Goal: Information Seeking & Learning: Learn about a topic

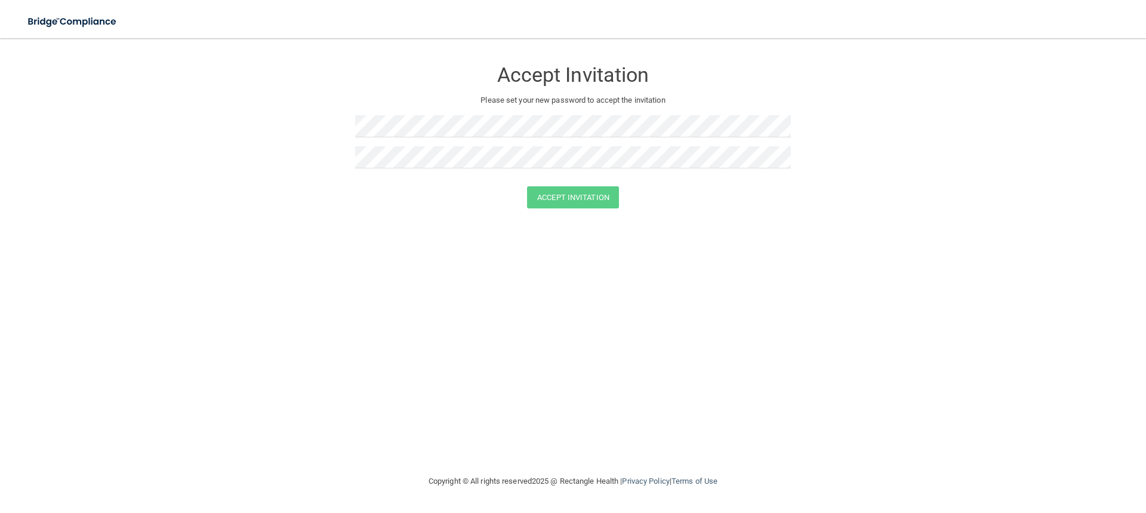
click at [596, 112] on div "Accept Invitation Please set your new password to accept the invitation" at bounding box center [573, 118] width 436 height 136
click at [591, 200] on button "Accept Invitation" at bounding box center [573, 197] width 92 height 22
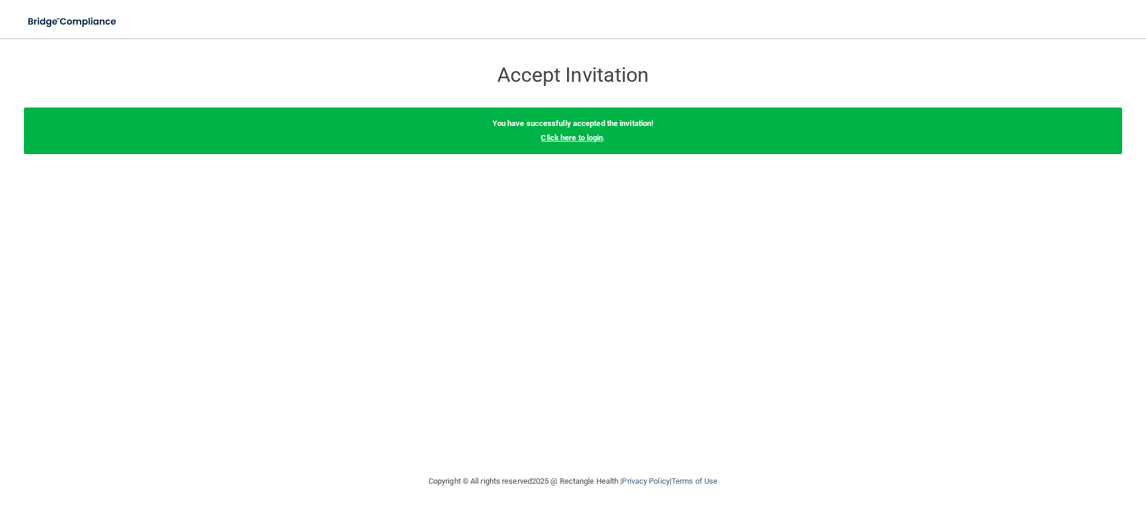
click at [563, 133] on link "Click here to login" at bounding box center [572, 137] width 62 height 9
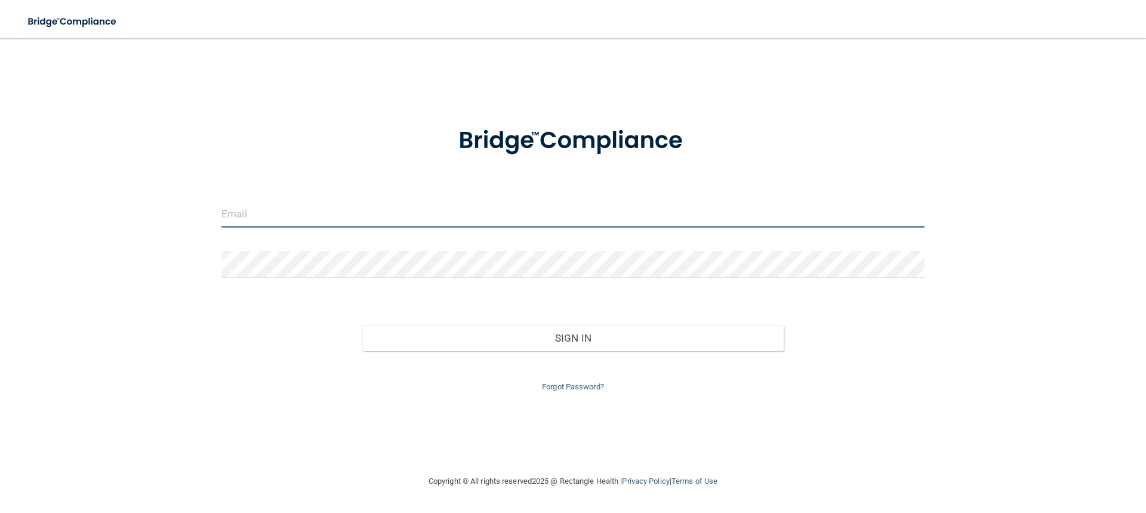
click at [413, 214] on input "email" at bounding box center [572, 213] width 703 height 27
type input "[EMAIL_ADDRESS][DOMAIN_NAME]"
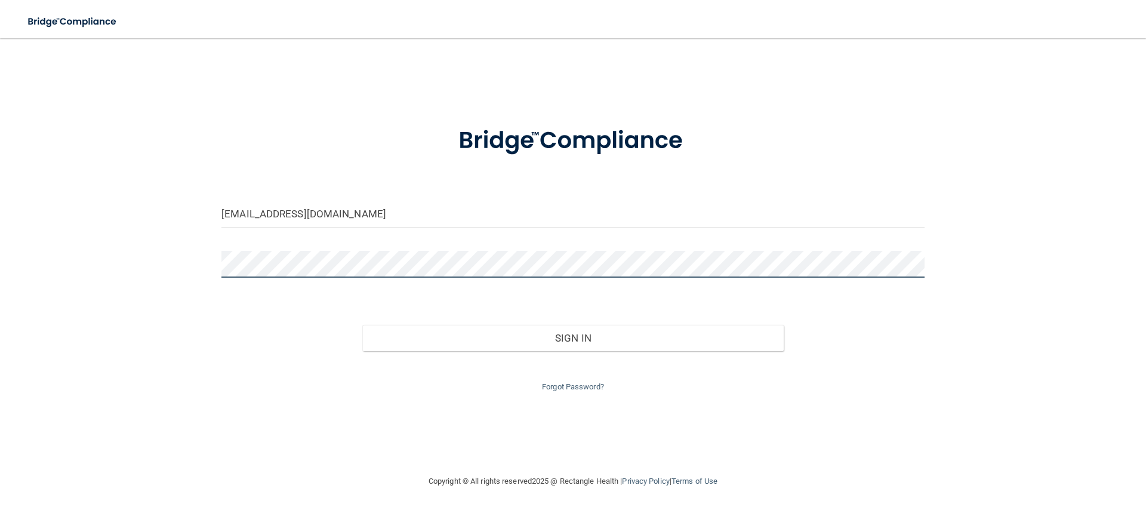
click at [362, 325] on button "Sign In" at bounding box center [573, 338] width 422 height 26
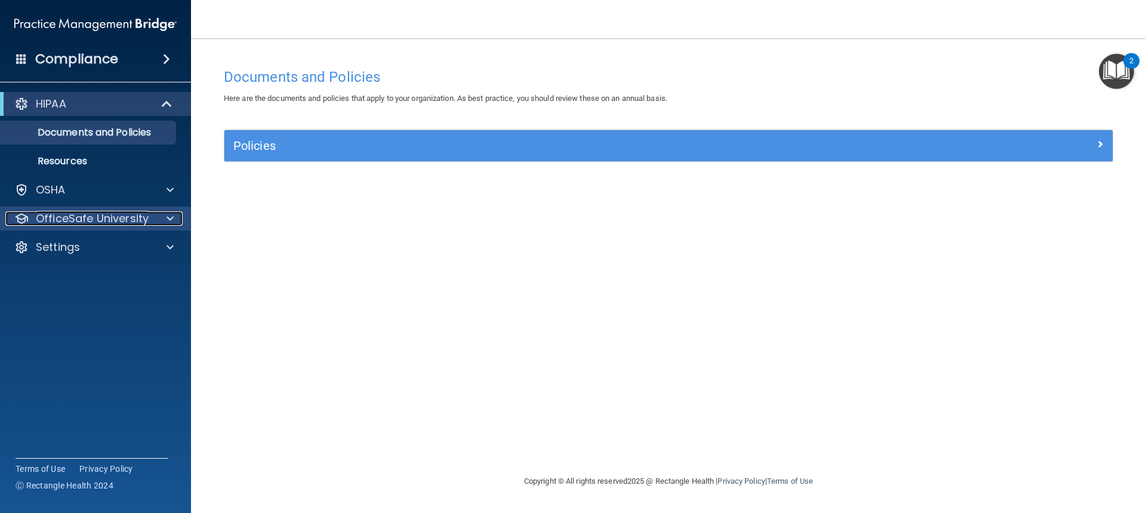
click at [99, 223] on p "OfficeSafe University" at bounding box center [92, 218] width 113 height 14
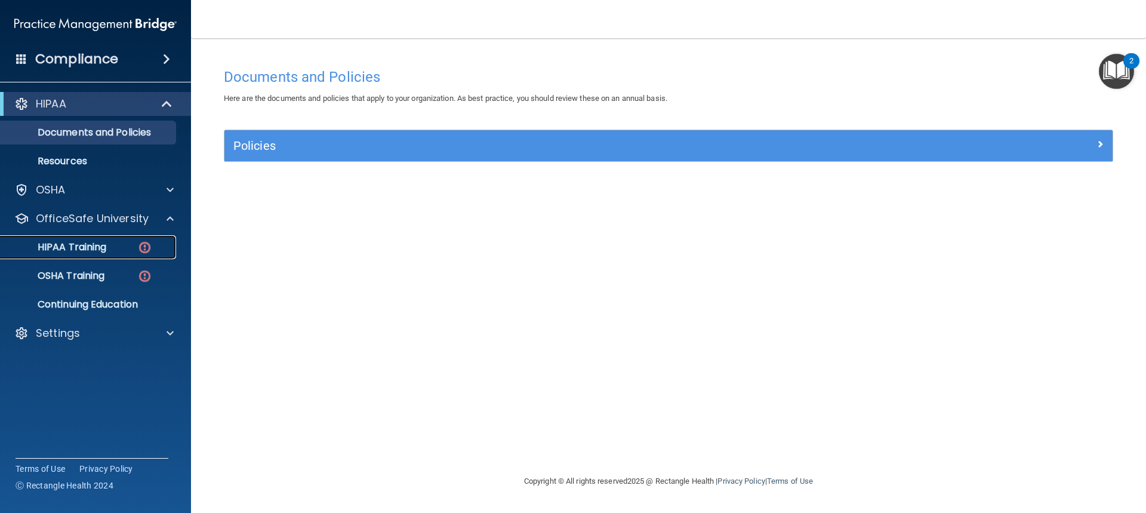
click at [95, 248] on p "HIPAA Training" at bounding box center [57, 247] width 98 height 12
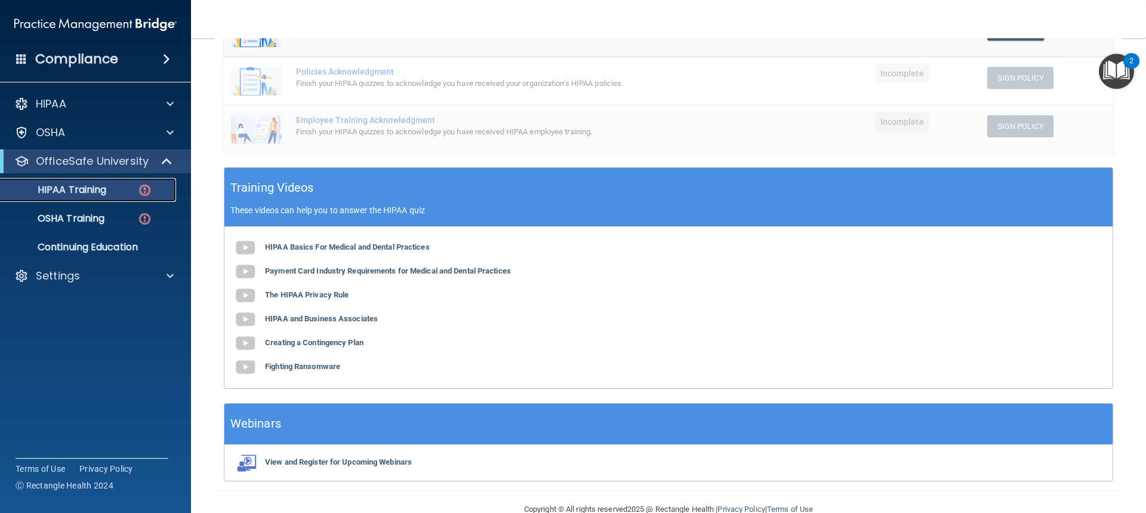
scroll to position [323, 0]
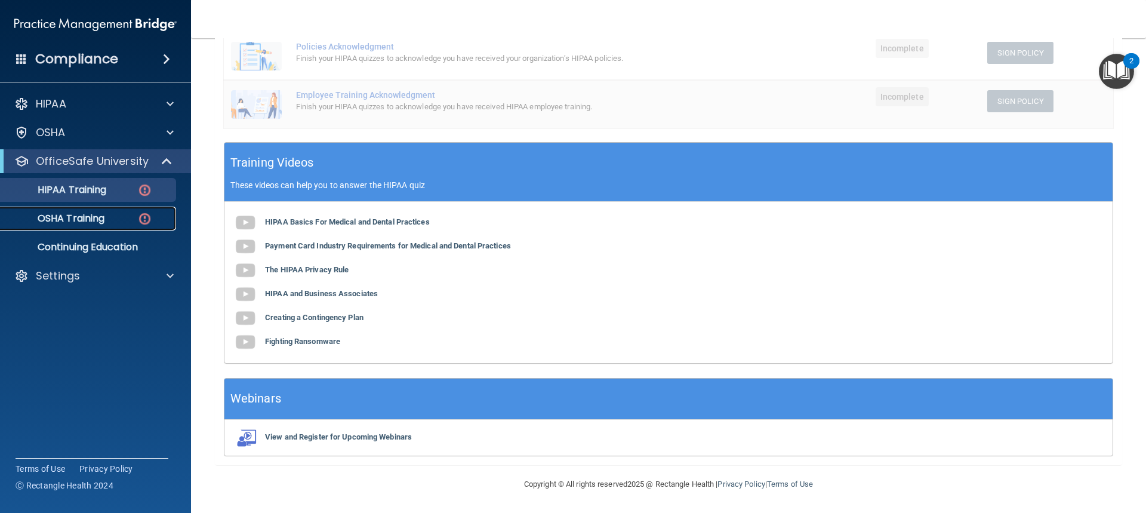
click at [113, 223] on div "OSHA Training" at bounding box center [89, 218] width 163 height 12
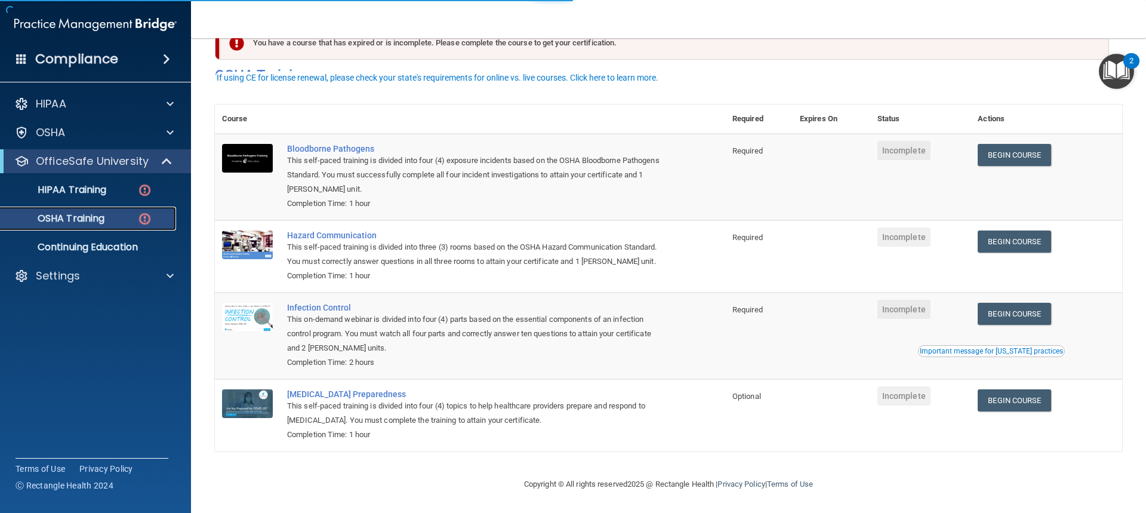
scroll to position [51, 0]
click at [83, 195] on p "HIPAA Training" at bounding box center [57, 190] width 98 height 12
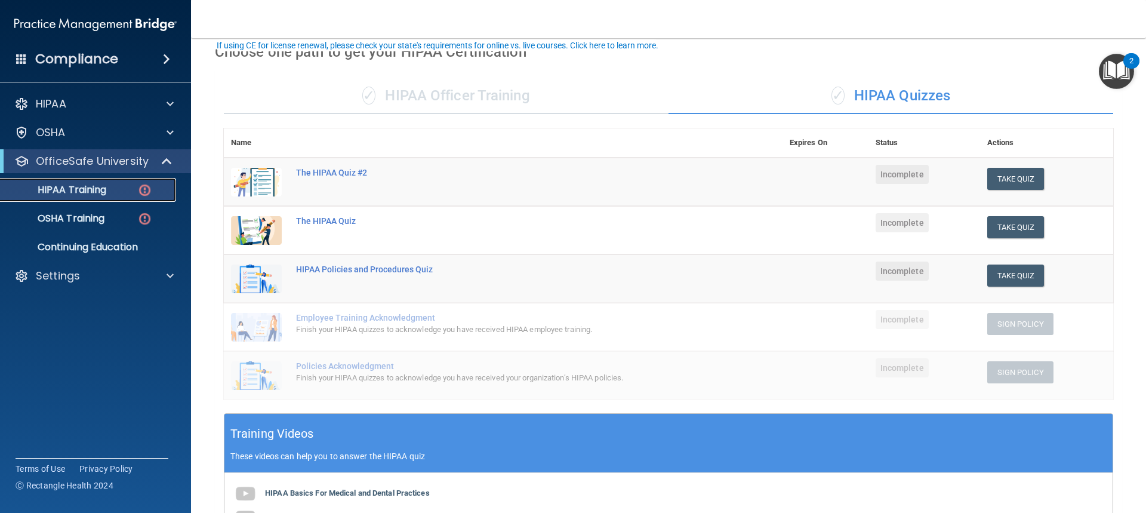
scroll to position [25, 0]
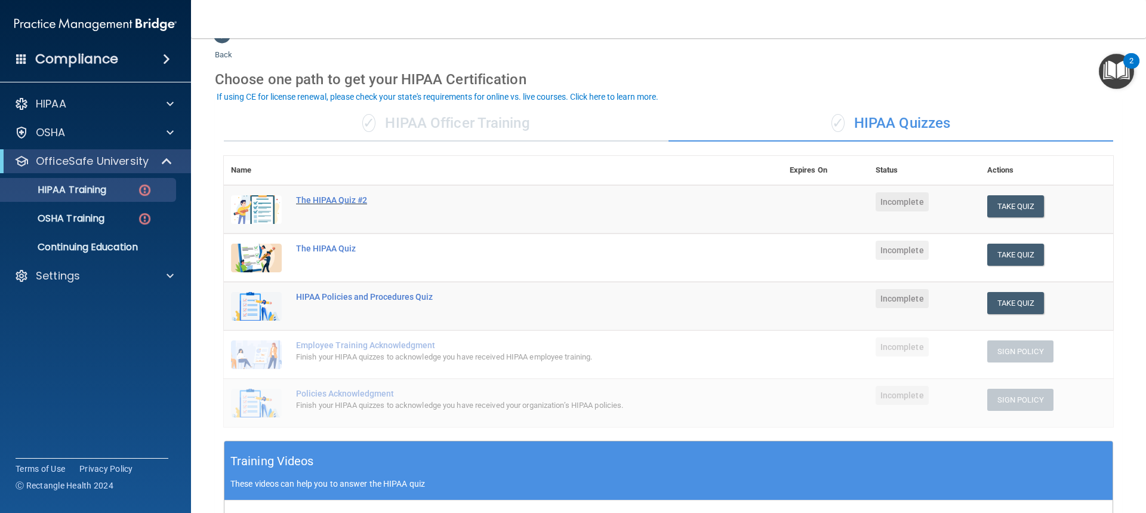
click at [344, 198] on div "The HIPAA Quiz #2" at bounding box center [509, 200] width 427 height 10
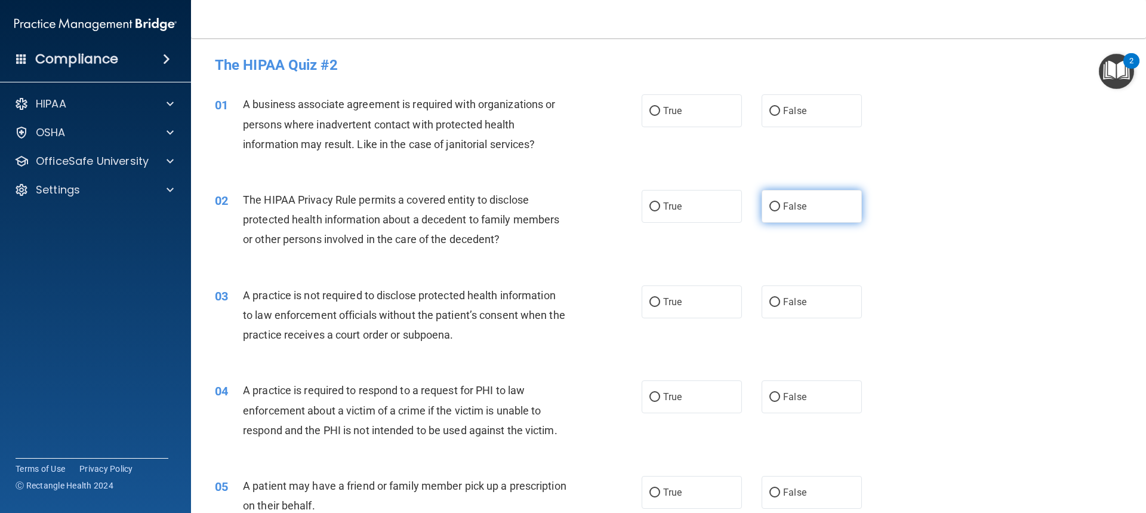
click at [783, 202] on span "False" at bounding box center [794, 205] width 23 height 11
click at [780, 202] on input "False" at bounding box center [774, 206] width 11 height 9
radio input "true"
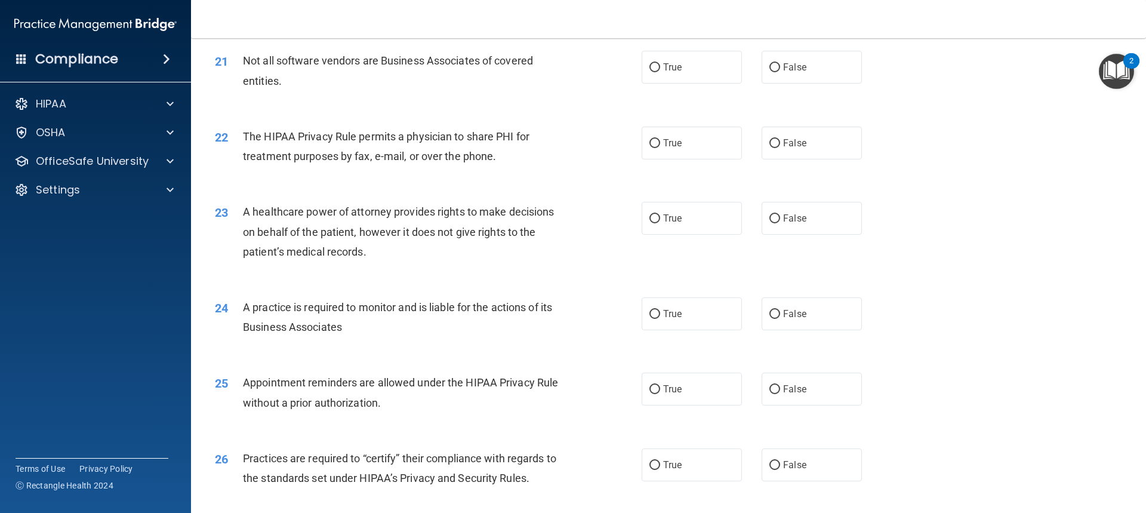
scroll to position [2265, 0]
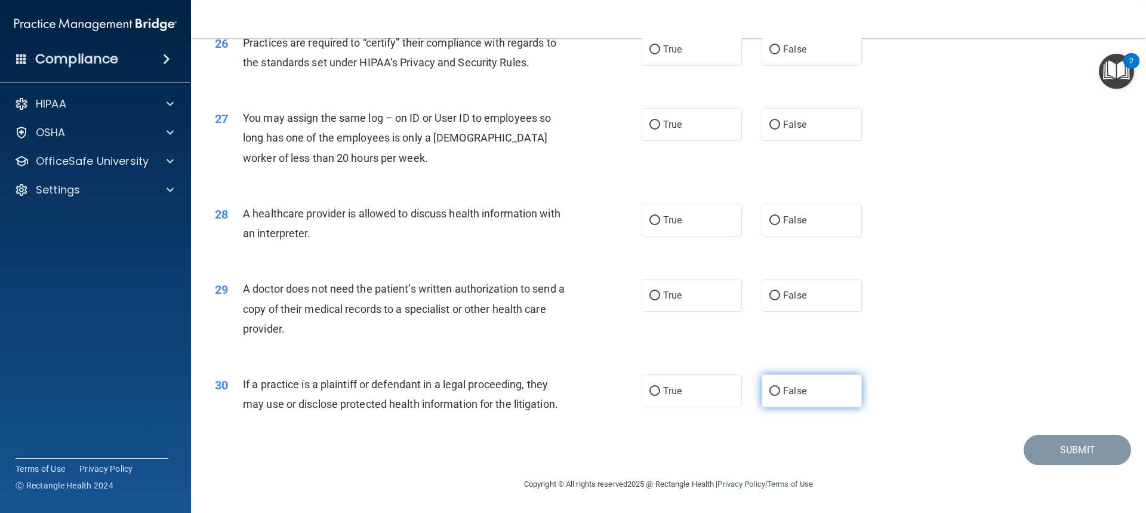
click at [789, 393] on span "False" at bounding box center [794, 390] width 23 height 11
click at [780, 393] on input "False" at bounding box center [774, 391] width 11 height 9
radio input "true"
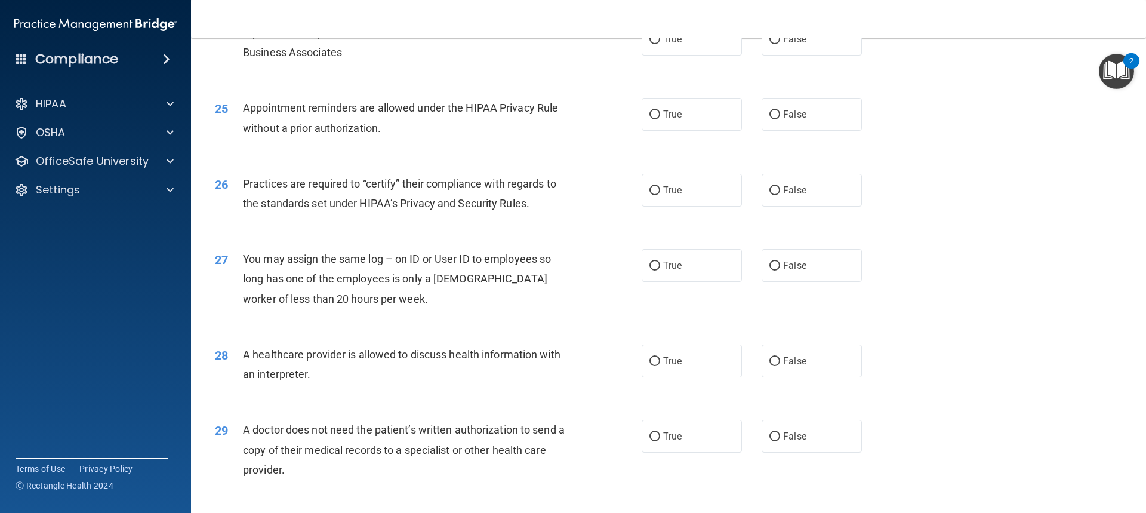
scroll to position [2146, 0]
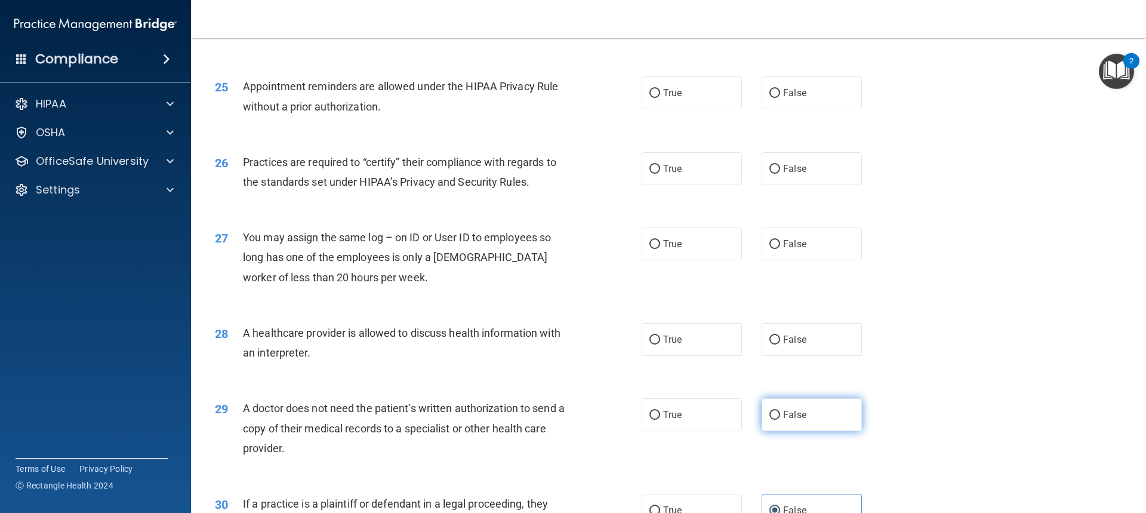
click at [786, 421] on label "False" at bounding box center [811, 414] width 100 height 33
click at [780, 419] on input "False" at bounding box center [774, 415] width 11 height 9
radio input "true"
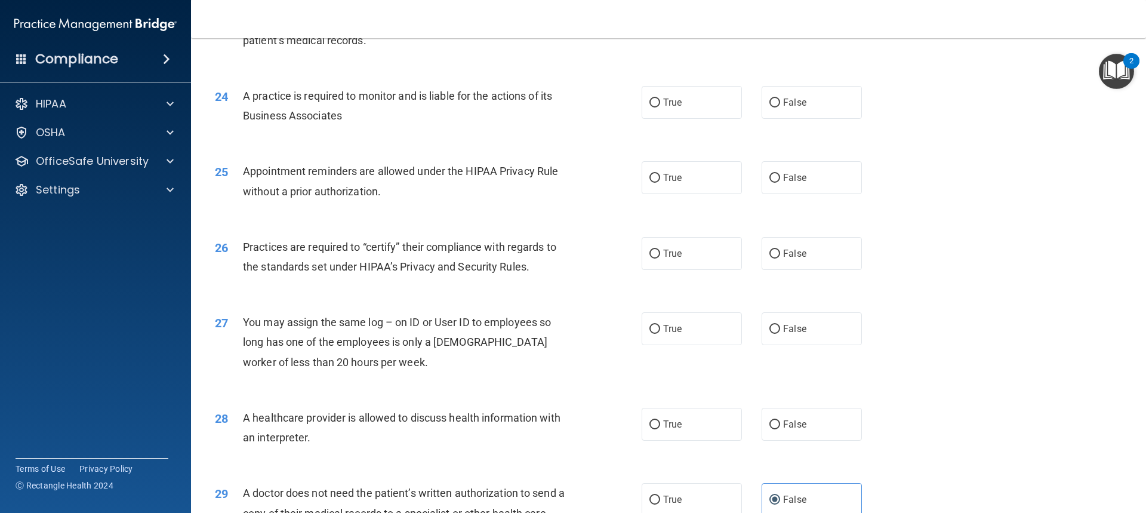
scroll to position [2026, 0]
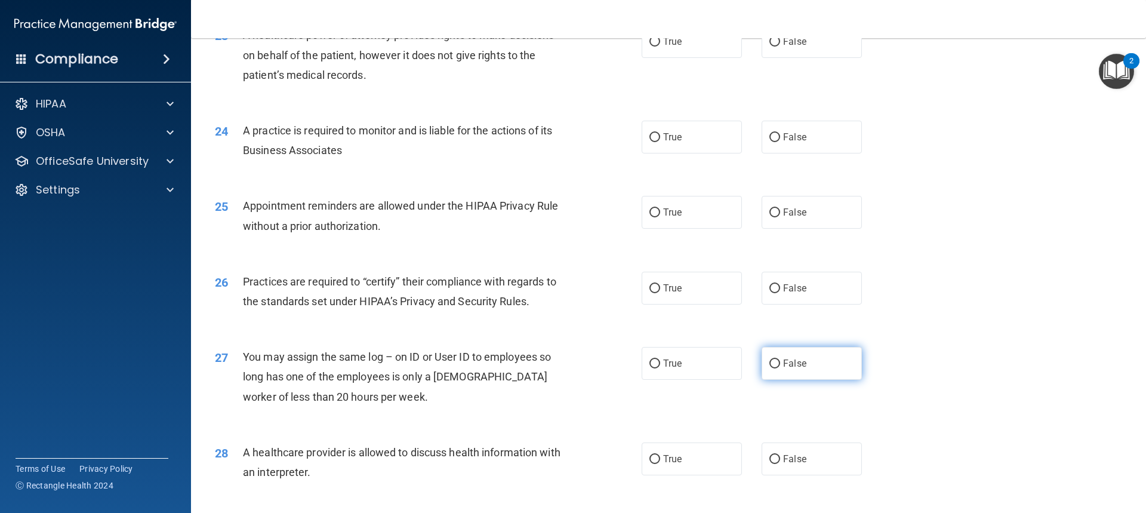
click at [792, 371] on label "False" at bounding box center [811, 363] width 100 height 33
click at [780, 368] on input "False" at bounding box center [774, 363] width 11 height 9
radio input "true"
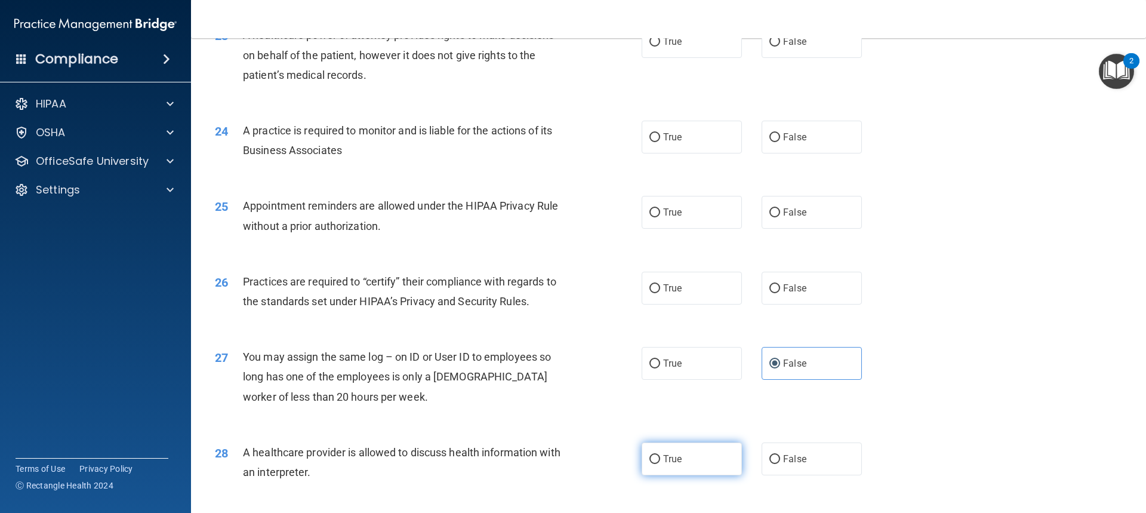
click at [690, 461] on label "True" at bounding box center [691, 458] width 100 height 33
click at [660, 461] on input "True" at bounding box center [654, 459] width 11 height 9
radio input "true"
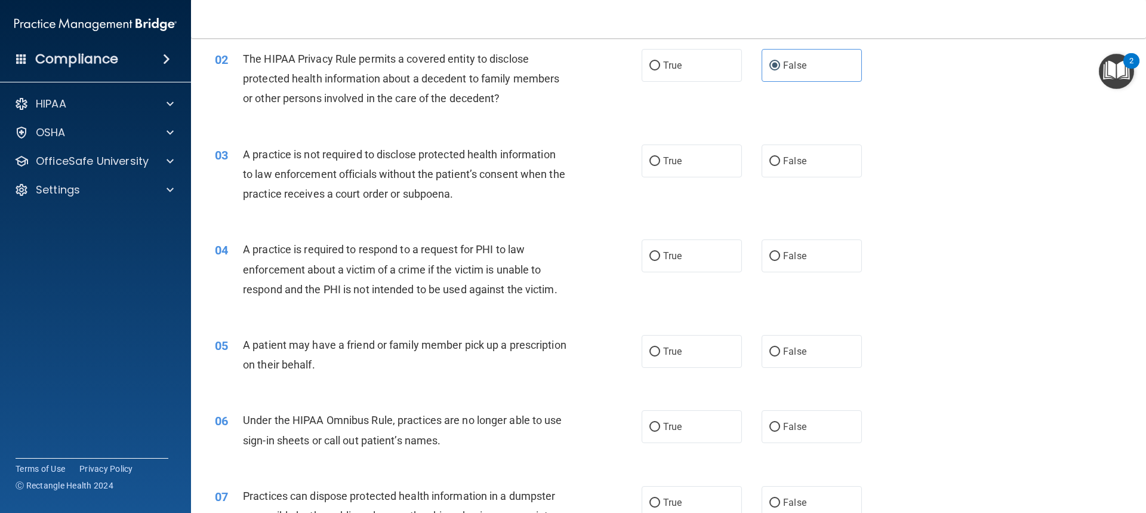
scroll to position [0, 0]
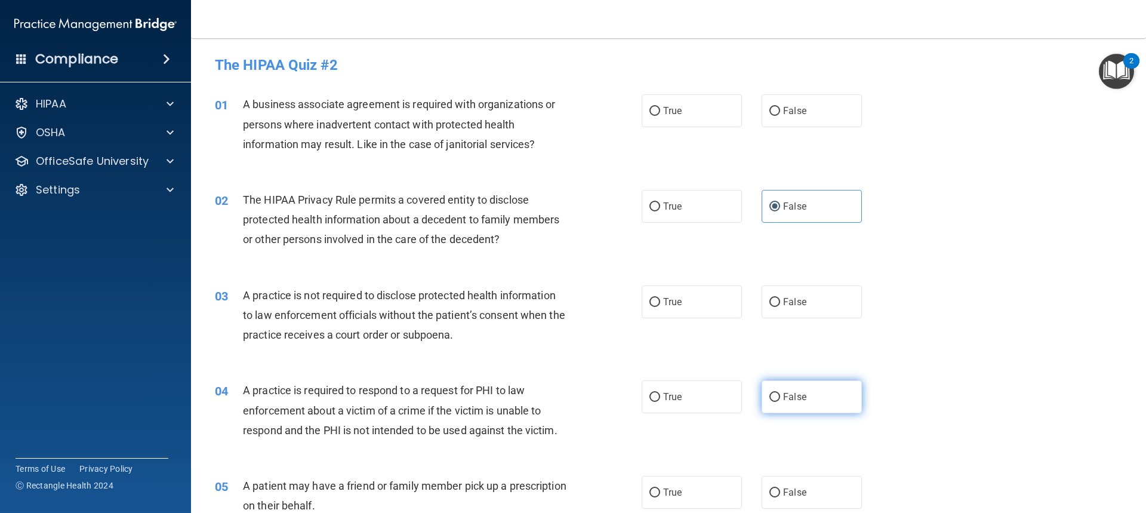
click at [774, 402] on label "False" at bounding box center [811, 396] width 100 height 33
click at [774, 402] on input "False" at bounding box center [774, 397] width 11 height 9
radio input "true"
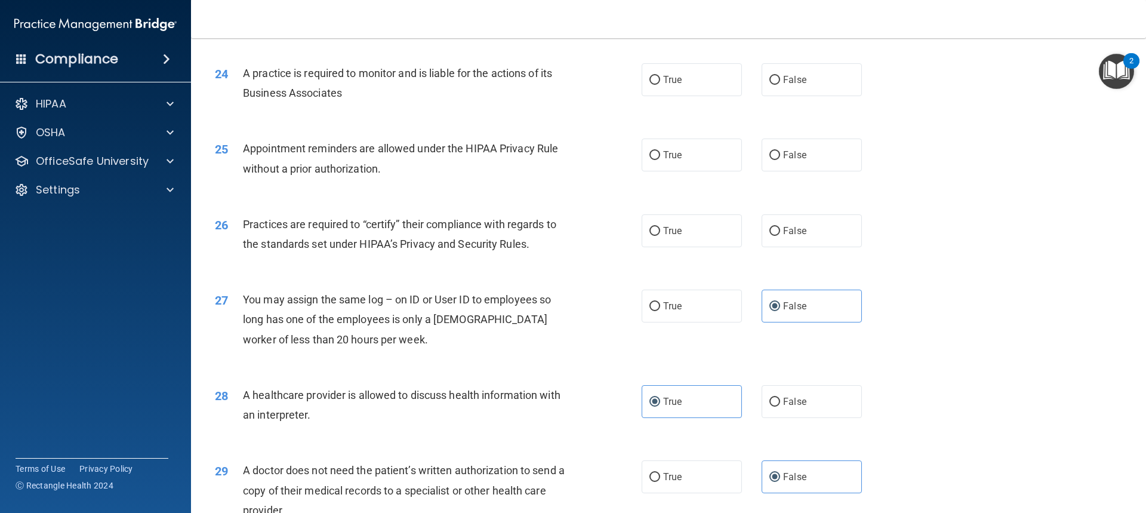
scroll to position [1907, 0]
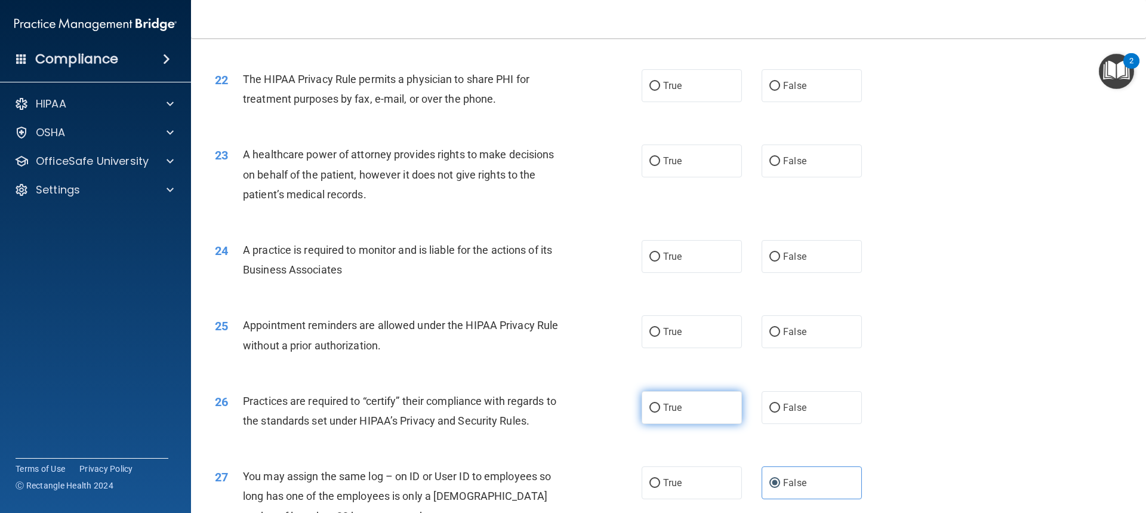
click at [704, 413] on label "True" at bounding box center [691, 407] width 100 height 33
click at [660, 412] on input "True" at bounding box center [654, 407] width 11 height 9
radio input "true"
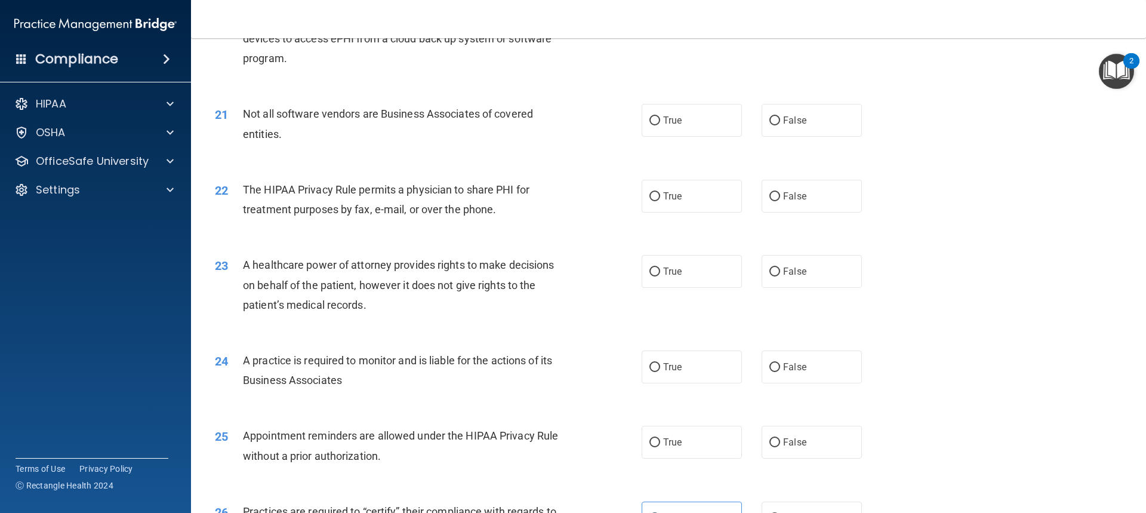
scroll to position [1788, 0]
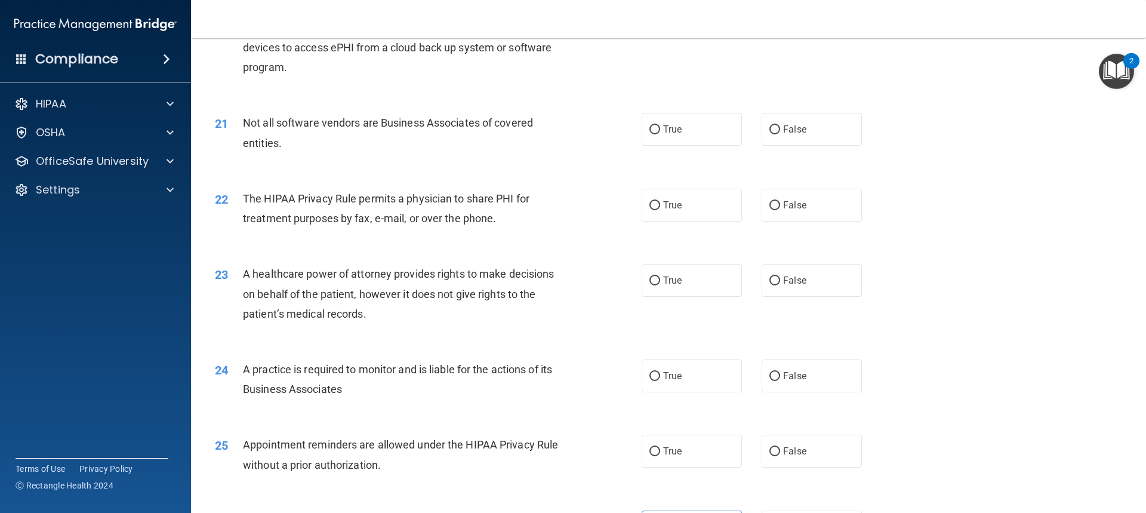
click at [829, 468] on div "25 Appointment reminders are allowed under the HIPAA Privacy Rule without a pri…" at bounding box center [668, 456] width 925 height 75
click at [820, 440] on label "False" at bounding box center [811, 450] width 100 height 33
click at [780, 447] on input "False" at bounding box center [774, 451] width 11 height 9
radio input "true"
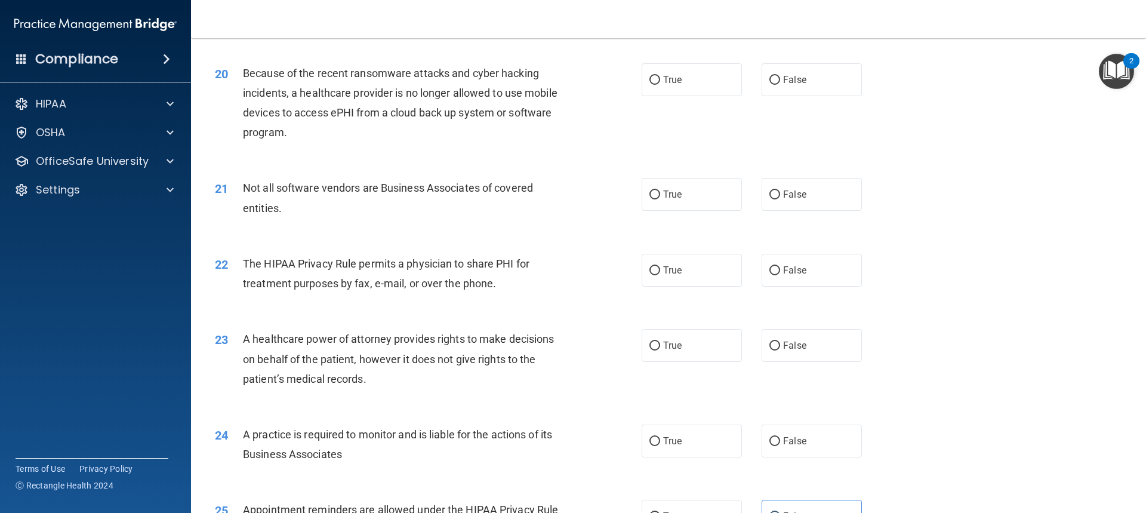
scroll to position [1728, 0]
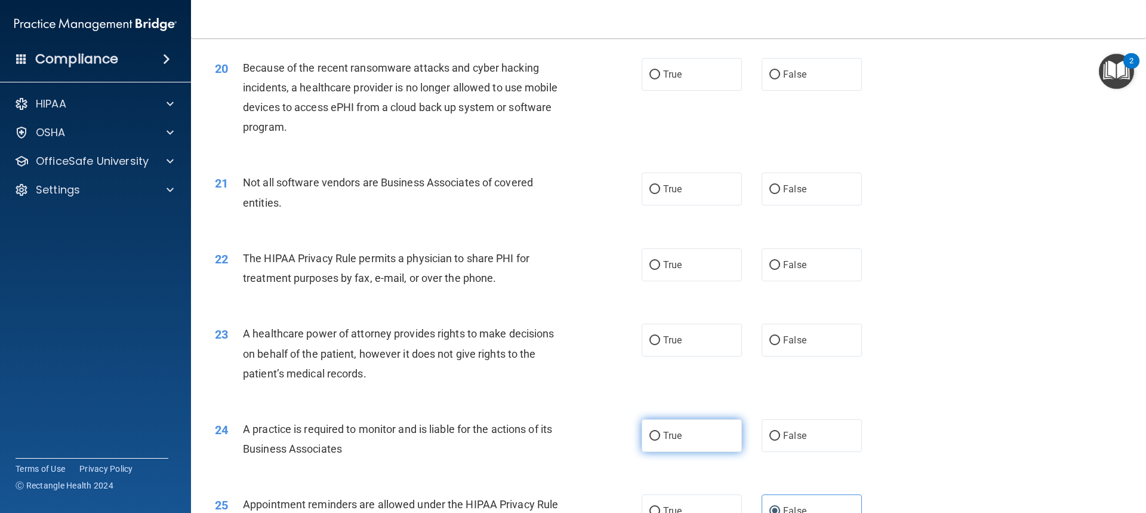
click at [649, 437] on input "True" at bounding box center [654, 435] width 11 height 9
radio input "true"
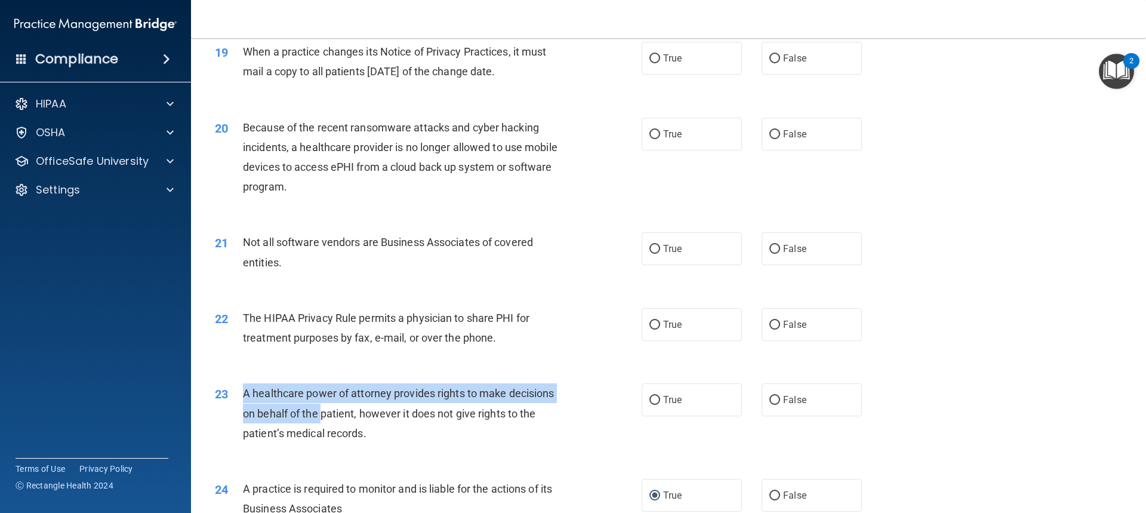
drag, startPoint x: 241, startPoint y: 391, endPoint x: 323, endPoint y: 411, distance: 84.8
click at [323, 411] on div "23 A healthcare power of attorney provides rights to make decisions on behalf o…" at bounding box center [428, 416] width 462 height 66
click at [323, 411] on span "A healthcare power of attorney provides rights to make decisions on behalf of t…" at bounding box center [398, 413] width 311 height 52
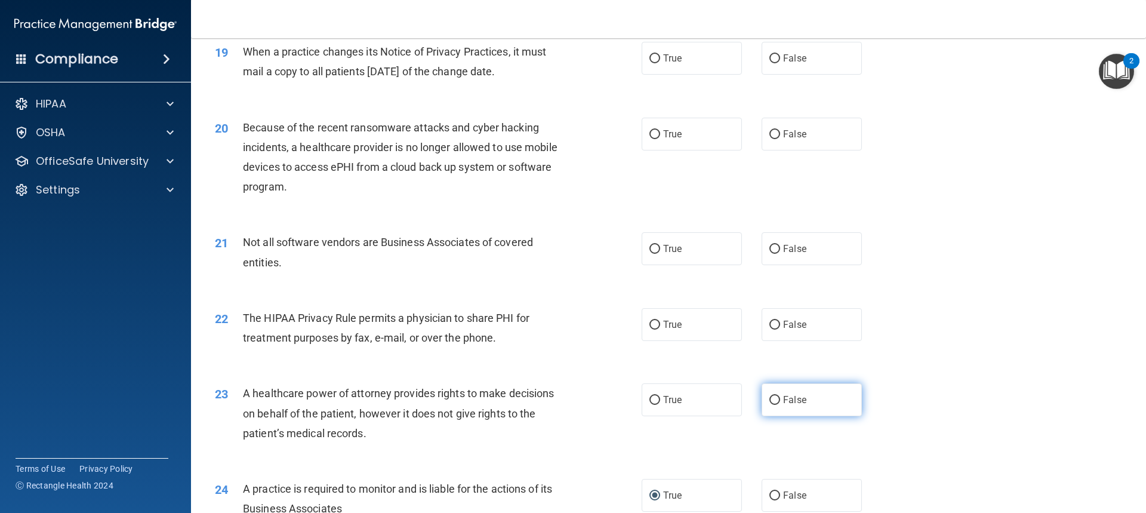
click at [775, 400] on label "False" at bounding box center [811, 399] width 100 height 33
click at [775, 400] on input "False" at bounding box center [774, 400] width 11 height 9
radio input "true"
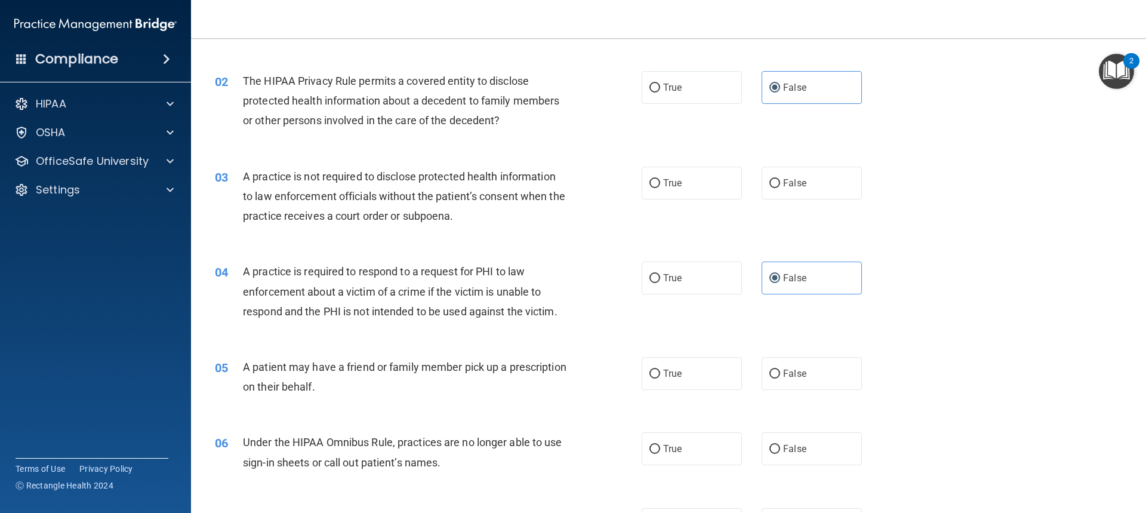
scroll to position [119, 0]
click at [847, 366] on label "False" at bounding box center [811, 372] width 100 height 33
click at [780, 369] on input "False" at bounding box center [774, 373] width 11 height 9
radio input "true"
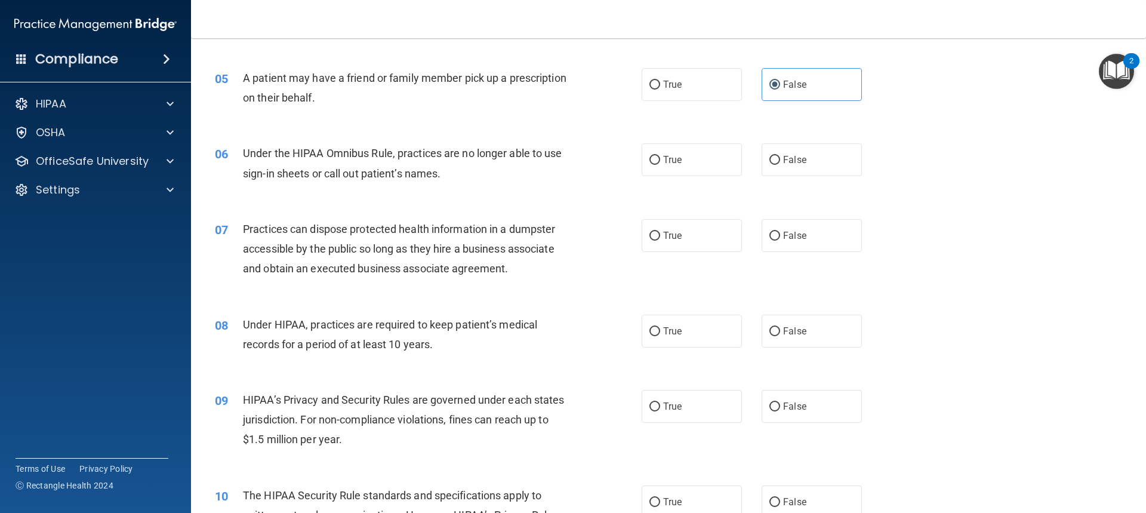
scroll to position [418, 0]
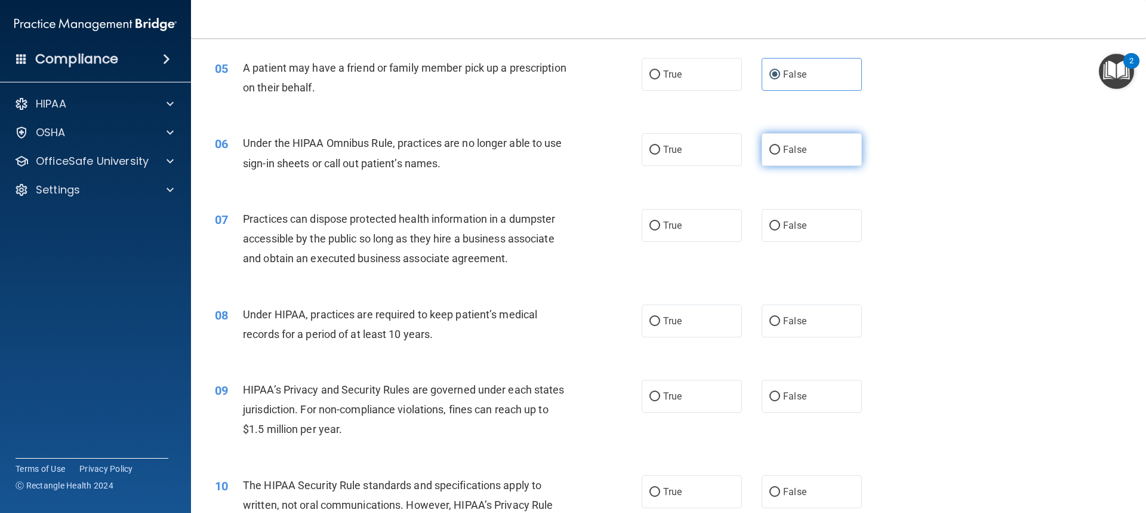
click at [788, 156] on label "False" at bounding box center [811, 149] width 100 height 33
click at [780, 155] on input "False" at bounding box center [774, 150] width 11 height 9
radio input "true"
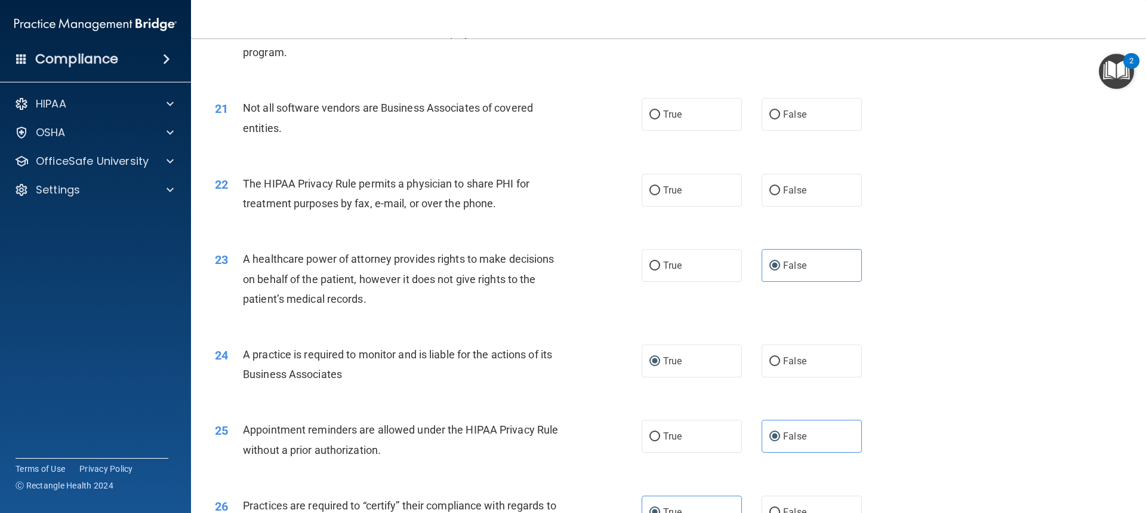
scroll to position [1730, 0]
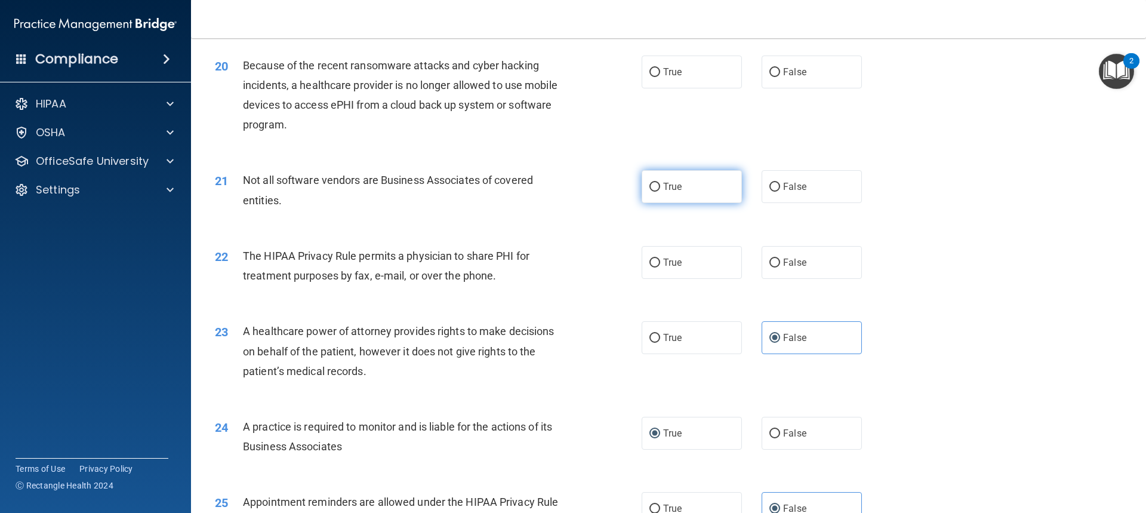
click at [667, 200] on label "True" at bounding box center [691, 186] width 100 height 33
click at [660, 192] on input "True" at bounding box center [654, 187] width 11 height 9
radio input "true"
click at [649, 266] on input "True" at bounding box center [654, 262] width 11 height 9
radio input "true"
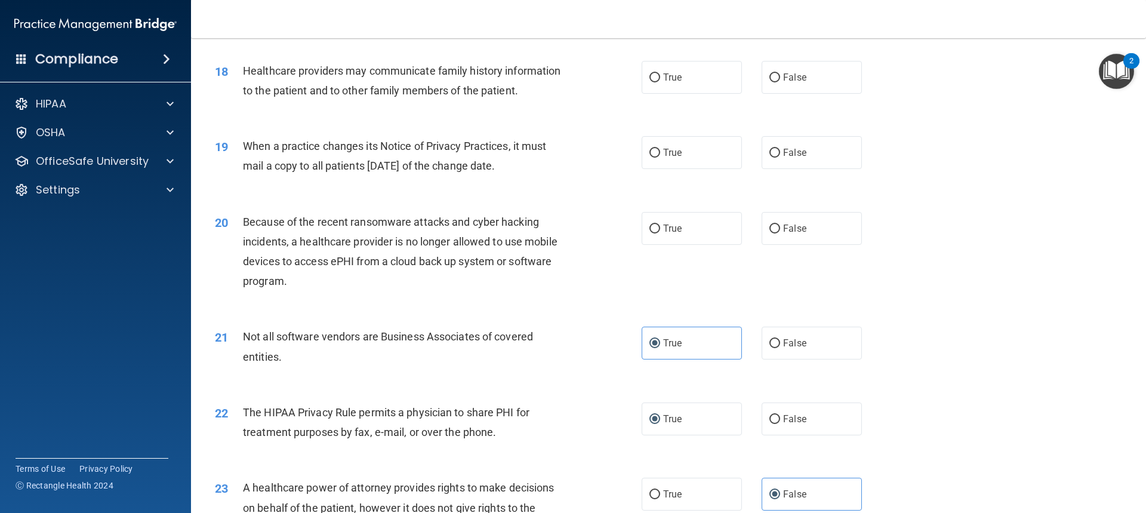
scroll to position [1551, 0]
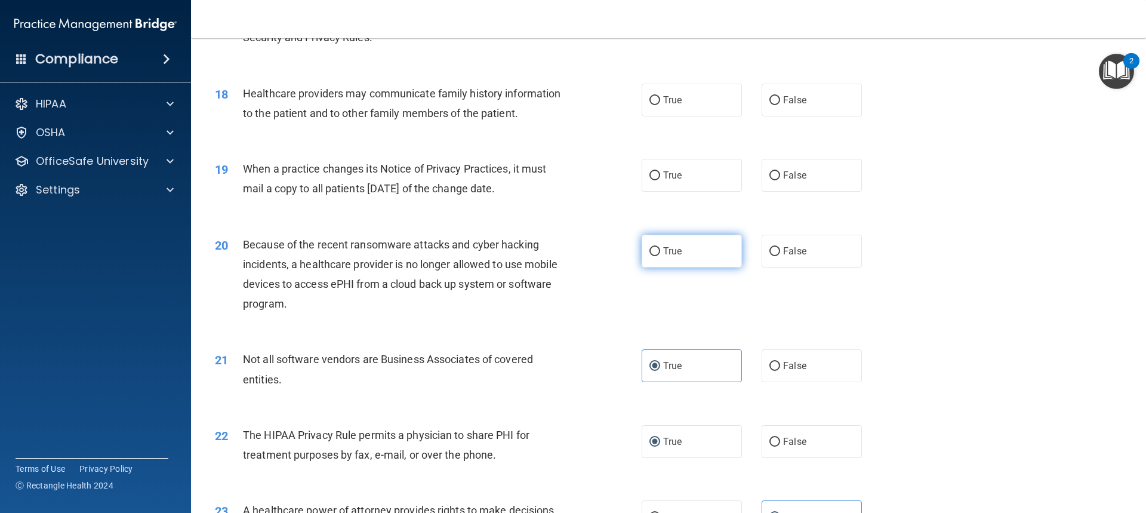
click at [689, 244] on label "True" at bounding box center [691, 251] width 100 height 33
click at [660, 247] on input "True" at bounding box center [654, 251] width 11 height 9
radio input "true"
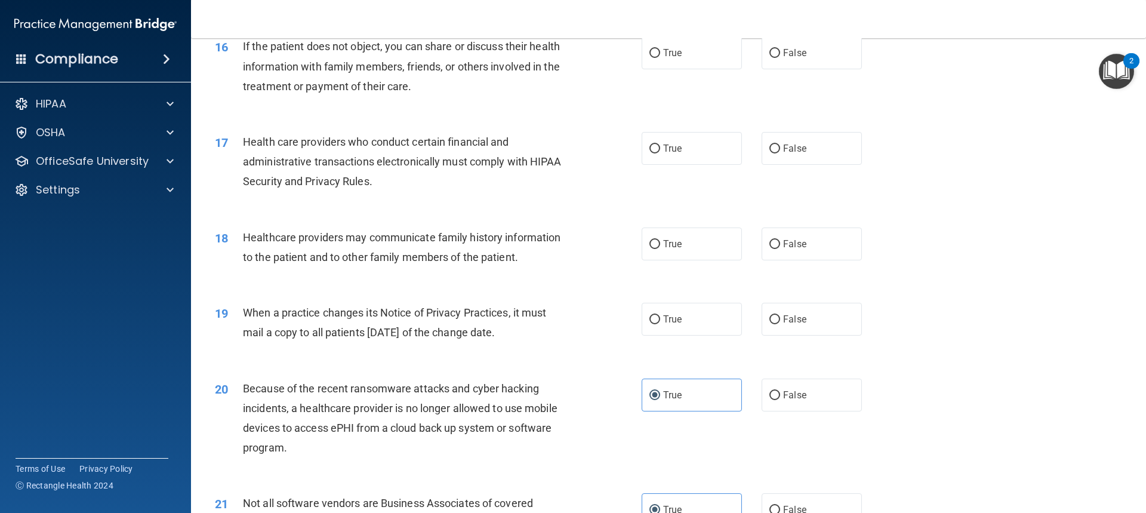
scroll to position [1370, 0]
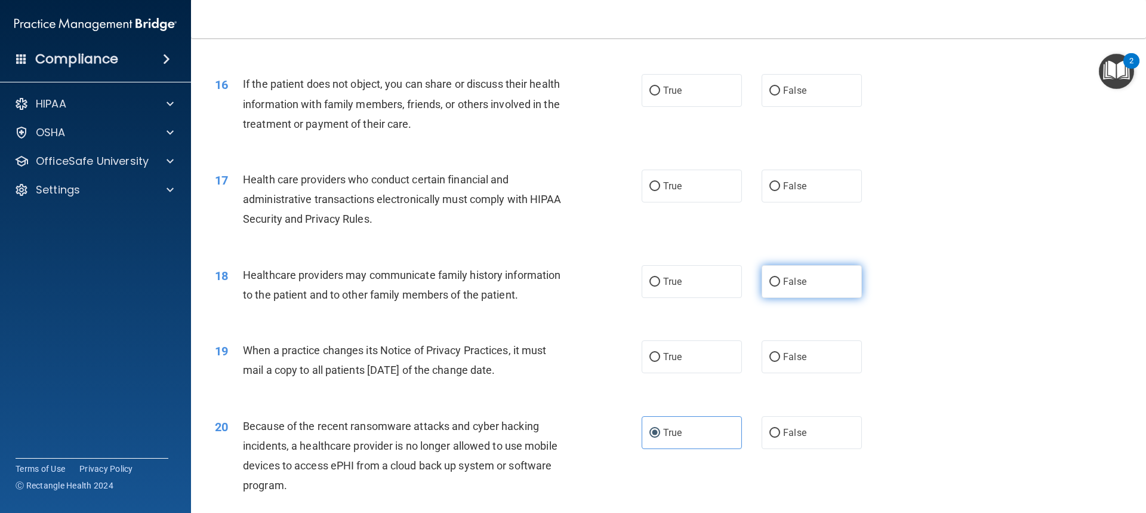
click at [831, 289] on label "False" at bounding box center [811, 281] width 100 height 33
click at [780, 286] on input "False" at bounding box center [774, 281] width 11 height 9
radio input "true"
click at [650, 358] on input "True" at bounding box center [654, 357] width 11 height 9
radio input "true"
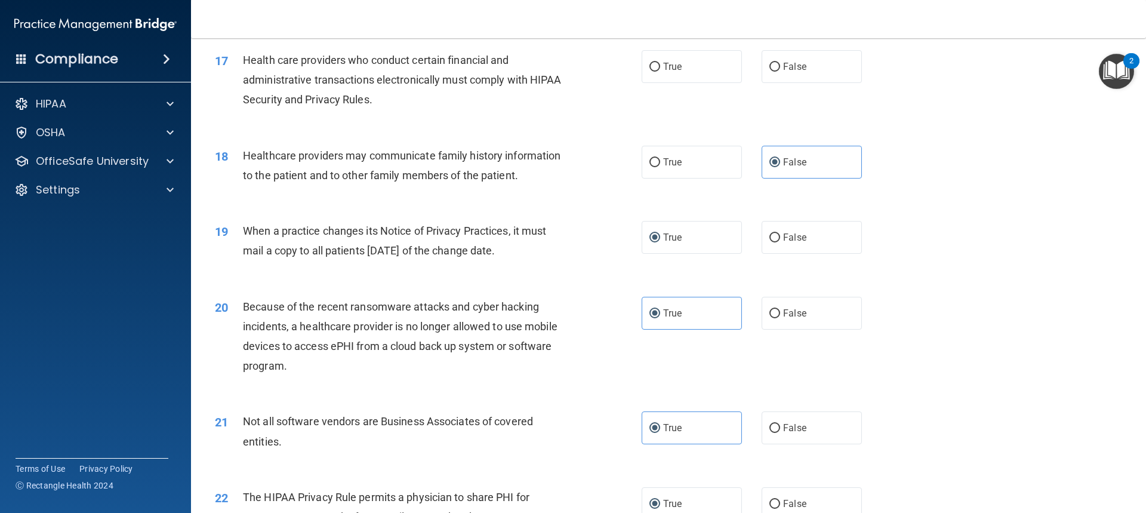
scroll to position [1310, 0]
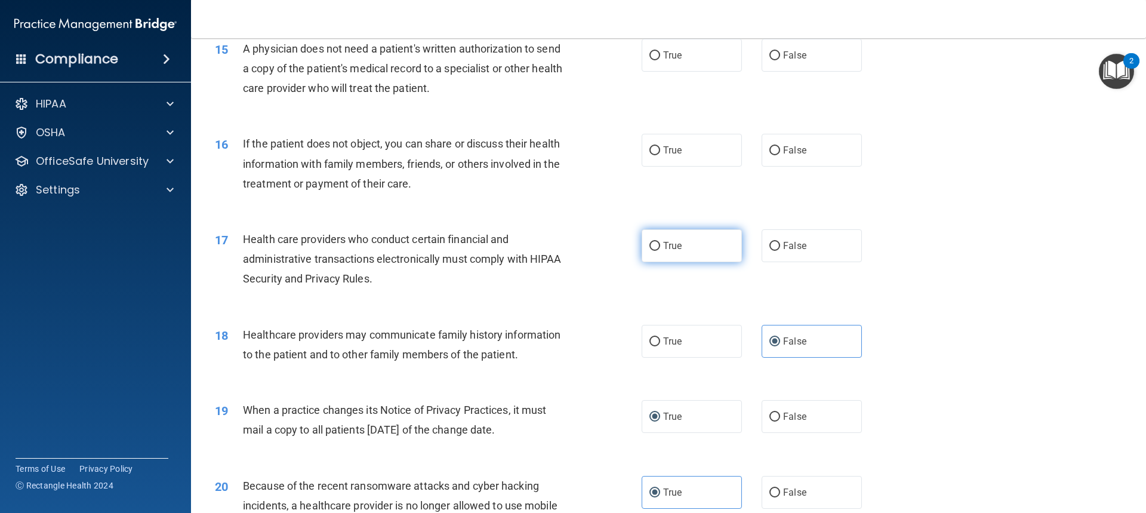
click at [674, 253] on label "True" at bounding box center [691, 245] width 100 height 33
click at [660, 251] on input "True" at bounding box center [654, 246] width 11 height 9
radio input "true"
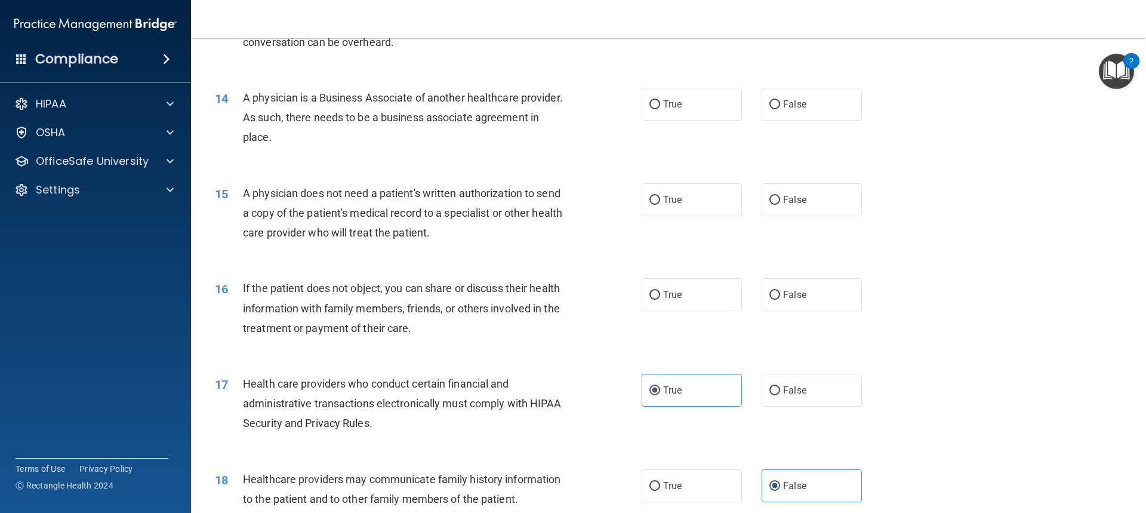
scroll to position [1131, 0]
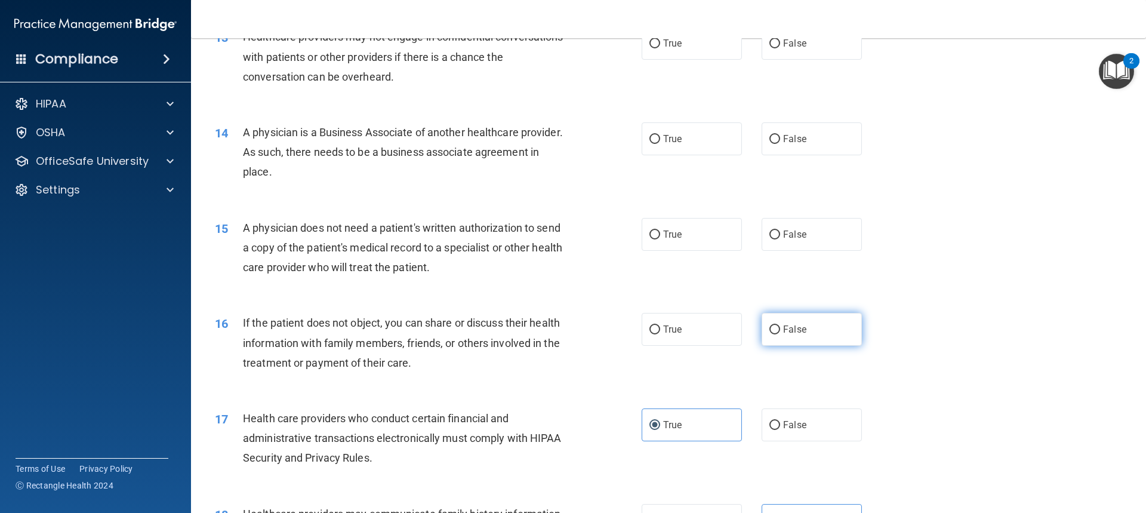
click at [812, 340] on label "False" at bounding box center [811, 329] width 100 height 33
click at [780, 334] on input "False" at bounding box center [774, 329] width 11 height 9
radio input "true"
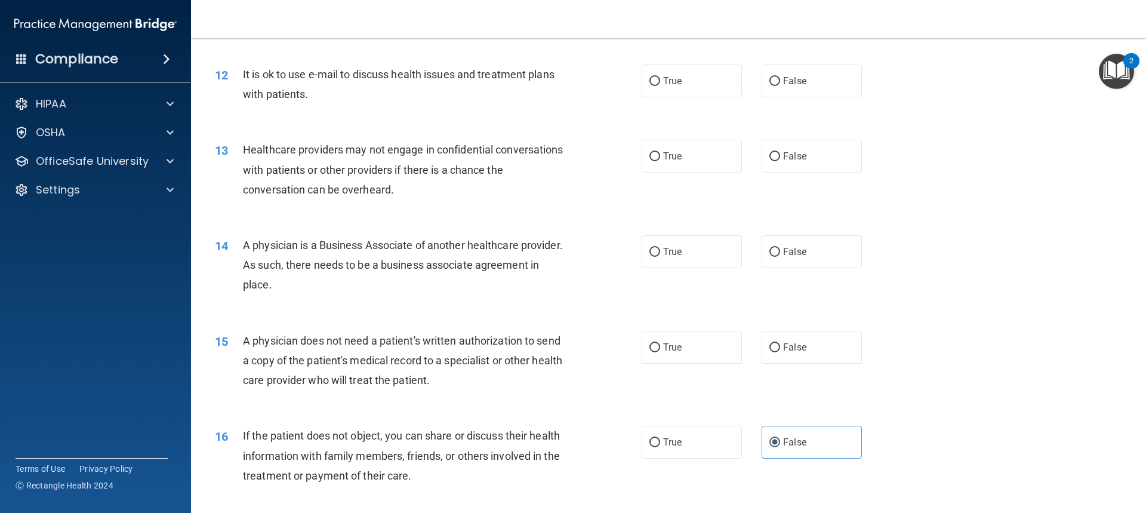
scroll to position [1012, 0]
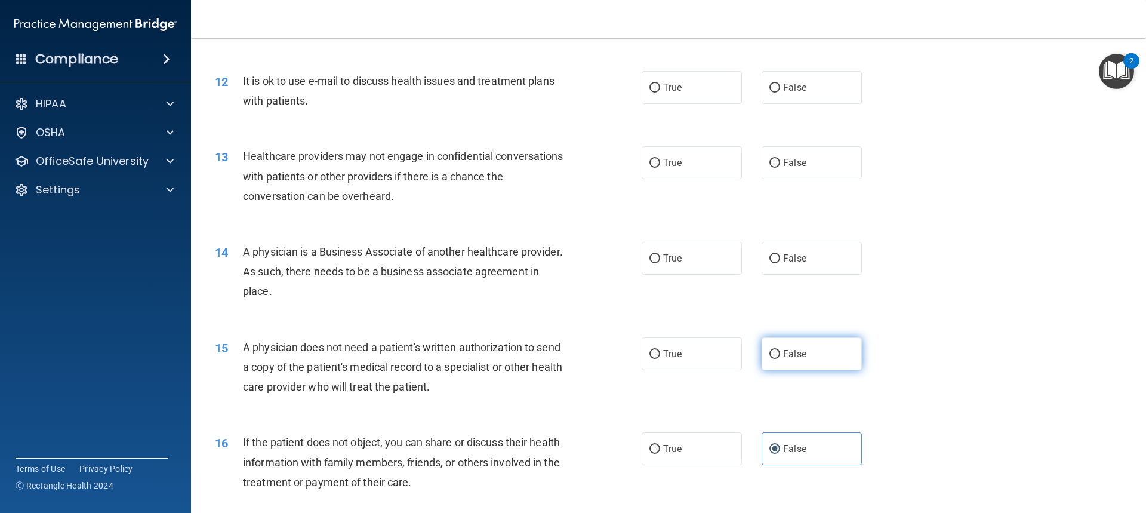
click at [783, 354] on span "False" at bounding box center [794, 353] width 23 height 11
click at [780, 354] on input "False" at bounding box center [774, 354] width 11 height 9
radio input "true"
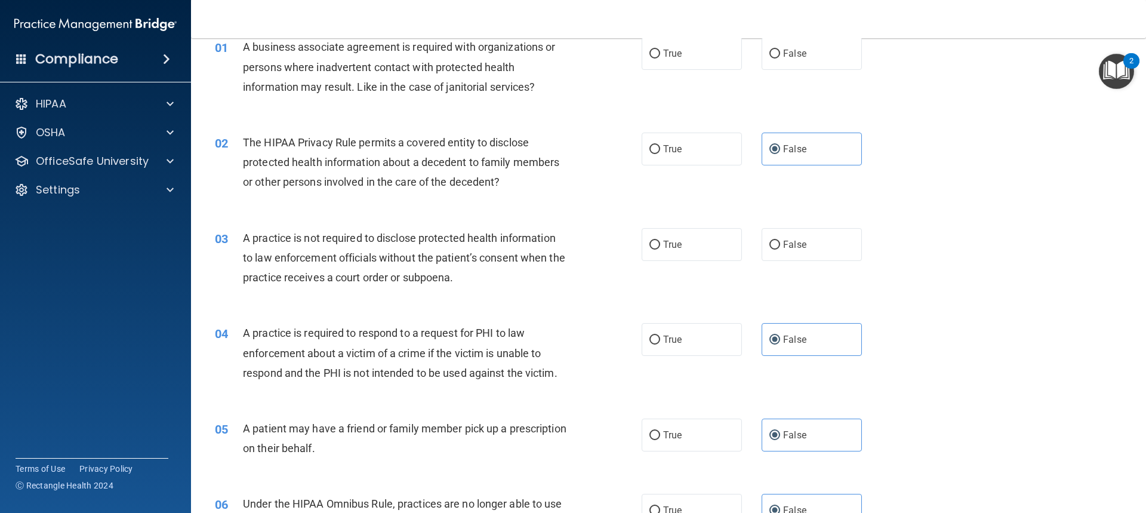
scroll to position [0, 0]
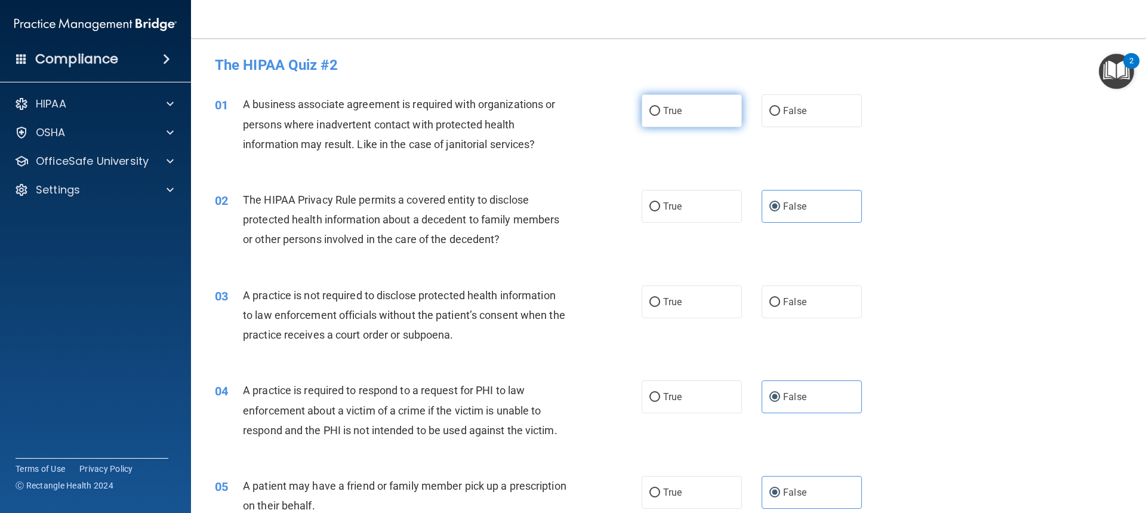
click at [688, 112] on label "True" at bounding box center [691, 110] width 100 height 33
click at [660, 112] on input "True" at bounding box center [654, 111] width 11 height 9
radio input "true"
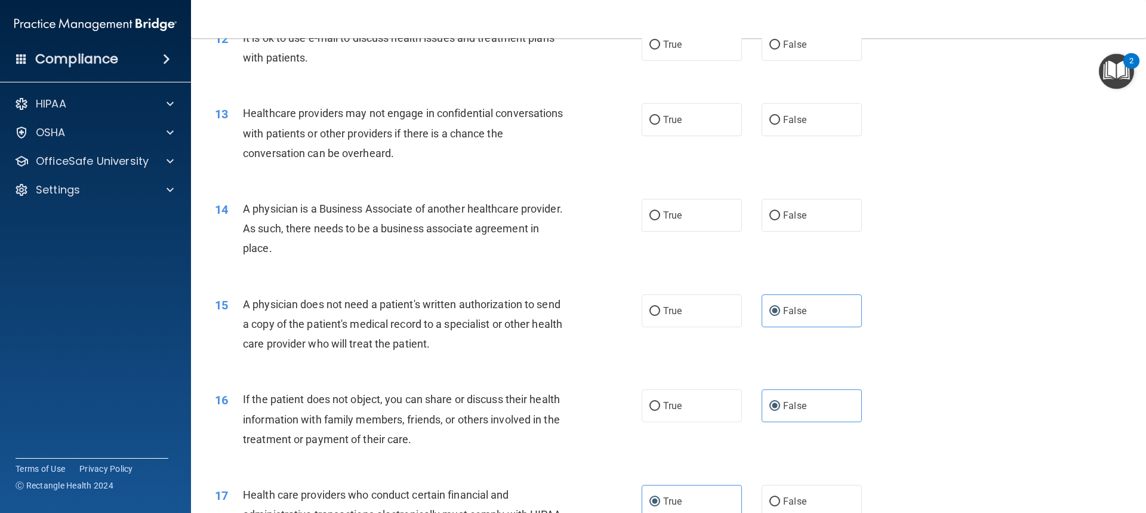
scroll to position [1014, 0]
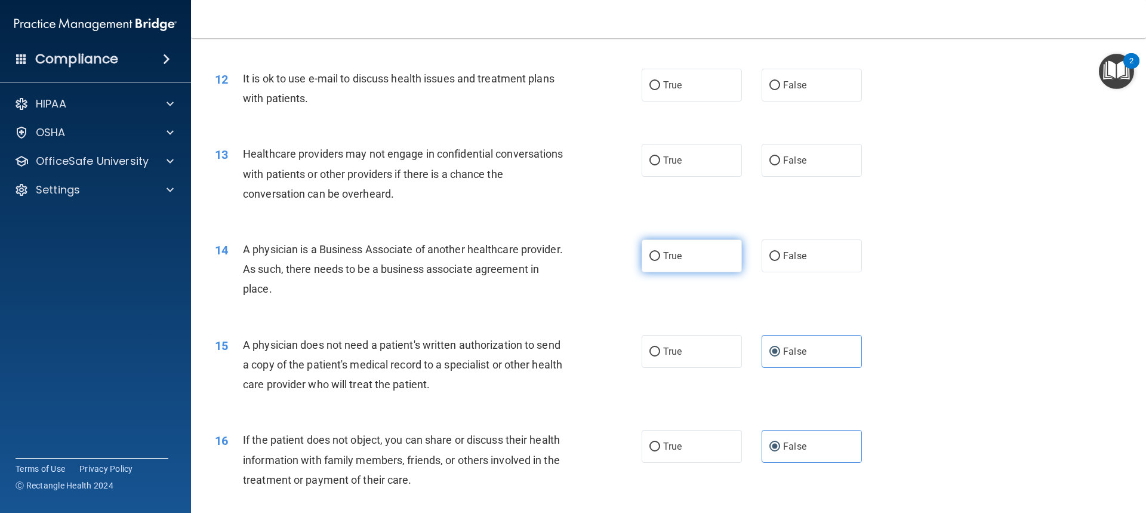
click at [658, 258] on label "True" at bounding box center [691, 255] width 100 height 33
click at [658, 258] on input "True" at bounding box center [654, 256] width 11 height 9
radio input "true"
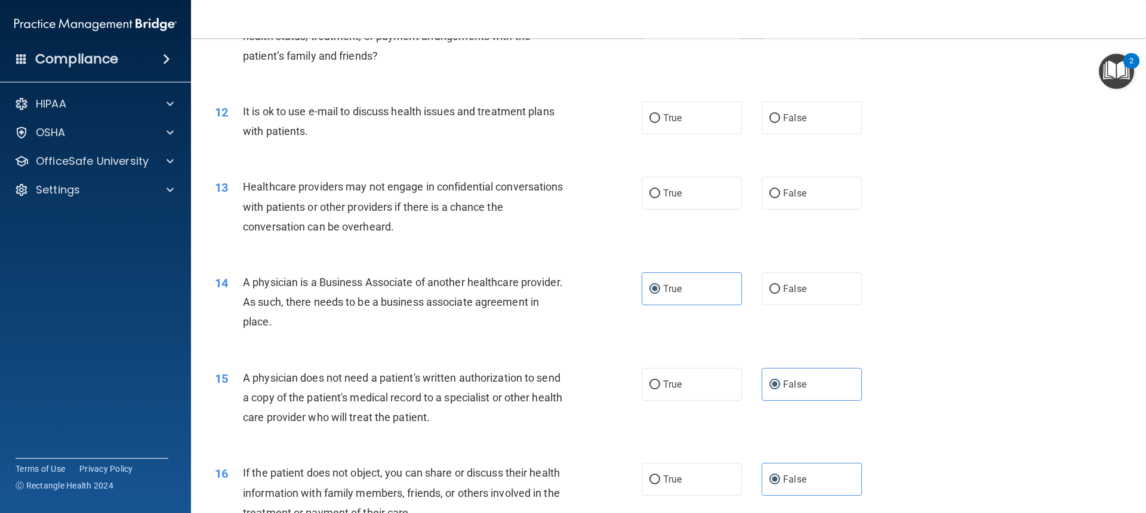
scroll to position [952, 0]
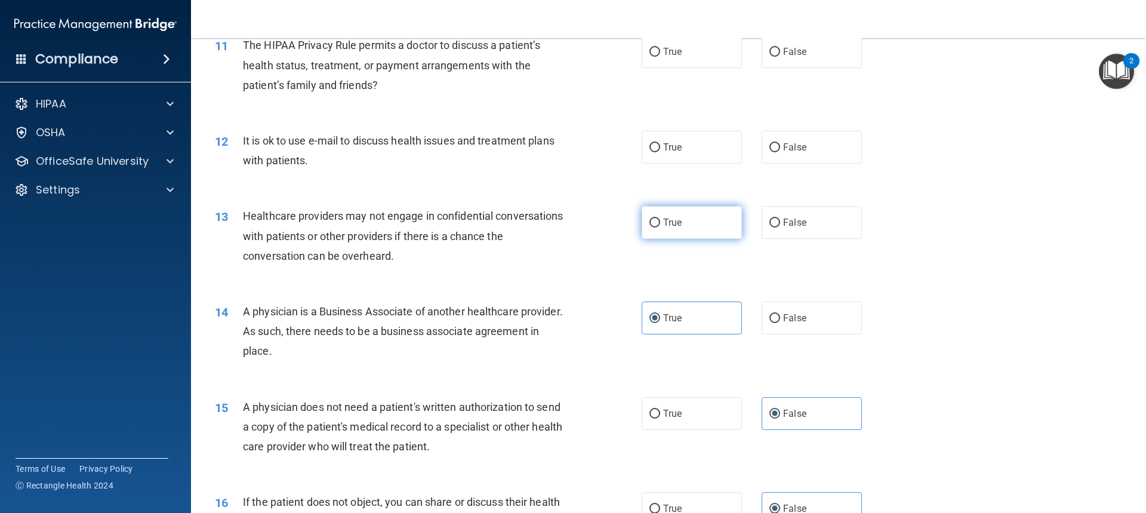
click at [708, 231] on label "True" at bounding box center [691, 222] width 100 height 33
click at [660, 227] on input "True" at bounding box center [654, 222] width 11 height 9
radio input "true"
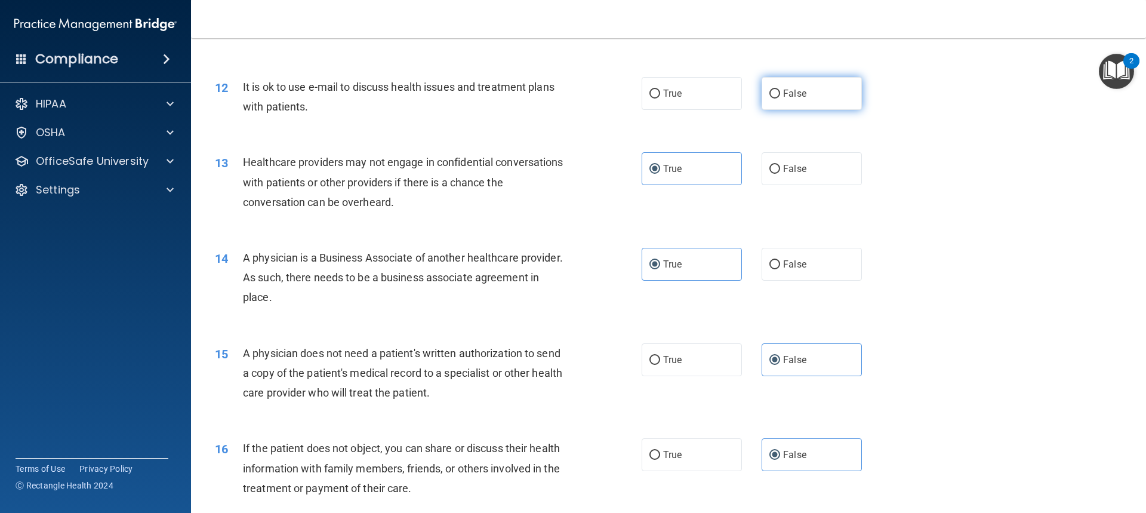
scroll to position [893, 0]
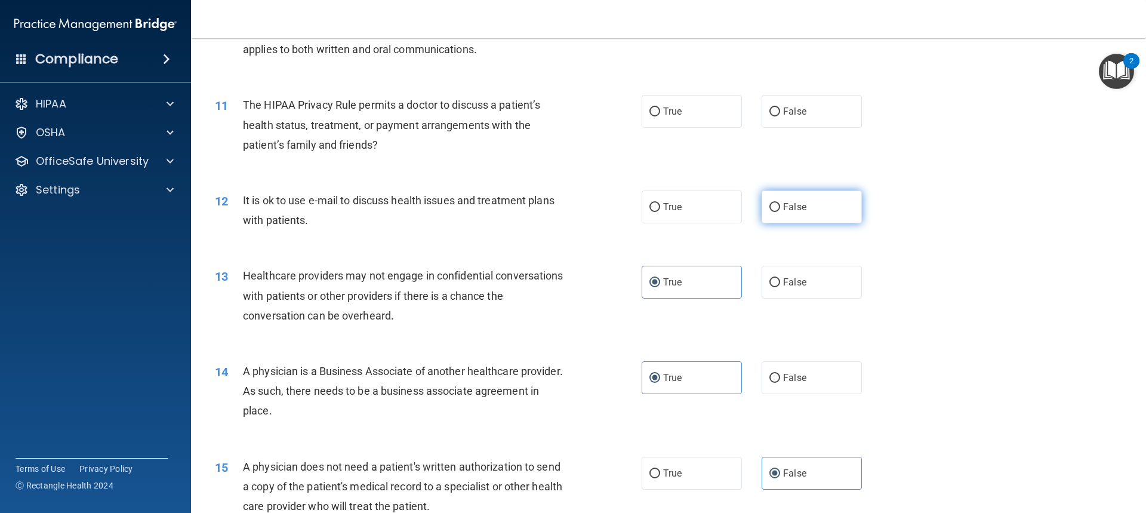
click at [769, 208] on input "False" at bounding box center [774, 207] width 11 height 9
radio input "true"
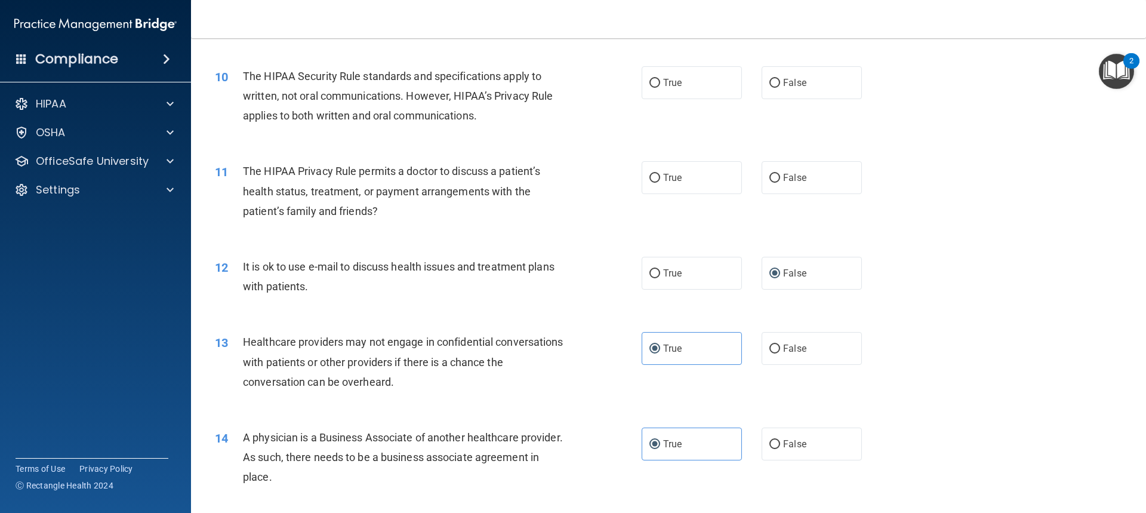
scroll to position [833, 0]
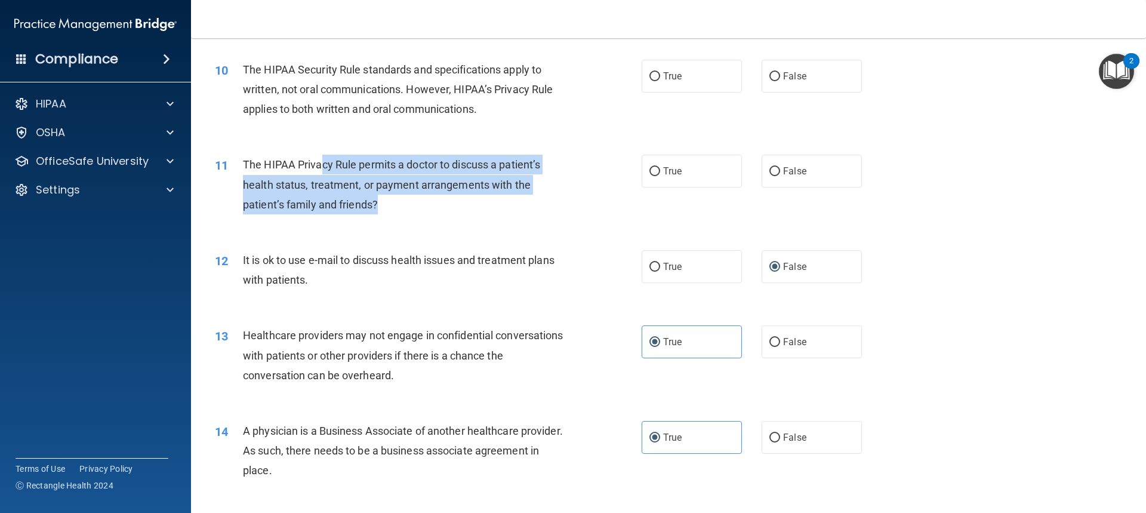
drag, startPoint x: 378, startPoint y: 206, endPoint x: 324, endPoint y: 167, distance: 67.1
click at [324, 167] on div "The HIPAA Privacy Rule permits a doctor to discuss a patient’s health status, t…" at bounding box center [410, 185] width 334 height 60
click at [324, 167] on span "The HIPAA Privacy Rule permits a doctor to discuss a patient’s health status, t…" at bounding box center [391, 184] width 297 height 52
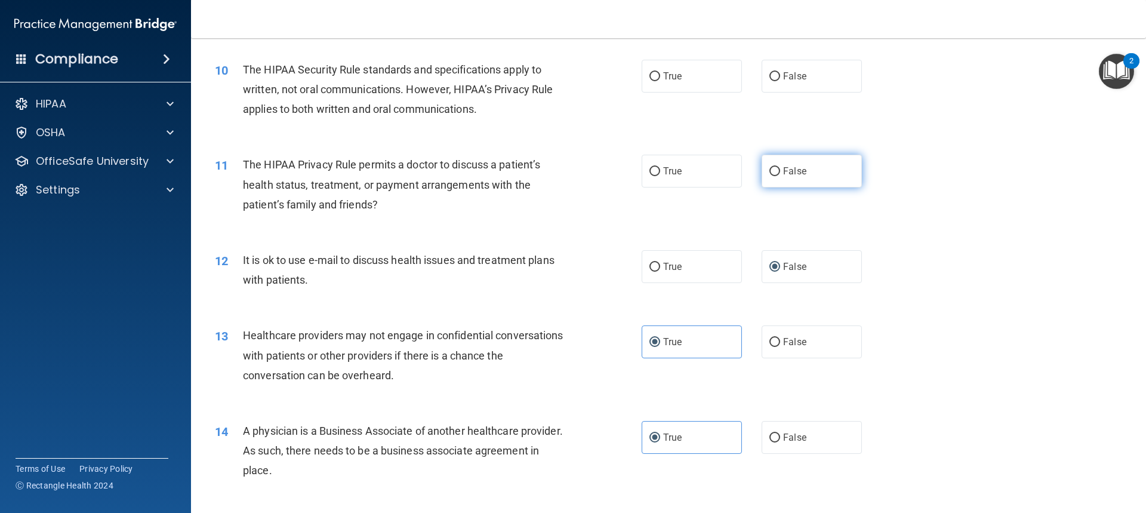
click at [765, 177] on label "False" at bounding box center [811, 171] width 100 height 33
click at [769, 176] on input "False" at bounding box center [774, 171] width 11 height 9
radio input "true"
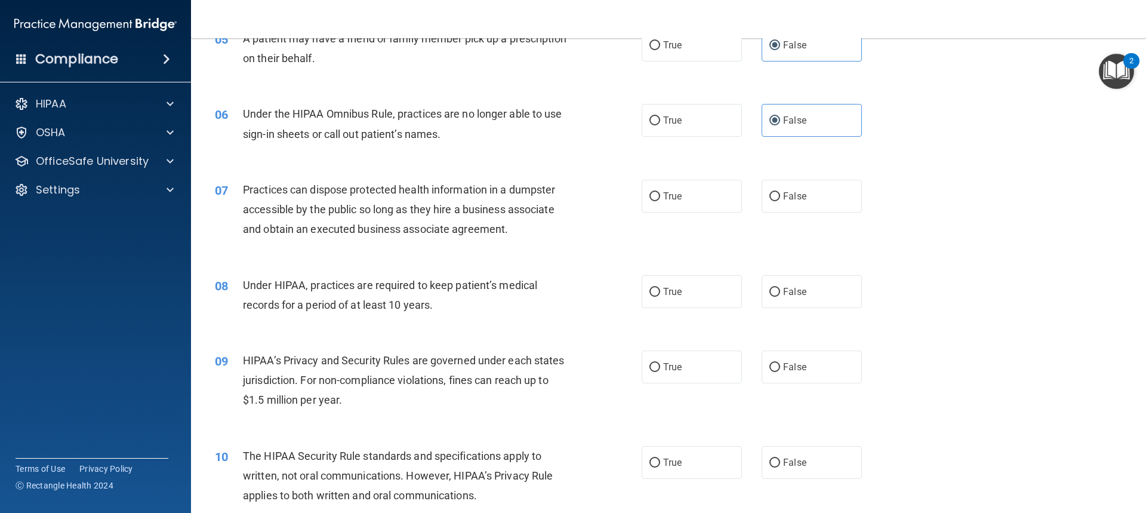
scroll to position [477, 0]
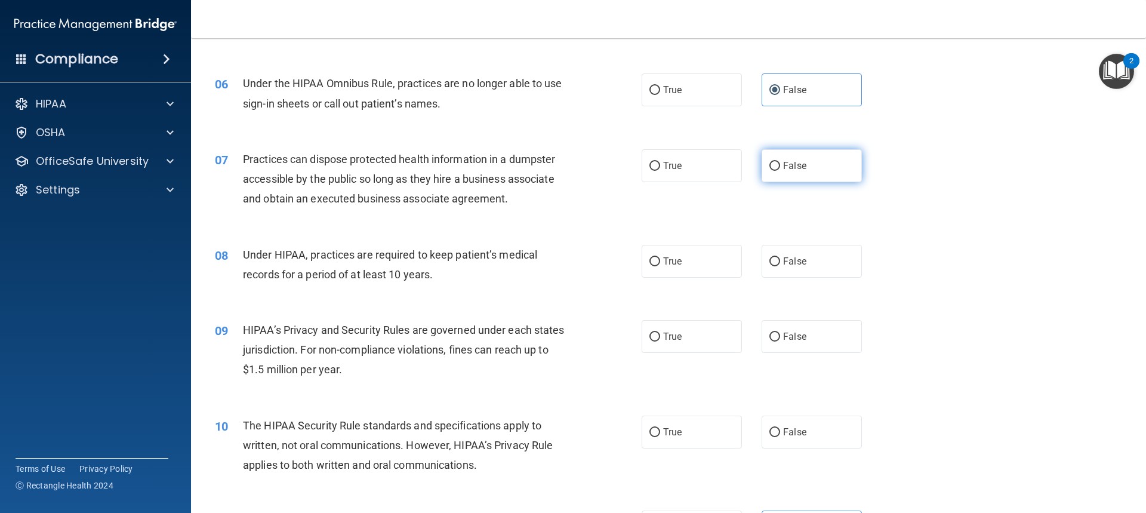
click at [780, 174] on label "False" at bounding box center [811, 165] width 100 height 33
click at [780, 171] on input "False" at bounding box center [774, 166] width 11 height 9
radio input "true"
click at [649, 261] on input "True" at bounding box center [654, 261] width 11 height 9
radio input "true"
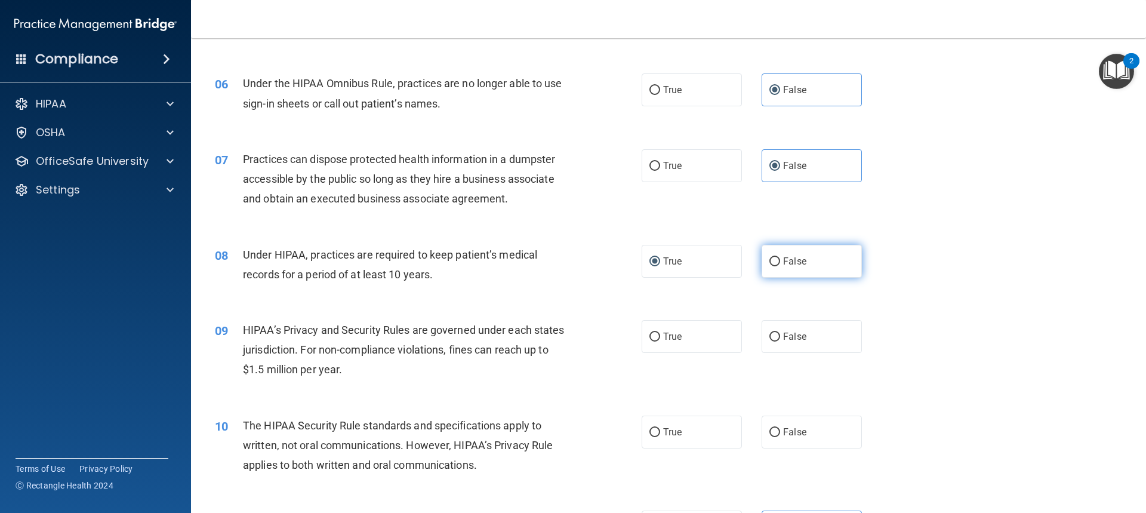
click at [786, 270] on label "False" at bounding box center [811, 261] width 100 height 33
click at [780, 266] on input "False" at bounding box center [774, 261] width 11 height 9
radio input "true"
radio input "false"
click at [690, 338] on label "True" at bounding box center [691, 336] width 100 height 33
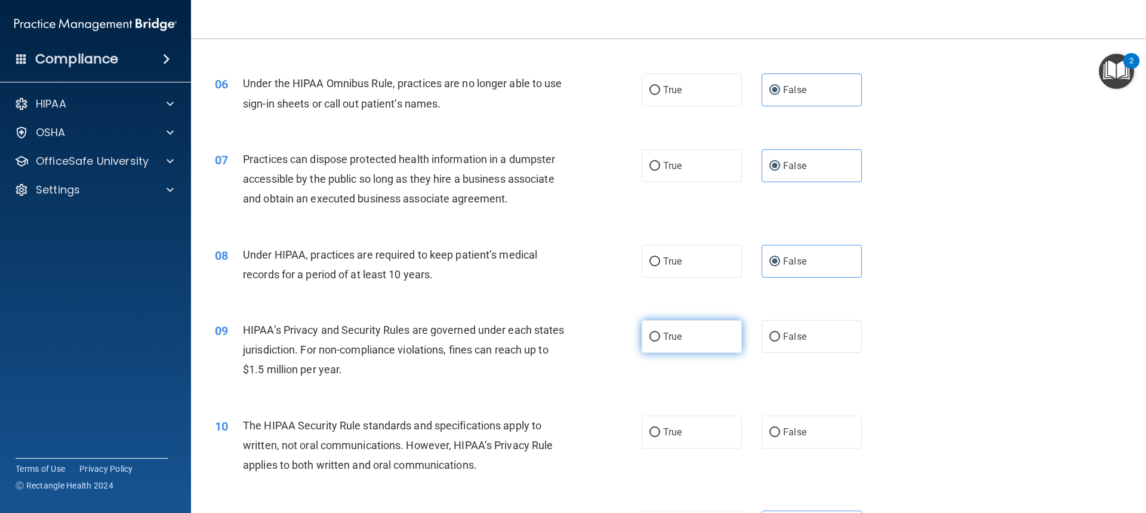
click at [660, 338] on input "True" at bounding box center [654, 336] width 11 height 9
radio input "true"
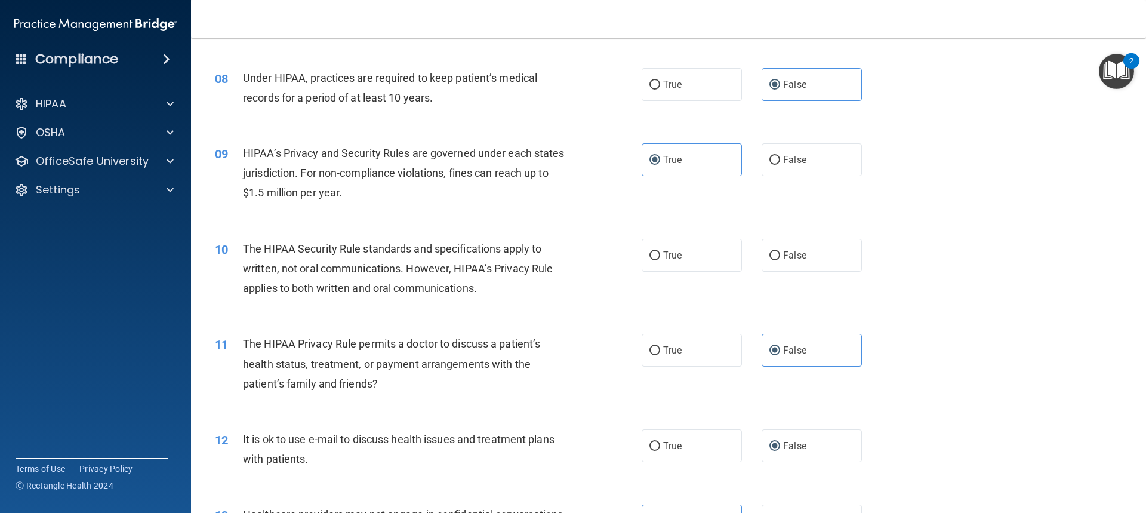
scroll to position [656, 0]
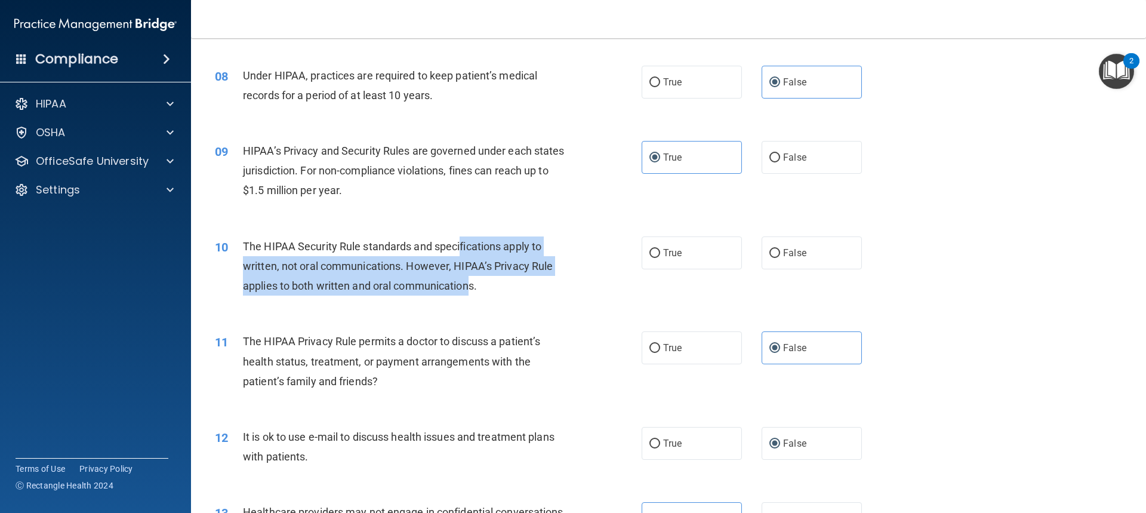
drag, startPoint x: 461, startPoint y: 245, endPoint x: 468, endPoint y: 285, distance: 40.1
click at [468, 285] on span "The HIPAA Security Rule standards and specifications apply to written, not oral…" at bounding box center [398, 266] width 310 height 52
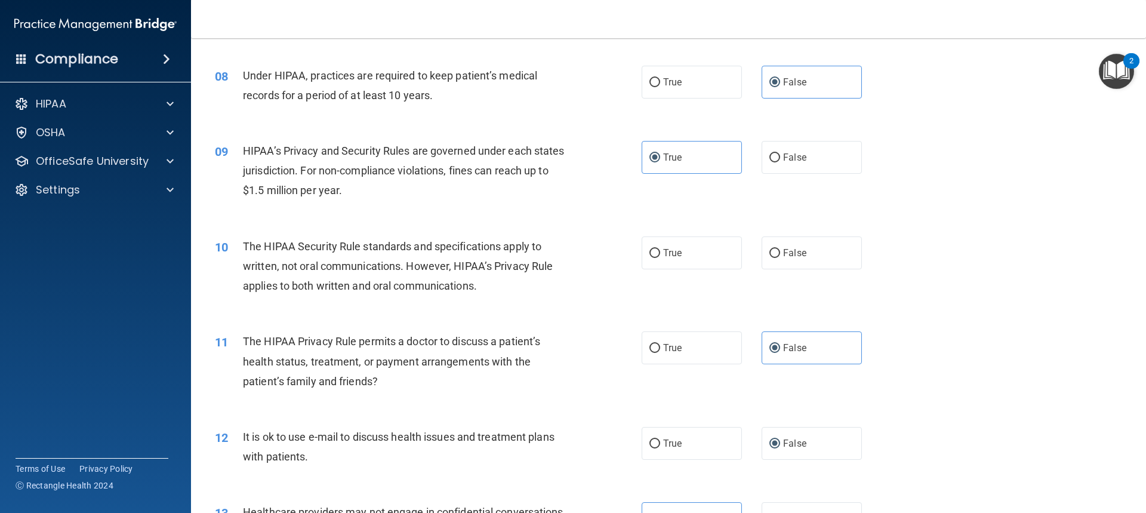
click at [482, 286] on div "The HIPAA Security Rule standards and specifications apply to written, not oral…" at bounding box center [410, 266] width 334 height 60
click at [836, 254] on label "False" at bounding box center [811, 252] width 100 height 33
click at [780, 254] on input "False" at bounding box center [774, 253] width 11 height 9
radio input "true"
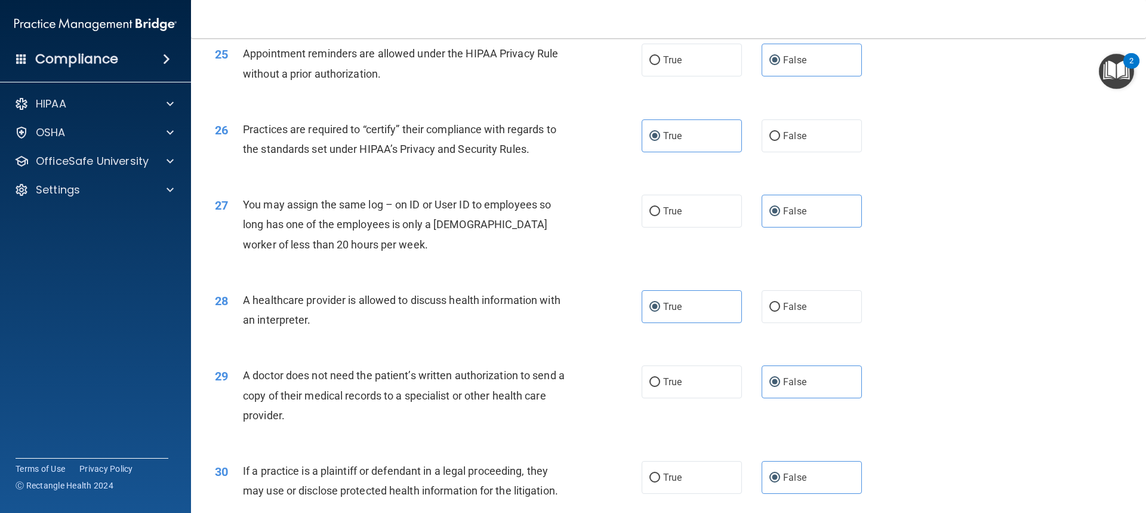
scroll to position [2265, 0]
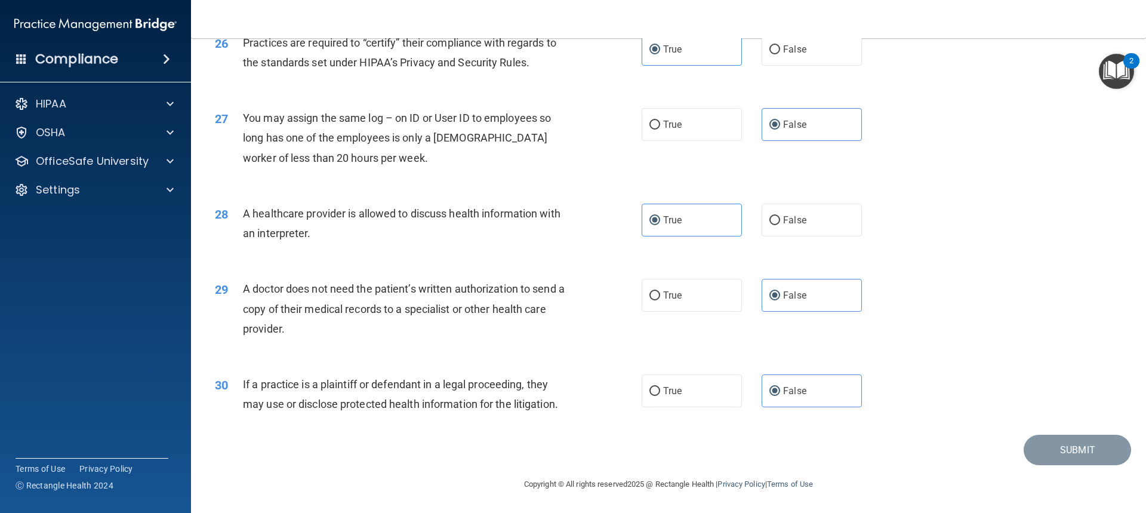
click at [1121, 65] on img "Open Resource Center, 2 new notifications" at bounding box center [1116, 71] width 35 height 35
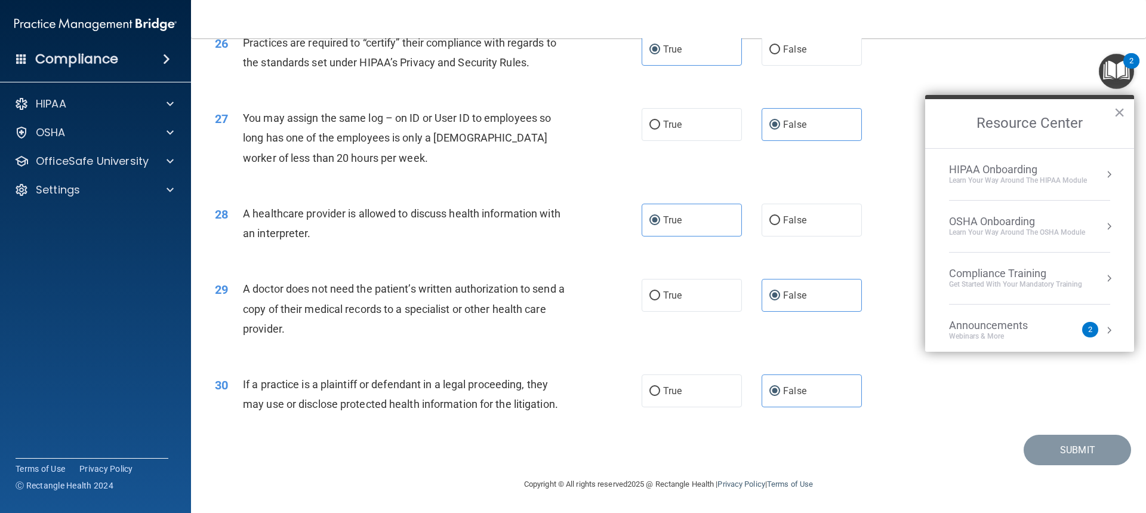
click at [1053, 326] on div "Announcements Webinars & More" at bounding box center [1012, 330] width 126 height 23
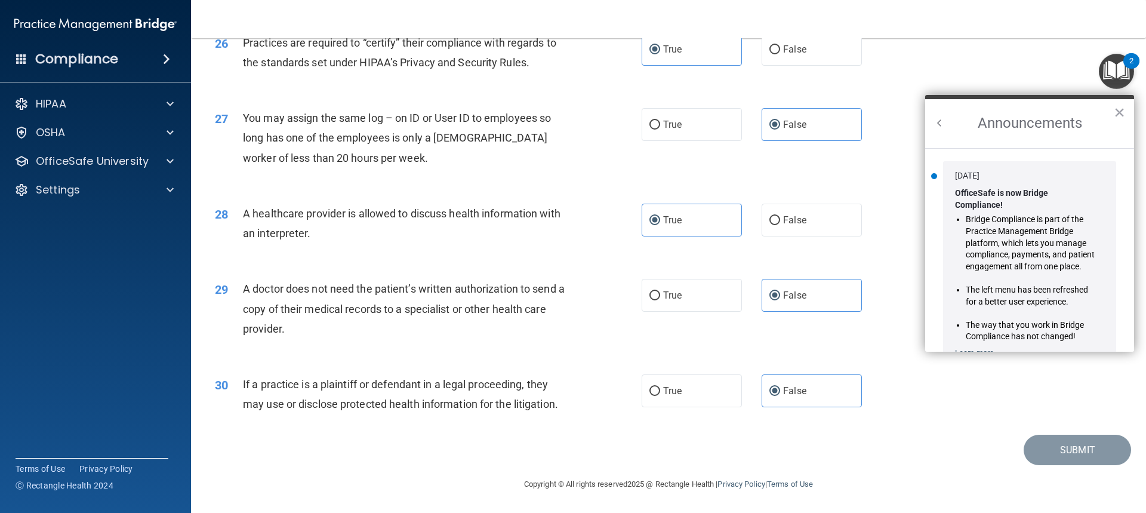
scroll to position [0, 0]
click at [1120, 116] on button "×" at bounding box center [1118, 112] width 11 height 19
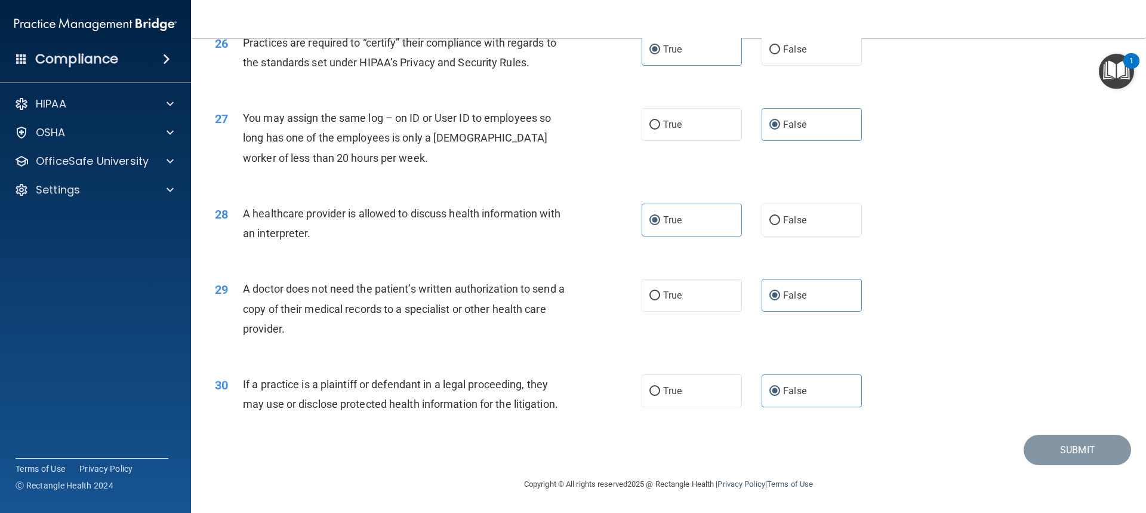
click at [1122, 73] on img "Open Resource Center, 1 new notification" at bounding box center [1116, 71] width 35 height 35
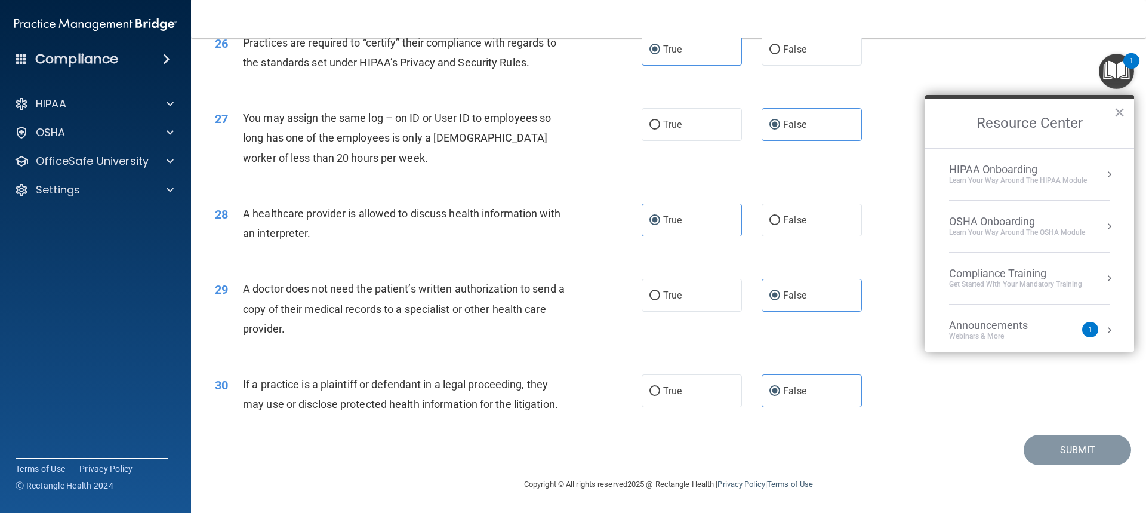
click at [1063, 325] on div "Announcements Webinars & More" at bounding box center [1012, 330] width 126 height 23
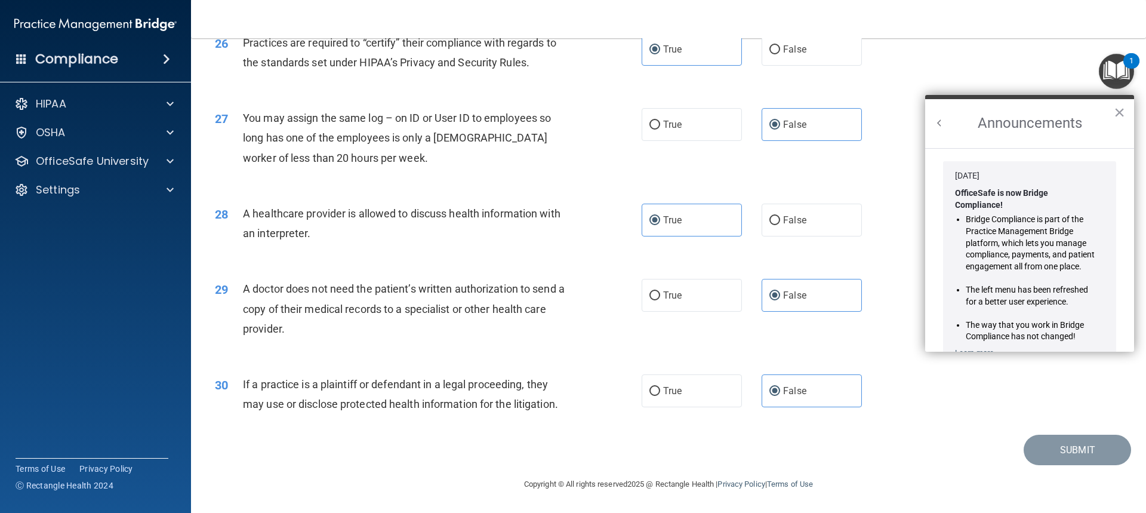
click at [973, 146] on h2 "Announcements" at bounding box center [1029, 123] width 209 height 49
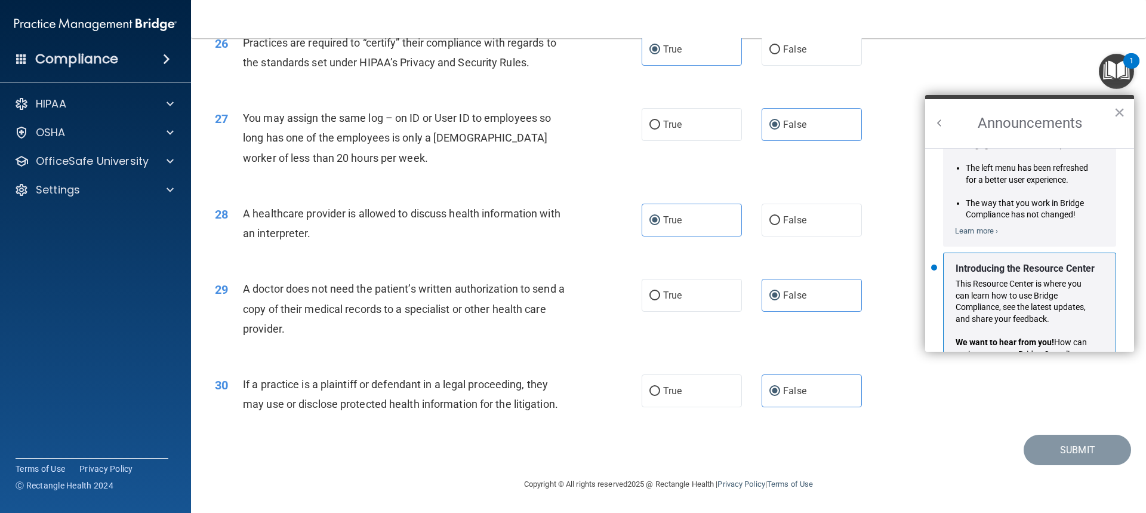
scroll to position [209, 0]
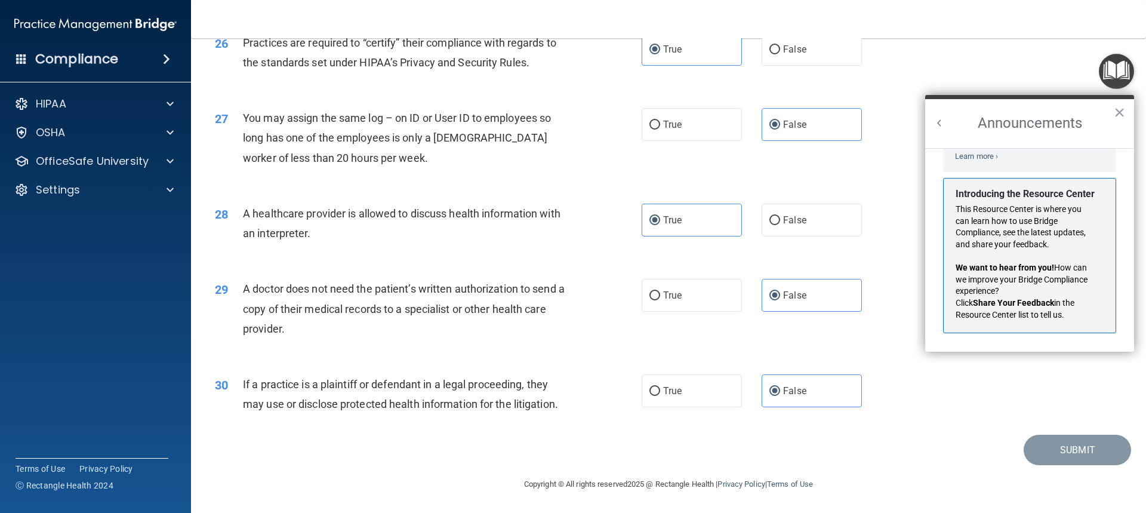
click at [952, 192] on div "Introducing the Resource Center This Resource Center is where you can learn how…" at bounding box center [1029, 255] width 173 height 155
click at [949, 125] on h2 "Announcements" at bounding box center [1029, 123] width 209 height 49
click at [944, 124] on button "Back to Resource Center Home" at bounding box center [939, 123] width 12 height 12
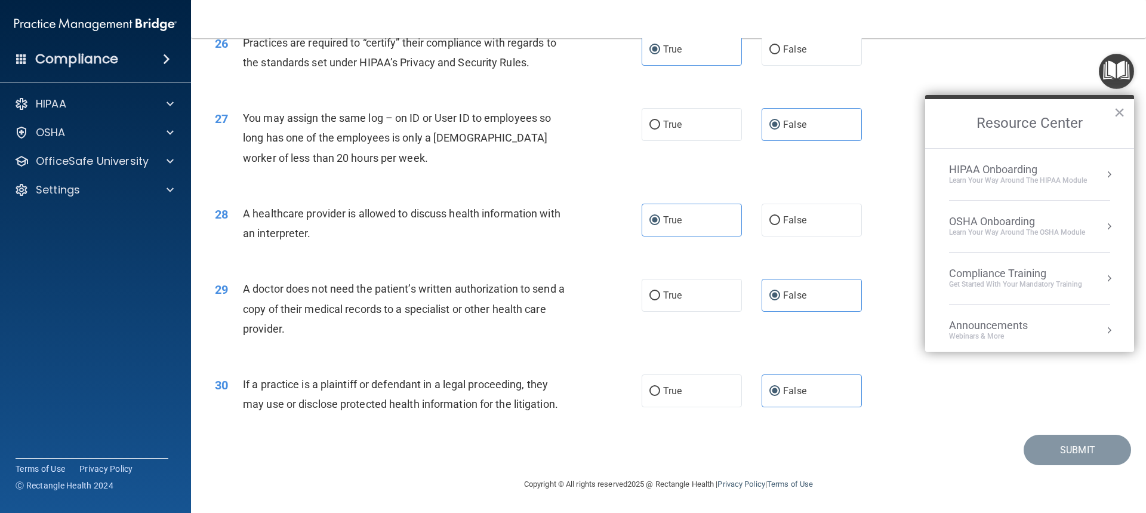
drag, startPoint x: 1117, startPoint y: 113, endPoint x: 1117, endPoint y: 123, distance: 10.1
click at [1117, 116] on button "×" at bounding box center [1118, 112] width 11 height 19
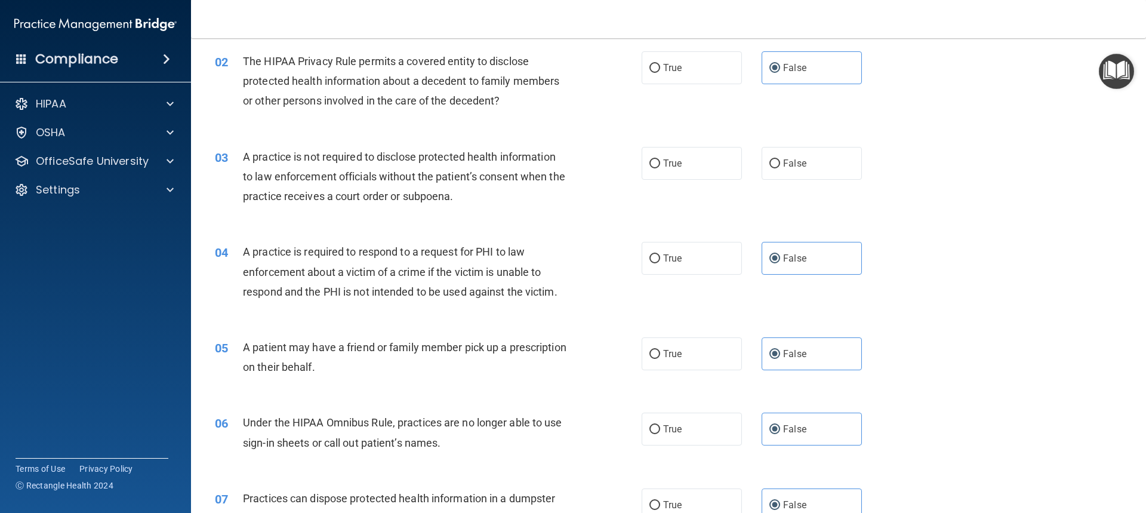
scroll to position [135, 0]
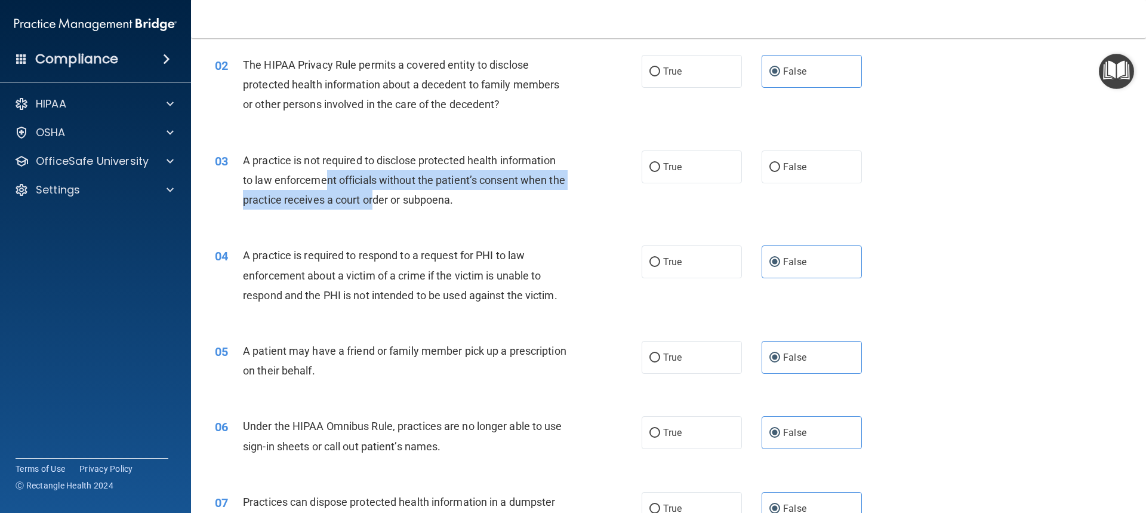
drag, startPoint x: 326, startPoint y: 183, endPoint x: 391, endPoint y: 195, distance: 65.4
click at [391, 195] on span "A practice is not required to disclose protected health information to law enfo…" at bounding box center [404, 180] width 322 height 52
drag, startPoint x: 473, startPoint y: 203, endPoint x: 346, endPoint y: 175, distance: 130.2
click at [346, 175] on div "A practice is not required to disclose protected health information to law enfo…" at bounding box center [410, 180] width 334 height 60
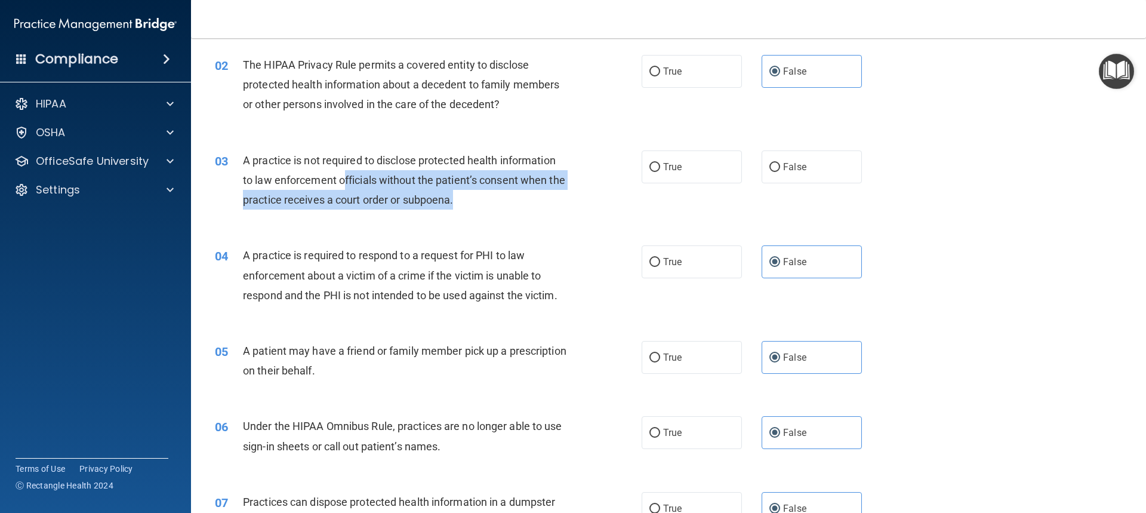
click at [346, 175] on span "A practice is not required to disclose protected health information to law enfo…" at bounding box center [404, 180] width 322 height 52
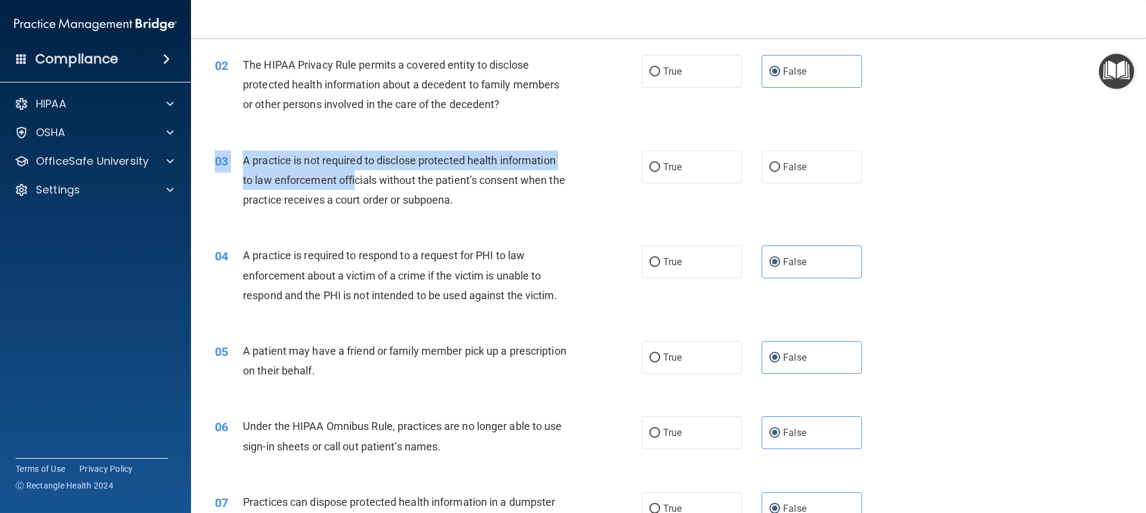
drag, startPoint x: 354, startPoint y: 179, endPoint x: 425, endPoint y: 223, distance: 84.1
click at [425, 223] on div "03 A practice is not required to disclose protected health information to law e…" at bounding box center [668, 182] width 925 height 95
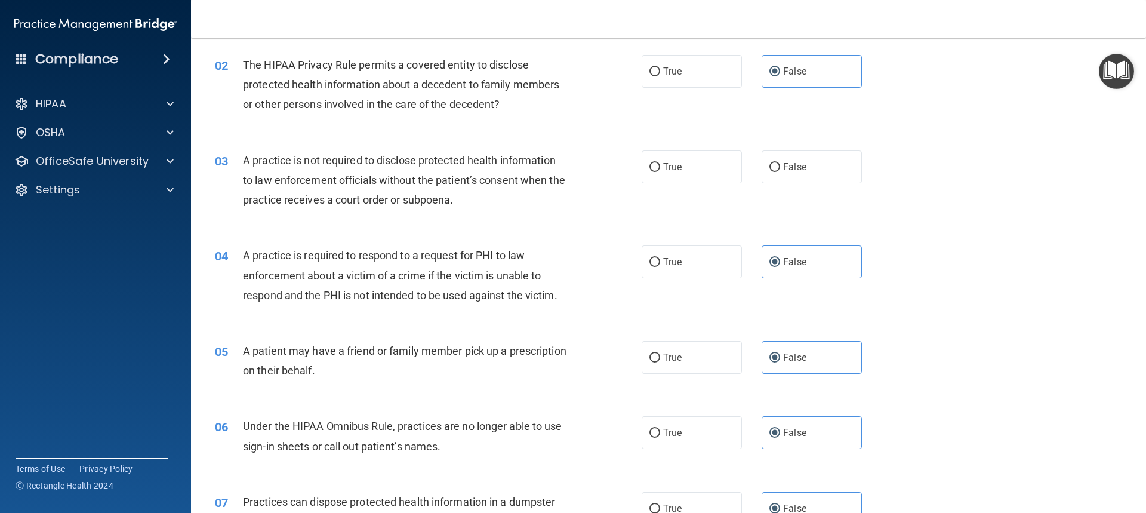
click at [426, 223] on div "03 A practice is not required to disclose protected health information to law e…" at bounding box center [668, 182] width 925 height 95
click at [799, 171] on span "False" at bounding box center [794, 166] width 23 height 11
click at [780, 171] on input "False" at bounding box center [774, 167] width 11 height 9
radio input "true"
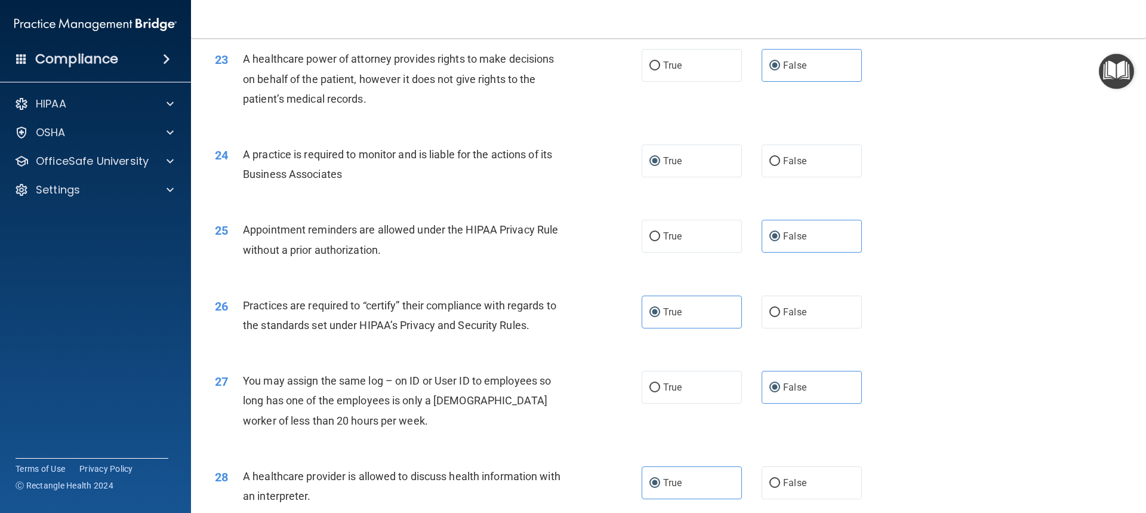
scroll to position [2265, 0]
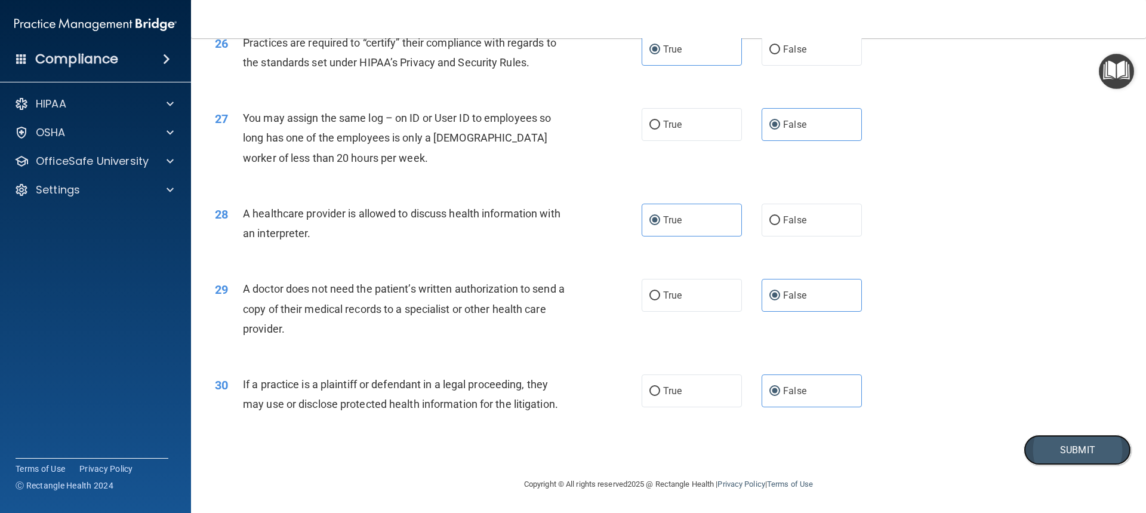
click at [1060, 452] on button "Submit" at bounding box center [1076, 449] width 107 height 30
click at [1075, 453] on button "Submit" at bounding box center [1076, 449] width 107 height 30
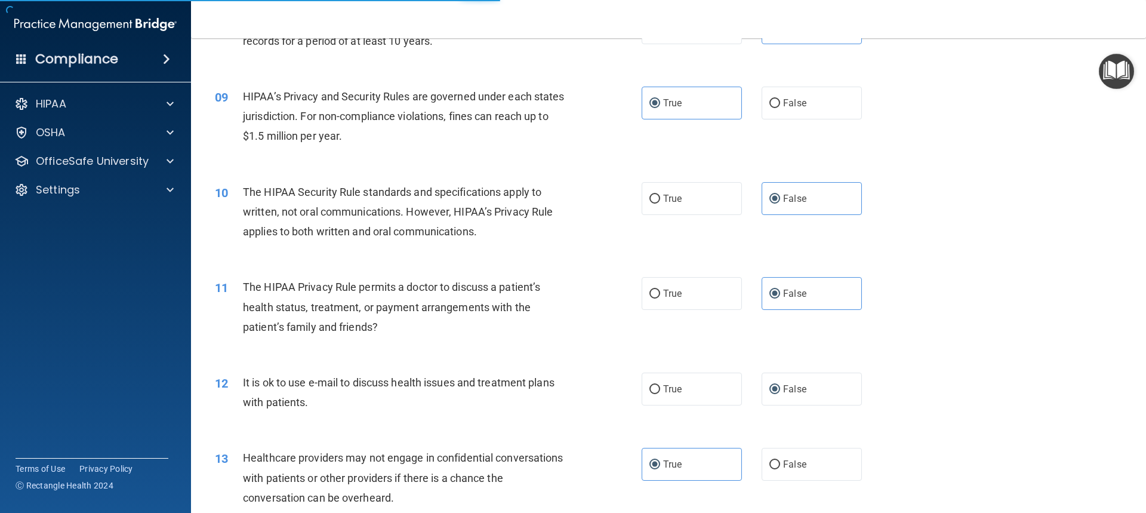
scroll to position [0, 0]
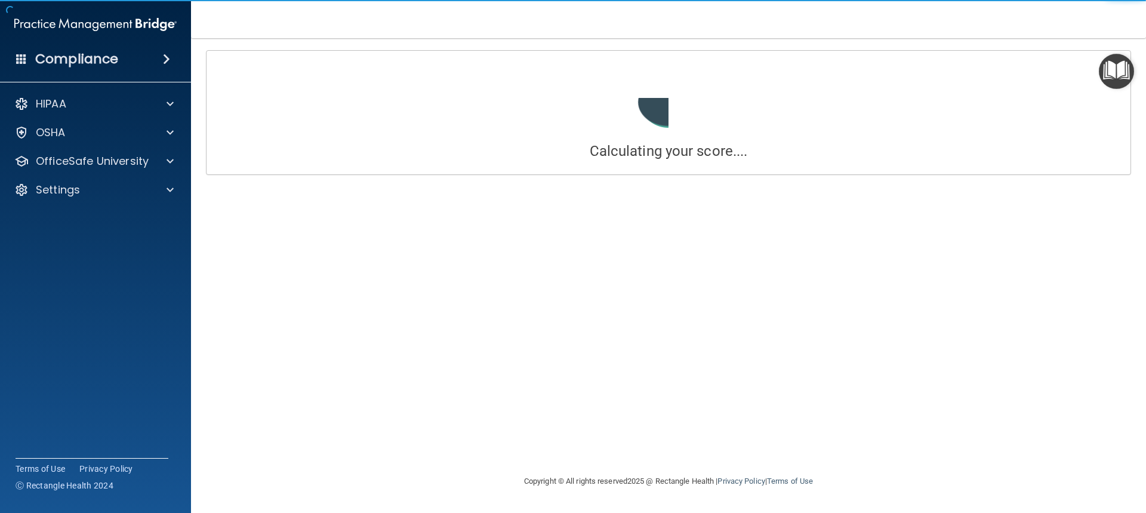
drag, startPoint x: 1142, startPoint y: 471, endPoint x: 1140, endPoint y: 247, distance: 223.8
click at [1140, 247] on main "Calculating your score.... You did not pass the " The HIPAA Quiz #2 ". 36 out o…" at bounding box center [668, 275] width 955 height 474
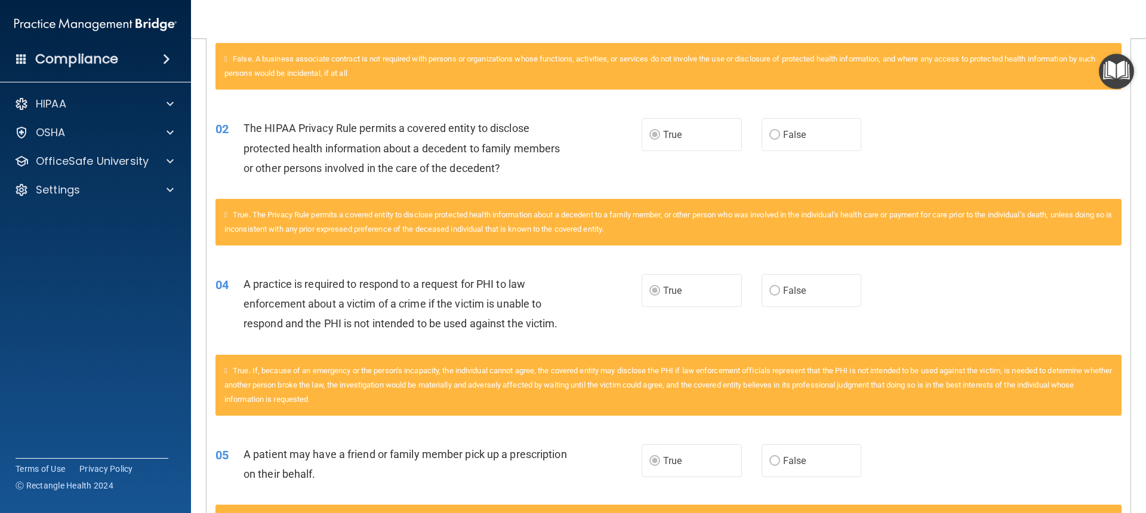
scroll to position [418, 0]
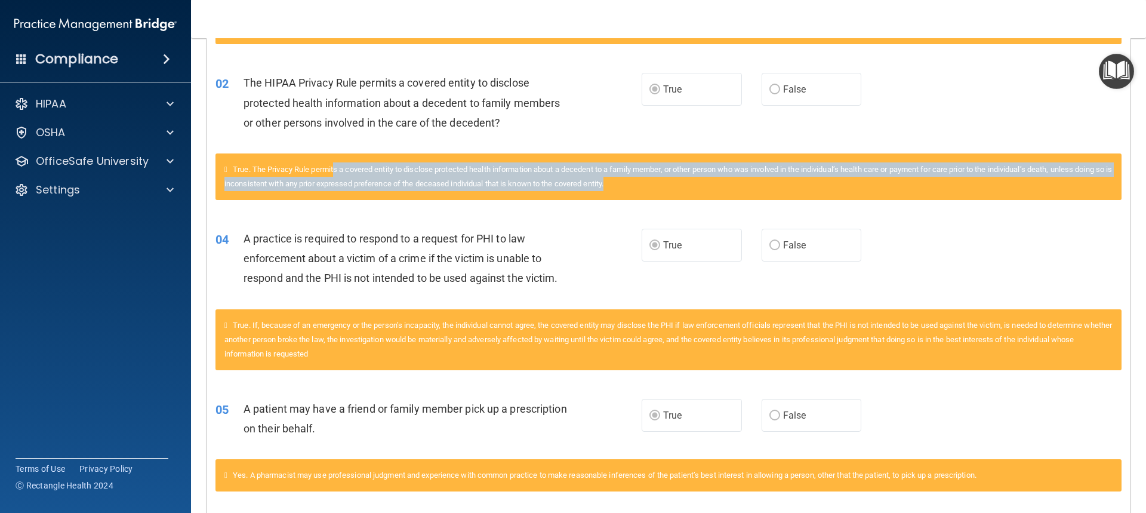
drag, startPoint x: 340, startPoint y: 169, endPoint x: 690, endPoint y: 183, distance: 350.5
click at [690, 183] on div "True. The Privacy Rule permits a covered entity to disclose protected health in…" at bounding box center [668, 176] width 906 height 47
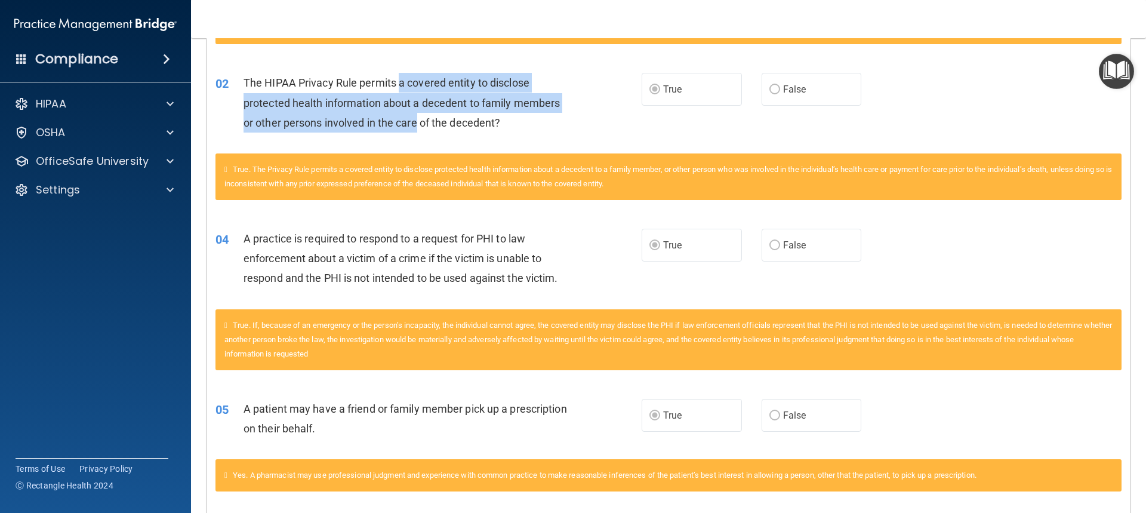
drag, startPoint x: 400, startPoint y: 84, endPoint x: 418, endPoint y: 136, distance: 55.5
click at [418, 136] on div "02 The HIPAA Privacy Rule permits a covered entity to disclose protected health…" at bounding box center [429, 106] width 462 height 66
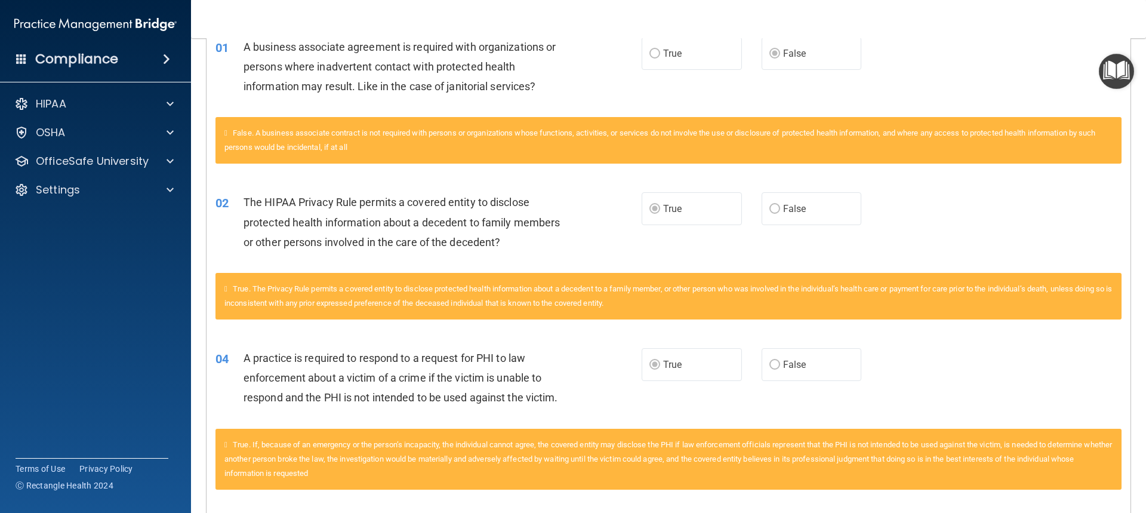
scroll to position [358, 0]
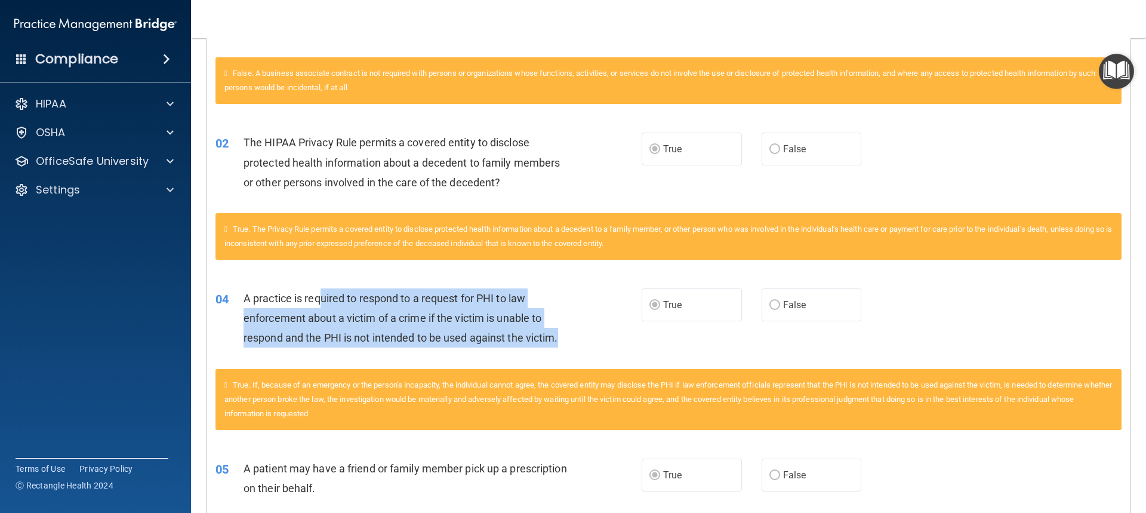
drag, startPoint x: 323, startPoint y: 298, endPoint x: 567, endPoint y: 351, distance: 249.6
click at [567, 351] on div "04 A practice is required to respond to a request for PHI to law enforcement ab…" at bounding box center [429, 321] width 462 height 66
click at [568, 351] on div "04 A practice is required to respond to a request for PHI to law enforcement ab…" at bounding box center [429, 321] width 462 height 66
click at [588, 350] on div "04 A practice is required to respond to a request for PHI to law enforcement ab…" at bounding box center [429, 321] width 462 height 66
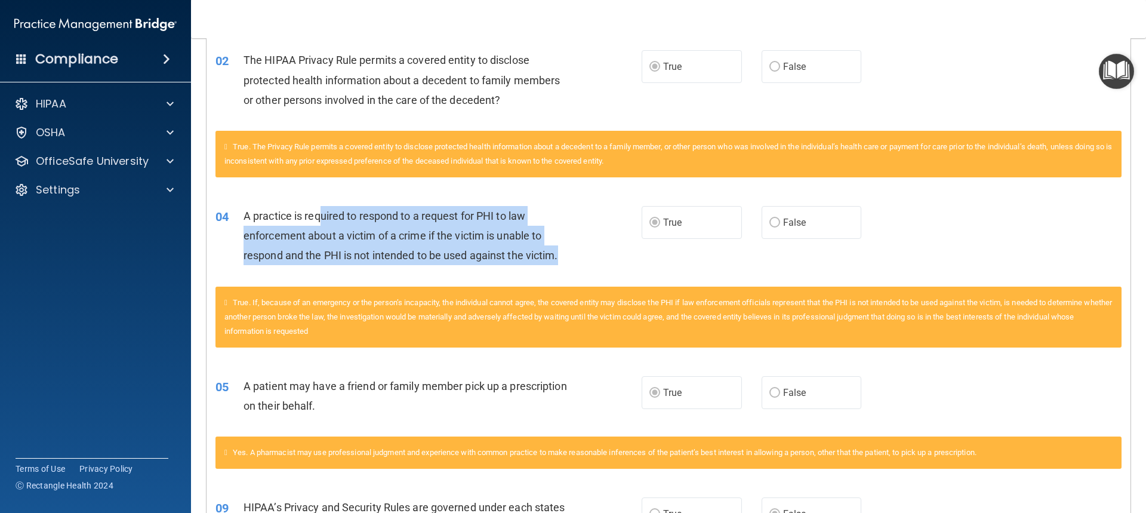
scroll to position [597, 0]
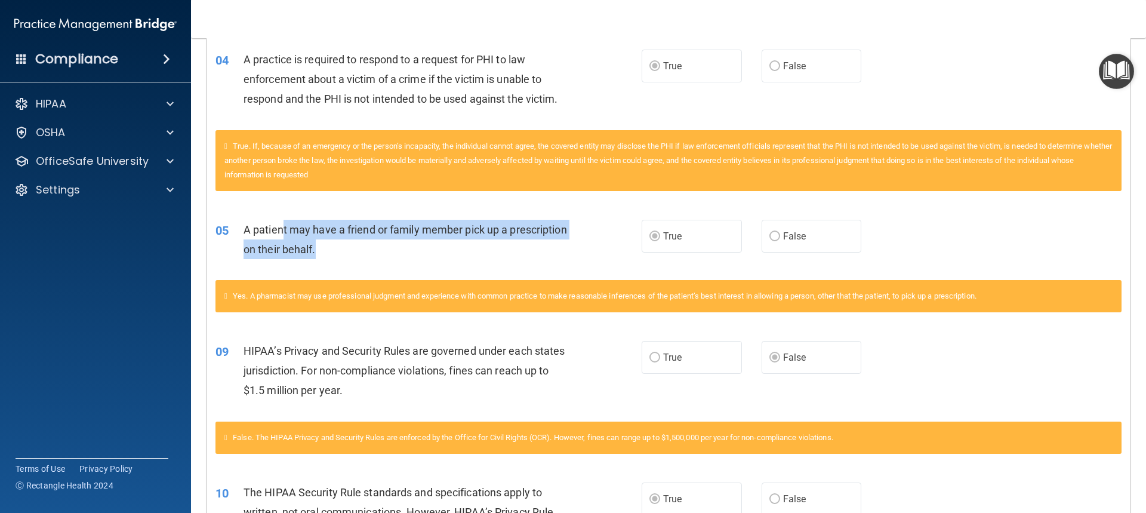
drag, startPoint x: 421, startPoint y: 246, endPoint x: 281, endPoint y: 229, distance: 140.7
click at [283, 228] on div "A patient may have a friend or family member pick up a prescription on their be…" at bounding box center [409, 239] width 333 height 39
click at [281, 229] on span "A patient may have a friend or family member pick up a prescription on their be…" at bounding box center [404, 239] width 323 height 32
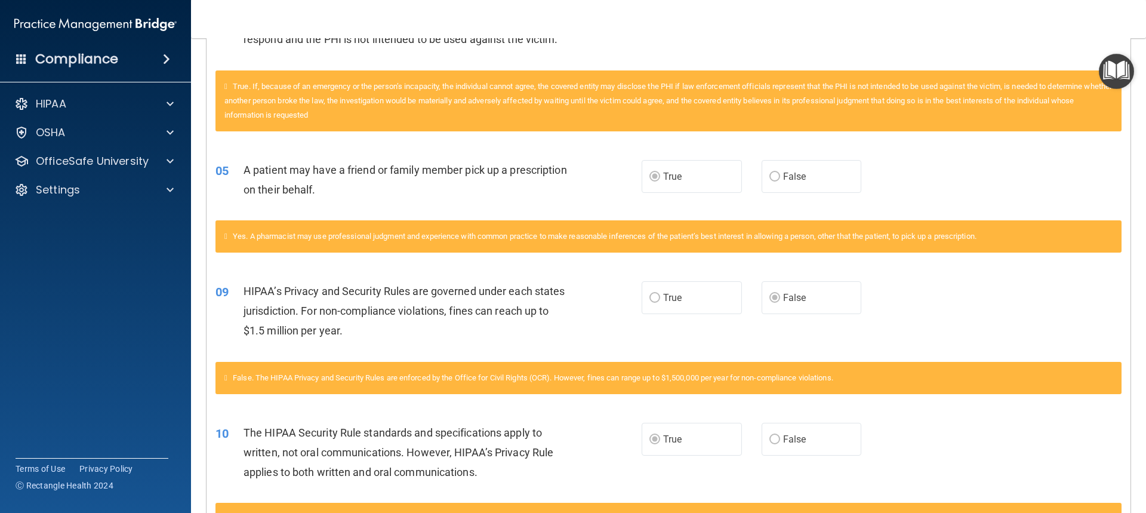
scroll to position [716, 0]
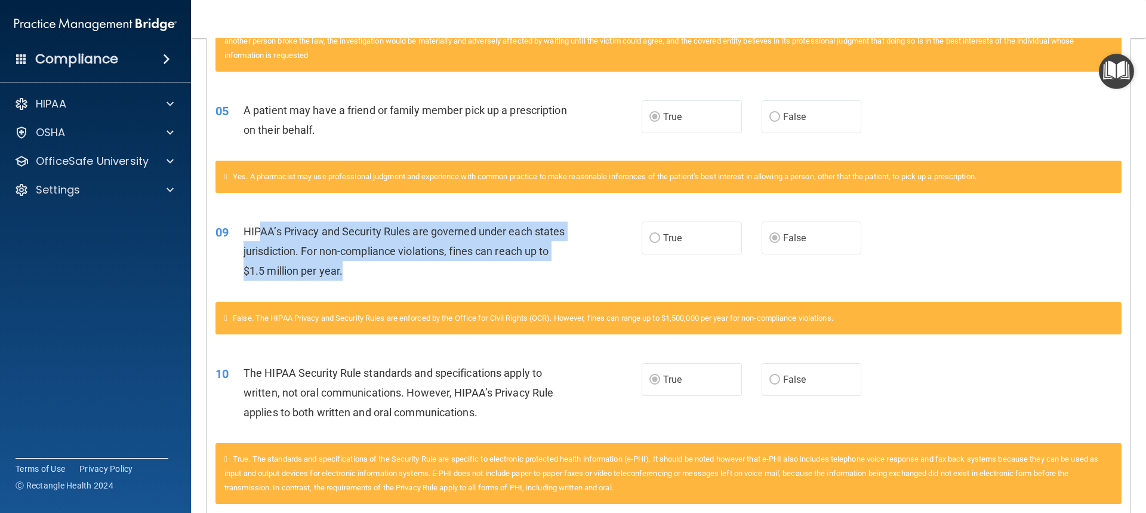
drag, startPoint x: 385, startPoint y: 278, endPoint x: 257, endPoint y: 237, distance: 134.0
click at [257, 237] on div "HIPAA’s Privacy and Security Rules are governed under each states jurisdiction.…" at bounding box center [409, 251] width 333 height 60
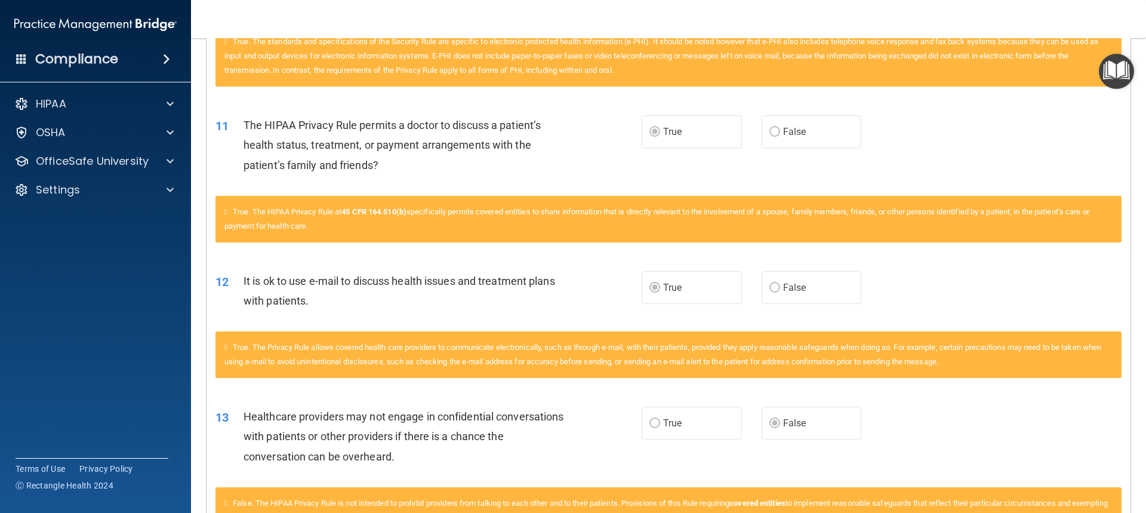
scroll to position [1134, 0]
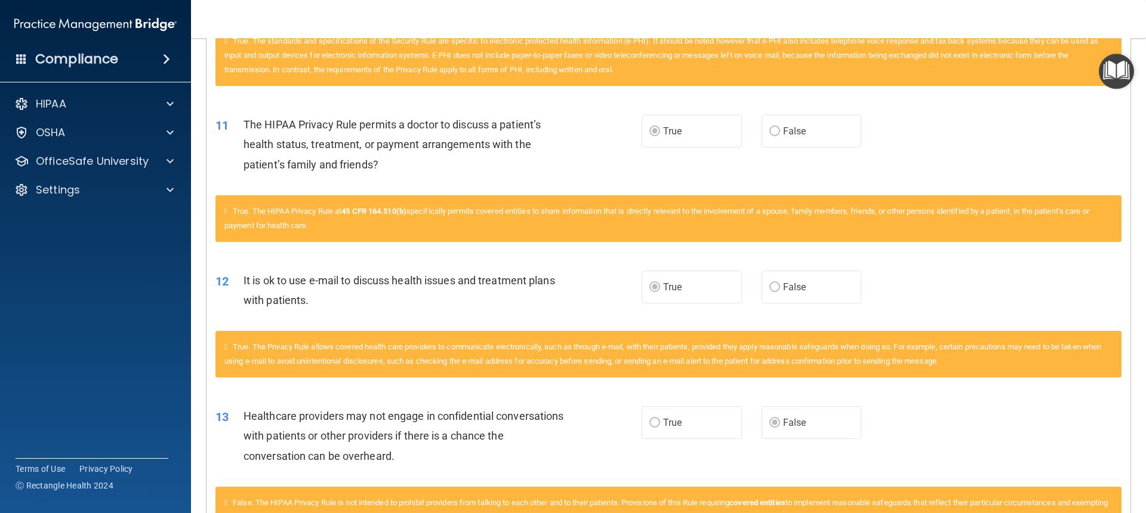
drag, startPoint x: 505, startPoint y: 209, endPoint x: 507, endPoint y: 221, distance: 12.1
click at [507, 221] on div "True. The HIPAA Privacy Rule at 45 CFR 164.510(b) specifically permits covered …" at bounding box center [668, 218] width 906 height 47
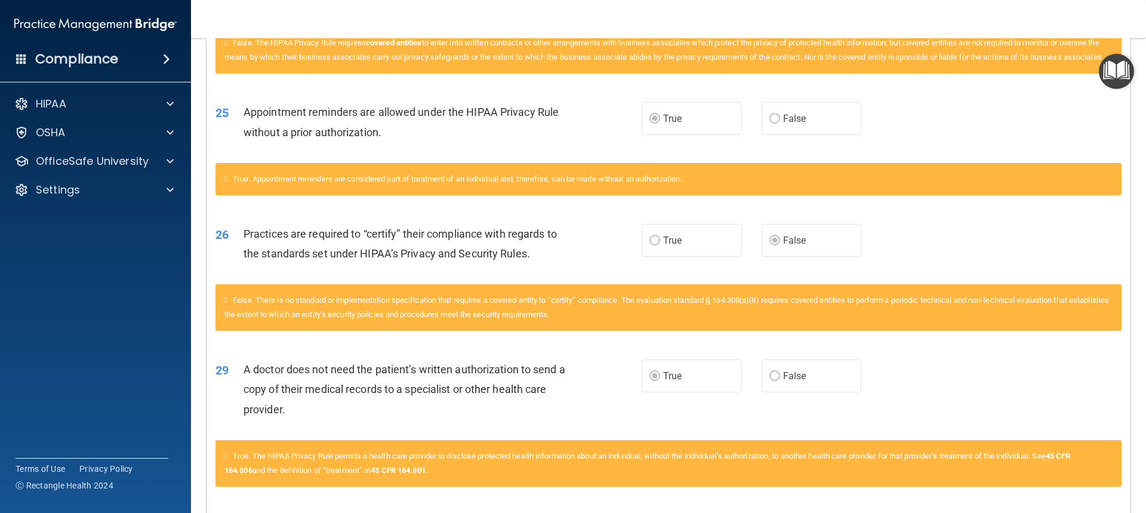
scroll to position [2729, 0]
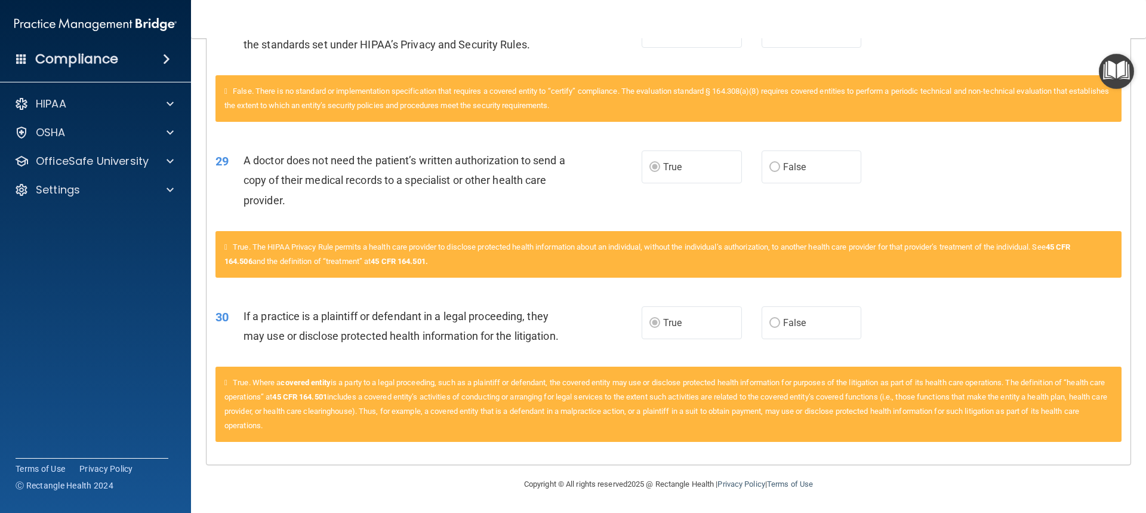
drag, startPoint x: 375, startPoint y: 424, endPoint x: 333, endPoint y: 391, distance: 54.0
click at [333, 391] on div "True. Where a covered entity is a party to a legal proceeding, such as a plaint…" at bounding box center [668, 403] width 906 height 75
click at [384, 425] on div "True. Where a covered entity is a party to a legal proceeding, such as a plaint…" at bounding box center [668, 403] width 906 height 75
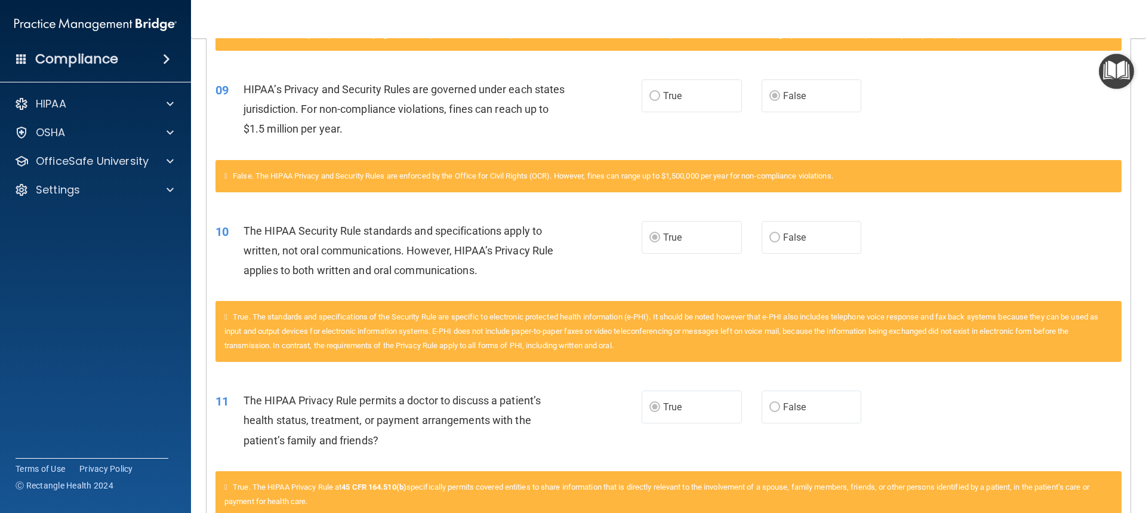
scroll to position [0, 0]
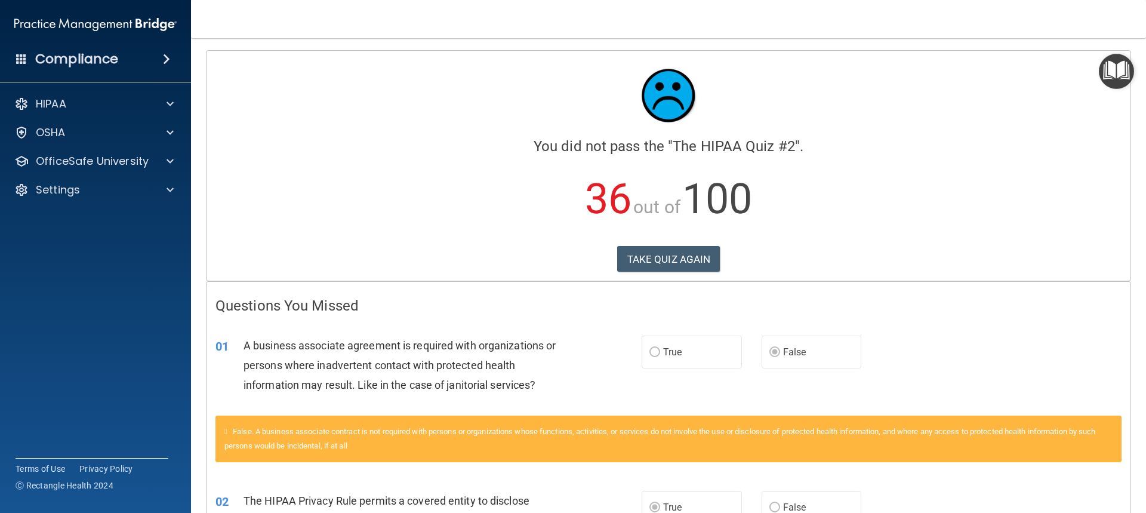
drag, startPoint x: 350, startPoint y: 431, endPoint x: 266, endPoint y: 357, distance: 112.5
click at [195, 355] on main "Calculating your score.... You did not pass the " The HIPAA Quiz #2 ". 36 out o…" at bounding box center [668, 275] width 955 height 474
copy div "01 A business associate agreement is required with organizations or persons whe…"
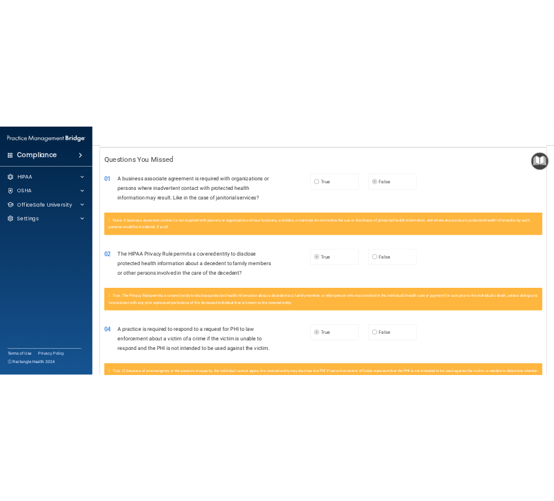
scroll to position [358, 0]
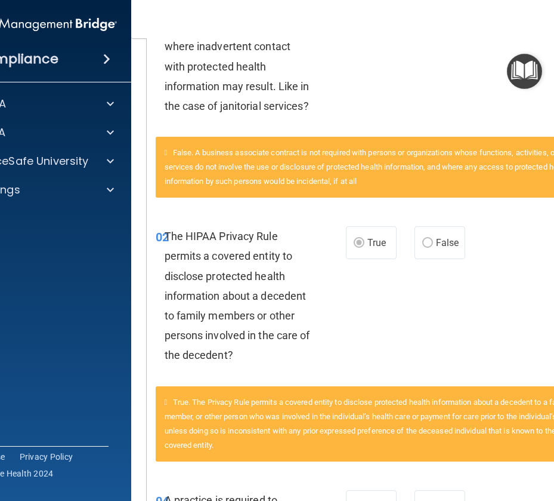
click at [353, 377] on div "02 The HIPAA Privacy Rule permits a covered entity to disclose protected health…" at bounding box center [373, 298] width 452 height 175
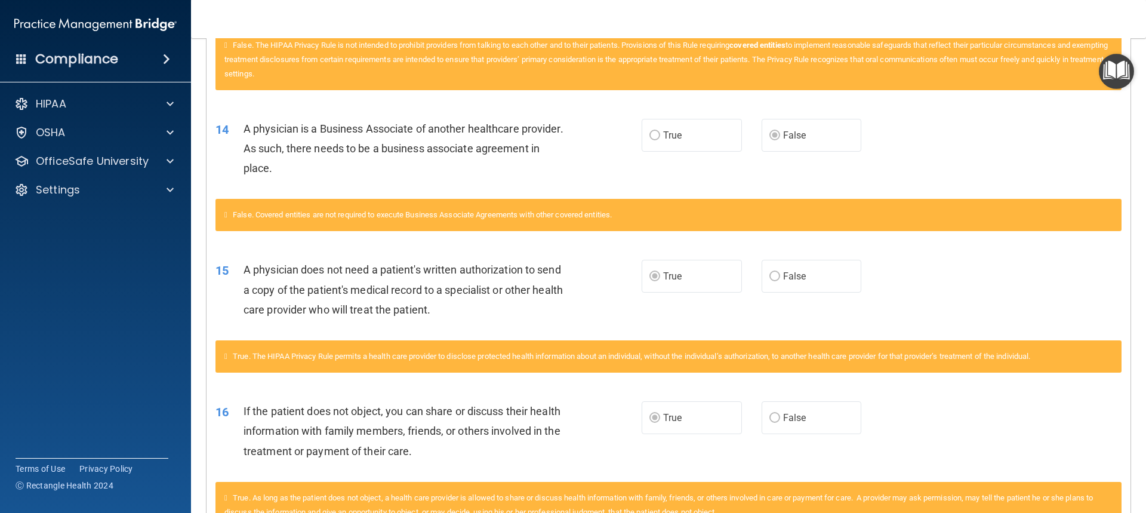
scroll to position [1609, 0]
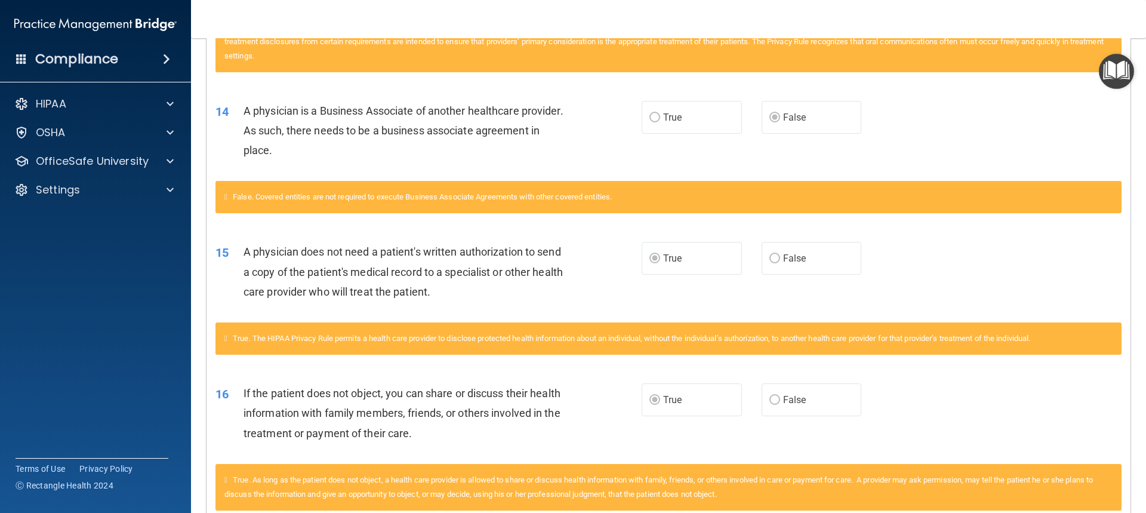
drag, startPoint x: 460, startPoint y: 160, endPoint x: 365, endPoint y: 132, distance: 99.3
click at [365, 132] on div "A physician is a Business Associate of another healthcare provider. As such, th…" at bounding box center [409, 131] width 333 height 60
click at [365, 132] on span "A physician is a Business Associate of another healthcare provider. As such, th…" at bounding box center [403, 130] width 320 height 52
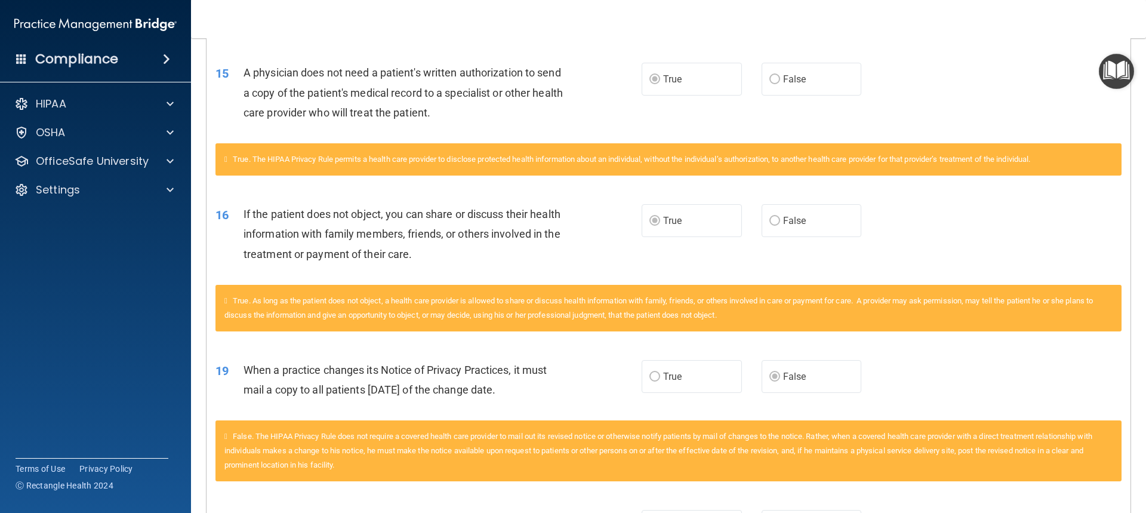
scroll to position [1728, 0]
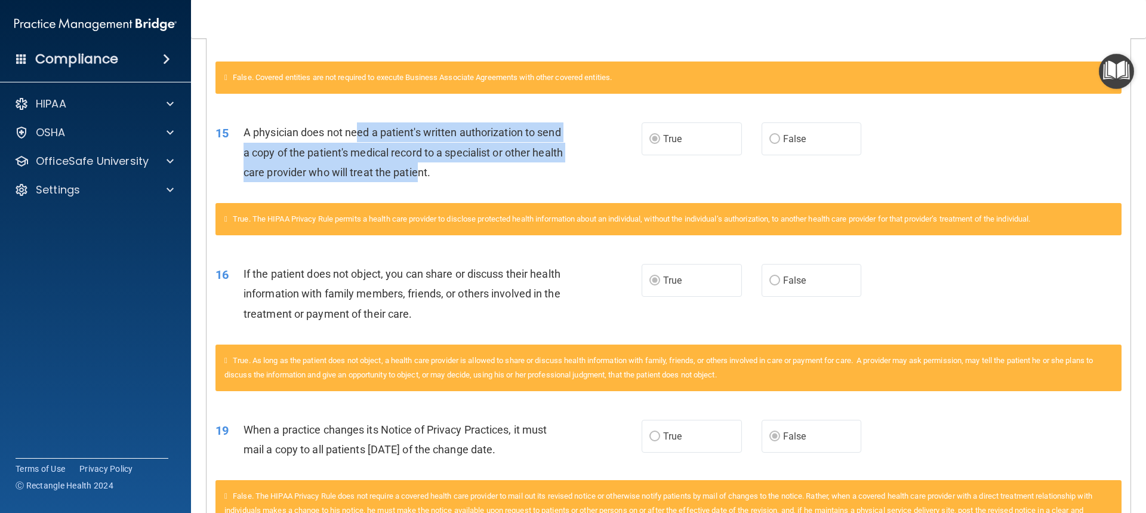
drag, startPoint x: 356, startPoint y: 132, endPoint x: 451, endPoint y: 177, distance: 104.6
click at [451, 177] on span "A physician does not need a patient's written authorization to send a copy of t…" at bounding box center [402, 152] width 319 height 52
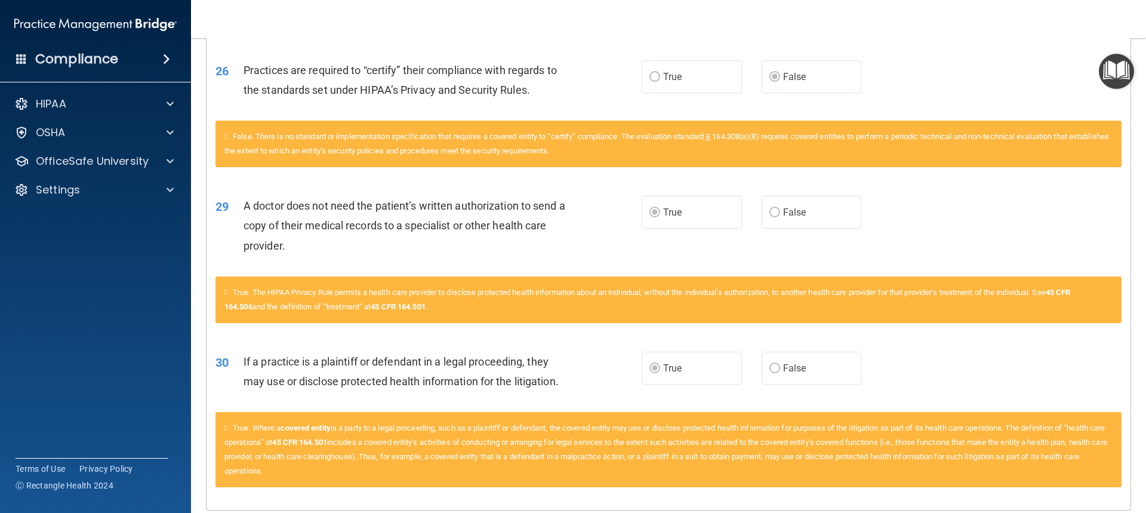
scroll to position [2729, 0]
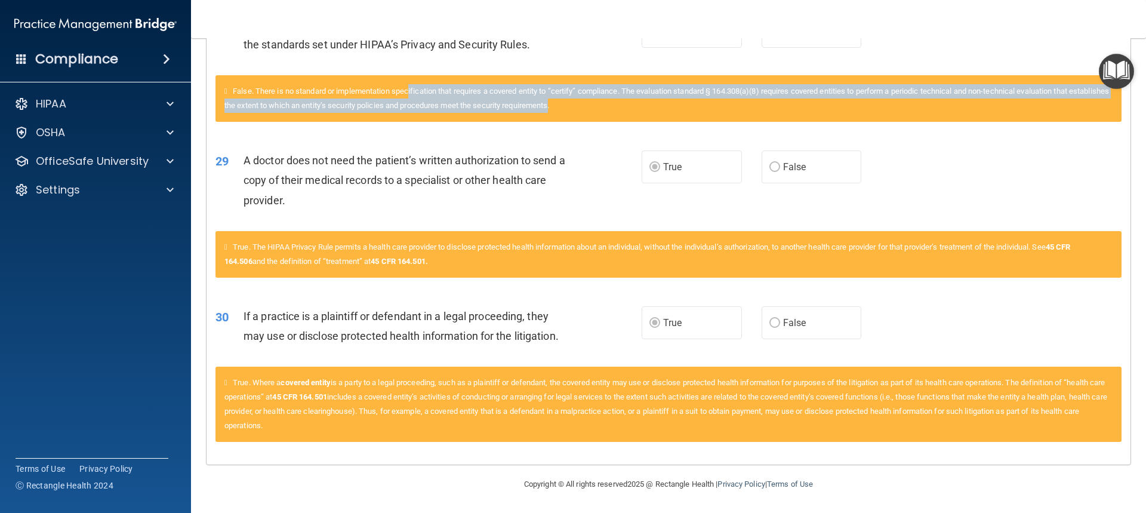
drag, startPoint x: 415, startPoint y: 91, endPoint x: 596, endPoint y: 106, distance: 182.0
click at [596, 106] on span "False. There is no standard or implementation specification that requires a cov…" at bounding box center [666, 98] width 884 height 23
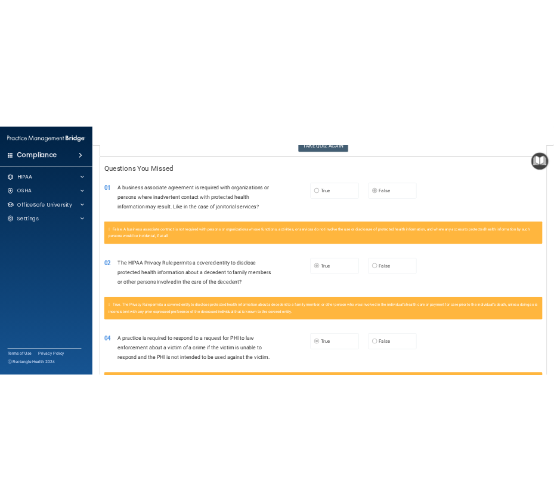
scroll to position [0, 0]
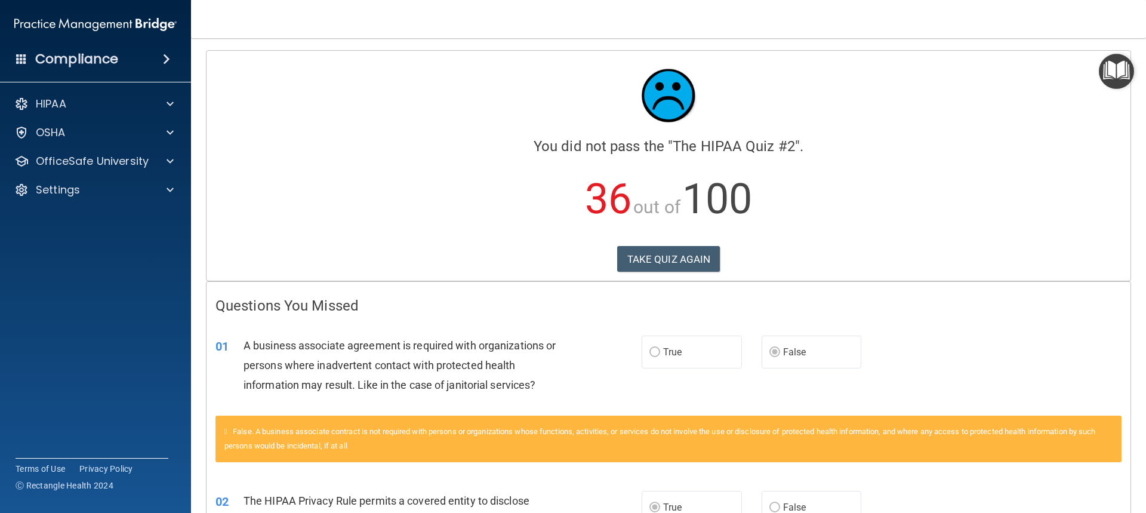
click at [680, 243] on div "Calculating your score.... You did not pass the " The HIPAA Quiz #2 ". 36 out o…" at bounding box center [668, 166] width 924 height 230
click at [683, 257] on button "TAKE QUIZ AGAIN" at bounding box center [668, 259] width 103 height 26
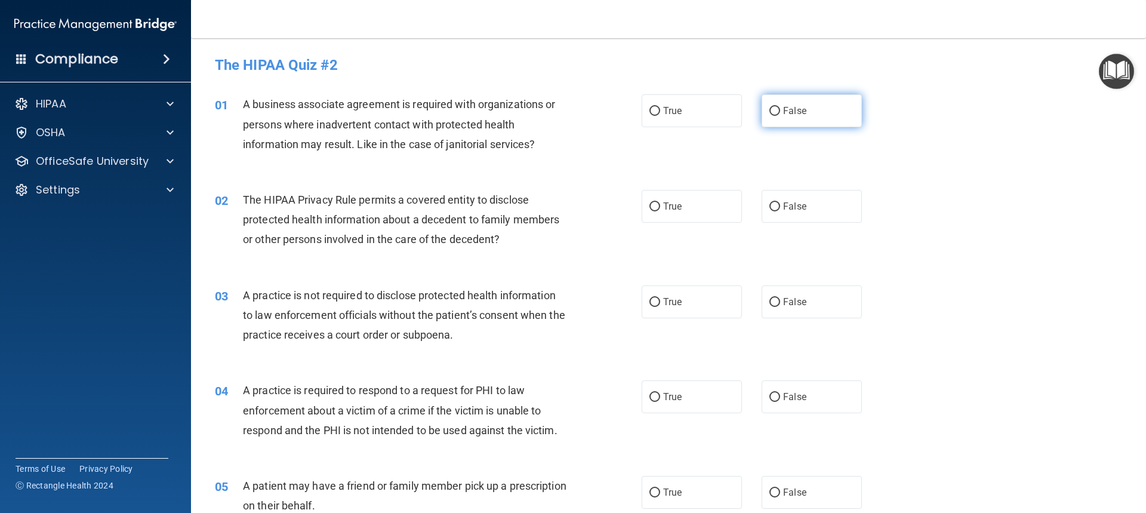
click at [809, 104] on label "False" at bounding box center [811, 110] width 100 height 33
click at [780, 107] on input "False" at bounding box center [774, 111] width 11 height 9
radio input "true"
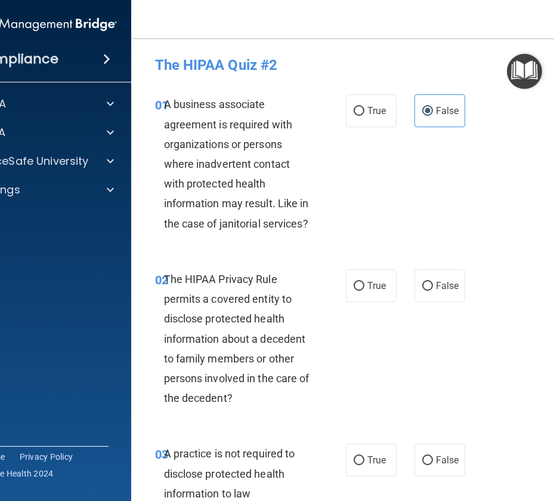
click at [490, 237] on div "01 A business associate agreement is required with organizations or persons whe…" at bounding box center [372, 166] width 453 height 175
click at [470, 356] on div "02 The HIPAA Privacy Rule permits a covered entity to disclose protected health…" at bounding box center [372, 341] width 453 height 175
click at [382, 291] on label "True" at bounding box center [371, 285] width 51 height 33
click at [365, 291] on input "True" at bounding box center [359, 286] width 11 height 9
radio input "true"
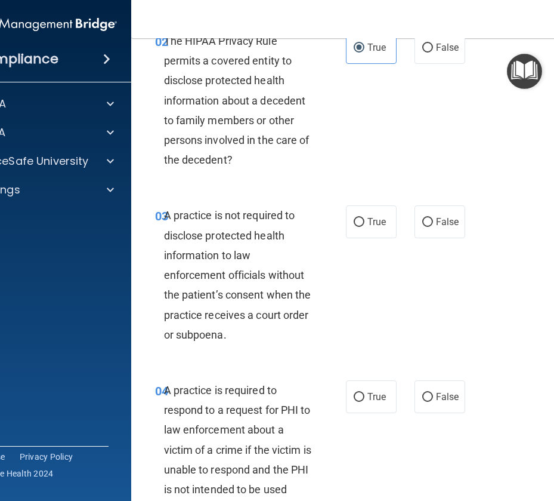
scroll to position [239, 0]
click at [449, 220] on span "False" at bounding box center [447, 220] width 23 height 11
click at [433, 220] on input "False" at bounding box center [427, 221] width 11 height 9
radio input "true"
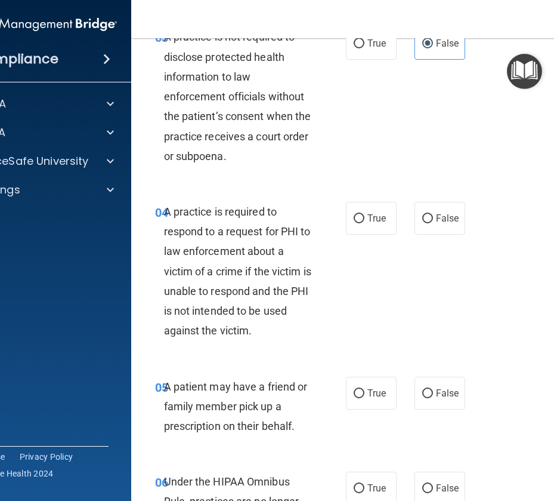
scroll to position [418, 0]
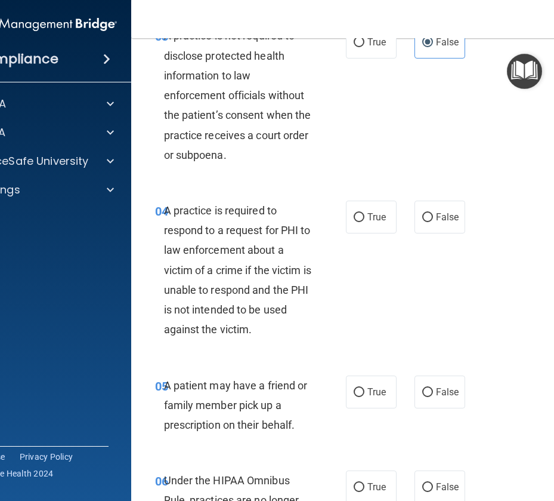
click at [446, 303] on div "04 A practice is required to respond to a request for PHI to law enforcement ab…" at bounding box center [372, 273] width 453 height 175
click at [362, 223] on label "True" at bounding box center [371, 216] width 51 height 33
click at [362, 222] on input "True" at bounding box center [359, 217] width 11 height 9
radio input "true"
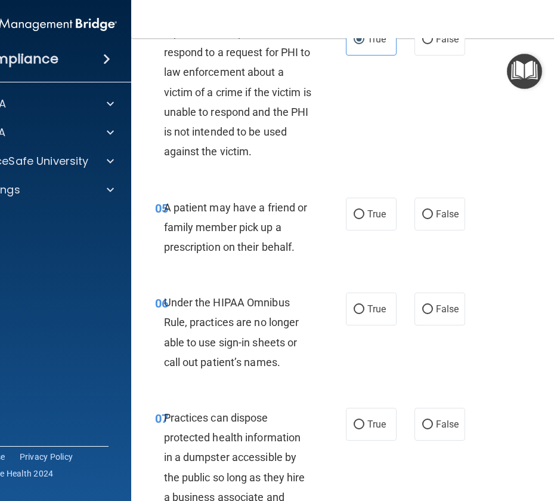
scroll to position [597, 0]
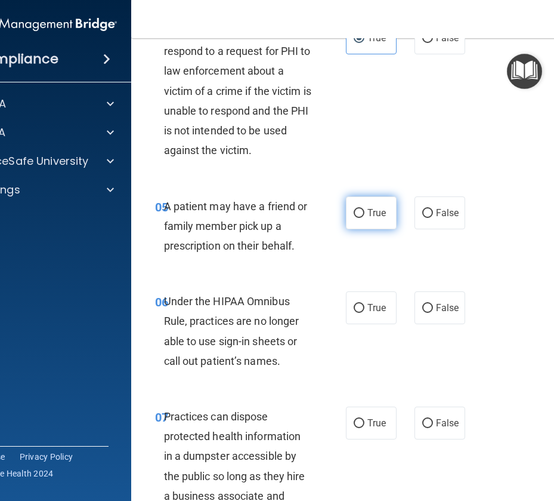
click at [386, 214] on label "True" at bounding box center [371, 212] width 51 height 33
click at [365, 214] on input "True" at bounding box center [359, 213] width 11 height 9
radio input "true"
click at [415, 302] on label "False" at bounding box center [440, 307] width 51 height 33
click at [422, 304] on input "False" at bounding box center [427, 308] width 11 height 9
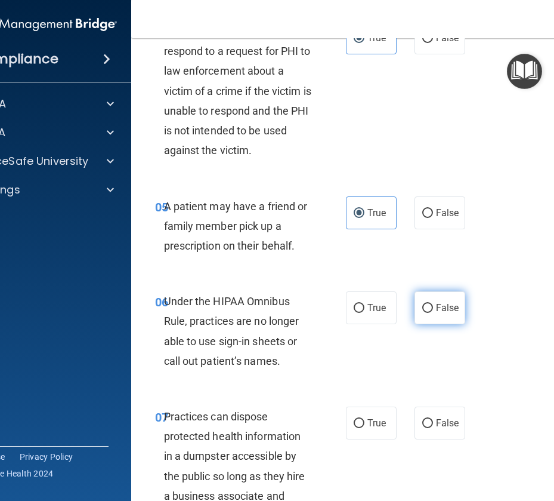
radio input "true"
click at [273, 383] on div "06 Under the HIPAA Omnibus Rule, practices are no longer able to use sign-in sh…" at bounding box center [372, 333] width 453 height 115
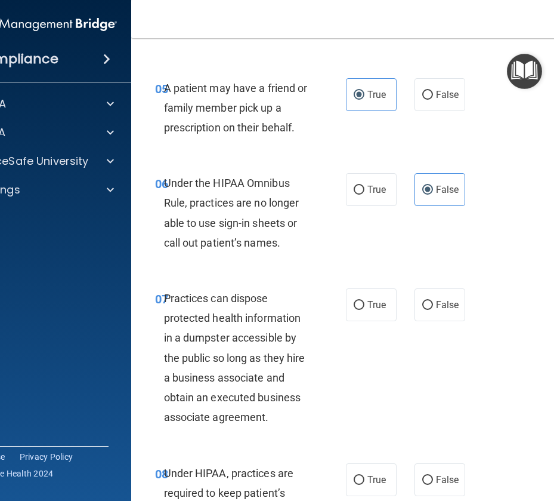
scroll to position [716, 0]
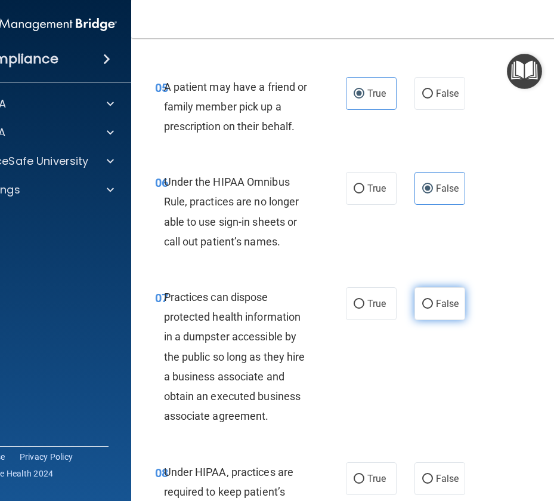
click at [430, 308] on label "False" at bounding box center [440, 303] width 51 height 33
click at [430, 308] on input "False" at bounding box center [427, 304] width 11 height 9
radio input "true"
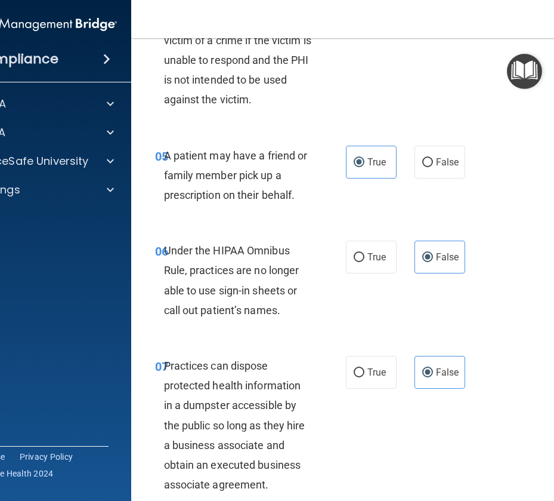
scroll to position [835, 0]
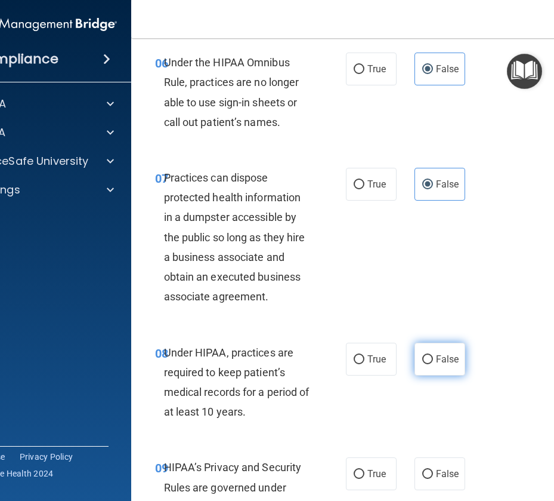
click at [422, 359] on input "False" at bounding box center [427, 359] width 11 height 9
radio input "true"
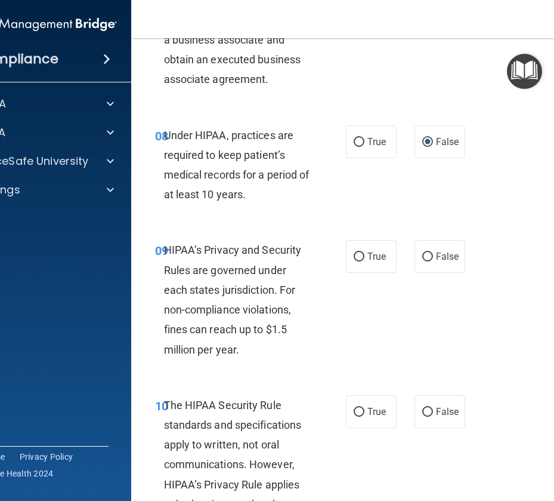
scroll to position [1074, 0]
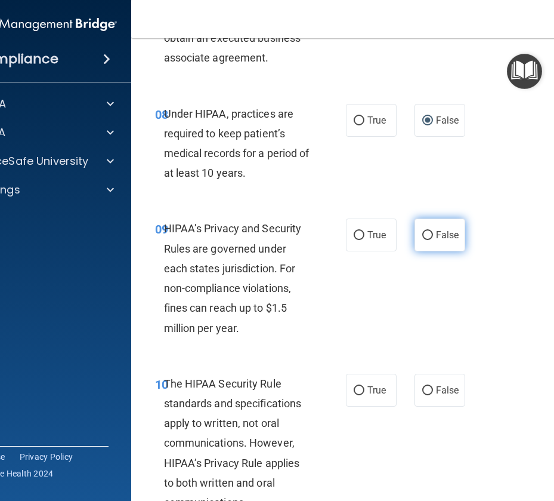
click at [439, 239] on span "False" at bounding box center [447, 234] width 23 height 11
click at [433, 239] on input "False" at bounding box center [427, 235] width 11 height 9
radio input "true"
click at [322, 440] on div "10 The HIPAA Security Rule standards and specifications apply to written, not o…" at bounding box center [250, 446] width 227 height 145
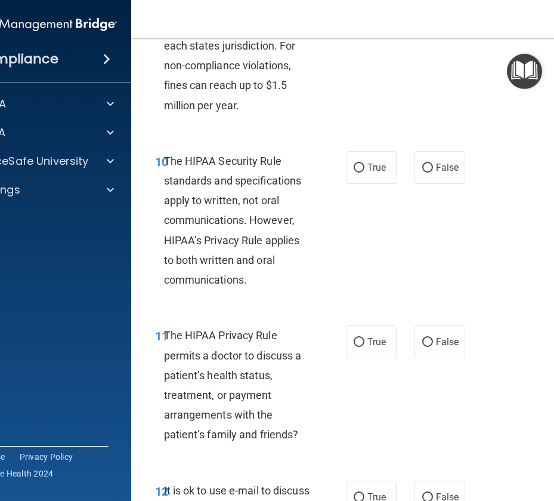
scroll to position [1313, 0]
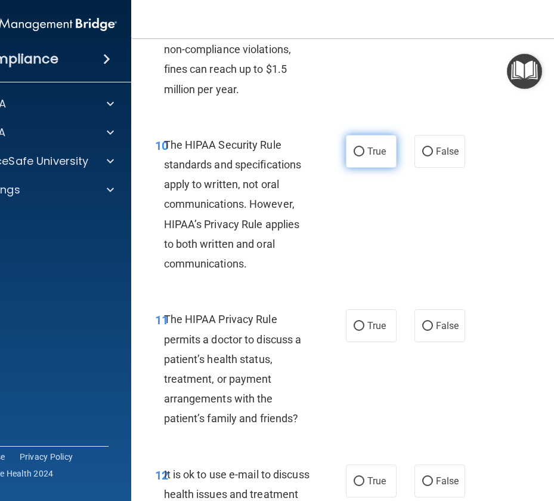
click at [348, 159] on label "True" at bounding box center [371, 151] width 51 height 33
click at [354, 156] on input "True" at bounding box center [359, 151] width 11 height 9
radio input "true"
click at [430, 200] on div "10 The HIPAA Security Rule standards and specifications apply to written, not o…" at bounding box center [372, 207] width 453 height 175
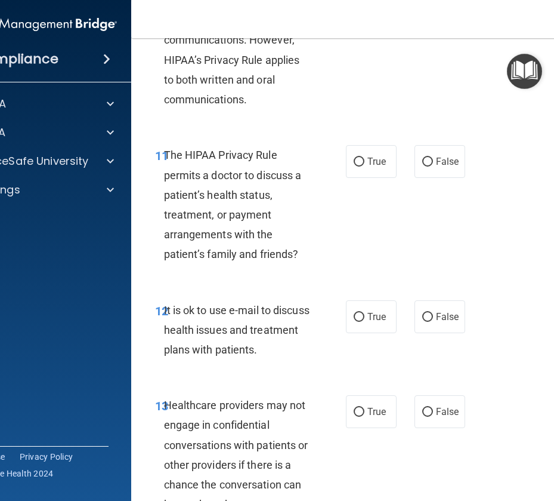
scroll to position [1551, 0]
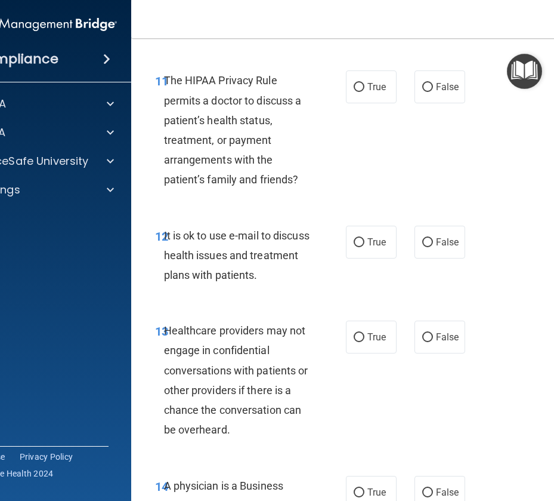
click at [387, 184] on div "11 The HIPAA Privacy Rule permits a doctor to discuss a patient’s health status…" at bounding box center [372, 132] width 453 height 155
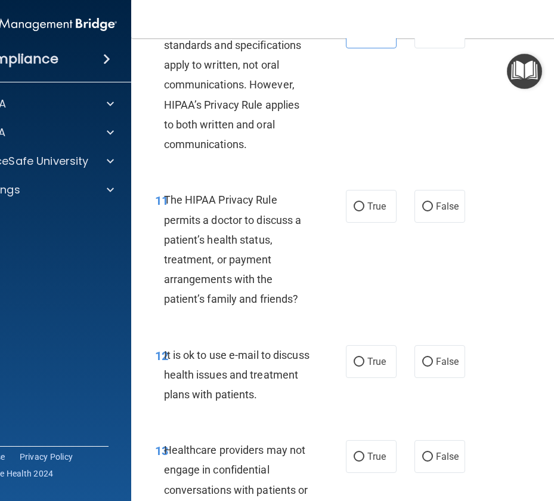
scroll to position [1372, 0]
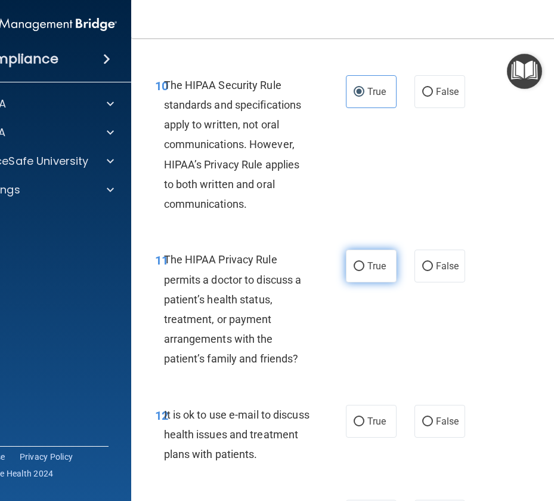
click at [360, 269] on label "True" at bounding box center [371, 265] width 51 height 33
click at [360, 269] on input "True" at bounding box center [359, 266] width 11 height 9
radio input "true"
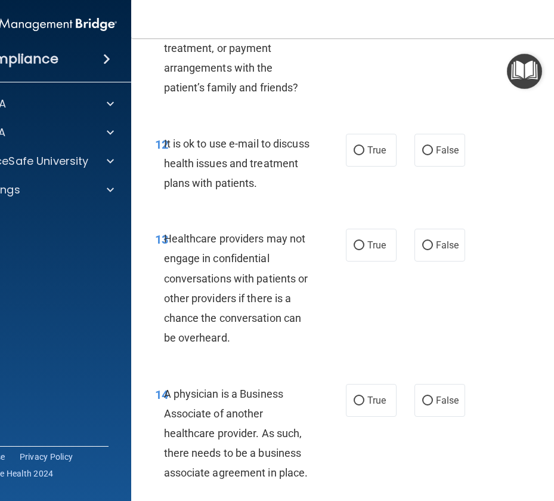
scroll to position [1671, 0]
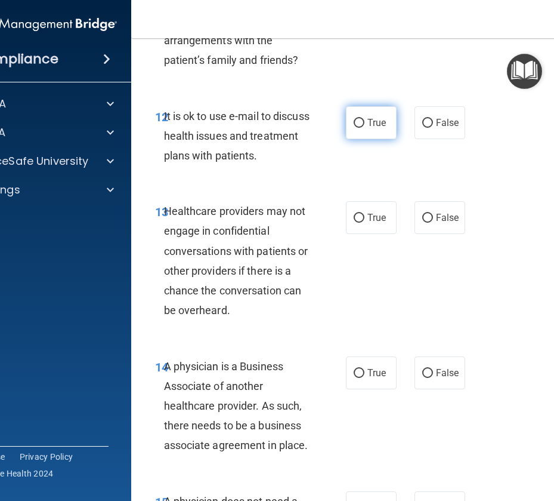
click at [368, 117] on span "True" at bounding box center [377, 122] width 18 height 11
click at [365, 119] on input "True" at bounding box center [359, 123] width 11 height 9
radio input "true"
click at [502, 282] on div "13 Healthcare providers may not engage in confidential conversations with patie…" at bounding box center [372, 263] width 453 height 155
click at [346, 223] on label "True" at bounding box center [371, 217] width 51 height 33
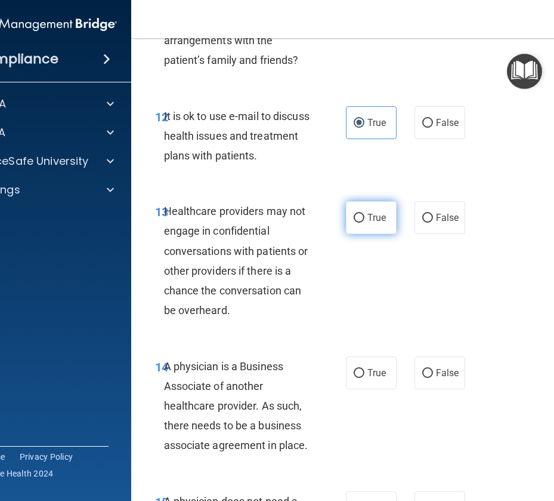
click at [354, 223] on input "True" at bounding box center [359, 218] width 11 height 9
radio input "true"
click at [464, 295] on div "13 Healthcare providers may not engage in confidential conversations with patie…" at bounding box center [372, 263] width 453 height 155
click at [428, 220] on input "False" at bounding box center [427, 218] width 11 height 9
radio input "true"
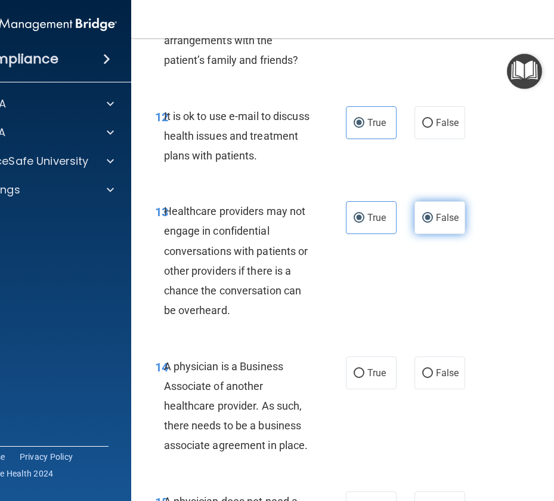
radio input "false"
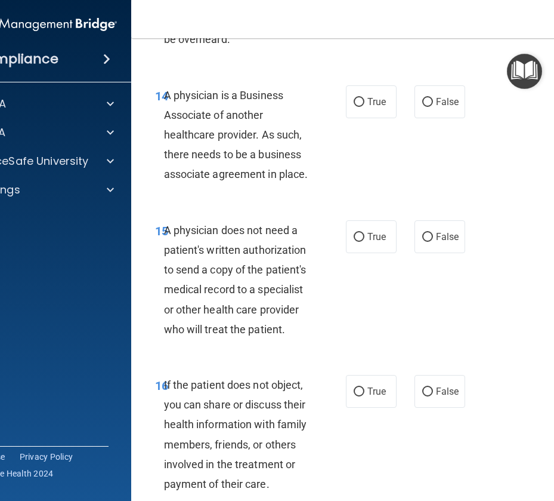
scroll to position [1969, 0]
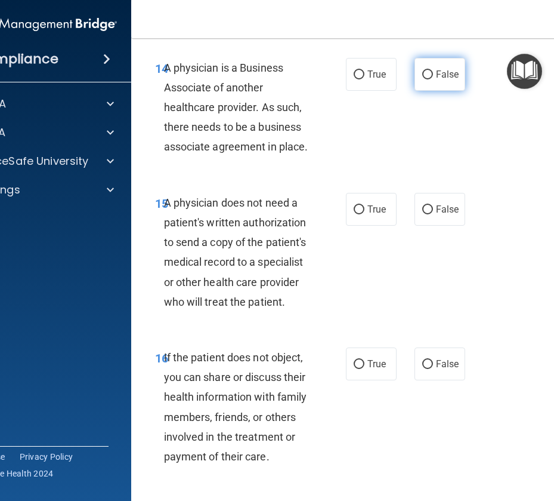
click at [415, 73] on label "False" at bounding box center [440, 74] width 51 height 33
click at [422, 73] on input "False" at bounding box center [427, 74] width 11 height 9
radio input "true"
click at [449, 105] on div "14 A physician is a Business Associate of another healthcare provider. As such,…" at bounding box center [372, 110] width 453 height 135
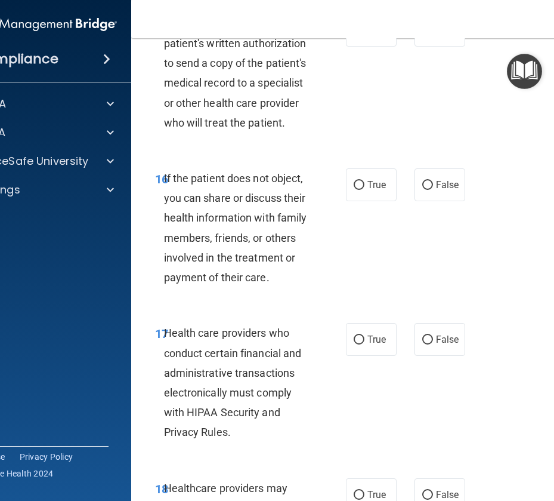
scroll to position [2088, 0]
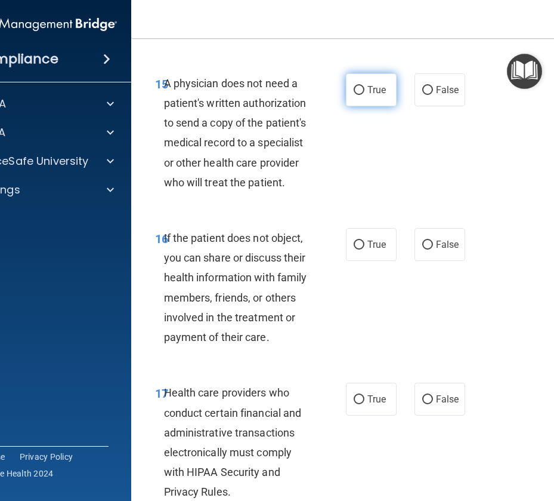
click at [377, 95] on span "True" at bounding box center [377, 89] width 18 height 11
click at [365, 95] on input "True" at bounding box center [359, 90] width 11 height 9
radio input "true"
click at [479, 144] on div "15 A physician does not need a patient's written authorization to send a copy o…" at bounding box center [372, 135] width 453 height 155
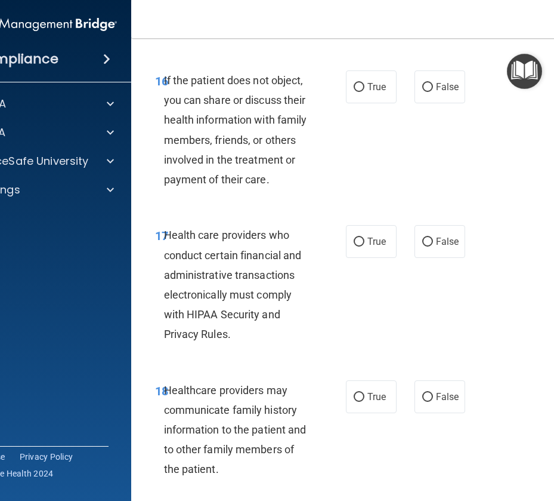
scroll to position [2267, 0]
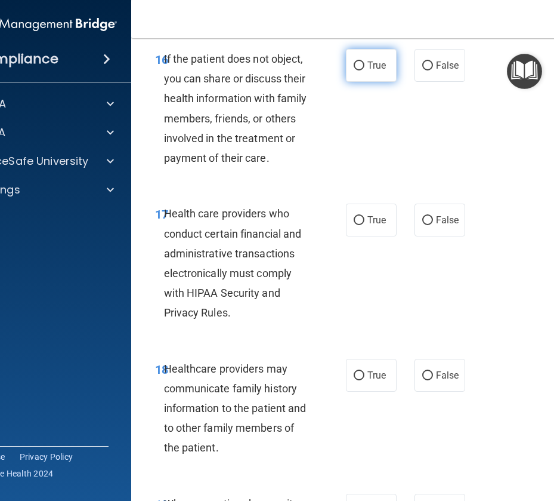
click at [355, 79] on label "True" at bounding box center [371, 65] width 51 height 33
click at [355, 70] on input "True" at bounding box center [359, 65] width 11 height 9
radio input "true"
click at [388, 156] on div "16 If the patient does not object, you can share or discuss their health inform…" at bounding box center [372, 111] width 453 height 155
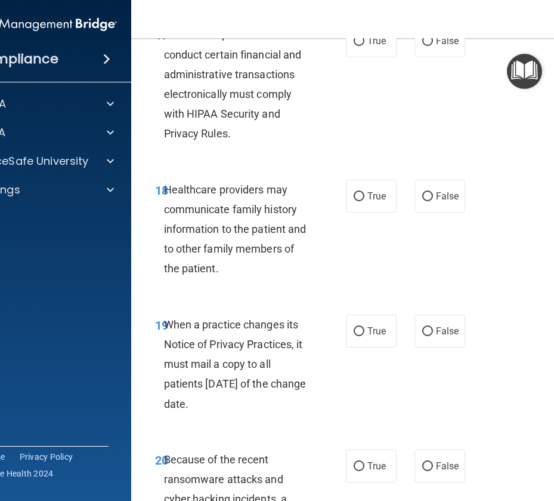
scroll to position [2387, 0]
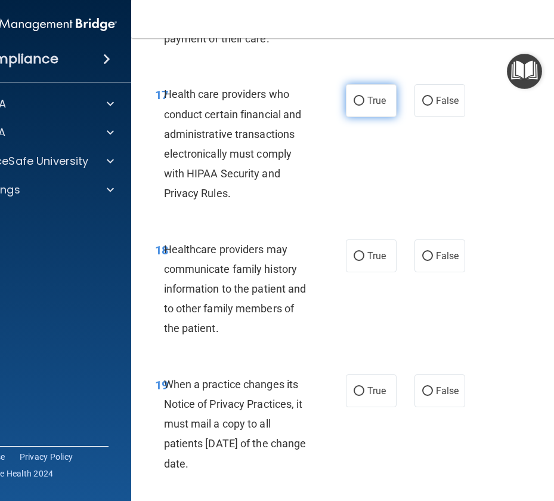
click at [356, 104] on input "True" at bounding box center [359, 101] width 11 height 9
radio input "true"
click at [246, 401] on span "When a practice changes its Notice of Privacy Practices, it must mail a copy to…" at bounding box center [235, 424] width 143 height 92
click at [465, 212] on div "17 Health care providers who conduct certain financial and administrative trans…" at bounding box center [372, 146] width 453 height 155
click at [415, 261] on label "False" at bounding box center [440, 255] width 51 height 33
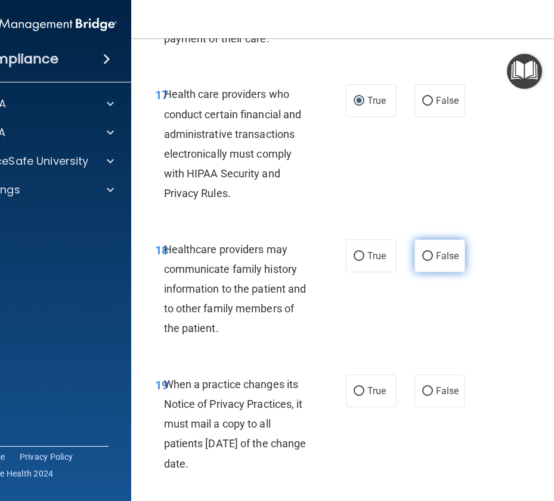
click at [422, 261] on input "False" at bounding box center [427, 256] width 11 height 9
radio input "true"
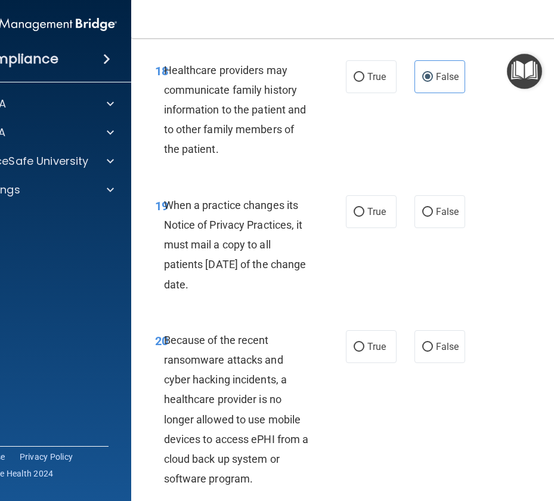
scroll to position [2625, 0]
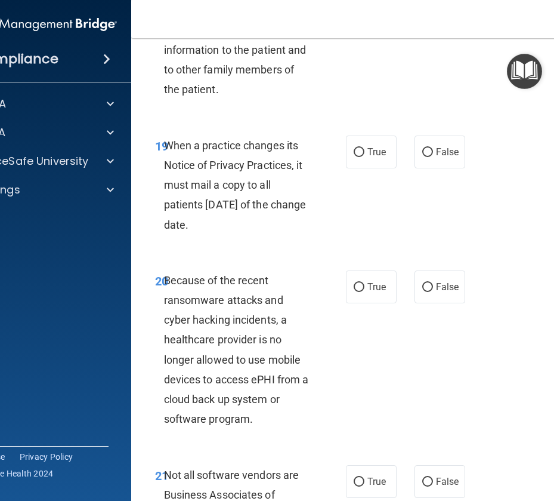
click at [219, 414] on span "Because of the recent ransomware attacks and cyber hacking incidents, a healthc…" at bounding box center [236, 350] width 145 height 152
click at [415, 154] on label "False" at bounding box center [440, 151] width 51 height 33
click at [422, 154] on input "False" at bounding box center [427, 152] width 11 height 9
radio input "true"
click at [514, 260] on div "20 Because of the recent ransomware attacks and cyber hacking incidents, a heal…" at bounding box center [372, 352] width 453 height 195
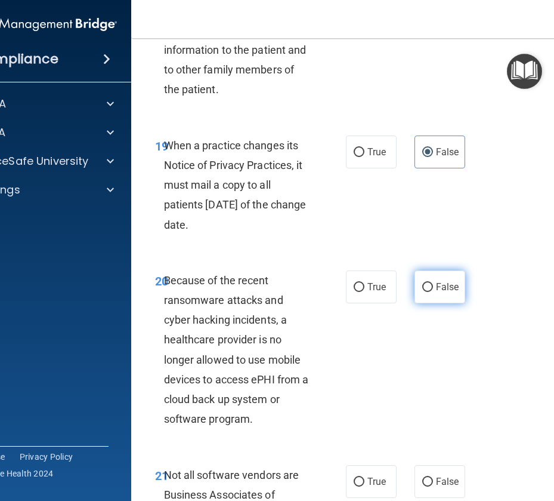
click at [447, 282] on span "False" at bounding box center [447, 286] width 23 height 11
click at [433, 283] on input "False" at bounding box center [427, 287] width 11 height 9
radio input "true"
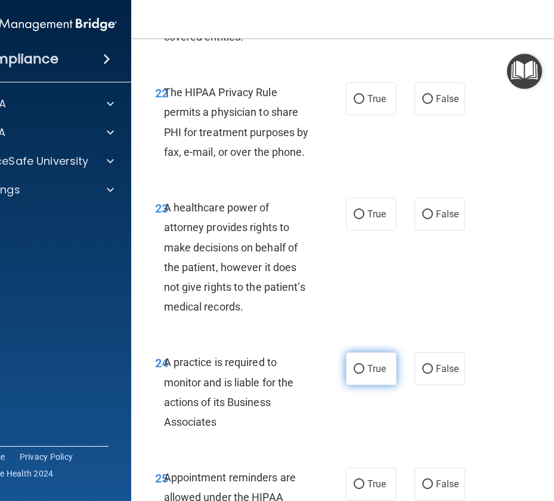
scroll to position [3043, 0]
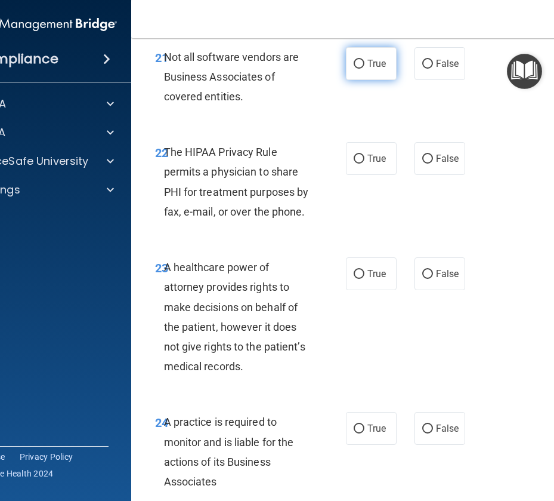
drag, startPoint x: 369, startPoint y: 66, endPoint x: 360, endPoint y: 66, distance: 8.4
click at [369, 66] on span "True" at bounding box center [377, 63] width 18 height 11
click at [365, 66] on input "True" at bounding box center [359, 64] width 11 height 9
radio input "true"
click at [506, 194] on div "22 The HIPAA Privacy Rule permits a physician to share PHI for treatment purpos…" at bounding box center [372, 184] width 453 height 115
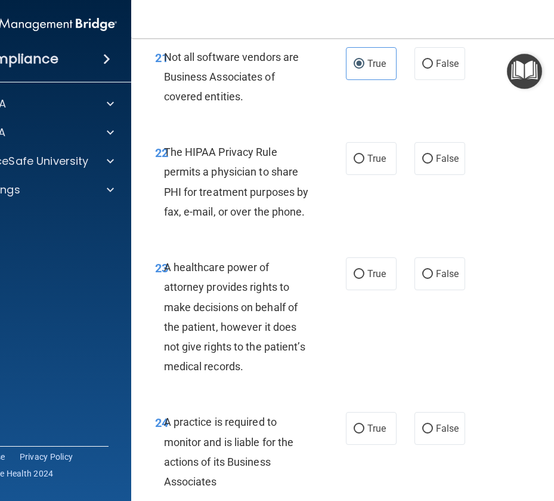
scroll to position [2983, 0]
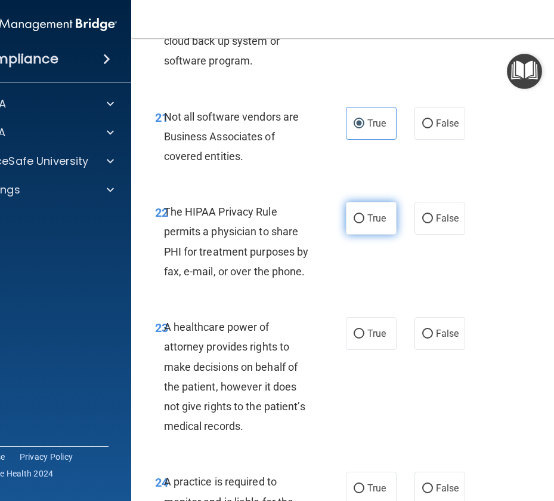
click at [354, 222] on input "True" at bounding box center [359, 218] width 11 height 9
radio input "true"
click at [473, 209] on div "22 The HIPAA Privacy Rule permits a physician to share PHI for treatment purpos…" at bounding box center [372, 244] width 453 height 115
click at [415, 212] on label "False" at bounding box center [440, 218] width 51 height 33
click at [422, 214] on input "False" at bounding box center [427, 218] width 11 height 9
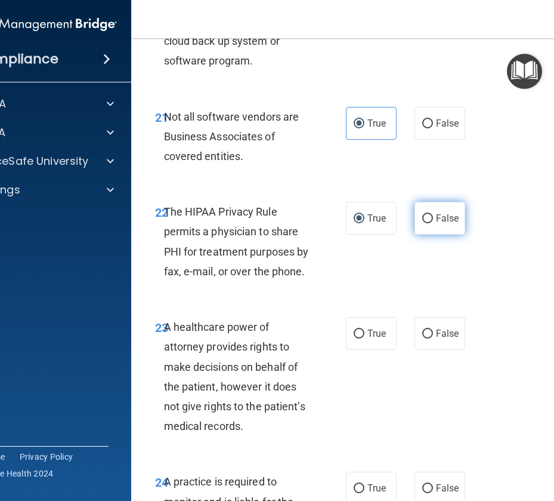
radio input "true"
radio input "false"
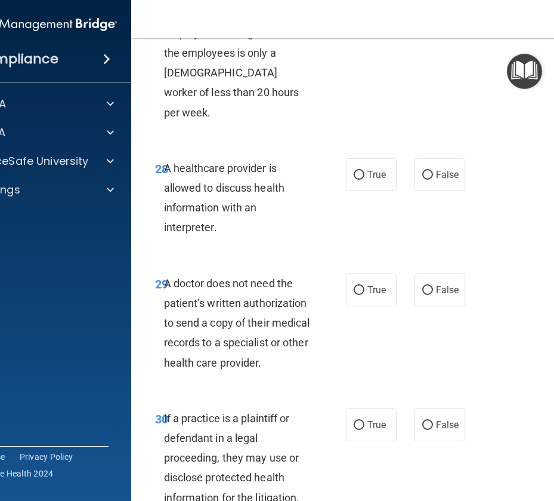
scroll to position [3922, 0]
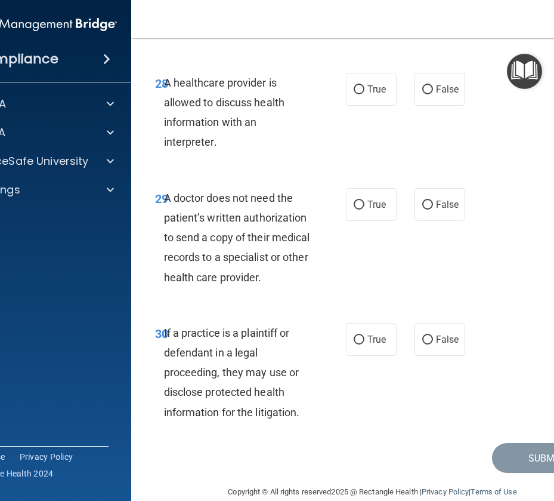
click at [338, 378] on div "30 If a practice is a plaintiff or defendant in a legal proceeding, they may us…" at bounding box center [250, 375] width 227 height 105
click at [277, 443] on div "Submit" at bounding box center [372, 458] width 453 height 30
click at [360, 323] on label "True" at bounding box center [371, 339] width 51 height 33
click at [360, 335] on input "True" at bounding box center [359, 339] width 11 height 9
radio input "true"
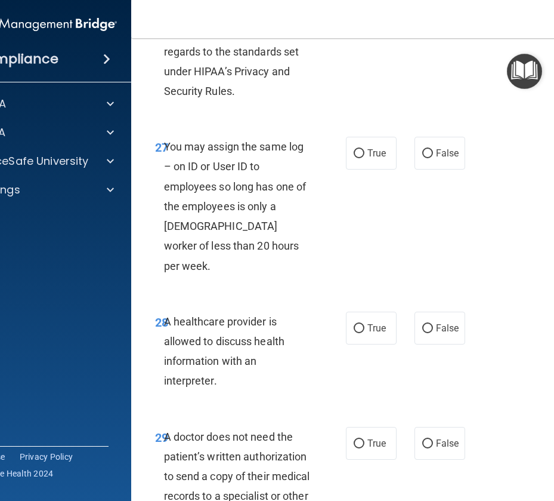
scroll to position [3743, 0]
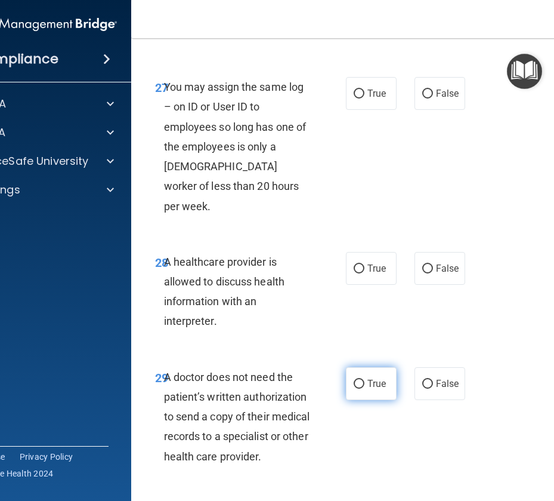
click at [375, 378] on span "True" at bounding box center [377, 383] width 18 height 11
click at [365, 379] on input "True" at bounding box center [359, 383] width 11 height 9
radio input "true"
click at [408, 303] on div "28 A healthcare provider is allowed to discuss health information with an inter…" at bounding box center [372, 294] width 453 height 115
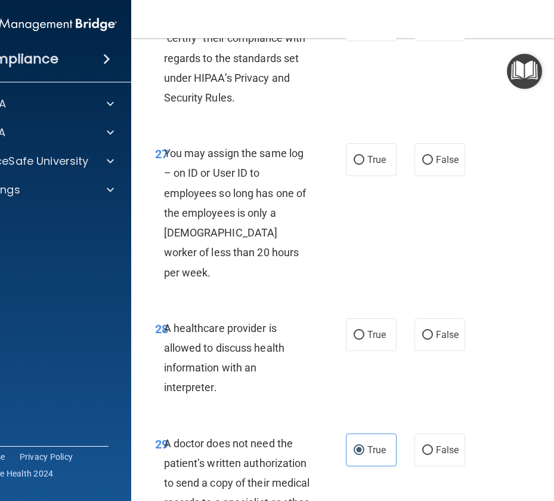
scroll to position [3624, 0]
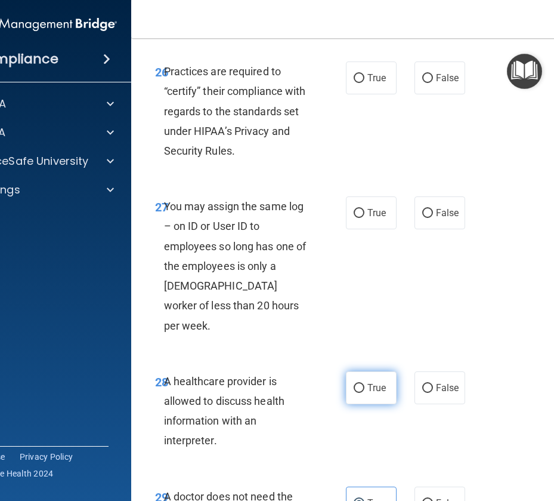
click at [368, 382] on span "True" at bounding box center [377, 387] width 18 height 11
click at [363, 384] on input "True" at bounding box center [359, 388] width 11 height 9
radio input "true"
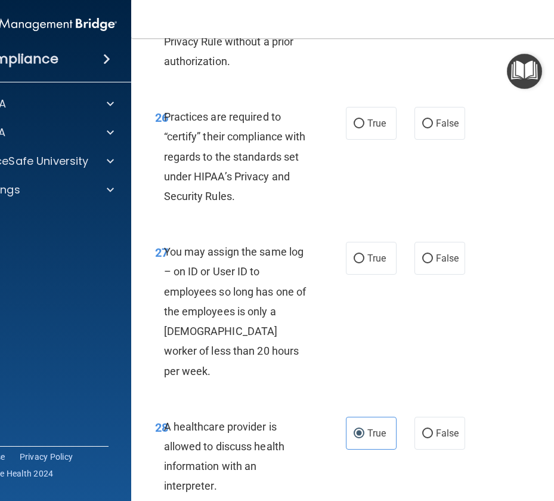
scroll to position [3504, 0]
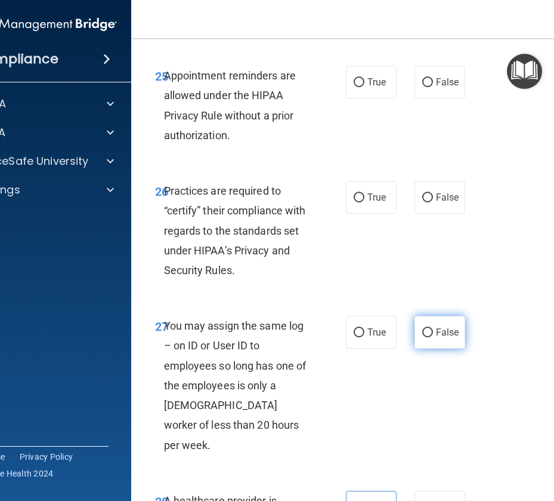
click at [436, 329] on span "False" at bounding box center [447, 331] width 23 height 11
click at [433, 329] on input "False" at bounding box center [427, 332] width 11 height 9
radio input "true"
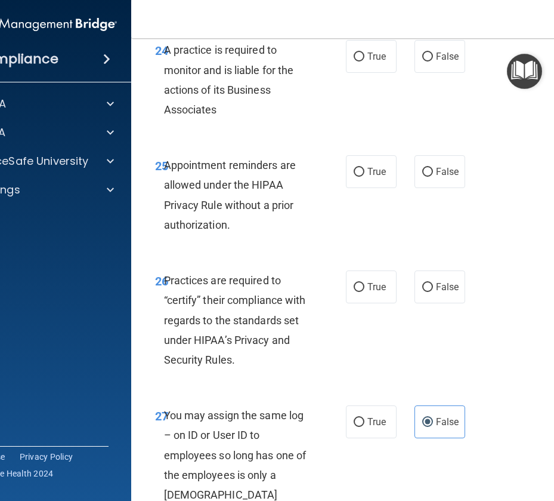
scroll to position [3385, 0]
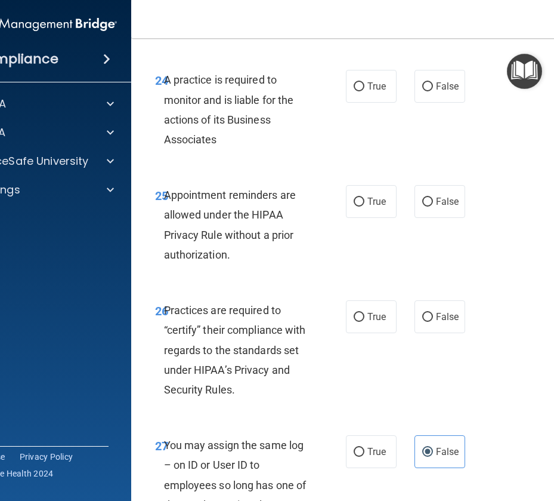
click at [486, 297] on div "26 Practices are required to “certify” their compliance with regards to the sta…" at bounding box center [372, 352] width 453 height 135
click at [437, 314] on span "False" at bounding box center [447, 316] width 23 height 11
click at [433, 314] on input "False" at bounding box center [427, 317] width 11 height 9
radio input "true"
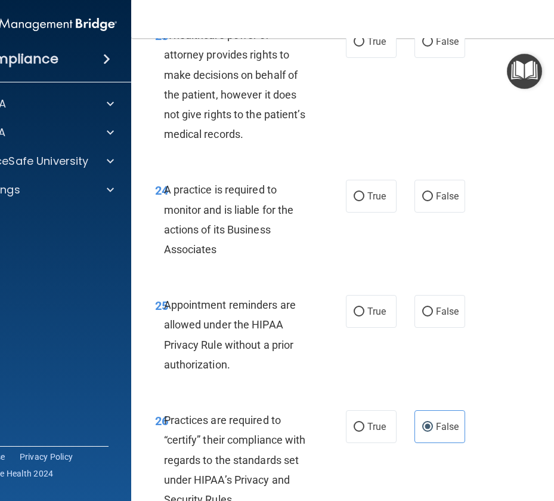
scroll to position [3266, 0]
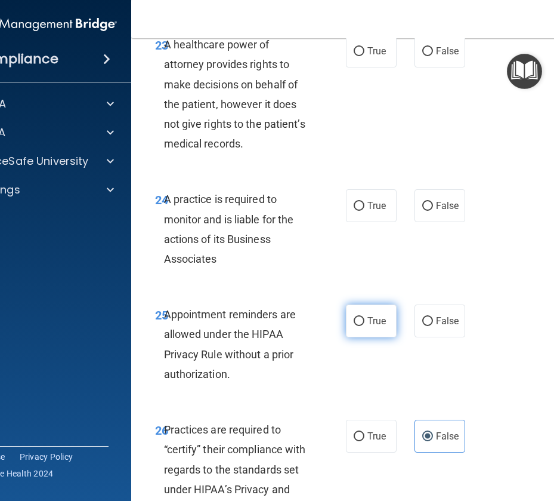
click at [368, 322] on span "True" at bounding box center [377, 320] width 18 height 11
click at [365, 322] on input "True" at bounding box center [359, 321] width 11 height 9
radio input "true"
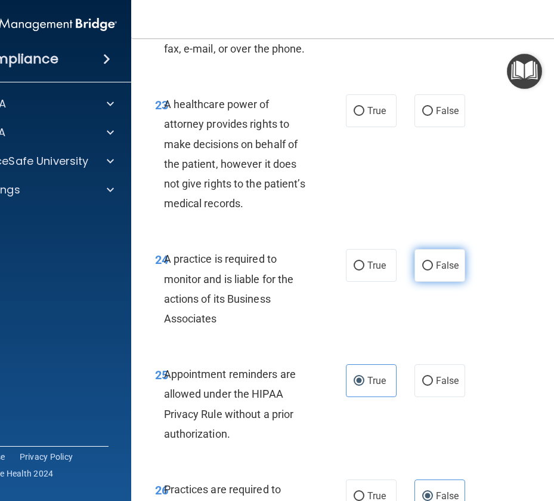
click at [428, 269] on input "False" at bounding box center [427, 265] width 11 height 9
radio input "true"
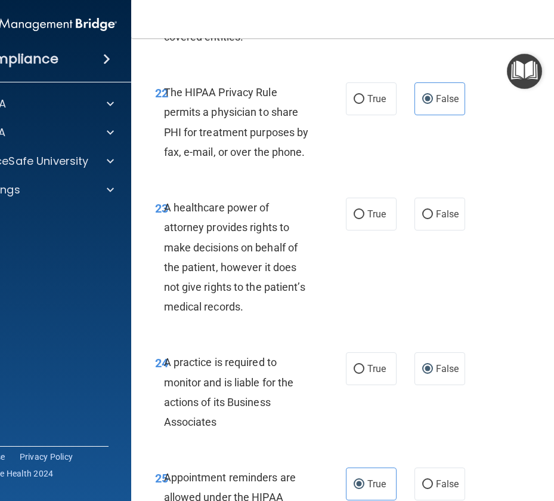
scroll to position [3087, 0]
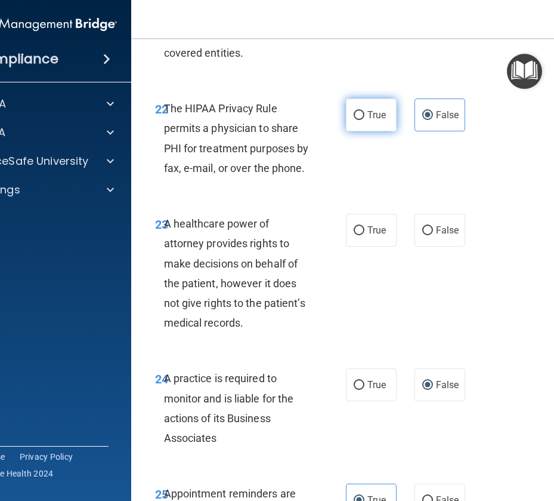
click at [372, 118] on span "True" at bounding box center [377, 114] width 18 height 11
click at [365, 118] on input "True" at bounding box center [359, 115] width 11 height 9
radio input "true"
click at [423, 118] on input "False" at bounding box center [427, 115] width 11 height 9
radio input "true"
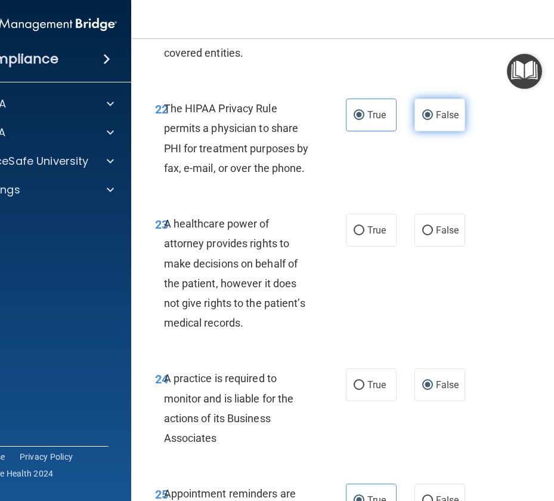
radio input "false"
click at [443, 232] on span "False" at bounding box center [447, 229] width 23 height 11
click at [433, 232] on input "False" at bounding box center [427, 230] width 11 height 9
radio input "true"
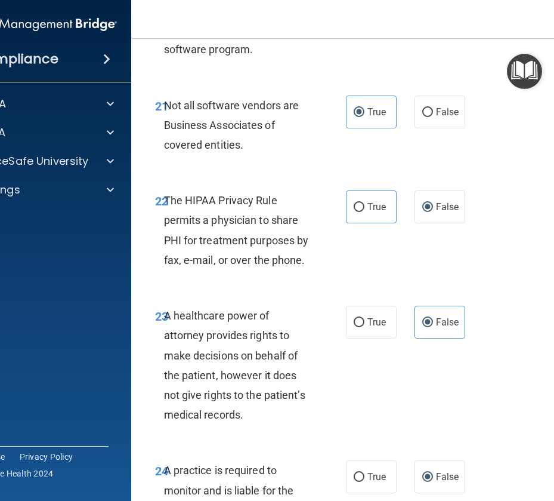
scroll to position [2967, 0]
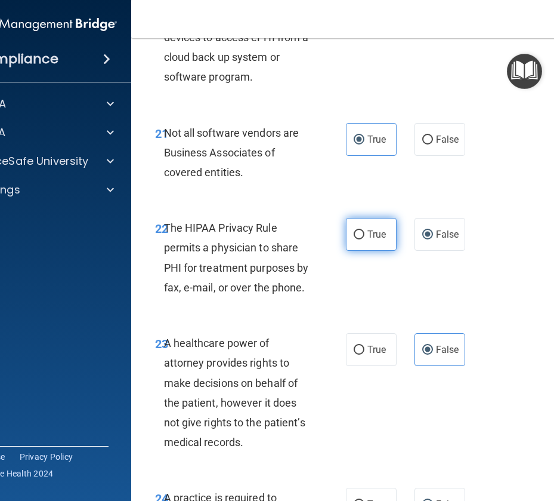
click at [369, 241] on label "True" at bounding box center [371, 234] width 51 height 33
click at [365, 239] on input "True" at bounding box center [359, 234] width 11 height 9
radio input "true"
click at [434, 240] on label "False" at bounding box center [440, 234] width 51 height 33
click at [433, 239] on input "False" at bounding box center [427, 234] width 11 height 9
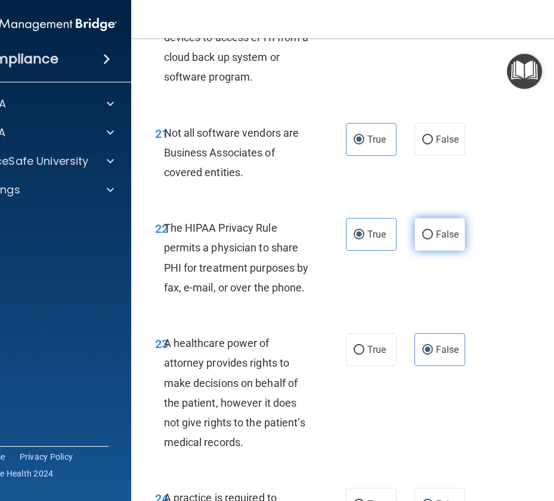
radio input "true"
radio input "false"
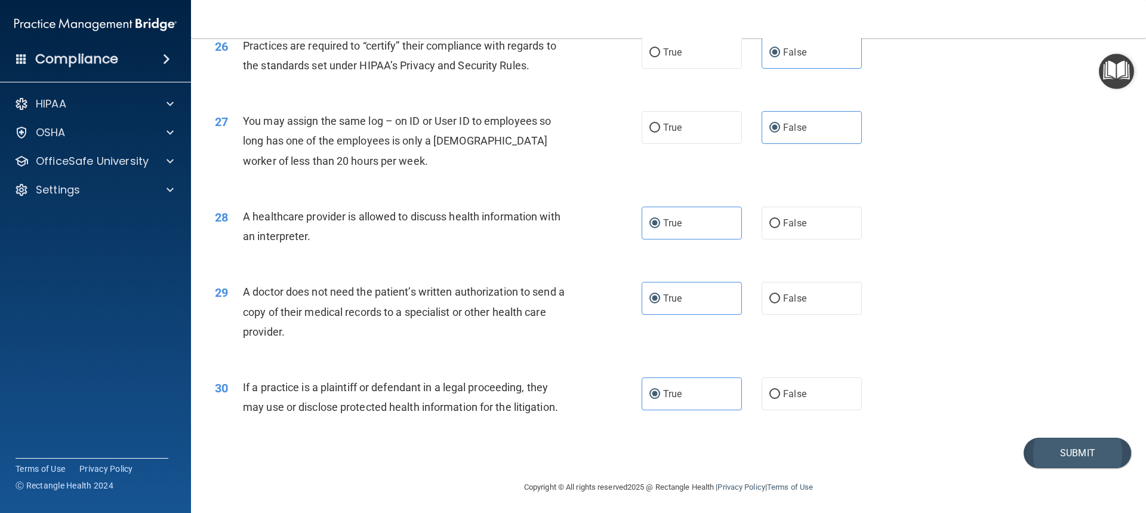
scroll to position [2265, 0]
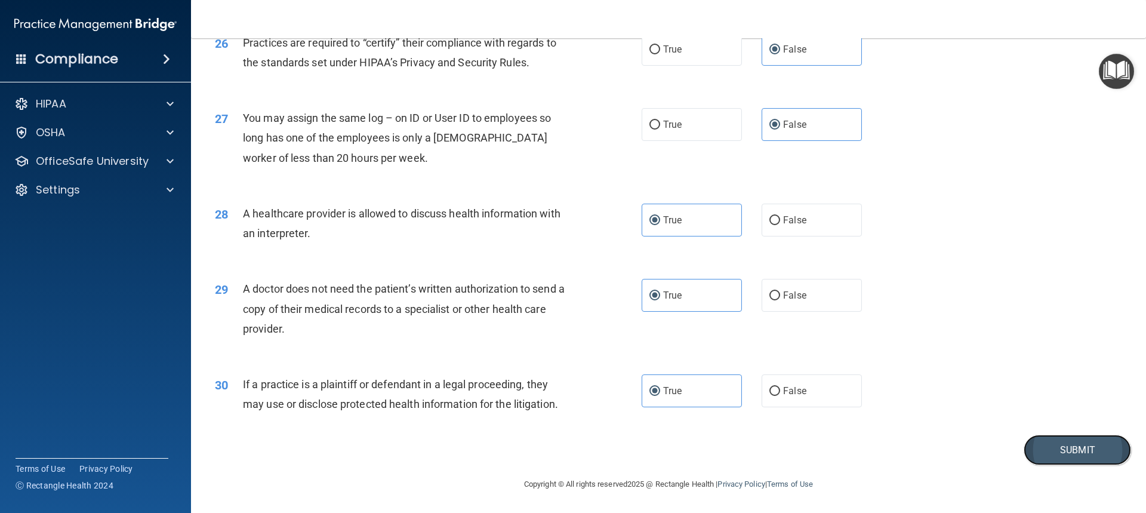
click at [1064, 446] on button "Submit" at bounding box center [1076, 449] width 107 height 30
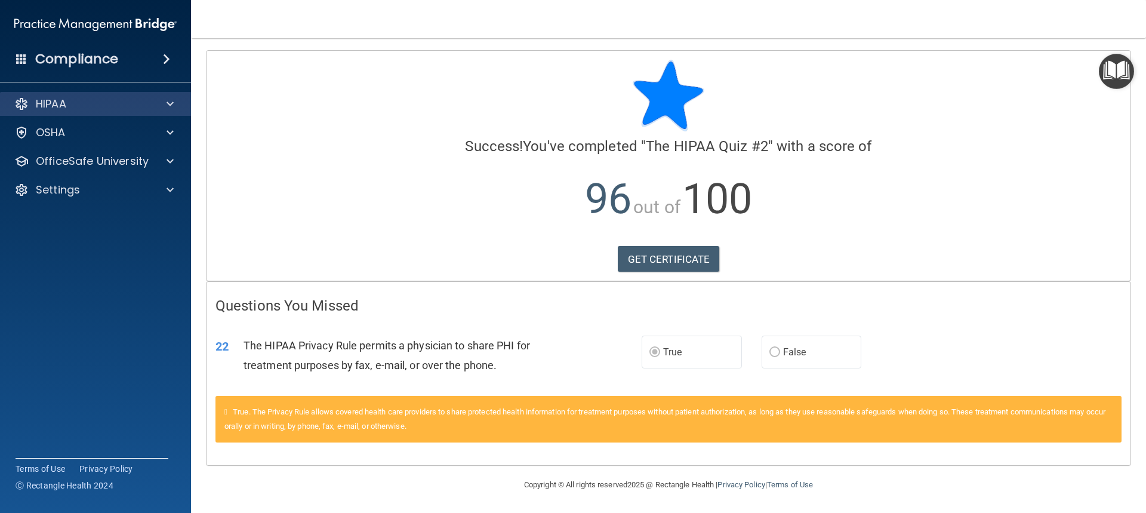
click at [95, 111] on div "HIPAA" at bounding box center [96, 104] width 192 height 24
click at [168, 106] on span at bounding box center [169, 104] width 7 height 14
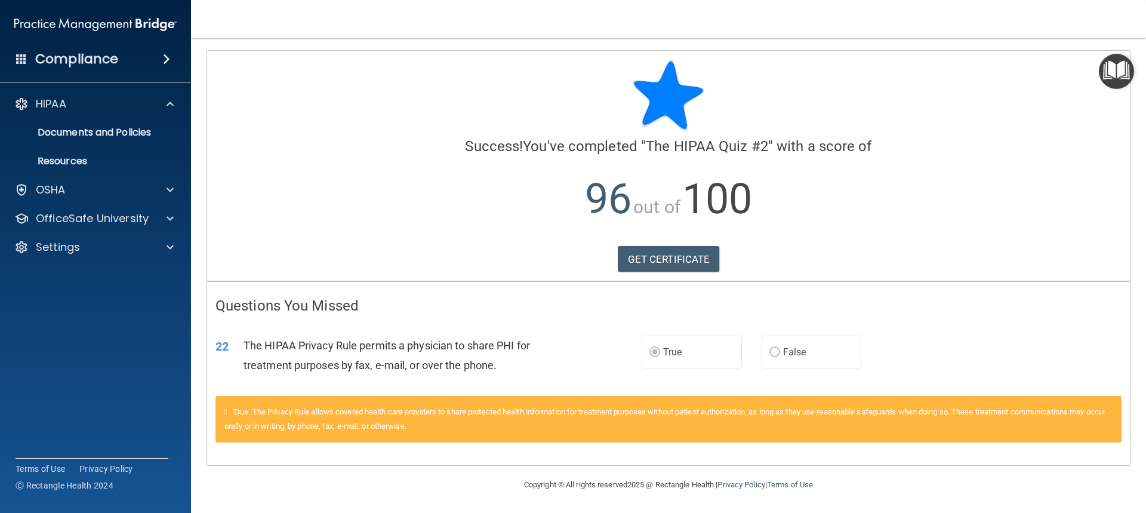
click at [89, 61] on h4 "Compliance" at bounding box center [76, 59] width 83 height 17
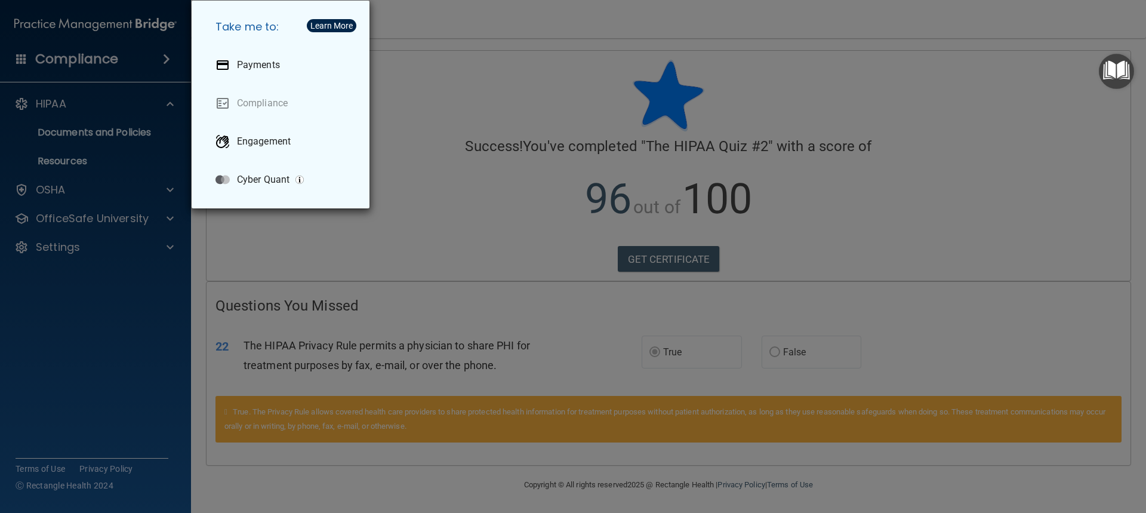
click at [117, 214] on div "Take me to: Payments Compliance Engagement Cyber Quant" at bounding box center [573, 256] width 1146 height 513
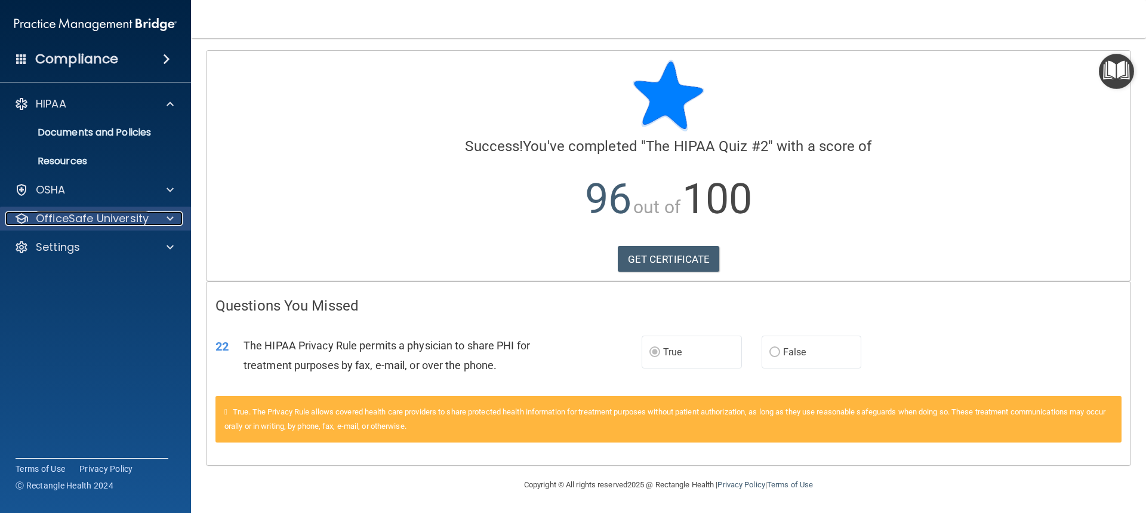
click at [116, 219] on p "OfficeSafe University" at bounding box center [92, 218] width 113 height 14
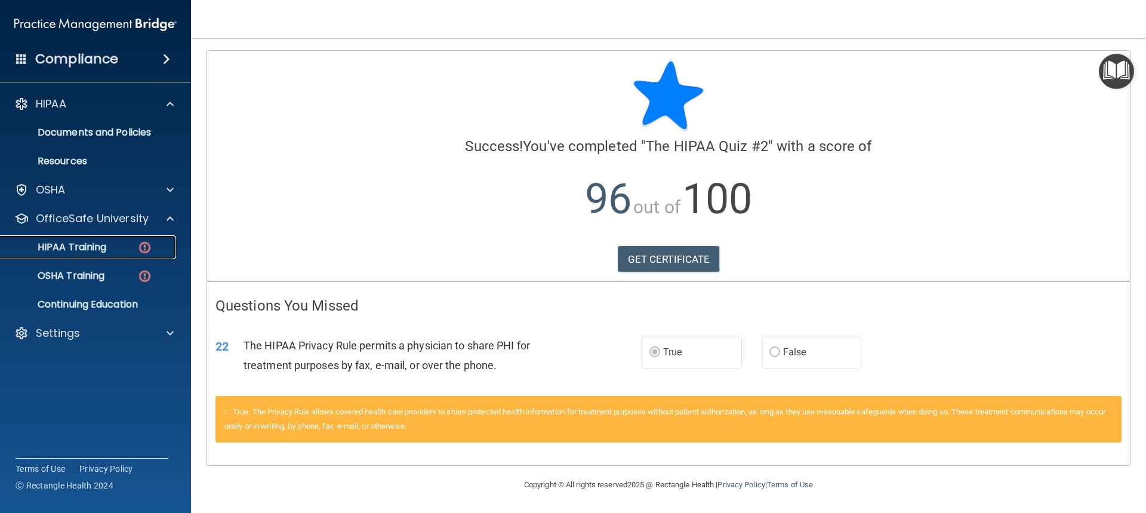
click at [117, 245] on div "HIPAA Training" at bounding box center [89, 247] width 163 height 12
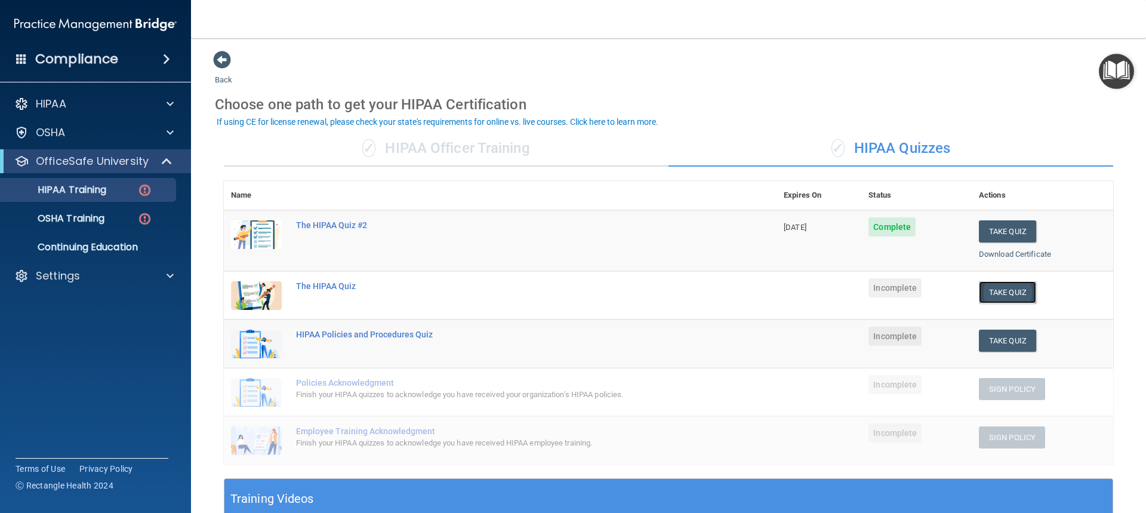
click at [1004, 298] on button "Take Quiz" at bounding box center [1007, 292] width 57 height 22
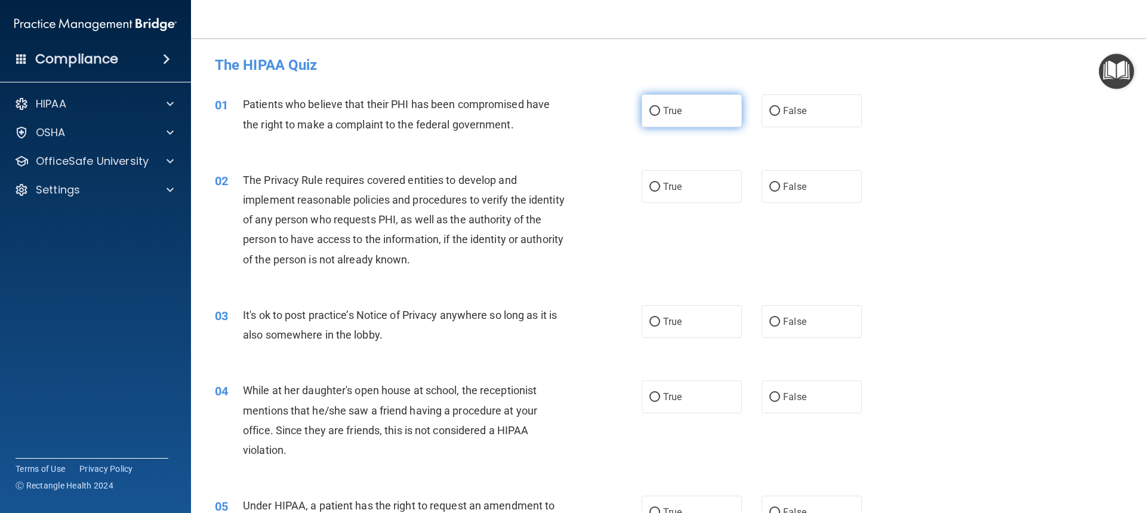
click at [694, 111] on label "True" at bounding box center [691, 110] width 100 height 33
click at [660, 111] on input "True" at bounding box center [654, 111] width 11 height 9
radio input "true"
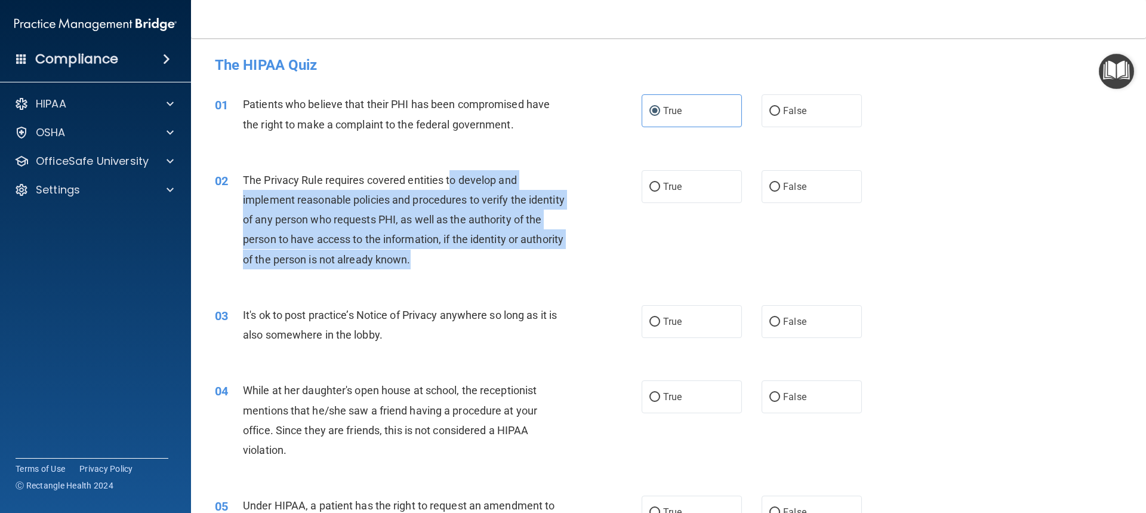
drag, startPoint x: 451, startPoint y: 179, endPoint x: 467, endPoint y: 252, distance: 74.6
click at [467, 252] on div "The Privacy Rule requires covered entities to develop and implement reasonable …" at bounding box center [410, 219] width 334 height 99
click at [470, 246] on div "The Privacy Rule requires covered entities to develop and implement reasonable …" at bounding box center [410, 219] width 334 height 99
click at [469, 226] on span "The Privacy Rule requires covered entities to develop and implement reasonable …" at bounding box center [404, 220] width 322 height 92
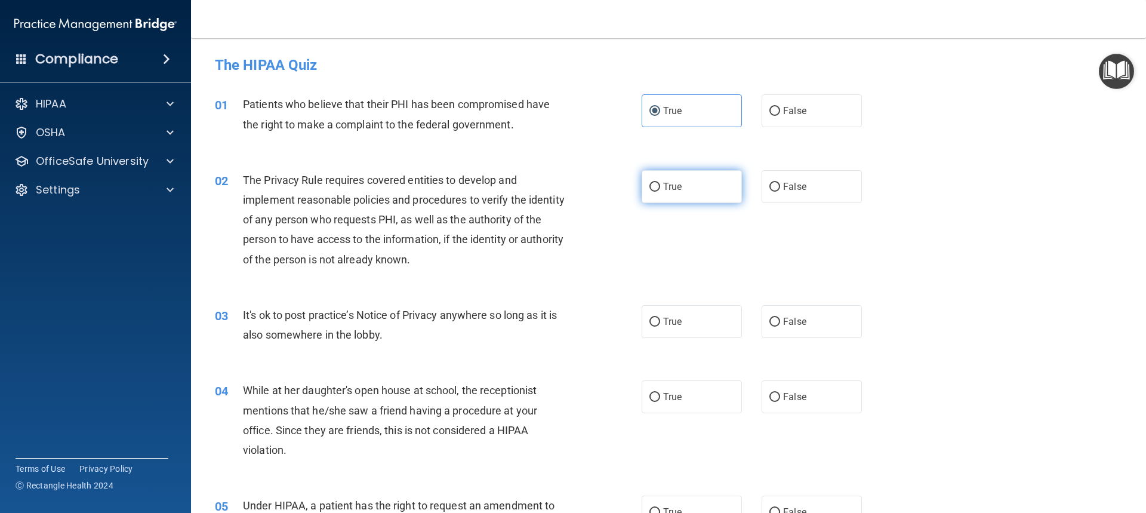
click at [648, 199] on label "True" at bounding box center [691, 186] width 100 height 33
click at [649, 192] on input "True" at bounding box center [654, 187] width 11 height 9
radio input "true"
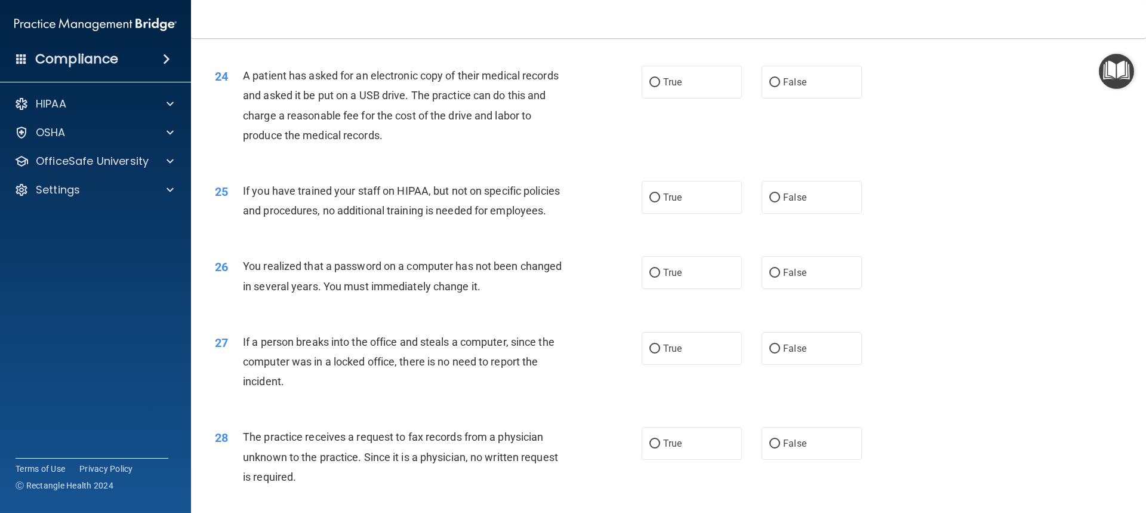
scroll to position [2312, 0]
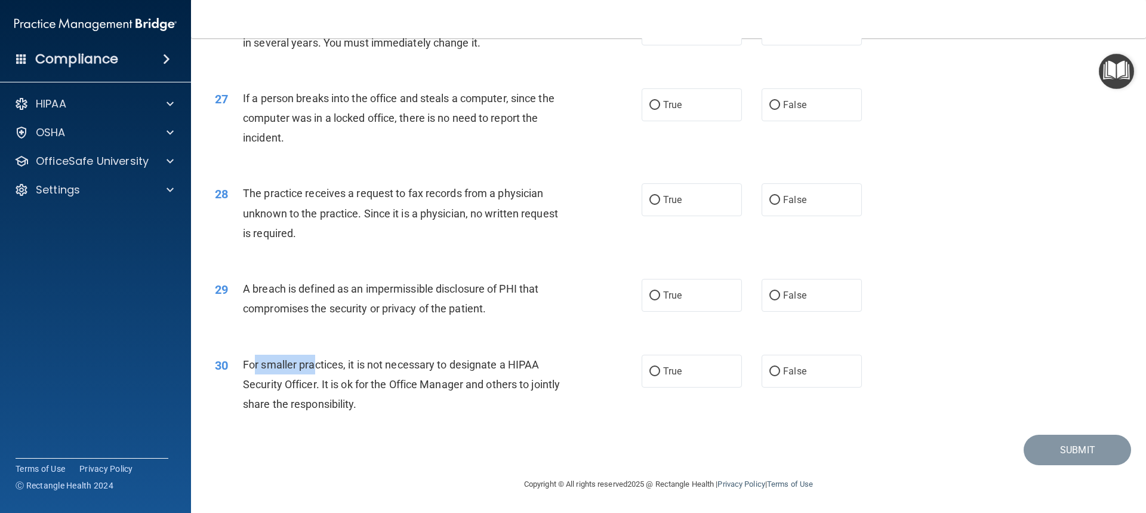
drag, startPoint x: 252, startPoint y: 365, endPoint x: 316, endPoint y: 374, distance: 64.5
click at [316, 374] on div "For smaller practices, it is not necessary to designate a HIPAA Security Office…" at bounding box center [410, 384] width 334 height 60
click at [654, 370] on input "True" at bounding box center [654, 371] width 11 height 9
radio input "true"
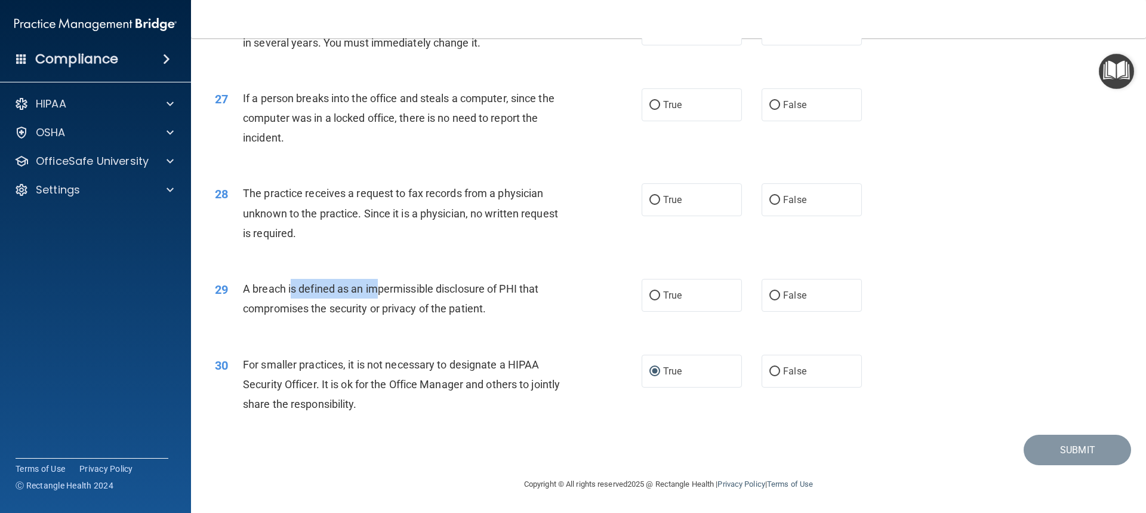
drag, startPoint x: 289, startPoint y: 285, endPoint x: 381, endPoint y: 285, distance: 91.9
click at [381, 285] on span "A breach is defined as an impermissible disclosure of PHI that compromises the …" at bounding box center [390, 298] width 295 height 32
click at [726, 294] on label "True" at bounding box center [691, 295] width 100 height 33
click at [660, 294] on input "True" at bounding box center [654, 295] width 11 height 9
radio input "true"
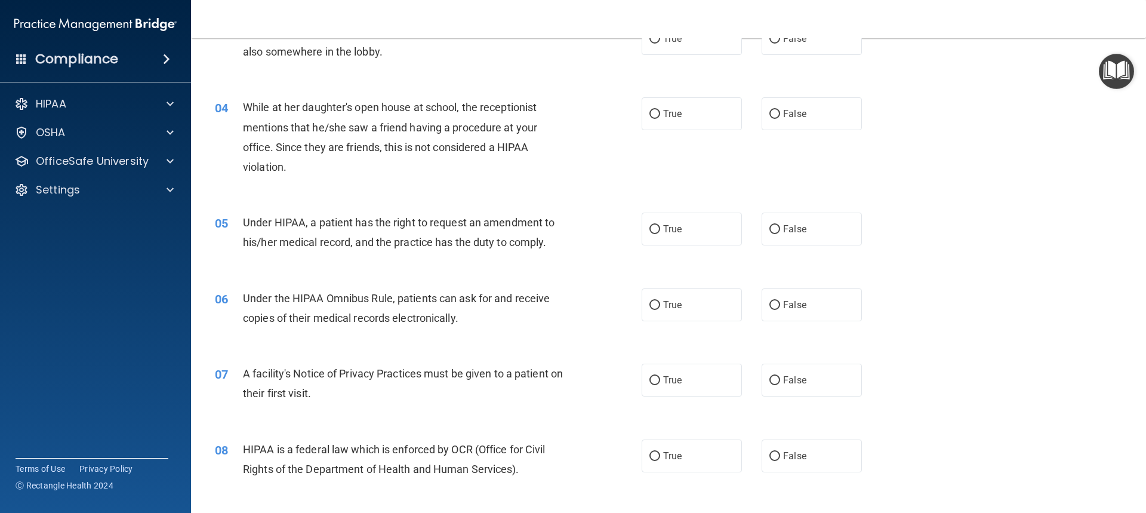
scroll to position [0, 0]
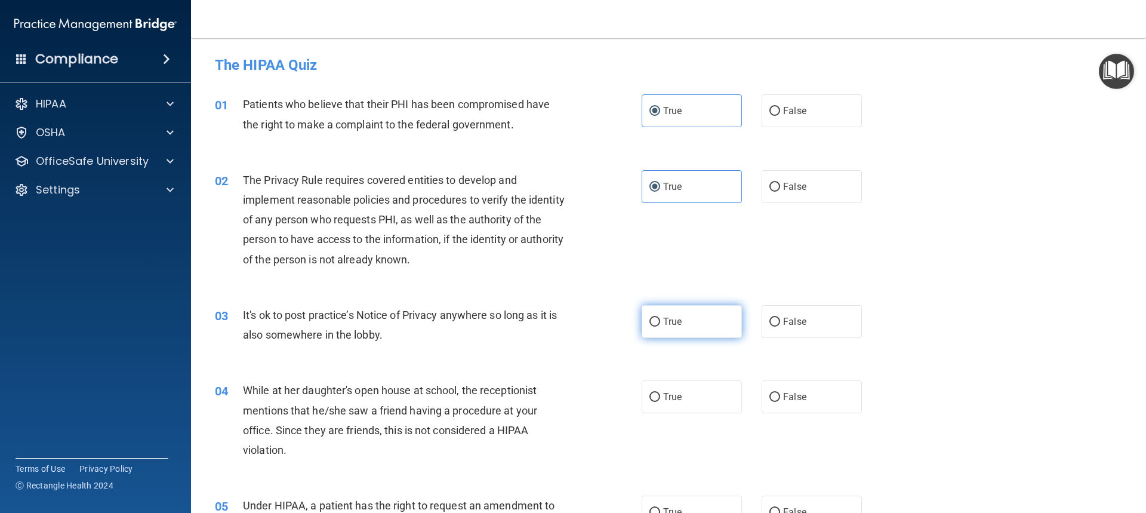
click at [696, 329] on label "True" at bounding box center [691, 321] width 100 height 33
click at [660, 326] on input "True" at bounding box center [654, 321] width 11 height 9
radio input "true"
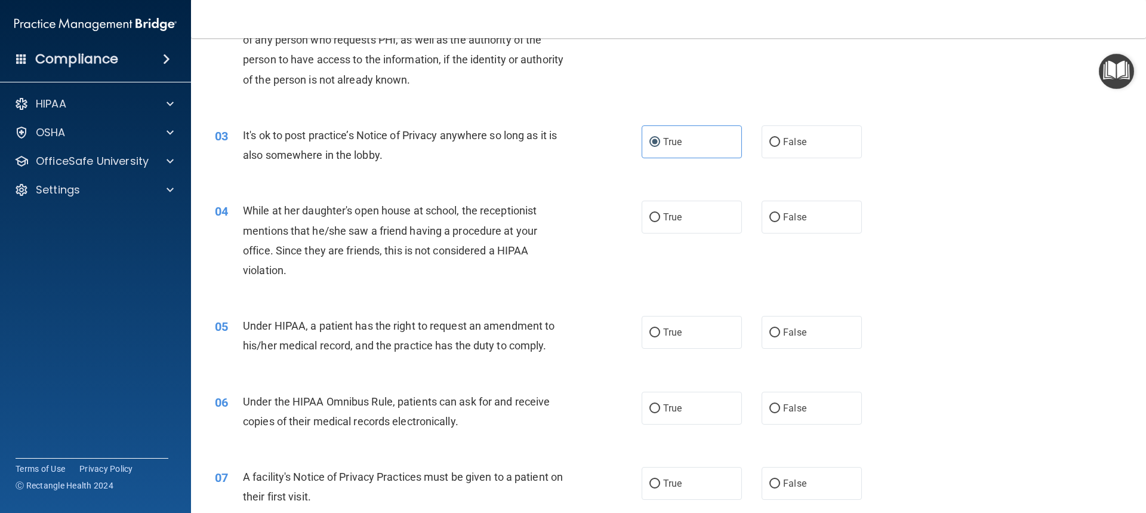
scroll to position [179, 0]
click at [837, 220] on label "False" at bounding box center [811, 217] width 100 height 33
click at [780, 220] on input "False" at bounding box center [774, 218] width 11 height 9
radio input "true"
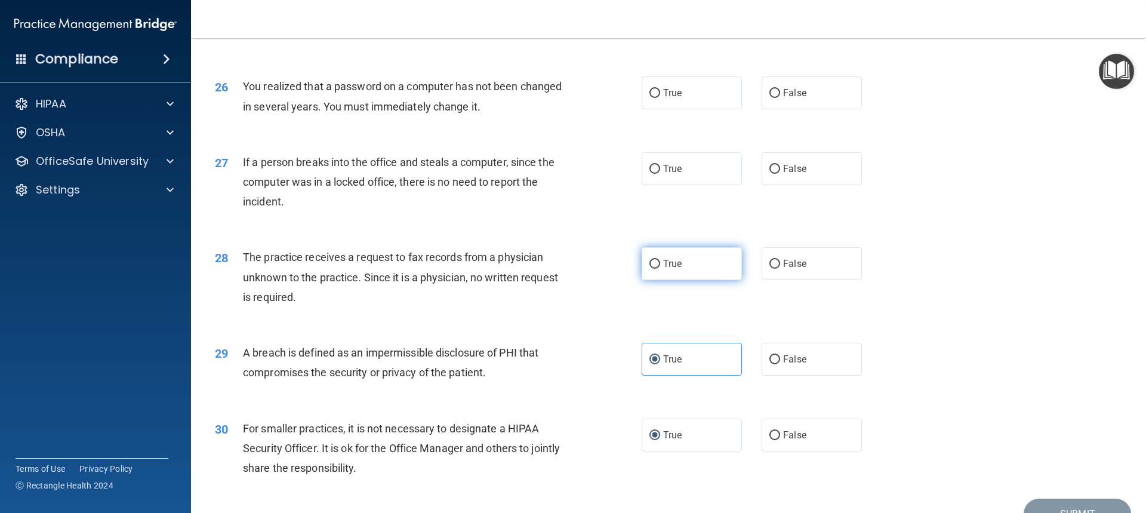
scroll to position [2192, 0]
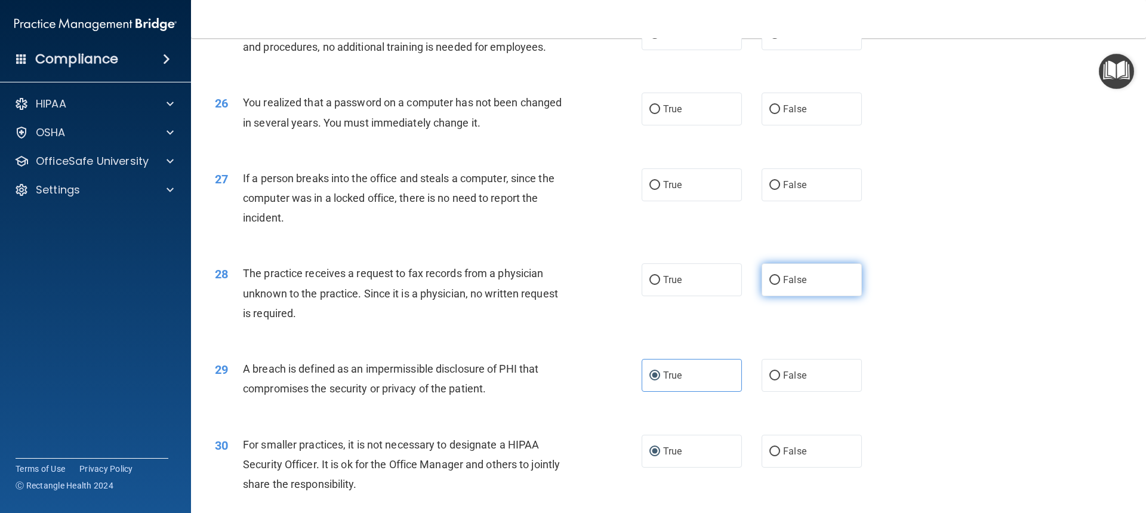
click at [788, 296] on label "False" at bounding box center [811, 279] width 100 height 33
click at [780, 285] on input "False" at bounding box center [774, 280] width 11 height 9
radio input "true"
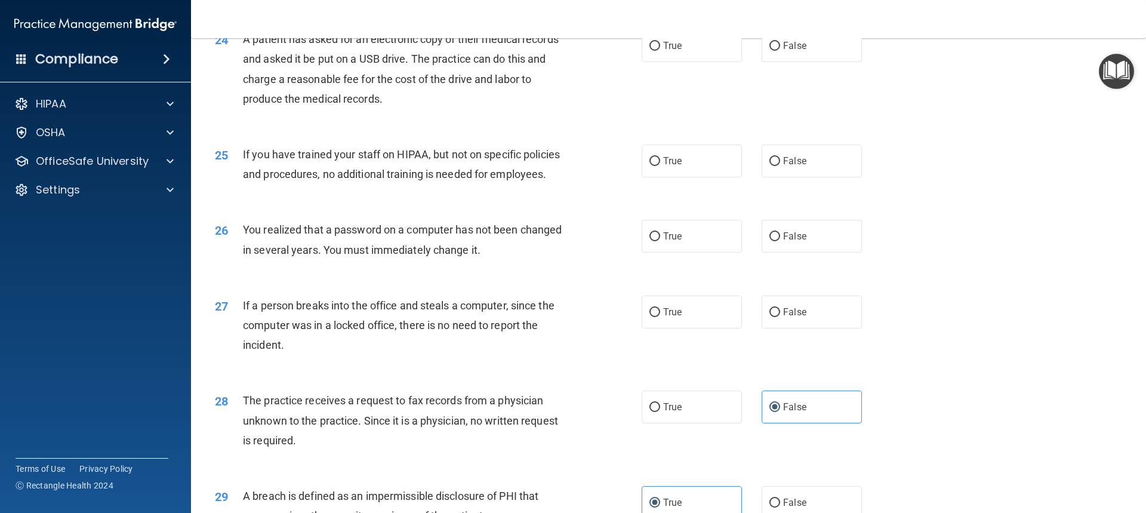
scroll to position [2013, 0]
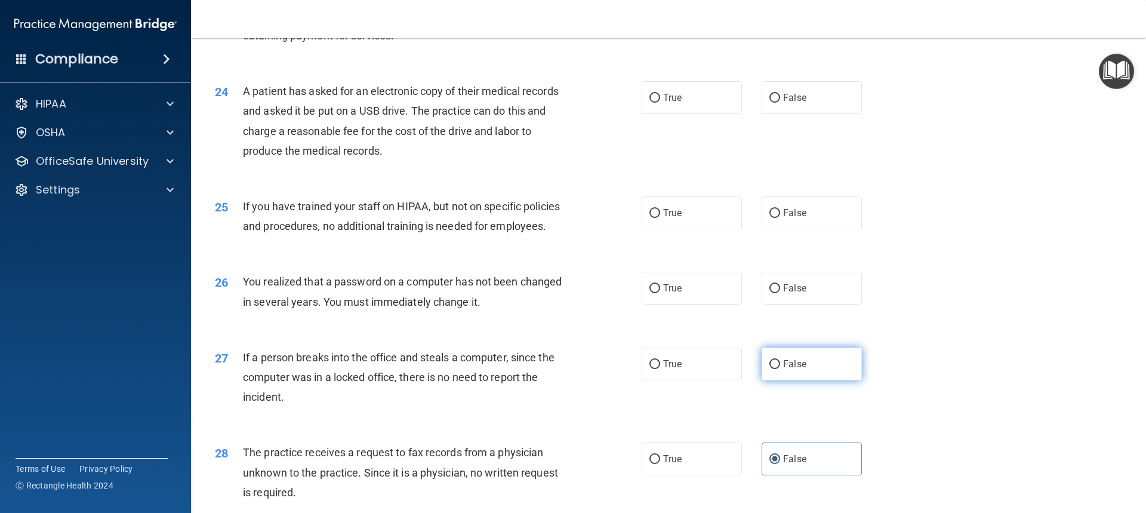
click at [777, 380] on label "False" at bounding box center [811, 363] width 100 height 33
click at [777, 369] on input "False" at bounding box center [774, 364] width 11 height 9
radio input "true"
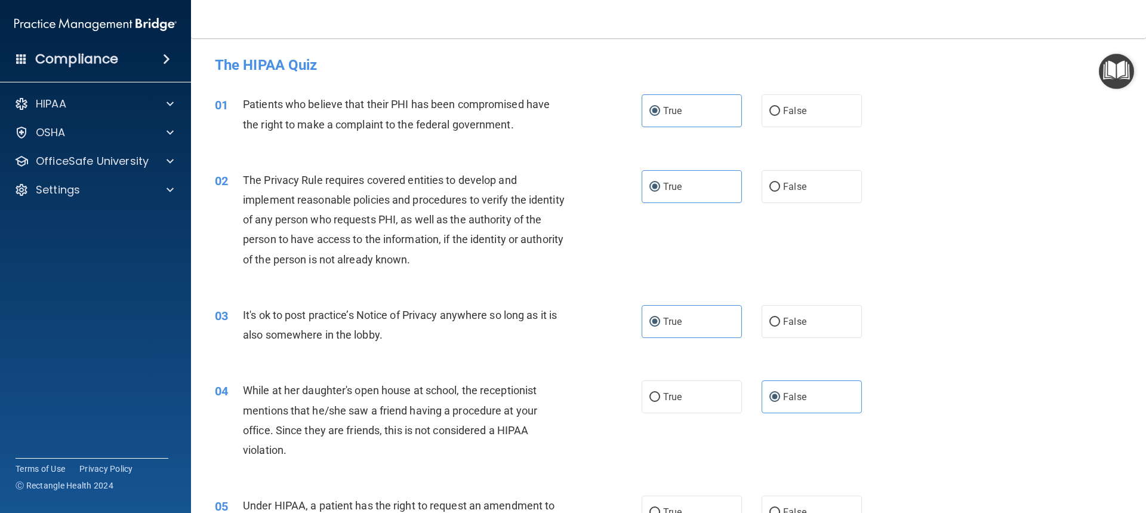
scroll to position [179, 0]
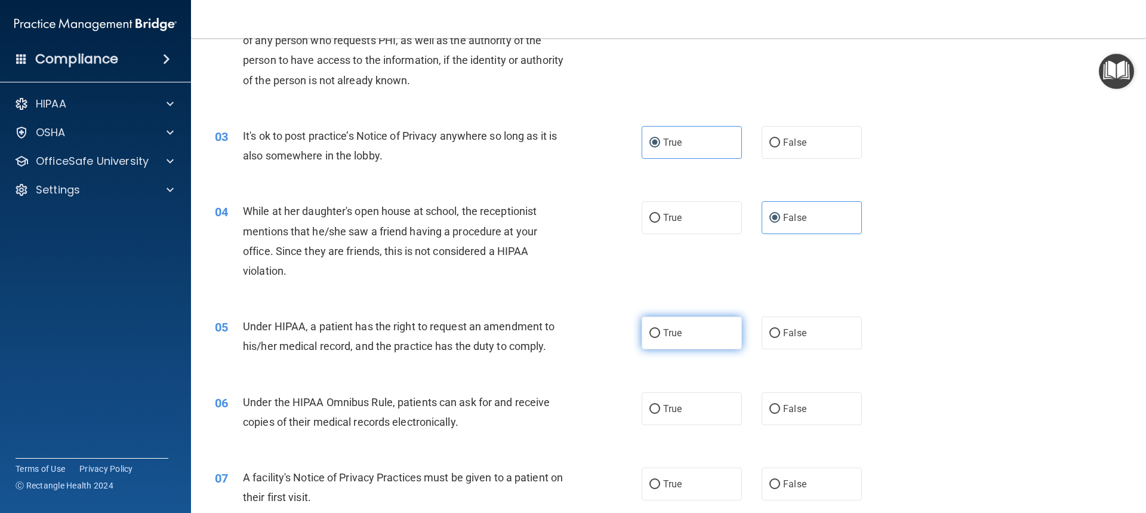
click at [713, 340] on label "True" at bounding box center [691, 332] width 100 height 33
click at [660, 338] on input "True" at bounding box center [654, 333] width 11 height 9
radio input "true"
click at [651, 400] on label "True" at bounding box center [691, 408] width 100 height 33
click at [651, 405] on input "True" at bounding box center [654, 409] width 11 height 9
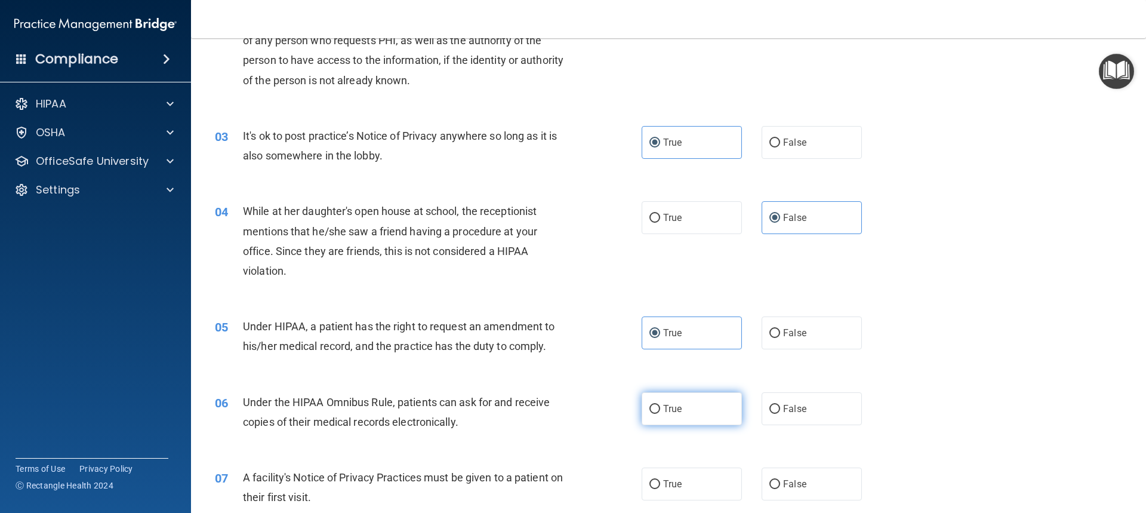
radio input "true"
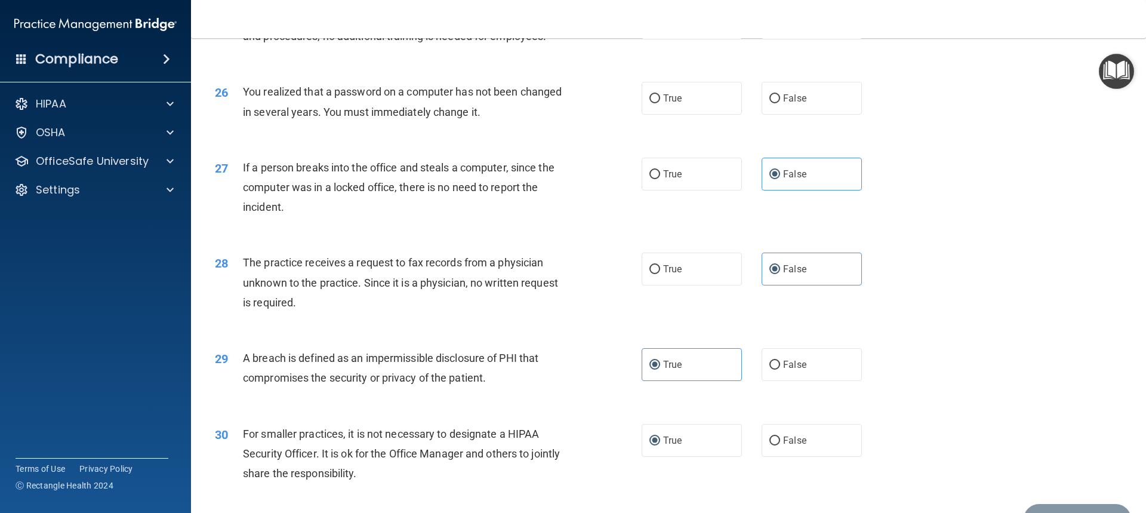
scroll to position [2073, 0]
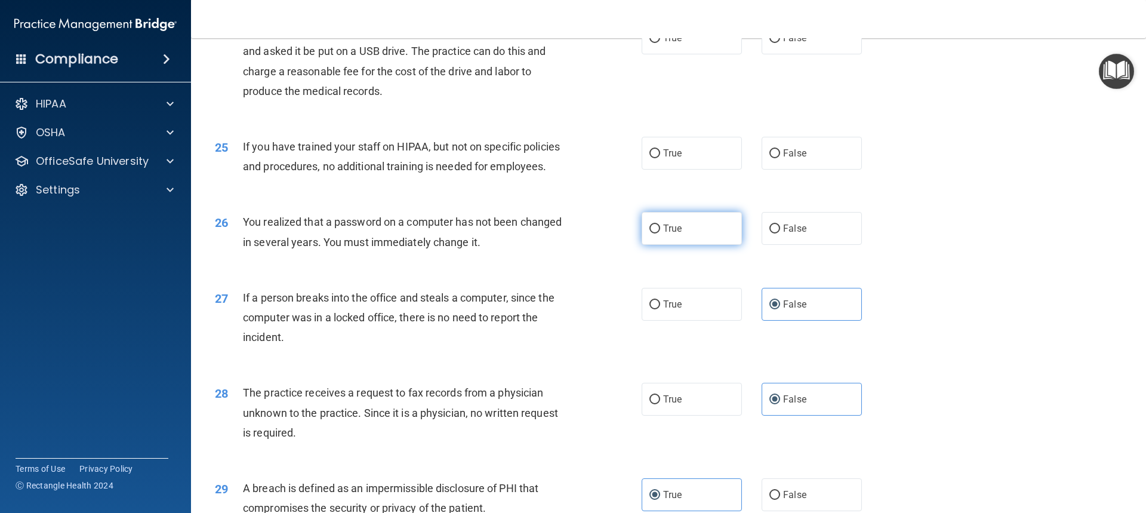
click at [687, 245] on label "True" at bounding box center [691, 228] width 100 height 33
click at [660, 233] on input "True" at bounding box center [654, 228] width 11 height 9
radio input "true"
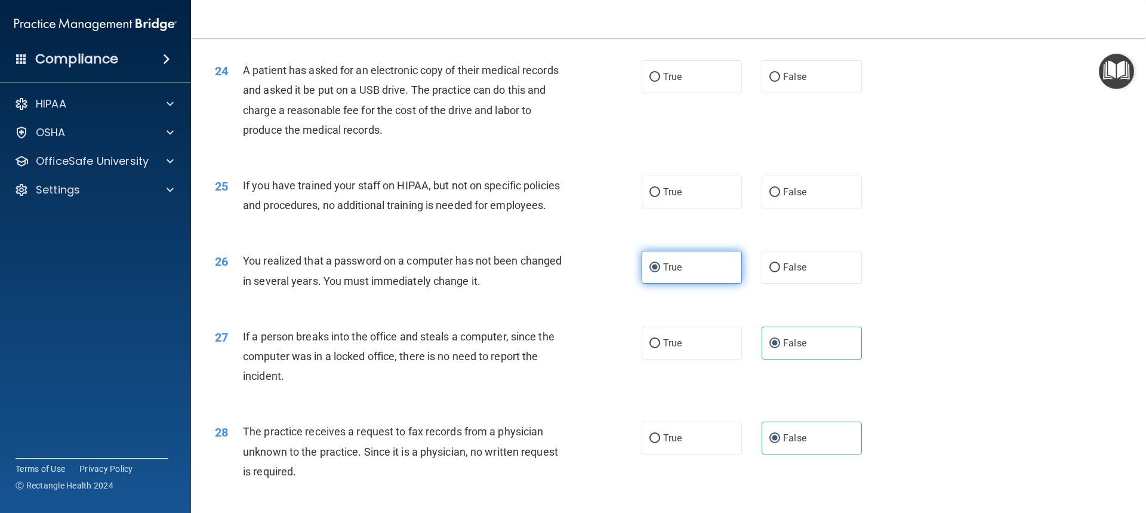
scroll to position [2013, 0]
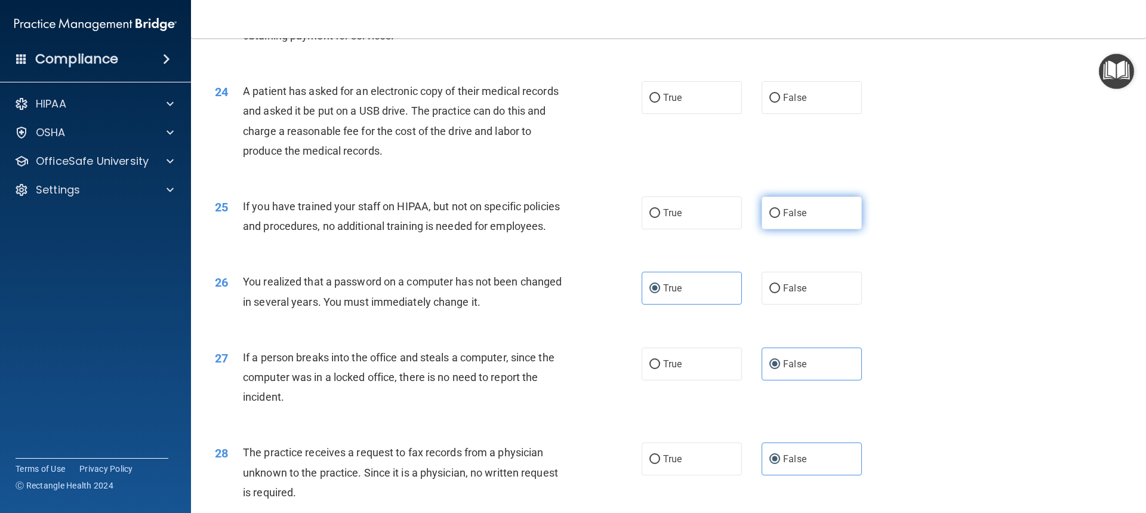
click at [811, 229] on label "False" at bounding box center [811, 212] width 100 height 33
click at [780, 218] on input "False" at bounding box center [774, 213] width 11 height 9
radio input "true"
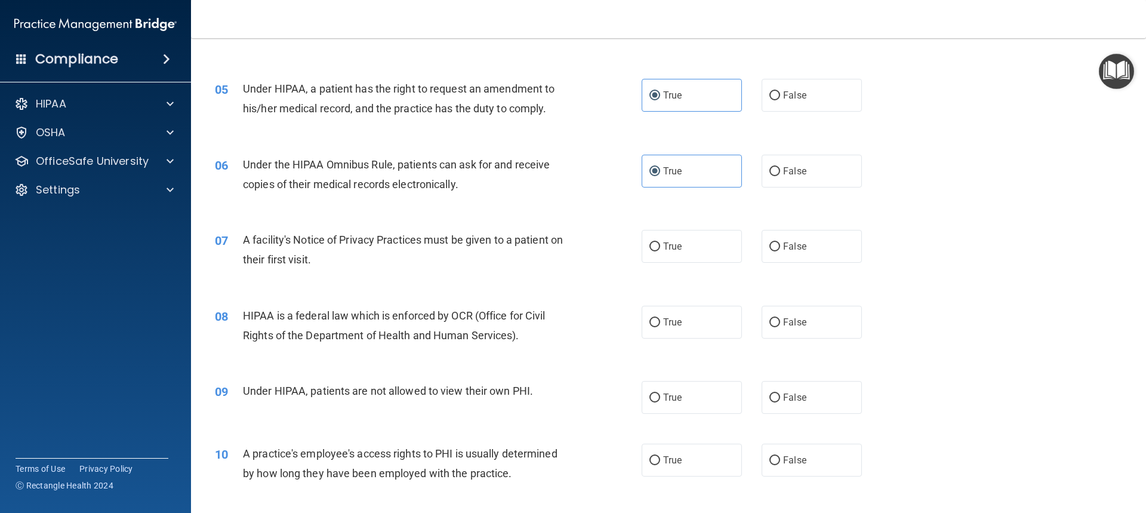
scroll to position [418, 0]
click at [684, 241] on label "True" at bounding box center [691, 245] width 100 height 33
click at [660, 241] on input "True" at bounding box center [654, 245] width 11 height 9
radio input "true"
click at [665, 325] on span "True" at bounding box center [672, 320] width 18 height 11
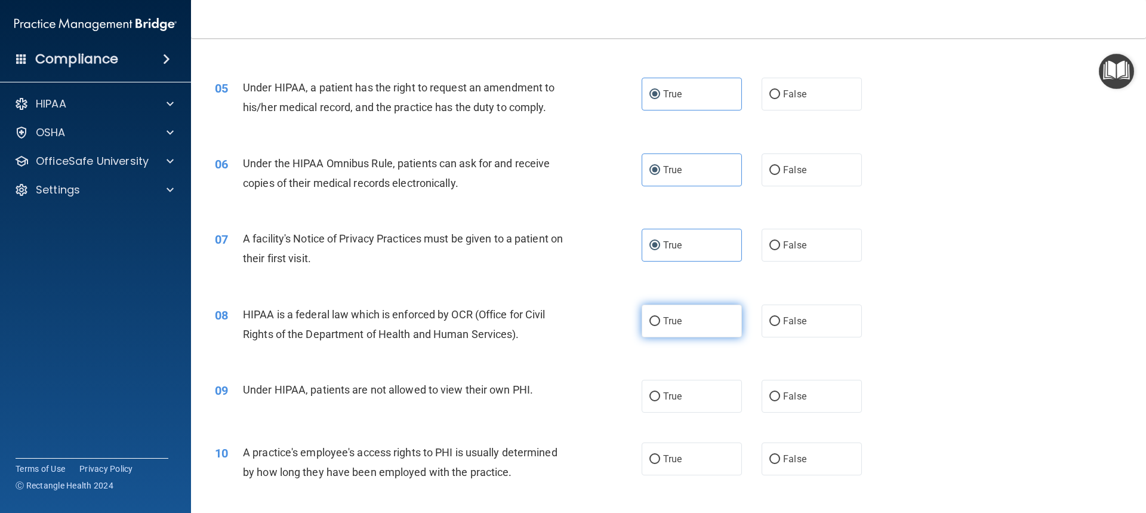
click at [660, 325] on input "True" at bounding box center [654, 321] width 11 height 9
radio input "true"
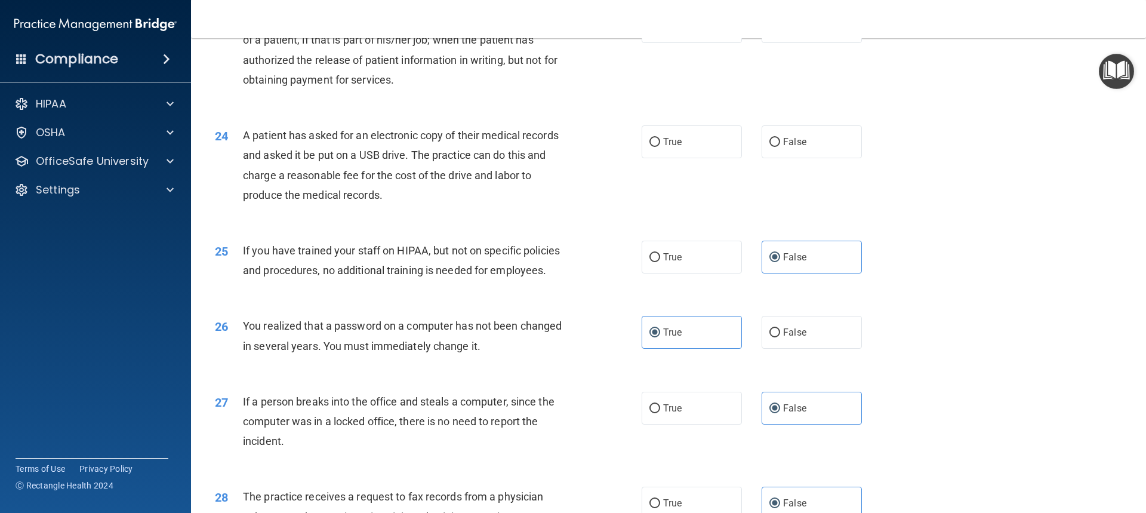
scroll to position [1909, 0]
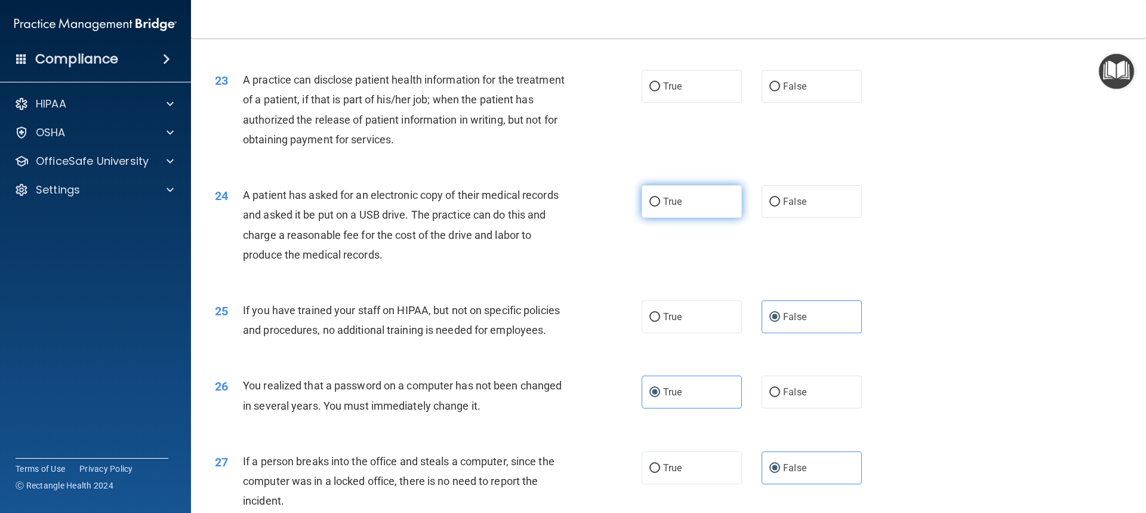
click at [667, 207] on span "True" at bounding box center [672, 201] width 18 height 11
click at [660, 206] on input "True" at bounding box center [654, 202] width 11 height 9
radio input "true"
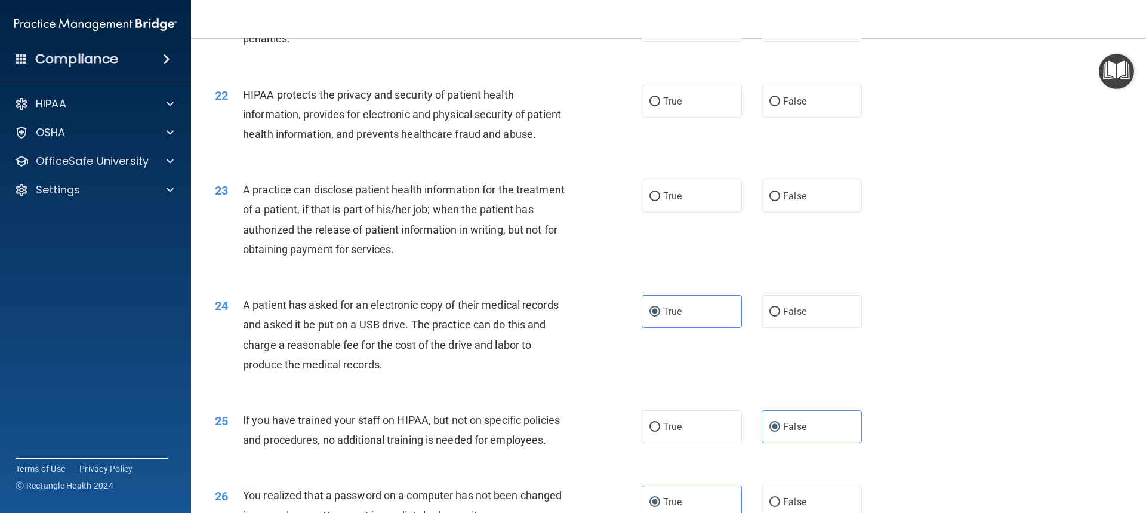
scroll to position [1790, 0]
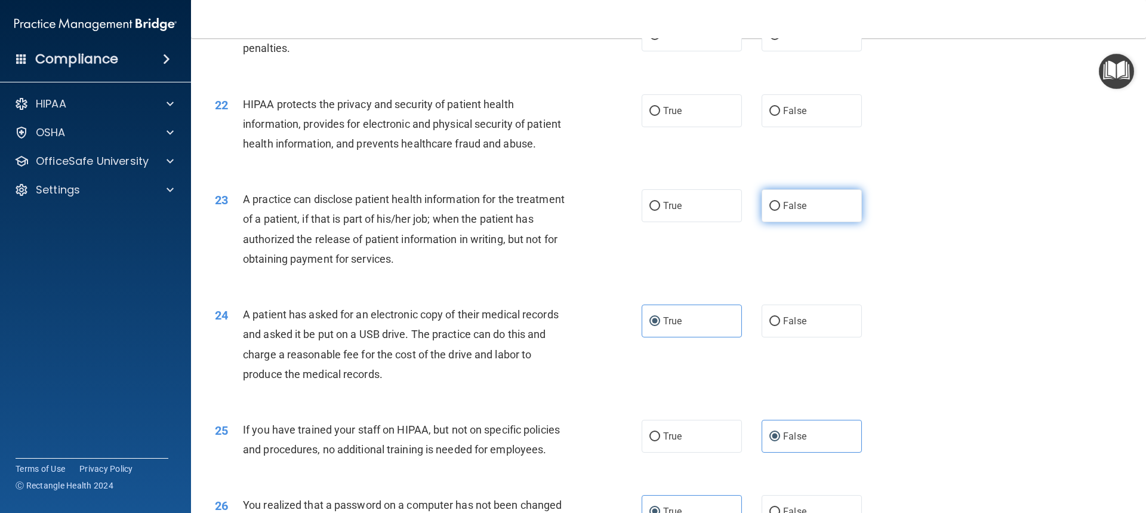
click at [788, 222] on label "False" at bounding box center [811, 205] width 100 height 33
click at [780, 211] on input "False" at bounding box center [774, 206] width 11 height 9
radio input "true"
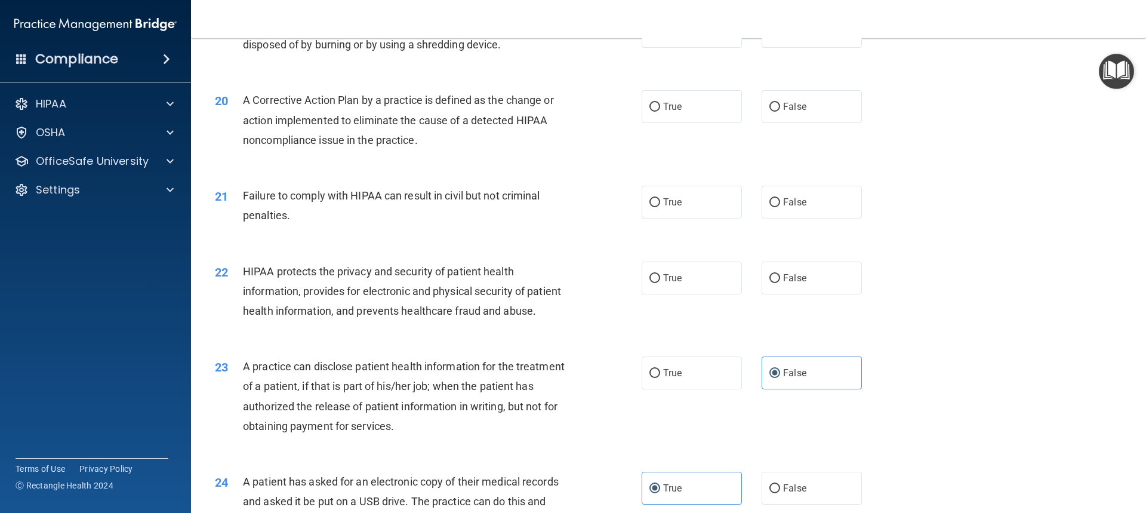
scroll to position [1611, 0]
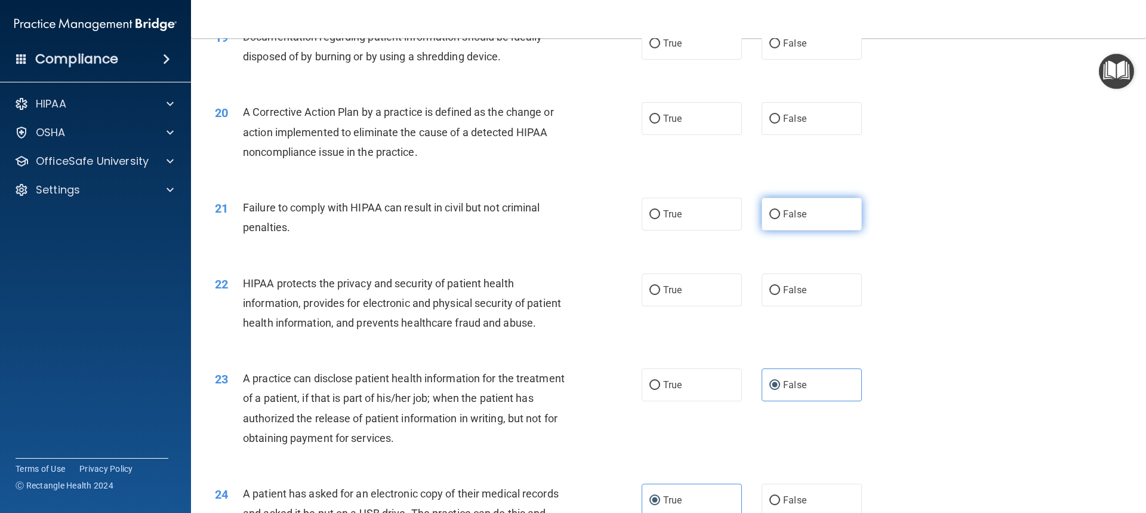
click at [789, 220] on span "False" at bounding box center [794, 213] width 23 height 11
click at [780, 219] on input "False" at bounding box center [774, 214] width 11 height 9
radio input "true"
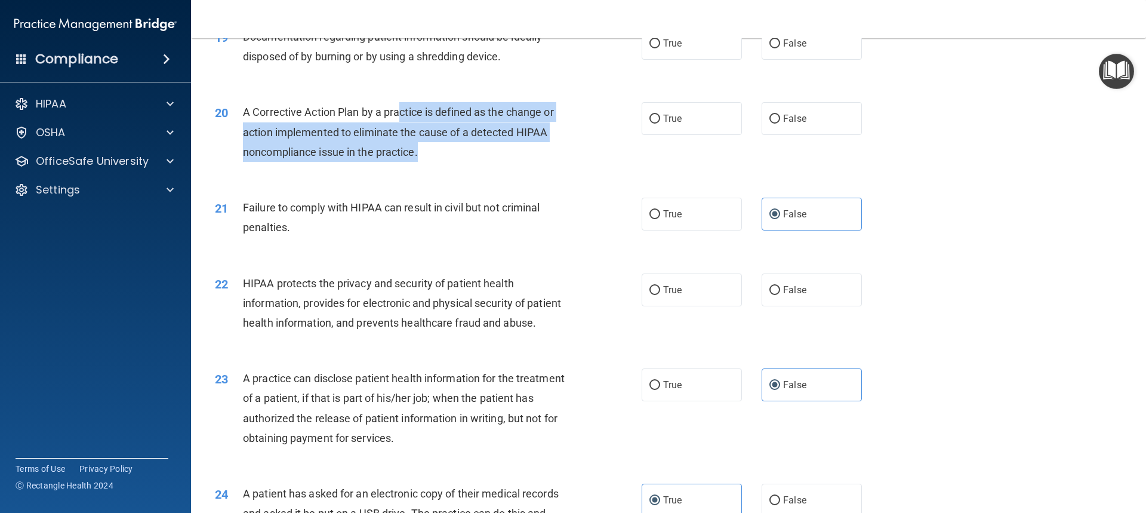
drag, startPoint x: 442, startPoint y: 178, endPoint x: 402, endPoint y: 131, distance: 61.8
click at [402, 131] on div "A Corrective Action Plan by a practice is defined as the change or action imple…" at bounding box center [410, 132] width 334 height 60
click at [402, 131] on span "A Corrective Action Plan by a practice is defined as the change or action imple…" at bounding box center [398, 132] width 311 height 52
drag, startPoint x: 353, startPoint y: 132, endPoint x: 424, endPoint y: 177, distance: 83.9
click at [424, 162] on div "A Corrective Action Plan by a practice is defined as the change or action imple…" at bounding box center [410, 132] width 334 height 60
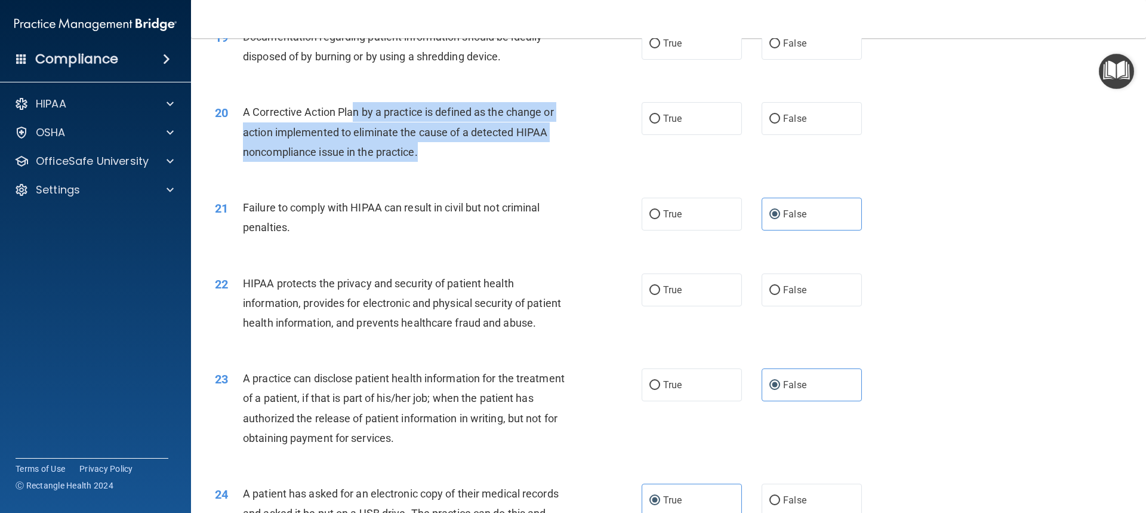
click at [424, 162] on div "A Corrective Action Plan by a practice is defined as the change or action imple…" at bounding box center [410, 132] width 334 height 60
drag, startPoint x: 425, startPoint y: 132, endPoint x: 445, endPoint y: 166, distance: 38.5
click at [445, 162] on div "A Corrective Action Plan by a practice is defined as the change or action imple…" at bounding box center [410, 132] width 334 height 60
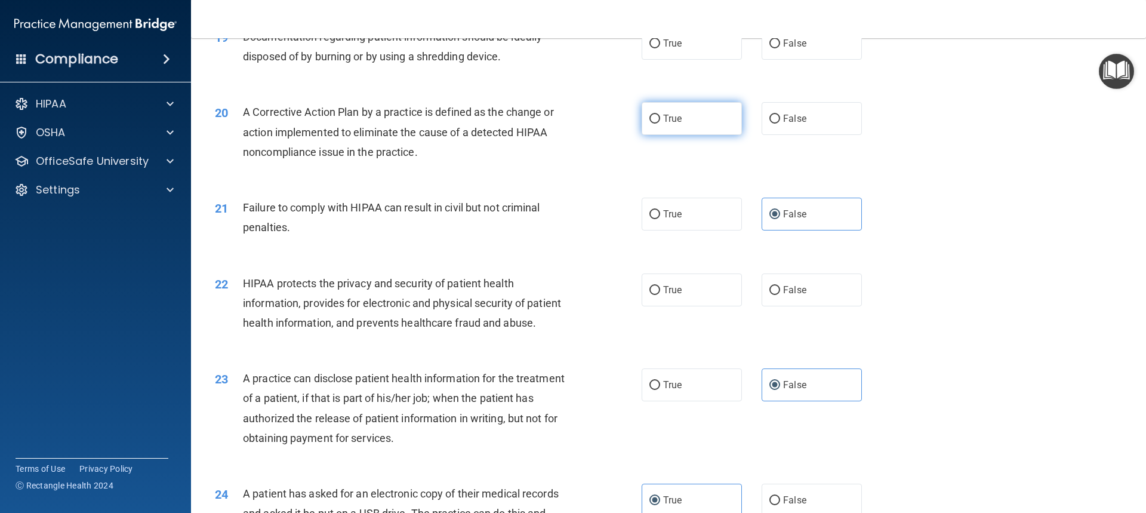
click at [724, 135] on label "True" at bounding box center [691, 118] width 100 height 33
click at [660, 124] on input "True" at bounding box center [654, 119] width 11 height 9
radio input "true"
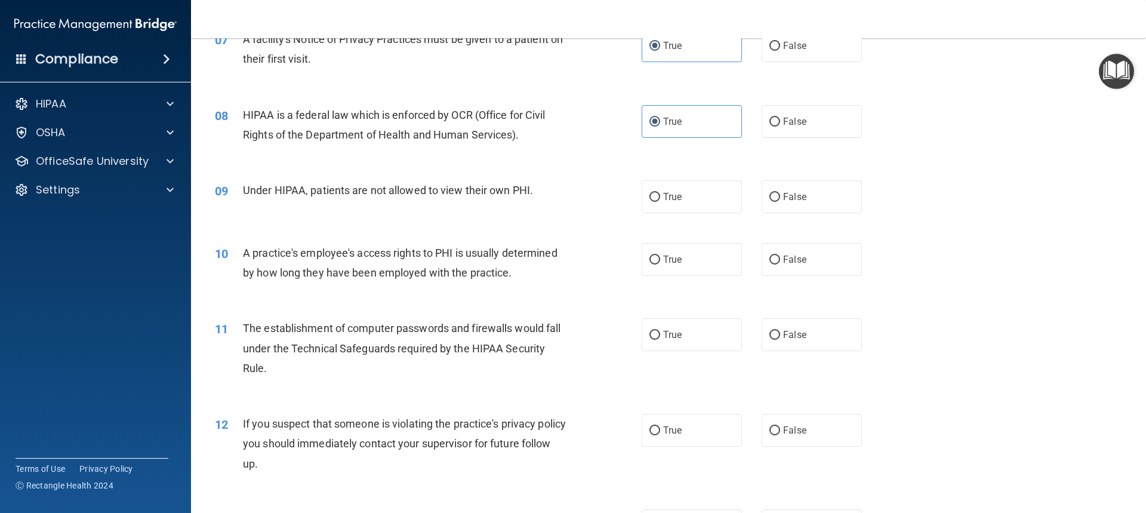
scroll to position [656, 0]
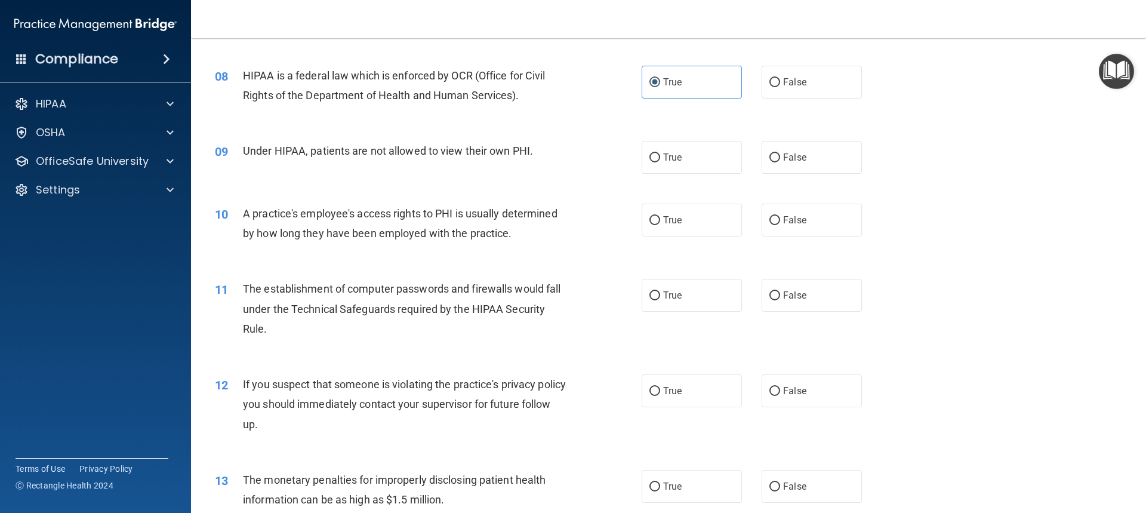
drag, startPoint x: 788, startPoint y: 152, endPoint x: 740, endPoint y: 146, distance: 48.6
click at [789, 152] on span "False" at bounding box center [794, 157] width 23 height 11
click at [780, 153] on input "False" at bounding box center [774, 157] width 11 height 9
radio input "true"
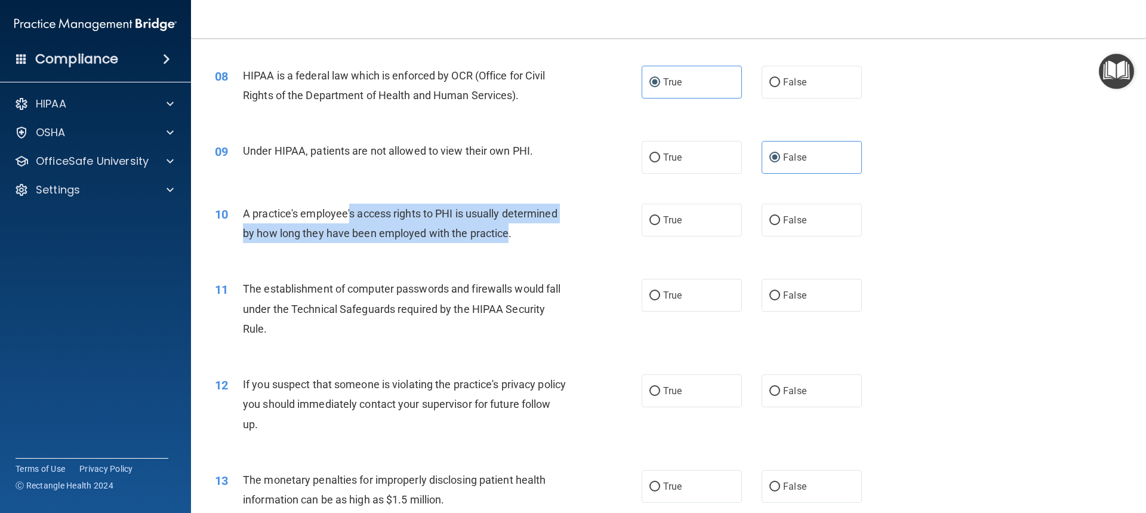
drag, startPoint x: 350, startPoint y: 217, endPoint x: 507, endPoint y: 232, distance: 157.0
click at [507, 232] on span "A practice's employee's access rights to PHI is usually determined by how long …" at bounding box center [400, 223] width 314 height 32
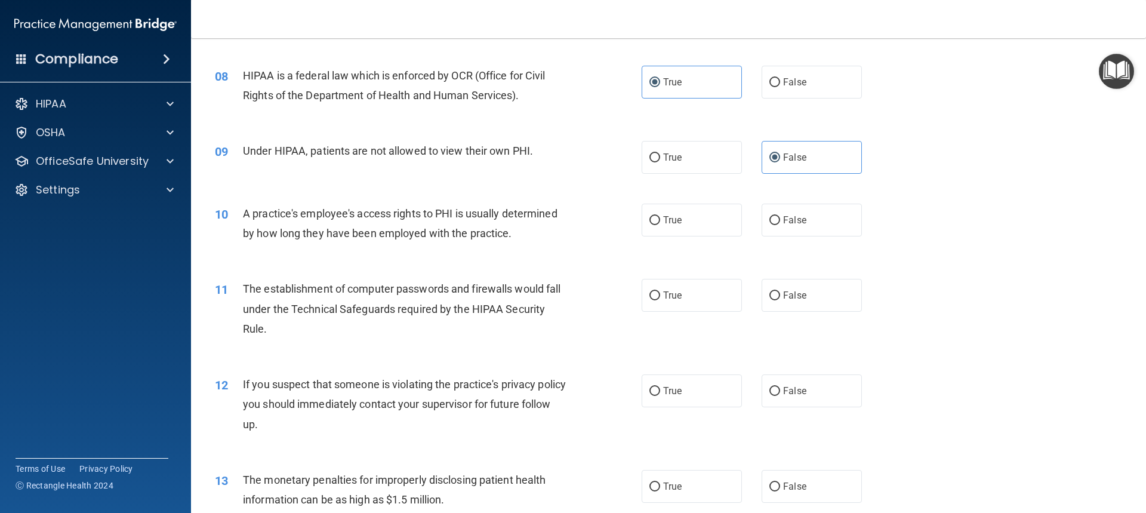
drag, startPoint x: 521, startPoint y: 236, endPoint x: 588, endPoint y: 226, distance: 67.6
click at [522, 236] on div "A practice's employee's access rights to PHI is usually determined by how long …" at bounding box center [410, 222] width 334 height 39
click at [807, 212] on label "False" at bounding box center [811, 219] width 100 height 33
click at [780, 216] on input "False" at bounding box center [774, 220] width 11 height 9
radio input "true"
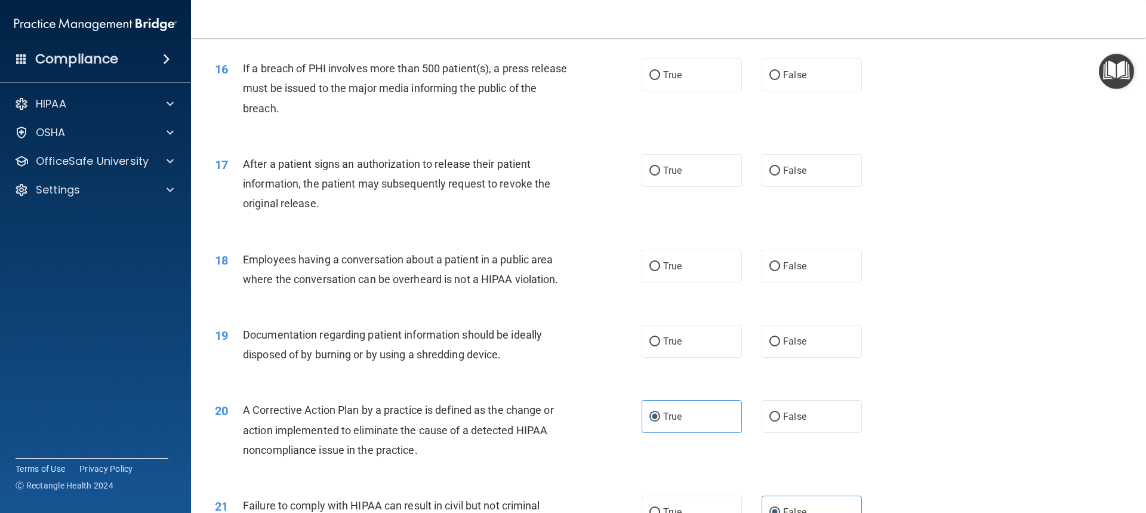
scroll to position [1313, 0]
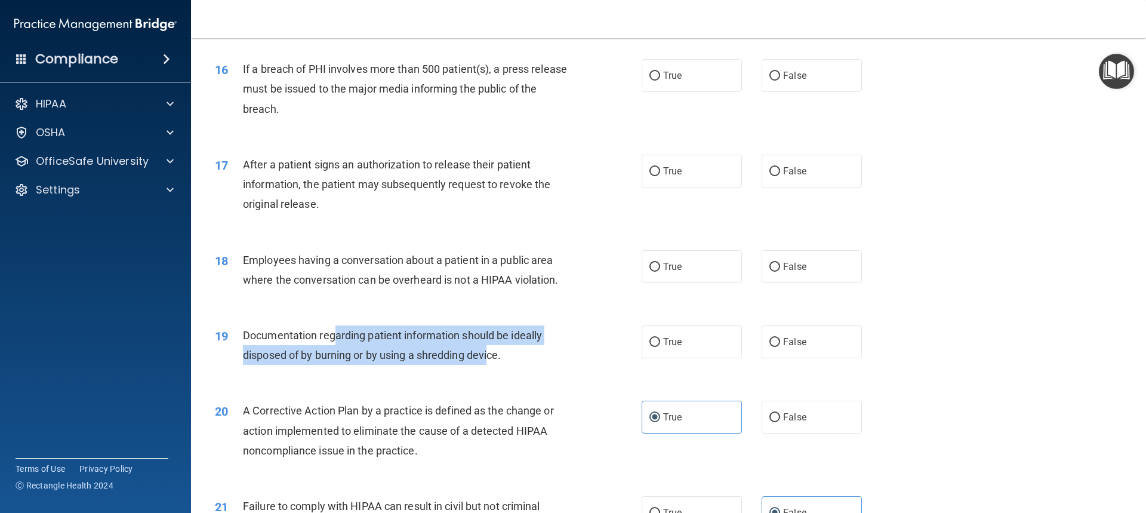
drag, startPoint x: 332, startPoint y: 359, endPoint x: 489, endPoint y: 378, distance: 158.6
click at [489, 361] on span "Documentation regarding patient information should be ideally disposed of by bu…" at bounding box center [392, 345] width 299 height 32
click at [490, 361] on span "Documentation regarding patient information should be ideally disposed of by bu…" at bounding box center [392, 345] width 299 height 32
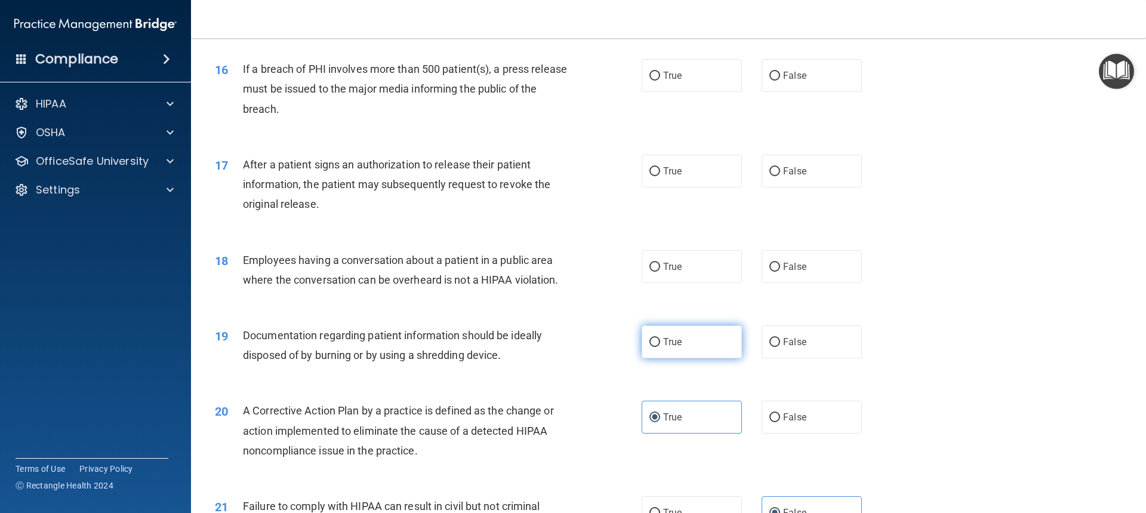
click at [690, 351] on label "True" at bounding box center [691, 341] width 100 height 33
click at [660, 347] on input "True" at bounding box center [654, 342] width 11 height 9
radio input "true"
click at [709, 283] on label "True" at bounding box center [691, 266] width 100 height 33
click at [660, 271] on input "True" at bounding box center [654, 267] width 11 height 9
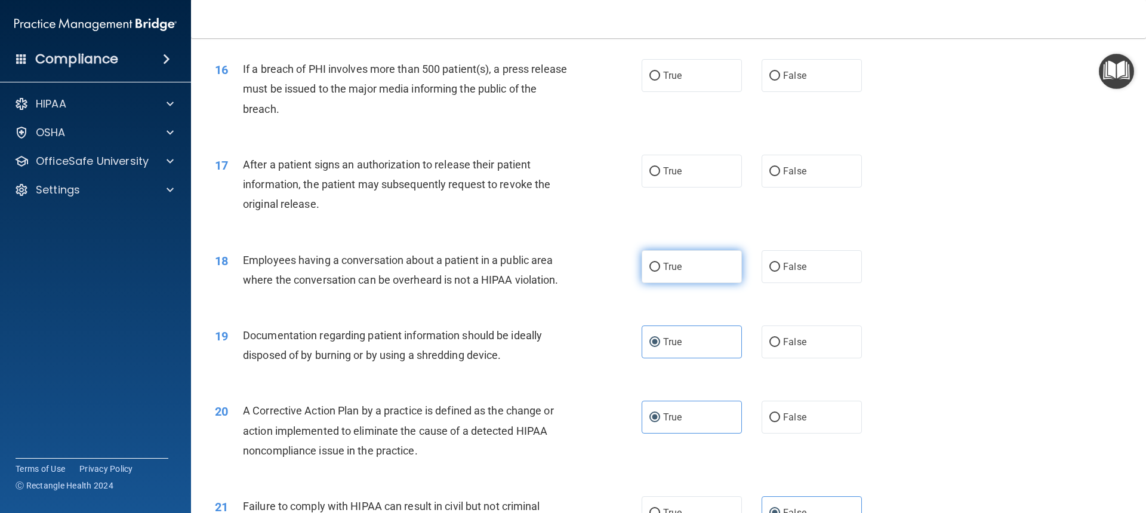
radio input "true"
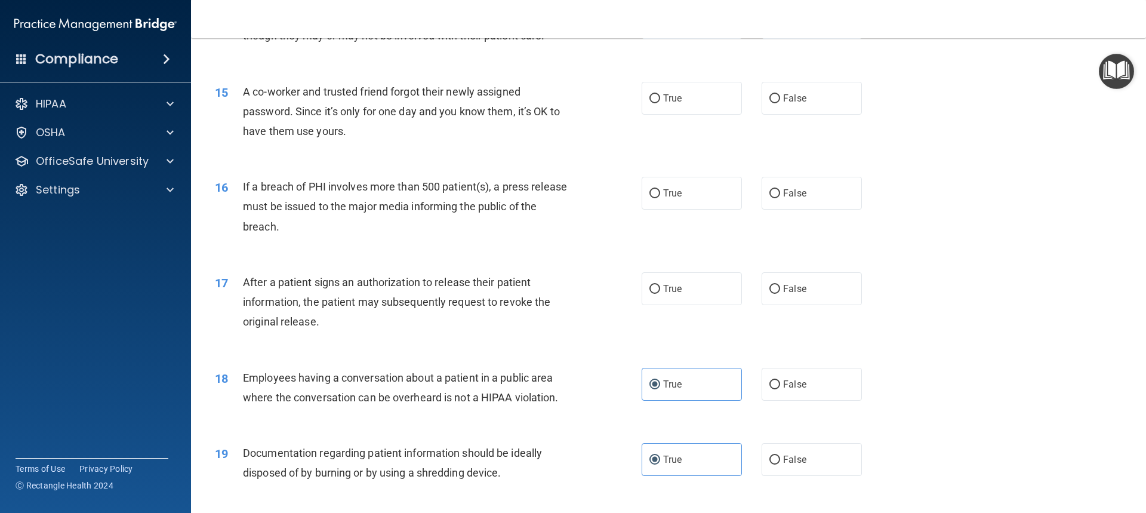
scroll to position [1193, 0]
click at [709, 307] on label "True" at bounding box center [691, 290] width 100 height 33
click at [660, 295] on input "True" at bounding box center [654, 290] width 11 height 9
radio input "true"
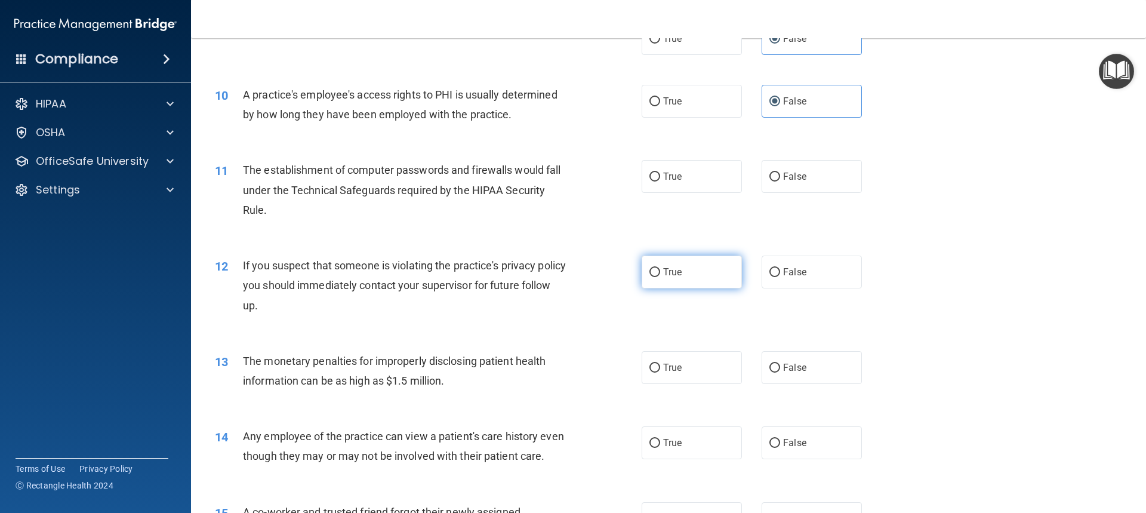
scroll to position [776, 0]
click at [722, 184] on label "True" at bounding box center [691, 175] width 100 height 33
click at [660, 181] on input "True" at bounding box center [654, 176] width 11 height 9
radio input "true"
click at [684, 263] on label "True" at bounding box center [691, 271] width 100 height 33
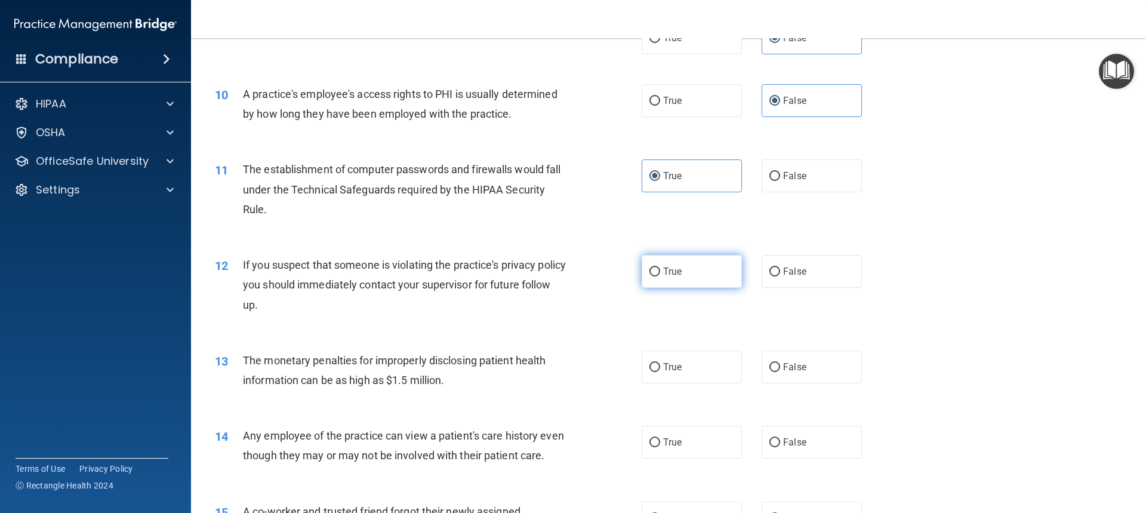
click at [660, 267] on input "True" at bounding box center [654, 271] width 11 height 9
radio input "true"
click at [690, 378] on label "True" at bounding box center [691, 366] width 100 height 33
click at [660, 372] on input "True" at bounding box center [654, 367] width 11 height 9
radio input "true"
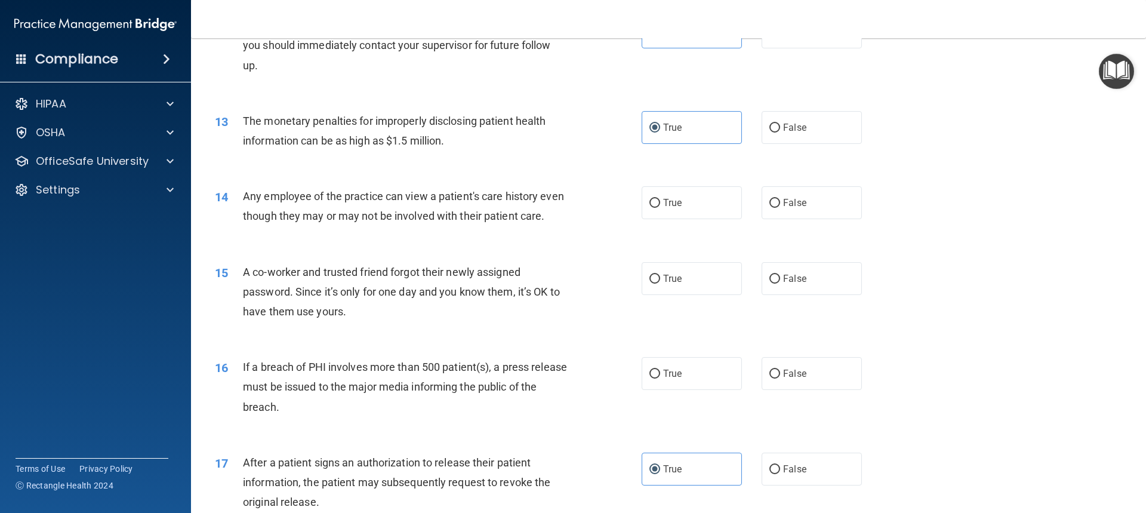
scroll to position [1014, 0]
click at [704, 390] on label "True" at bounding box center [691, 373] width 100 height 33
click at [660, 379] on input "True" at bounding box center [654, 374] width 11 height 9
radio input "true"
click at [840, 295] on label "False" at bounding box center [811, 279] width 100 height 33
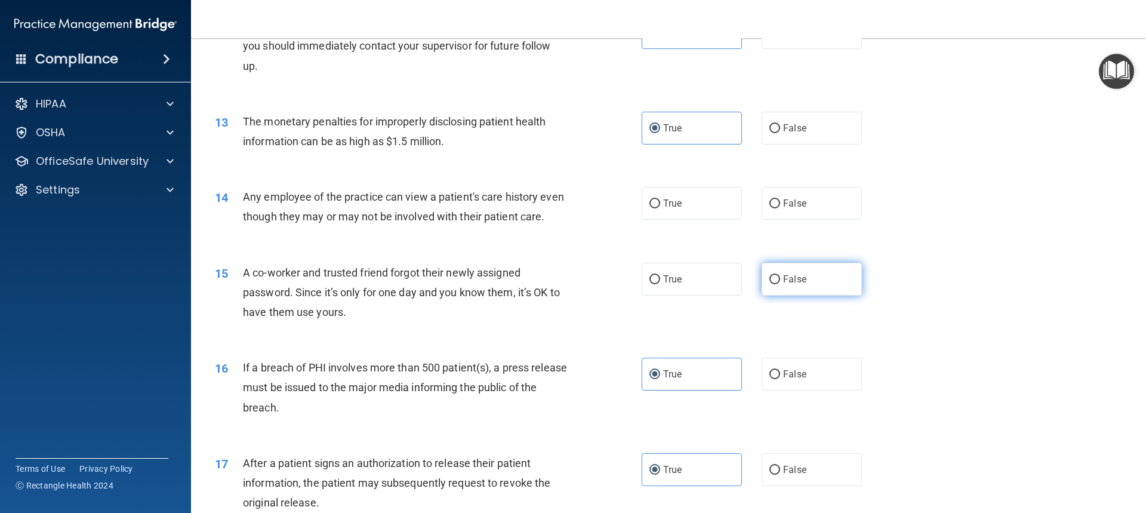
click at [780, 284] on input "False" at bounding box center [774, 279] width 11 height 9
radio input "true"
click at [775, 206] on label "False" at bounding box center [811, 203] width 100 height 33
click at [775, 206] on input "False" at bounding box center [774, 203] width 11 height 9
radio input "true"
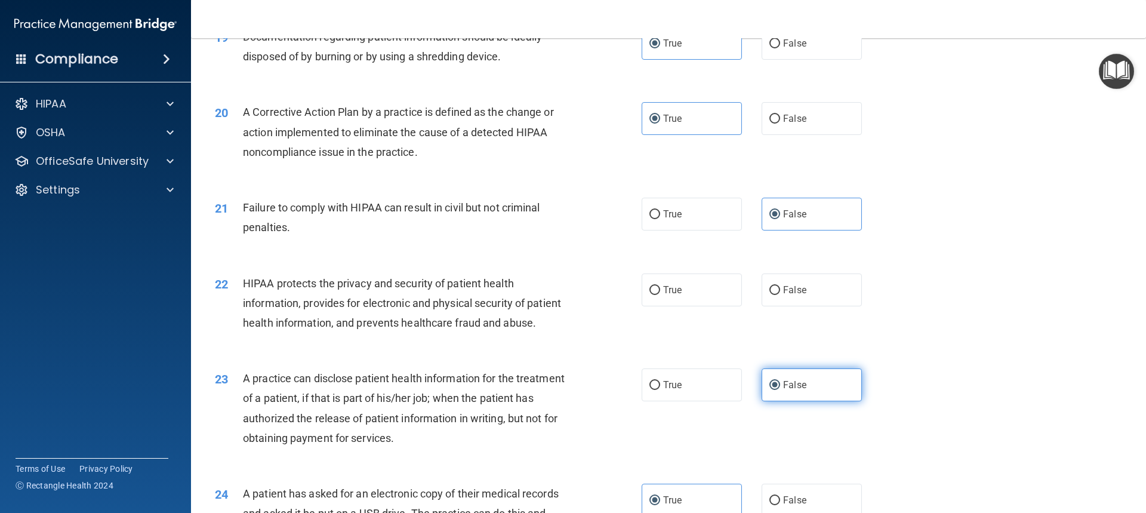
scroll to position [1671, 0]
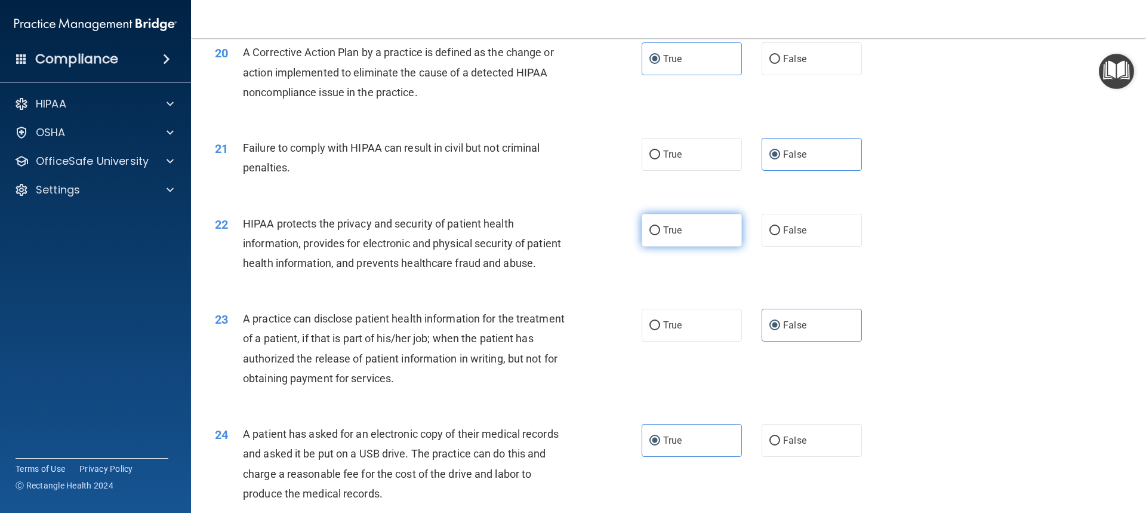
click at [692, 246] on label "True" at bounding box center [691, 230] width 100 height 33
click at [660, 235] on input "True" at bounding box center [654, 230] width 11 height 9
radio input "true"
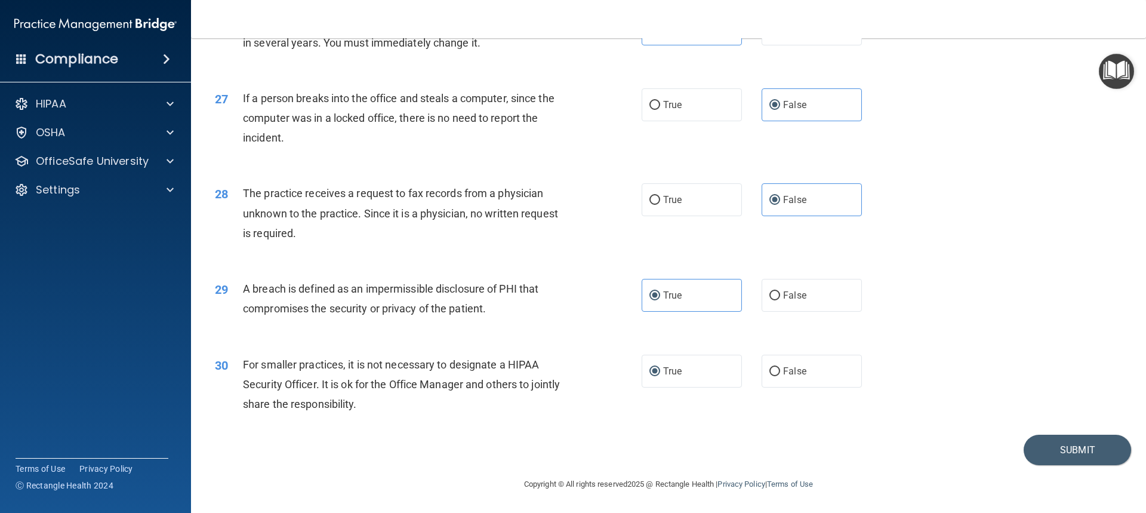
scroll to position [2312, 0]
click at [1070, 445] on button "Submit" at bounding box center [1076, 449] width 107 height 30
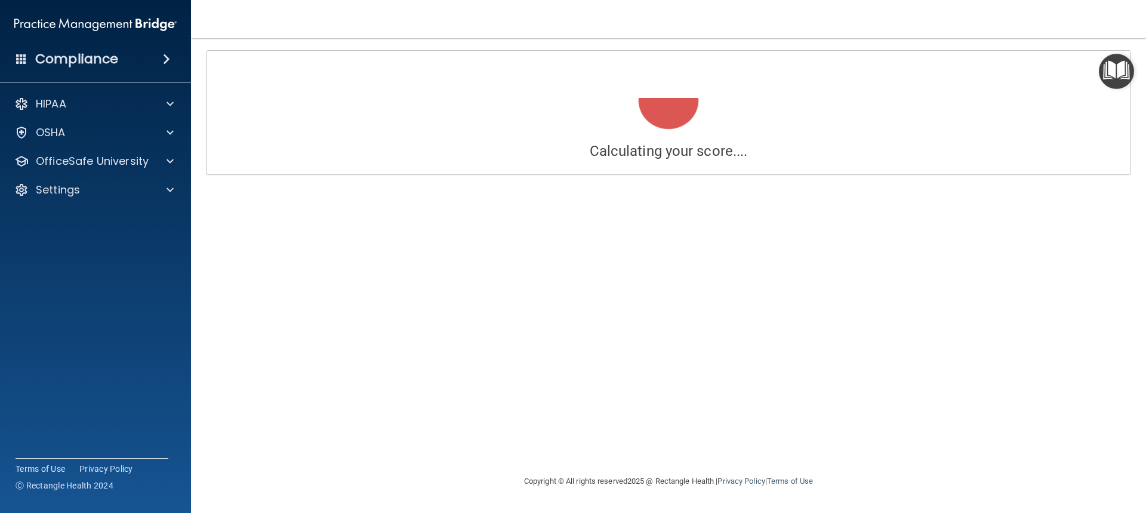
click at [1035, 405] on div "Calculating your score.... Success! You've completed " The HIPAA Quiz " with a …" at bounding box center [668, 256] width 907 height 412
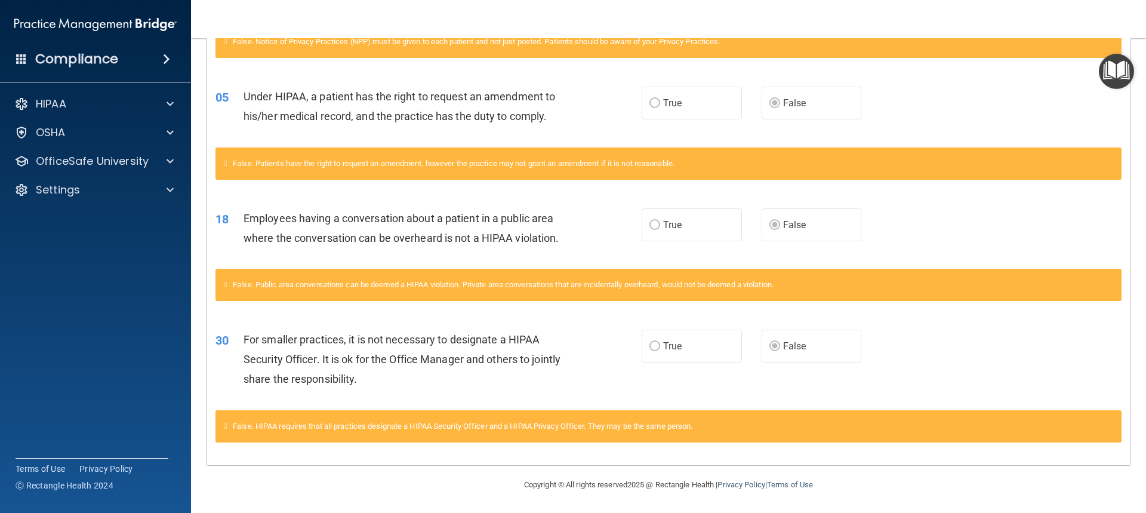
scroll to position [371, 0]
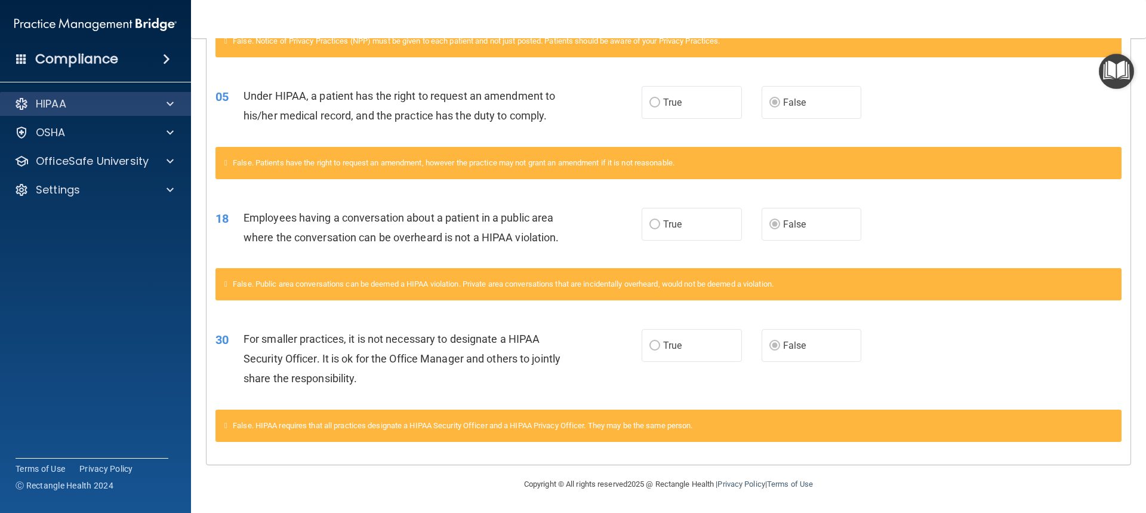
click at [66, 111] on div "HIPAA" at bounding box center [96, 104] width 192 height 24
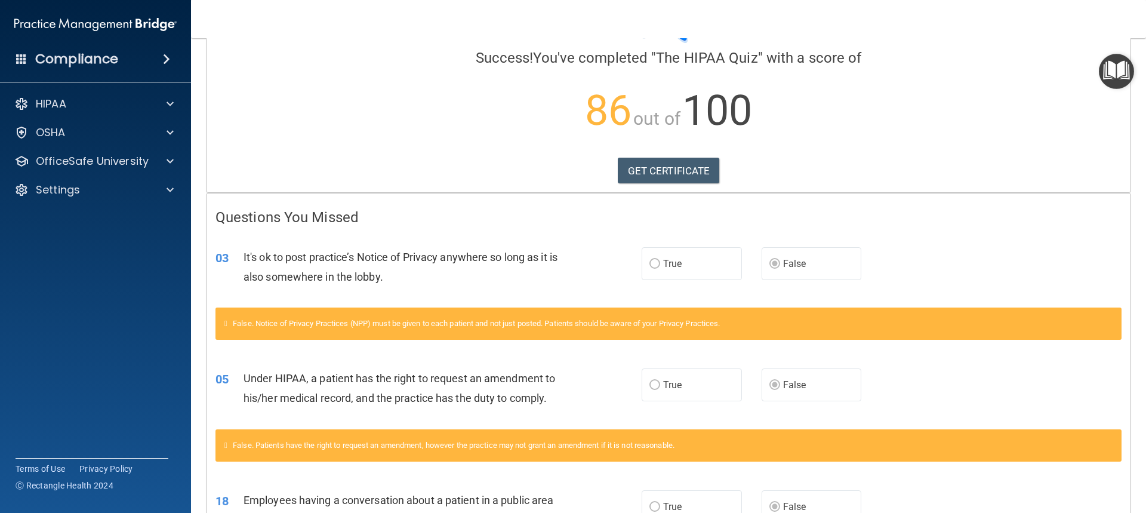
scroll to position [0, 0]
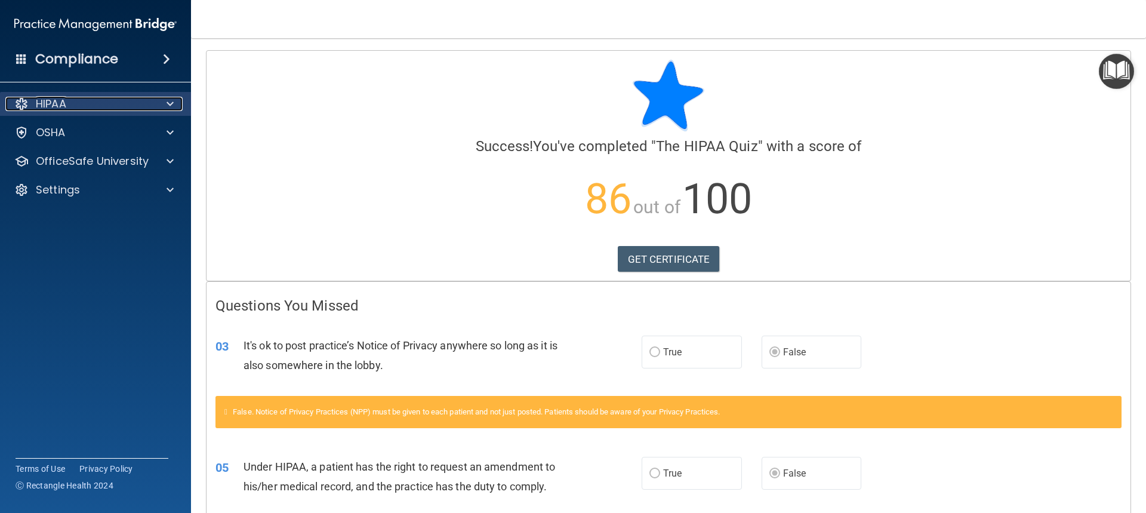
click at [77, 100] on div "HIPAA" at bounding box center [79, 104] width 148 height 14
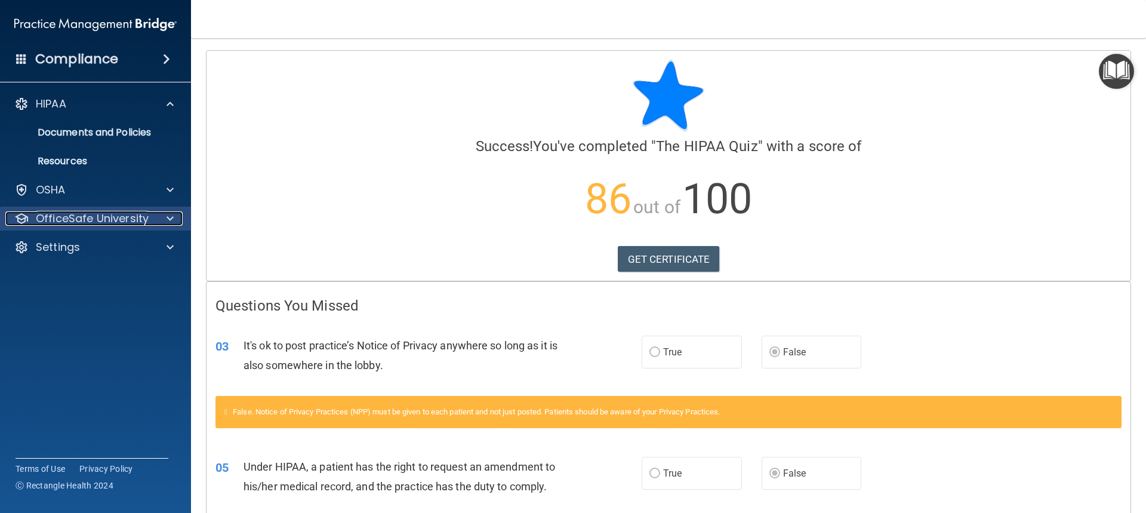
click at [74, 218] on p "OfficeSafe University" at bounding box center [92, 218] width 113 height 14
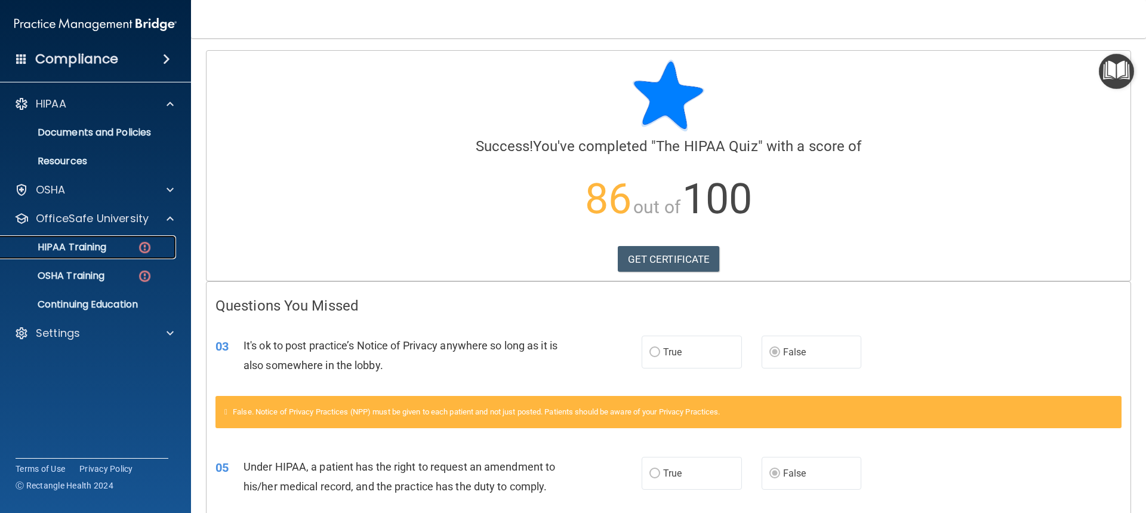
click at [87, 245] on p "HIPAA Training" at bounding box center [57, 247] width 98 height 12
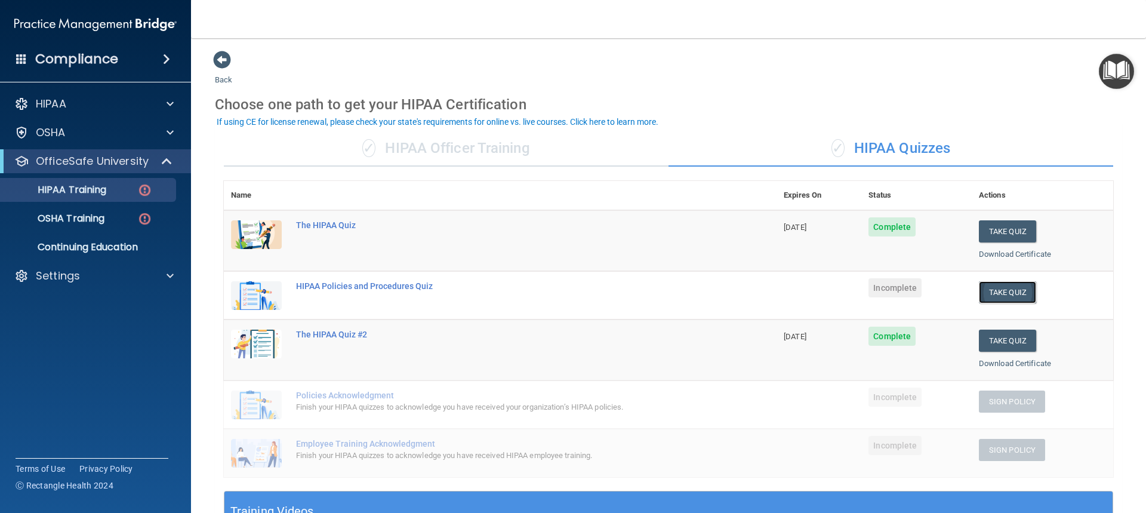
click at [993, 295] on button "Take Quiz" at bounding box center [1007, 292] width 57 height 22
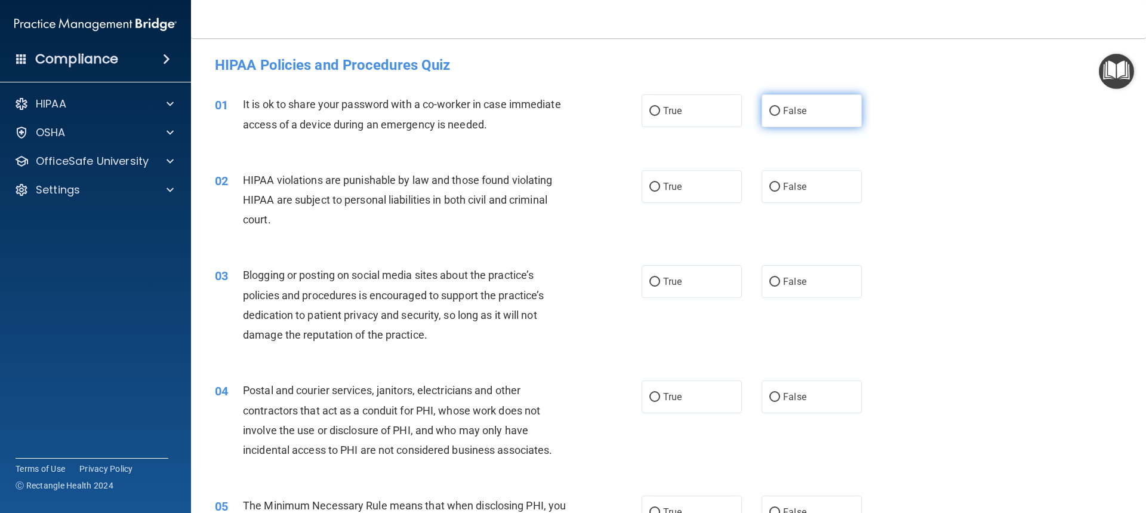
click at [784, 118] on label "False" at bounding box center [811, 110] width 100 height 33
click at [780, 116] on input "False" at bounding box center [774, 111] width 11 height 9
radio input "true"
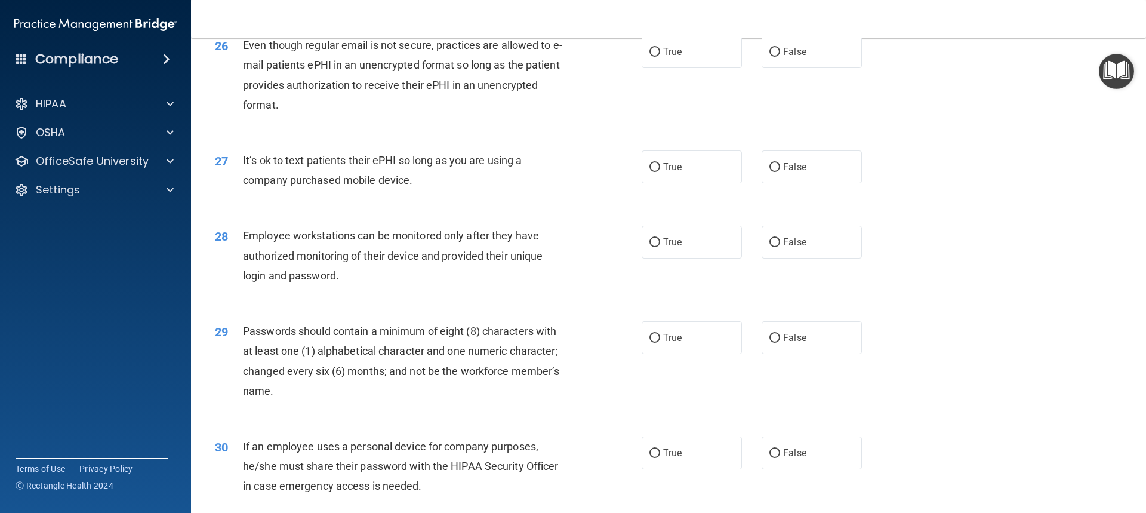
scroll to position [2483, 0]
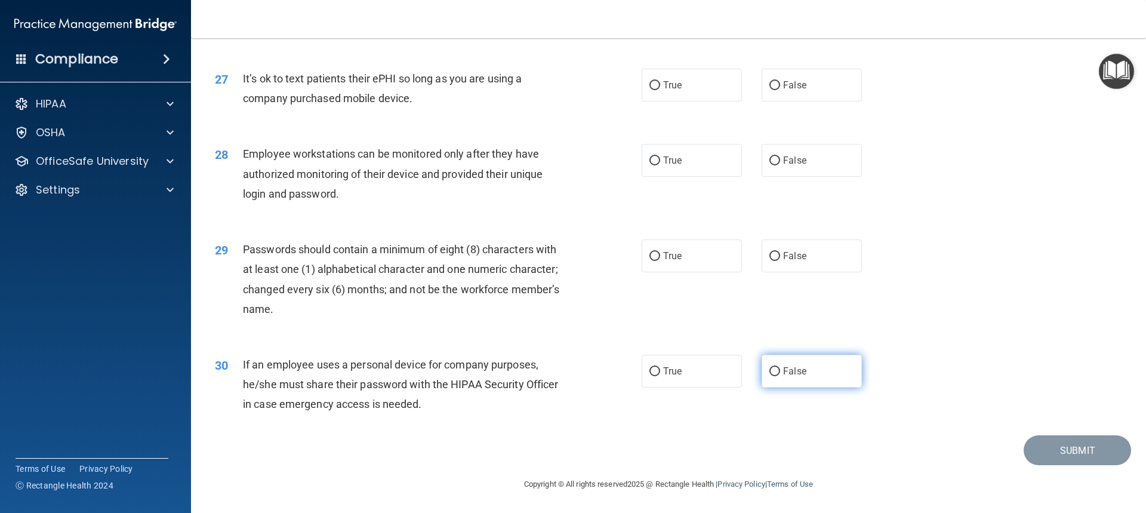
click at [786, 374] on span "False" at bounding box center [794, 370] width 23 height 11
click at [780, 374] on input "False" at bounding box center [774, 371] width 11 height 9
radio input "true"
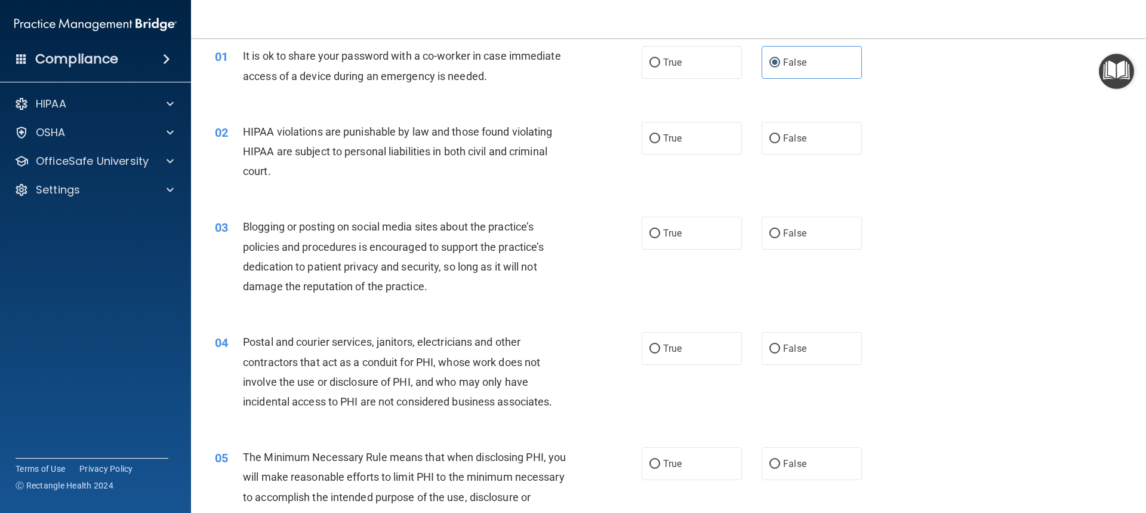
scroll to position [0, 0]
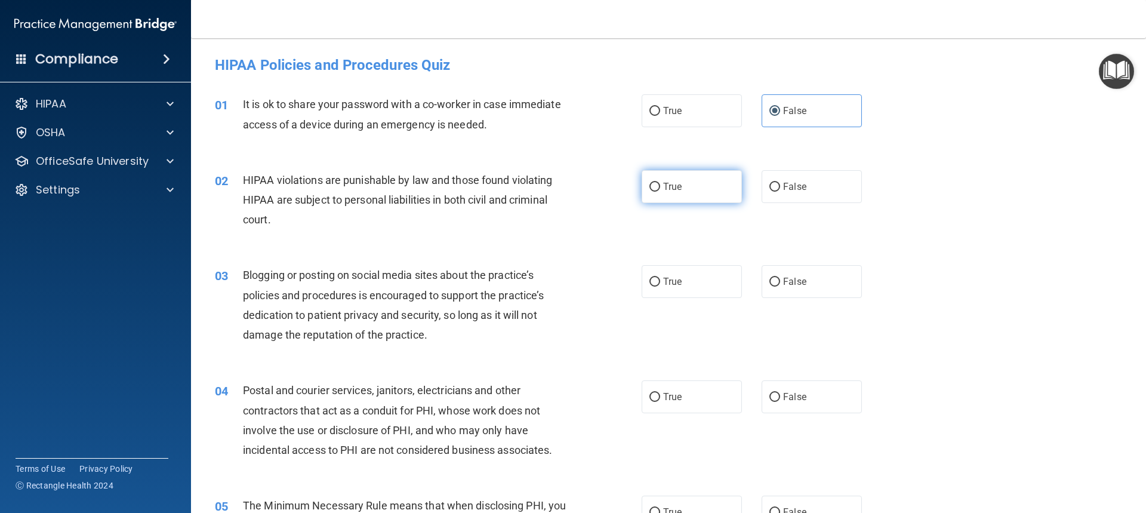
click at [671, 183] on span "True" at bounding box center [672, 186] width 18 height 11
click at [660, 183] on input "True" at bounding box center [654, 187] width 11 height 9
radio input "true"
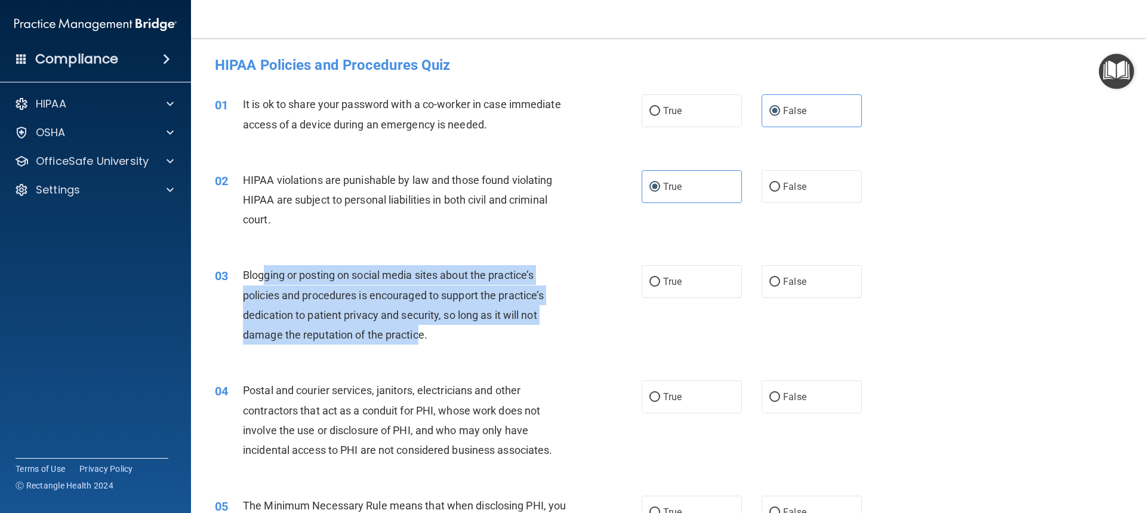
drag, startPoint x: 264, startPoint y: 275, endPoint x: 419, endPoint y: 341, distance: 169.2
click at [419, 341] on div "Blogging or posting on social media sites about the practice’s policies and pro…" at bounding box center [410, 304] width 334 height 79
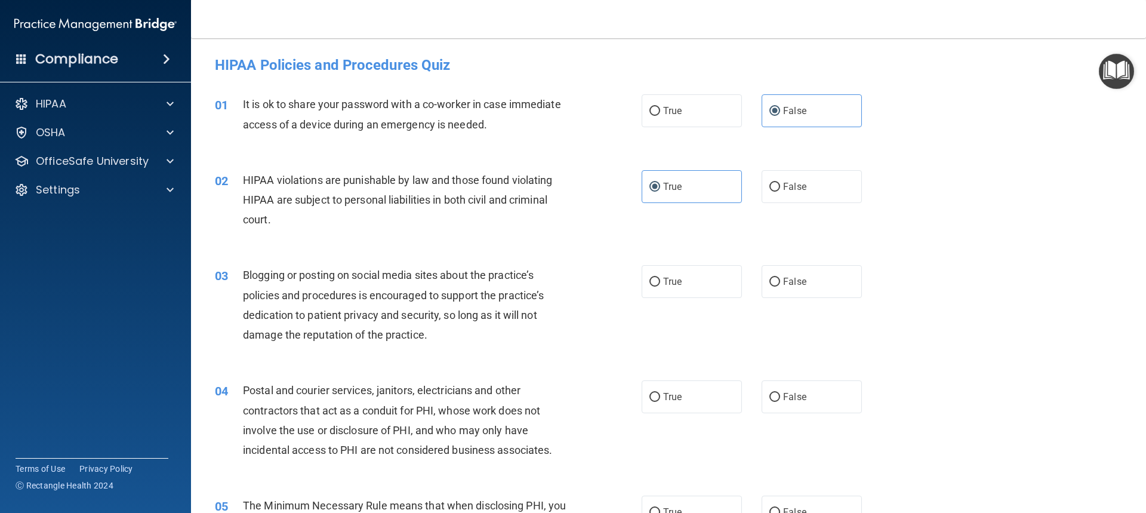
click at [428, 342] on div "Blogging or posting on social media sites about the practice’s policies and pro…" at bounding box center [410, 304] width 334 height 79
click at [690, 283] on label "True" at bounding box center [691, 281] width 100 height 33
click at [660, 283] on input "True" at bounding box center [654, 281] width 11 height 9
radio input "true"
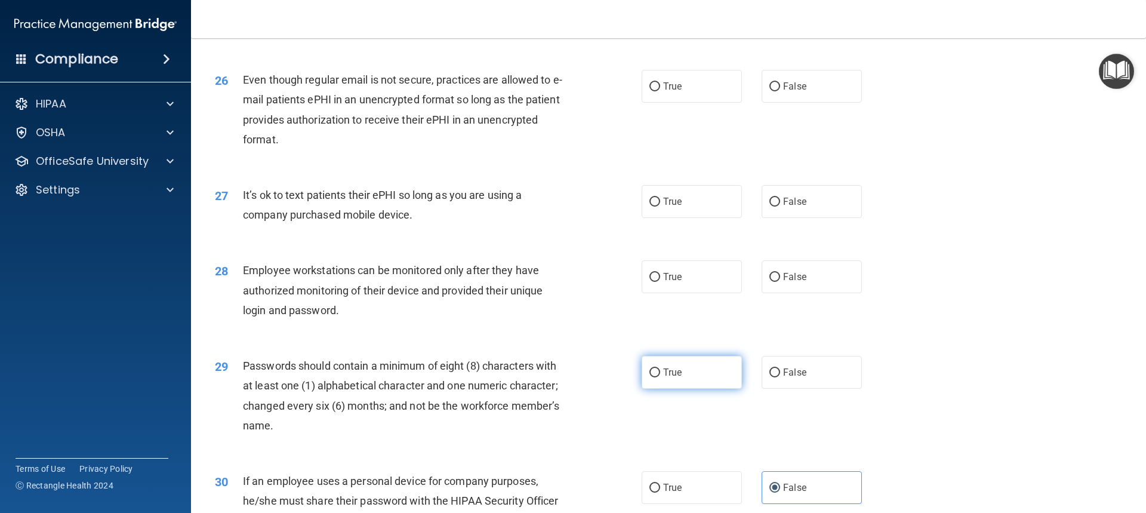
scroll to position [2483, 0]
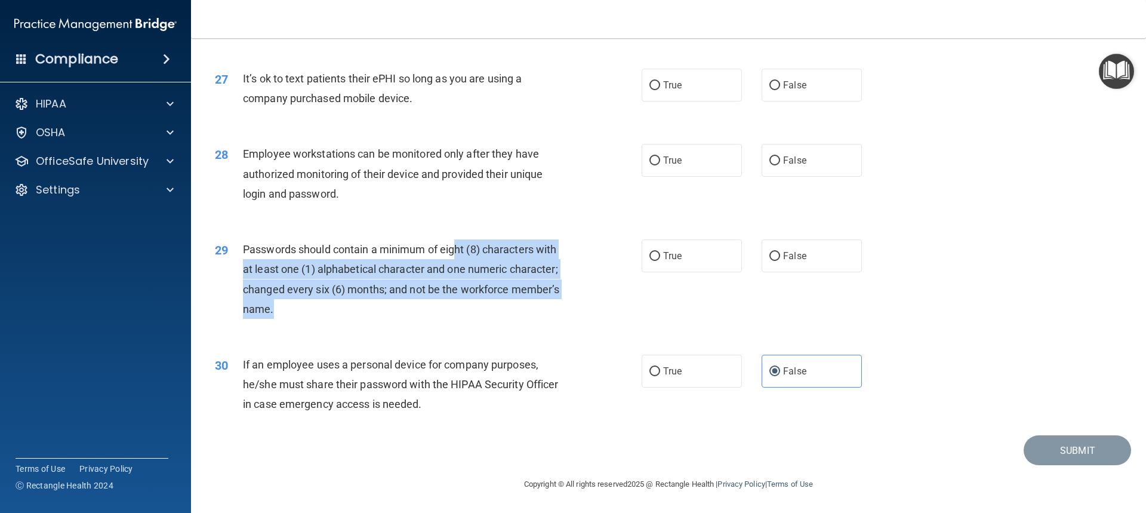
drag, startPoint x: 457, startPoint y: 247, endPoint x: 456, endPoint y: 305, distance: 57.9
click at [456, 305] on div "Passwords should contain a minimum of eight (8) characters with at least one (1…" at bounding box center [410, 278] width 334 height 79
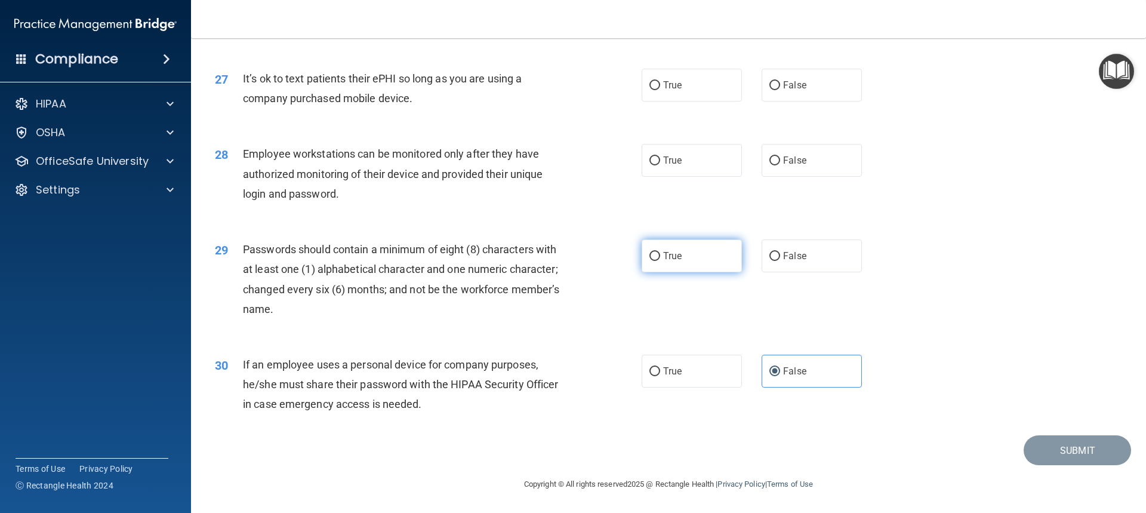
click at [689, 251] on label "True" at bounding box center [691, 255] width 100 height 33
click at [660, 252] on input "True" at bounding box center [654, 256] width 11 height 9
radio input "true"
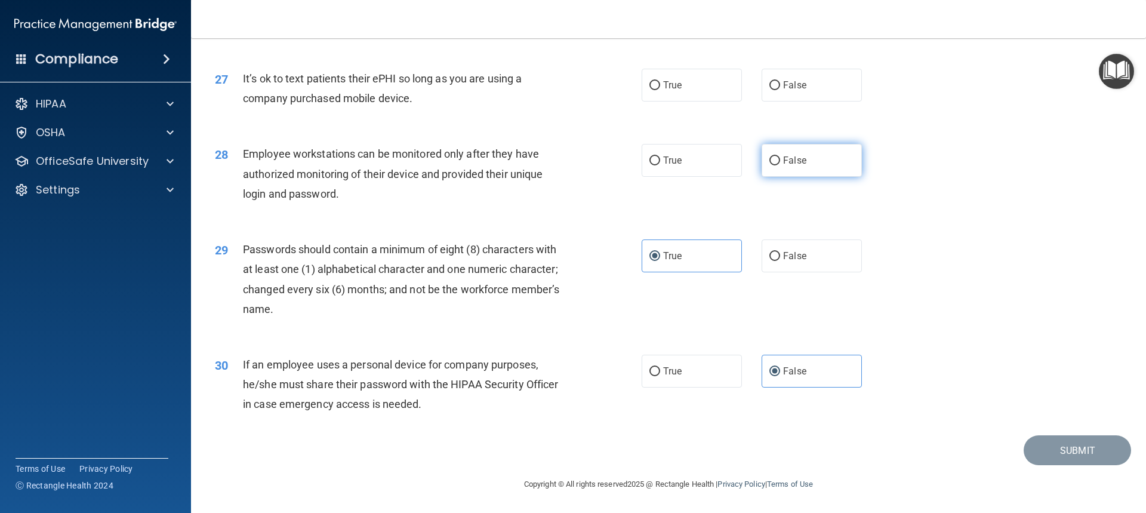
click at [763, 168] on label "False" at bounding box center [811, 160] width 100 height 33
click at [769, 165] on input "False" at bounding box center [774, 160] width 11 height 9
radio input "true"
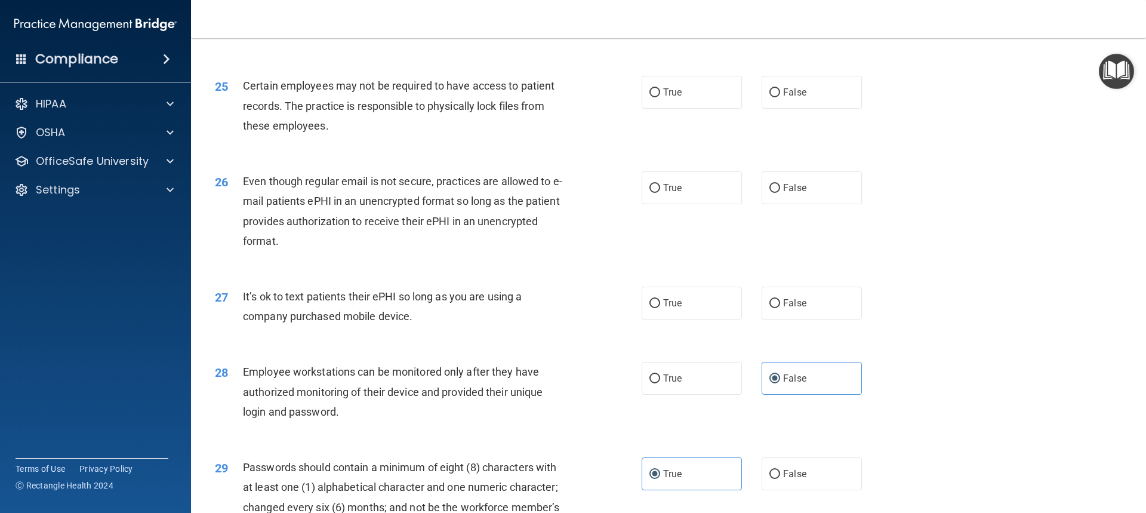
scroll to position [2244, 0]
click at [712, 320] on label "True" at bounding box center [691, 304] width 100 height 33
click at [660, 309] on input "True" at bounding box center [654, 304] width 11 height 9
radio input "true"
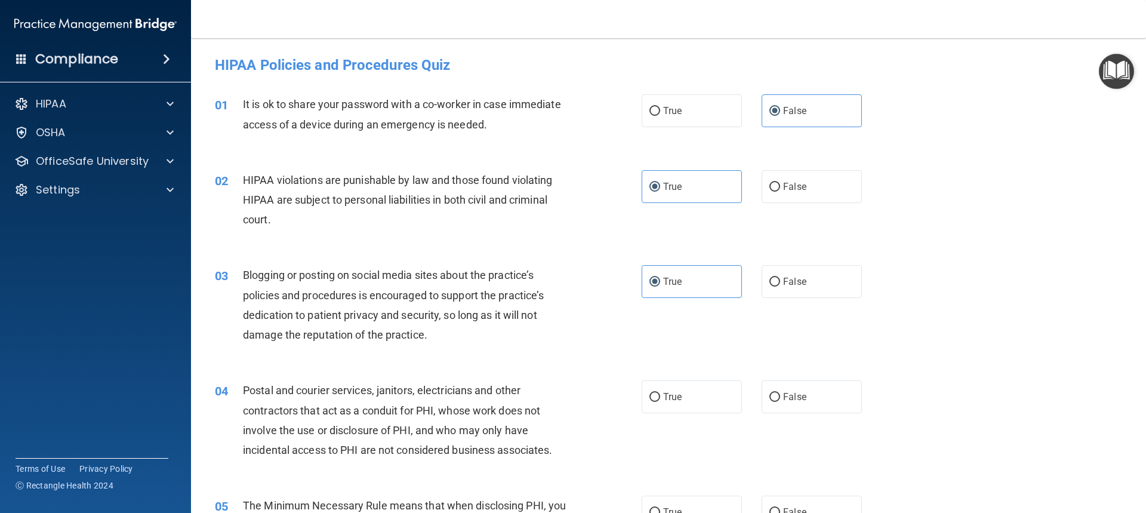
scroll to position [60, 0]
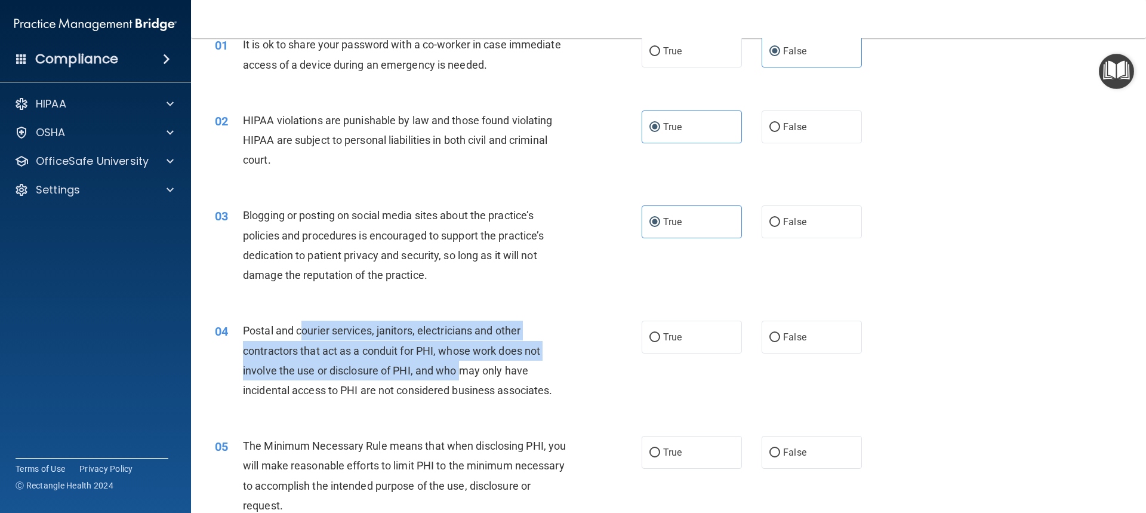
drag, startPoint x: 300, startPoint y: 328, endPoint x: 461, endPoint y: 372, distance: 166.9
click at [461, 372] on span "Postal and courier services, janitors, electricians and other contractors that …" at bounding box center [397, 360] width 309 height 72
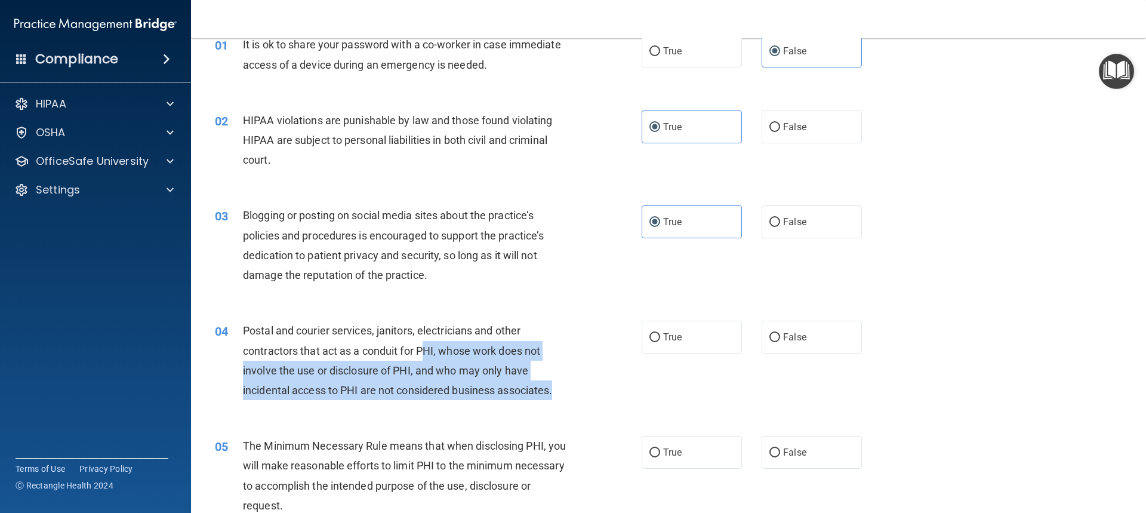
drag, startPoint x: 566, startPoint y: 397, endPoint x: 428, endPoint y: 356, distance: 144.3
click at [428, 356] on div "Postal and courier services, janitors, electricians and other contractors that …" at bounding box center [410, 359] width 334 height 79
click at [428, 356] on span "Postal and courier services, janitors, electricians and other contractors that …" at bounding box center [397, 360] width 309 height 72
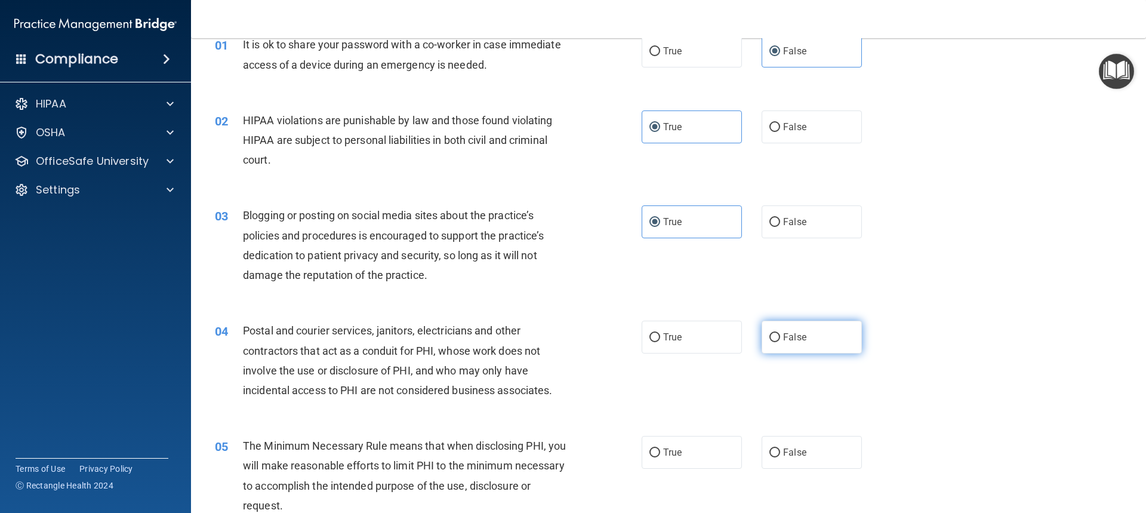
click at [783, 334] on span "False" at bounding box center [794, 336] width 23 height 11
click at [780, 334] on input "False" at bounding box center [774, 337] width 11 height 9
radio input "true"
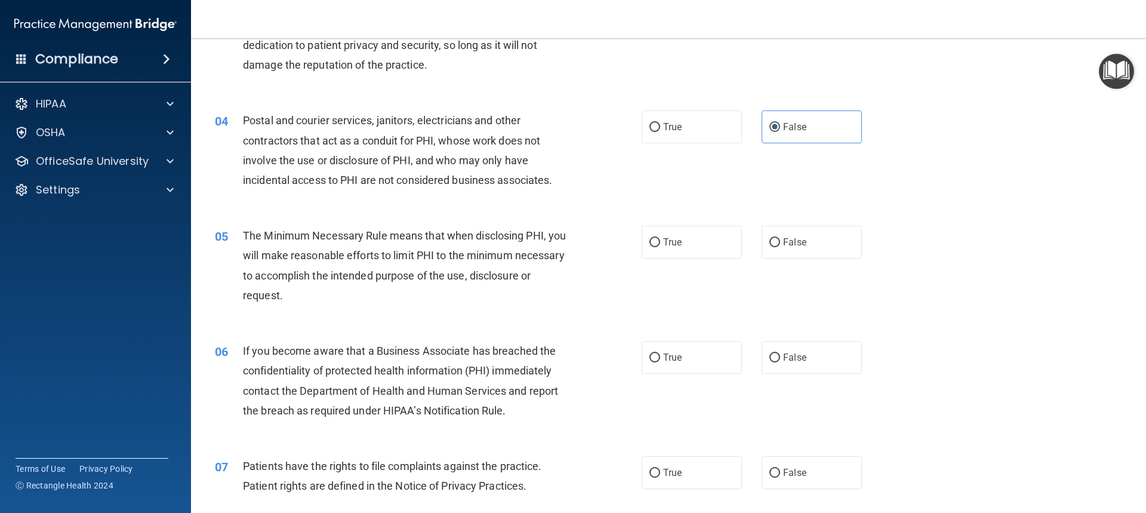
scroll to position [239, 0]
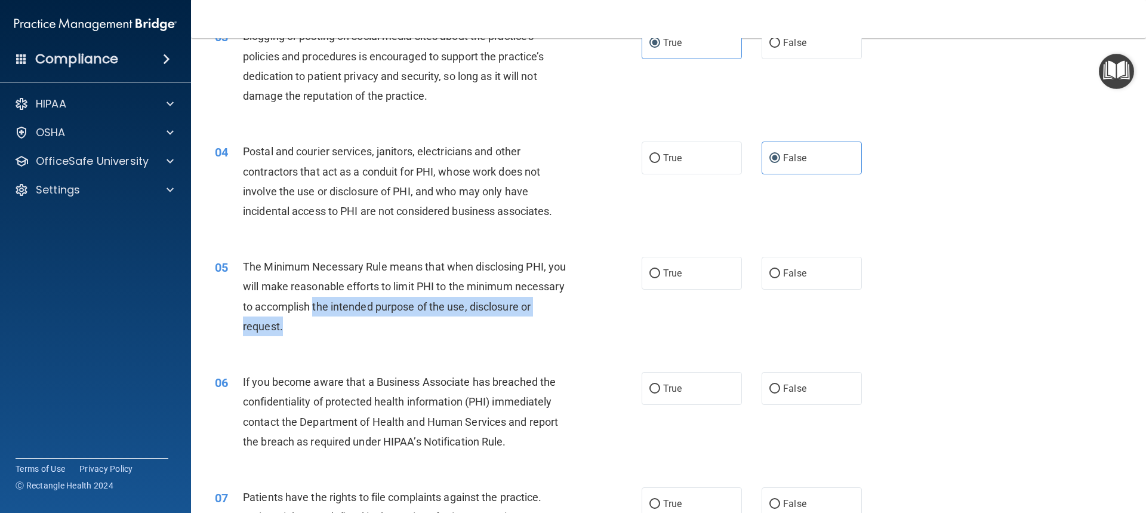
drag, startPoint x: 404, startPoint y: 325, endPoint x: 355, endPoint y: 297, distance: 56.4
click at [355, 297] on div "The Minimum Necessary Rule means that when disclosing PHI, you will make reason…" at bounding box center [410, 296] width 334 height 79
click at [354, 295] on div "The Minimum Necessary Rule means that when disclosing PHI, you will make reason…" at bounding box center [410, 296] width 334 height 79
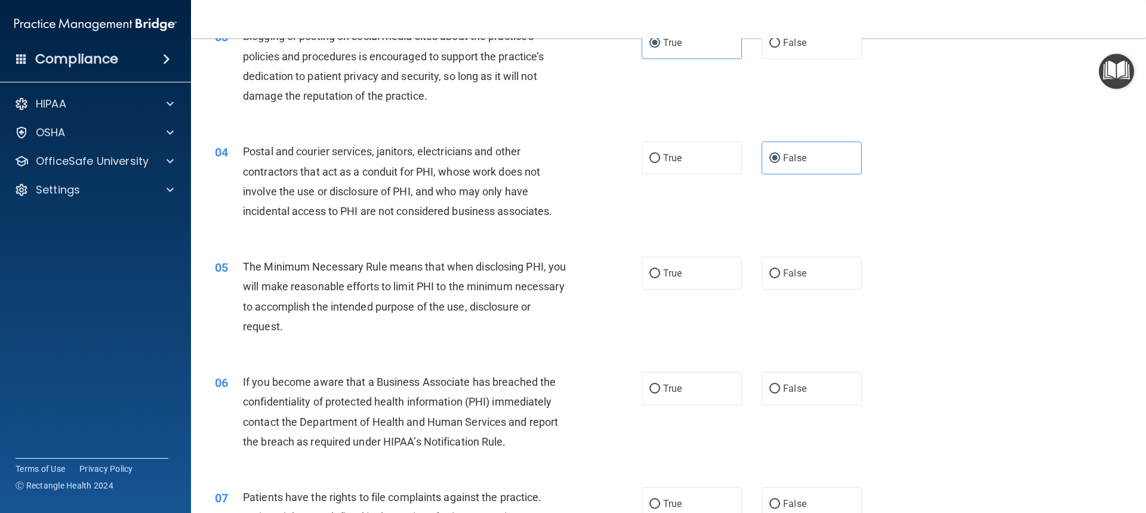
click at [348, 284] on span "The Minimum Necessary Rule means that when disclosing PHI, you will make reason…" at bounding box center [404, 296] width 323 height 72
click at [668, 279] on label "True" at bounding box center [691, 273] width 100 height 33
click at [660, 278] on input "True" at bounding box center [654, 273] width 11 height 9
radio input "true"
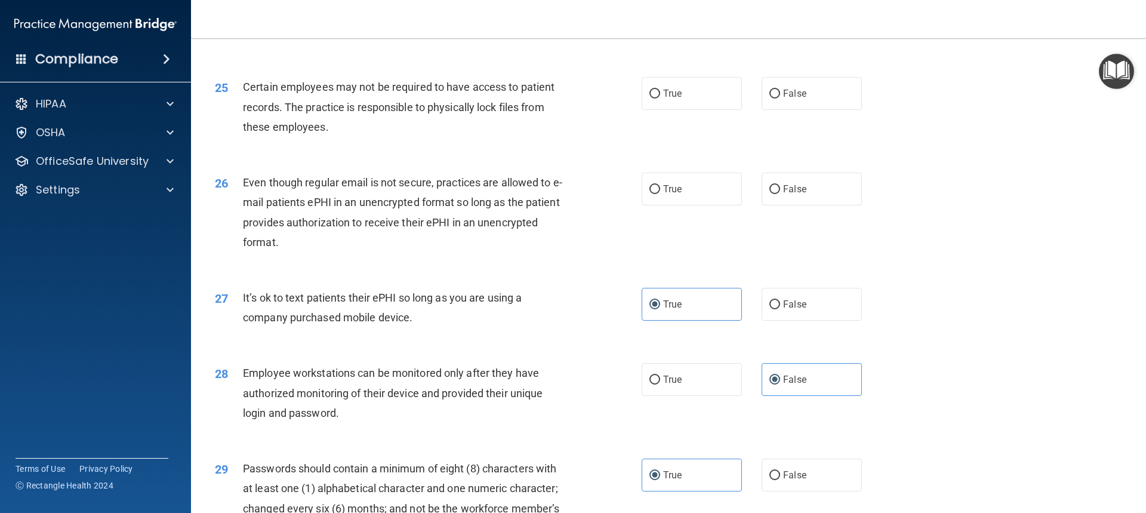
scroll to position [2185, 0]
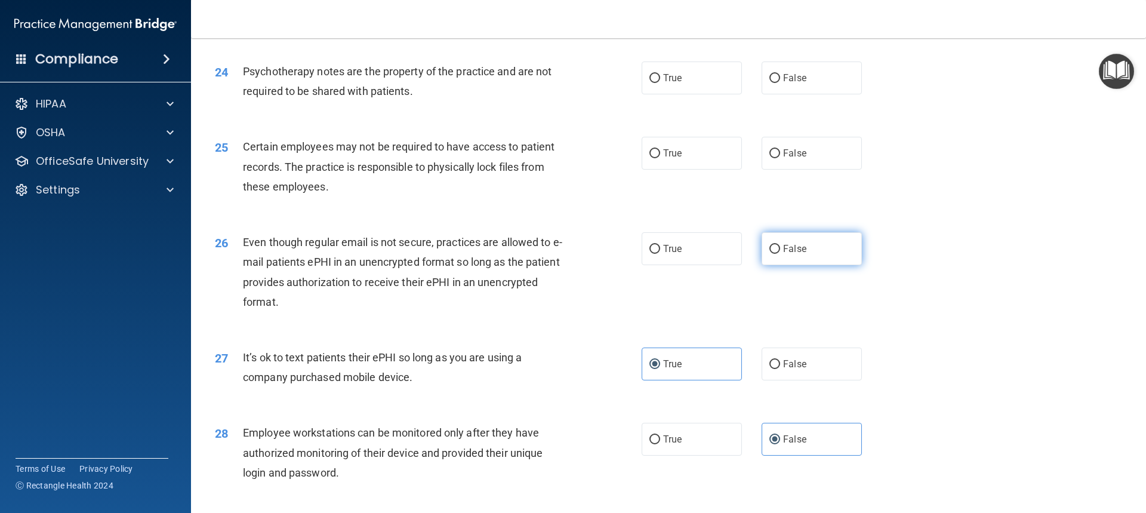
click at [828, 265] on label "False" at bounding box center [811, 248] width 100 height 33
click at [780, 254] on input "False" at bounding box center [774, 249] width 11 height 9
radio input "true"
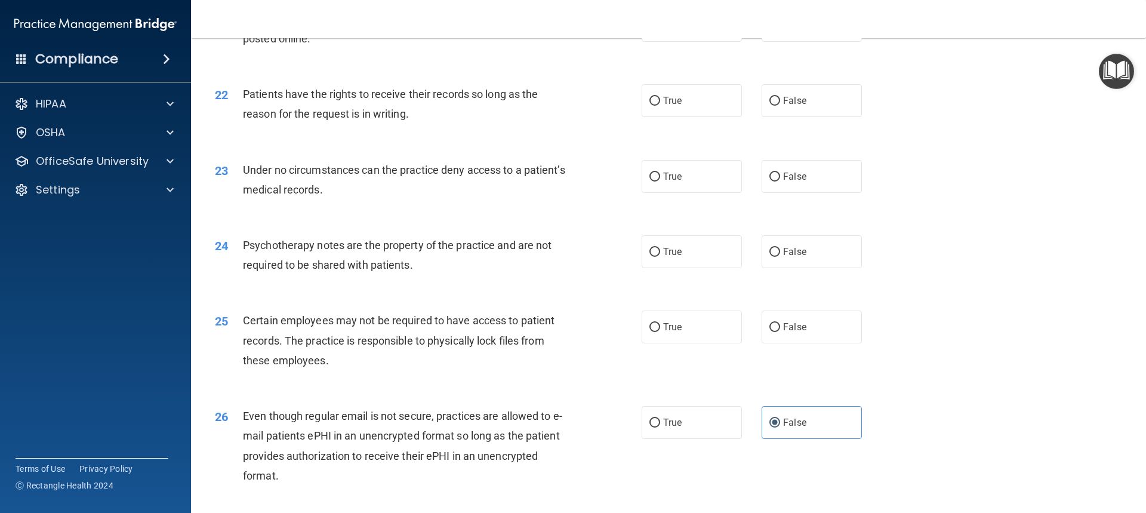
scroll to position [2005, 0]
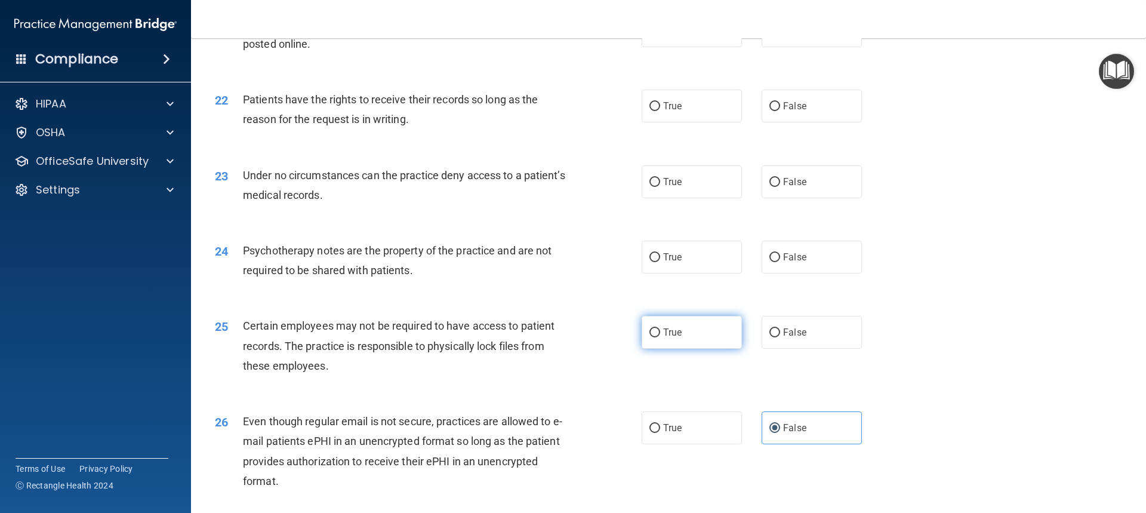
click at [725, 348] on label "True" at bounding box center [691, 332] width 100 height 33
click at [660, 337] on input "True" at bounding box center [654, 332] width 11 height 9
radio input "true"
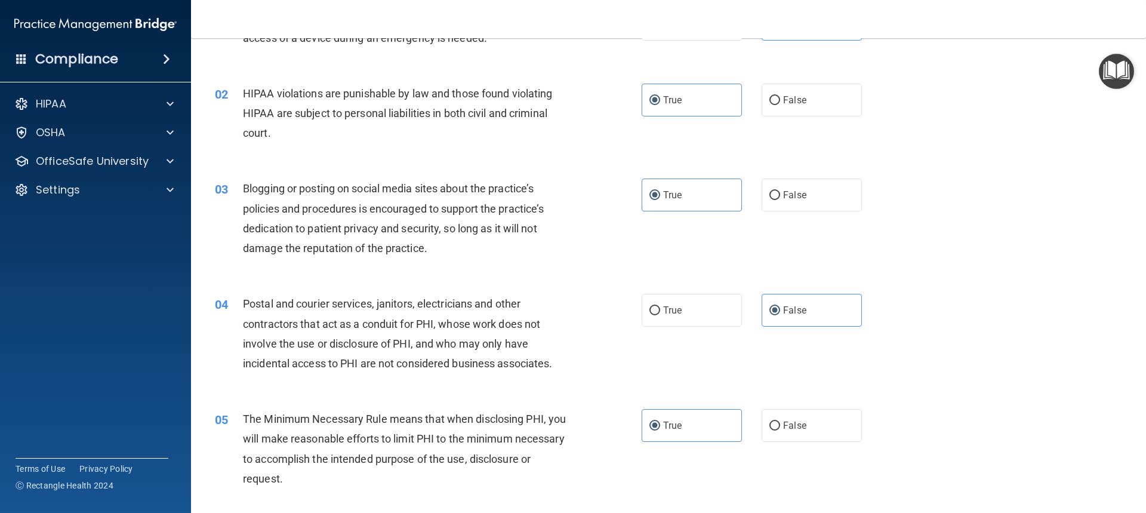
scroll to position [239, 0]
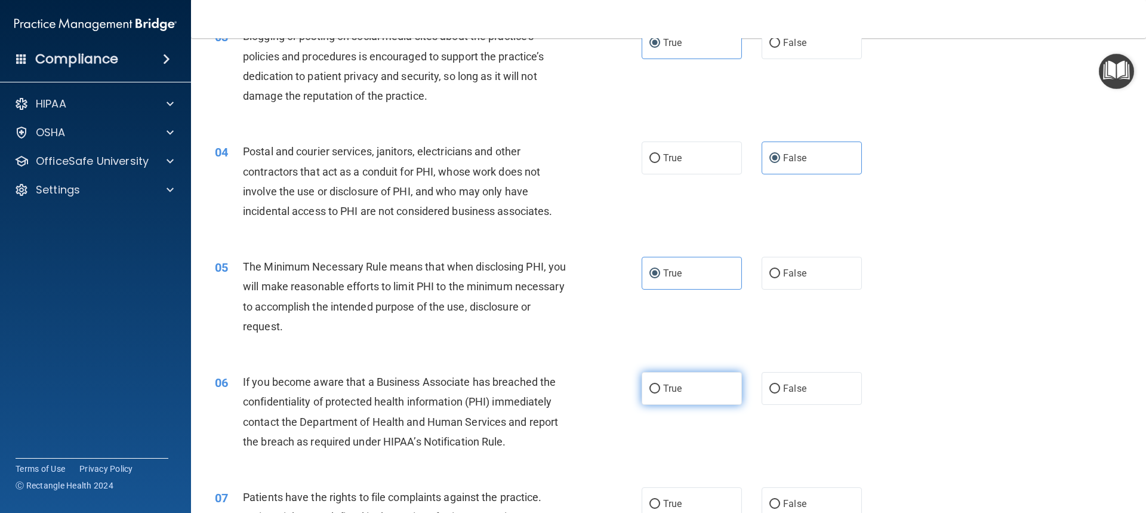
click at [713, 391] on label "True" at bounding box center [691, 388] width 100 height 33
click at [660, 391] on input "True" at bounding box center [654, 388] width 11 height 9
radio input "true"
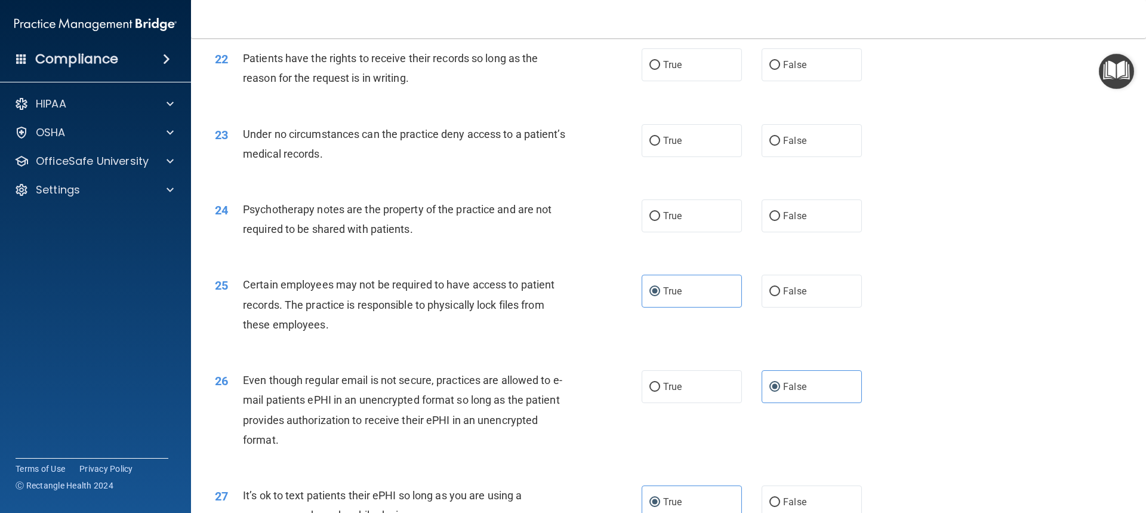
scroll to position [2029, 0]
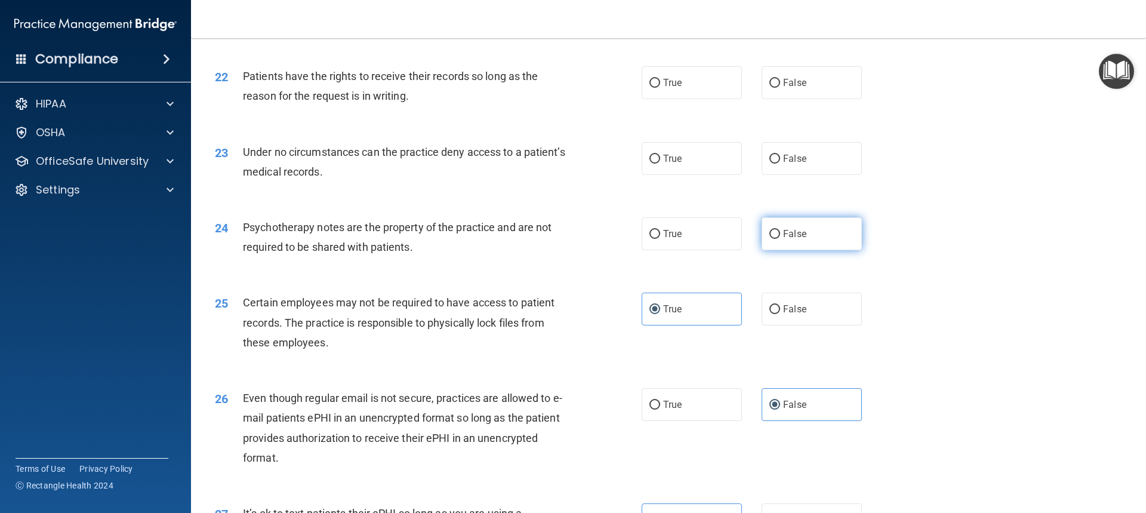
click at [793, 239] on span "False" at bounding box center [794, 233] width 23 height 11
click at [780, 239] on input "False" at bounding box center [774, 234] width 11 height 9
radio input "true"
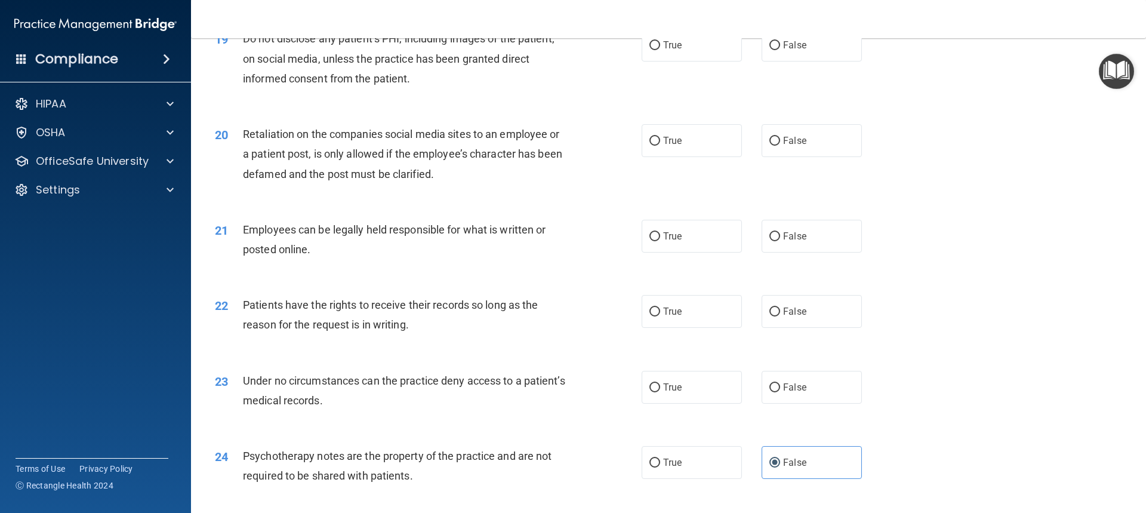
scroll to position [1790, 0]
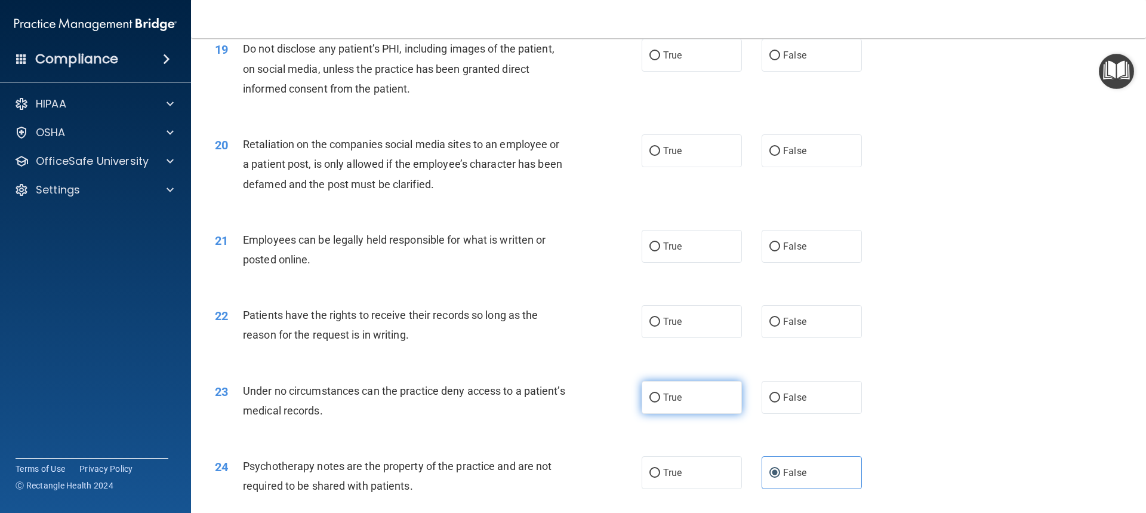
click at [719, 414] on label "True" at bounding box center [691, 397] width 100 height 33
click at [660, 402] on input "True" at bounding box center [654, 397] width 11 height 9
radio input "true"
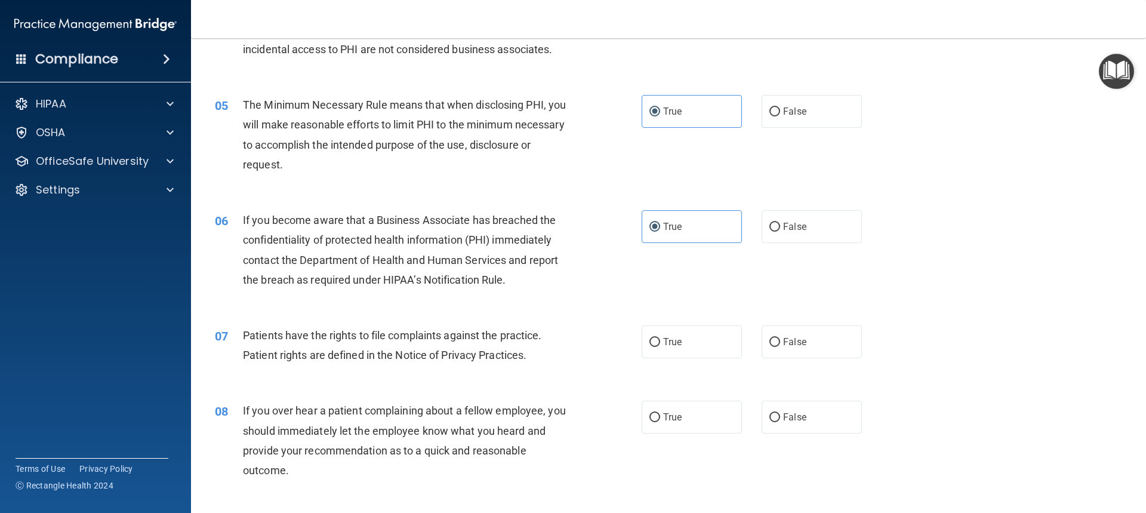
scroll to position [418, 0]
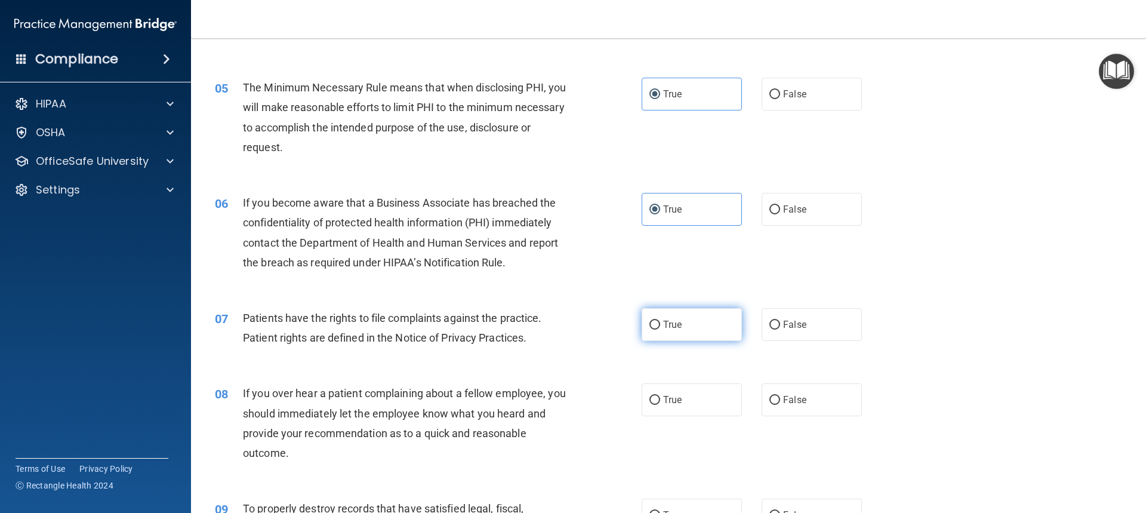
click at [709, 324] on label "True" at bounding box center [691, 324] width 100 height 33
click at [660, 324] on input "True" at bounding box center [654, 324] width 11 height 9
radio input "true"
click at [705, 397] on label "True" at bounding box center [691, 399] width 100 height 33
click at [660, 397] on input "True" at bounding box center [654, 400] width 11 height 9
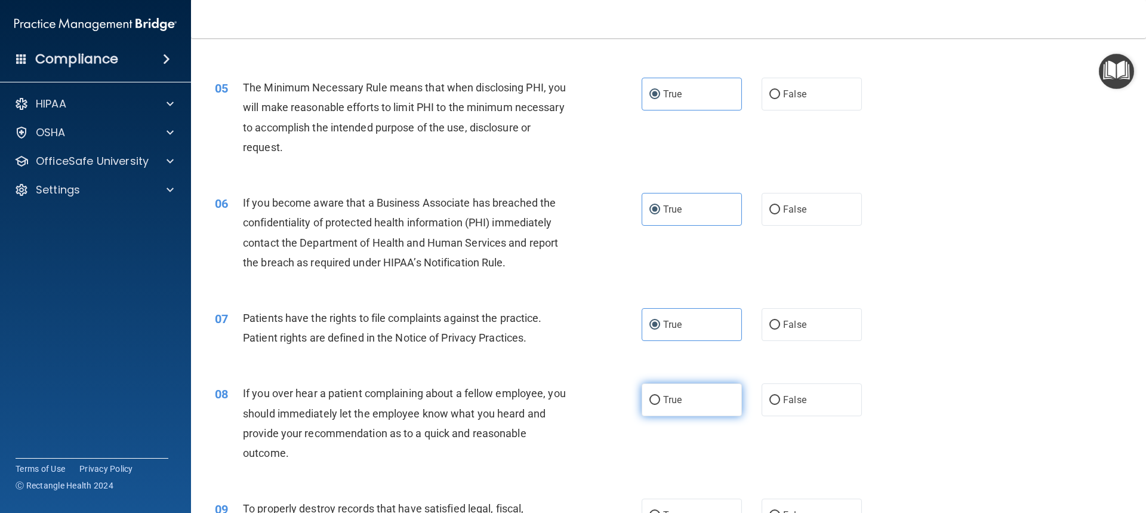
radio input "true"
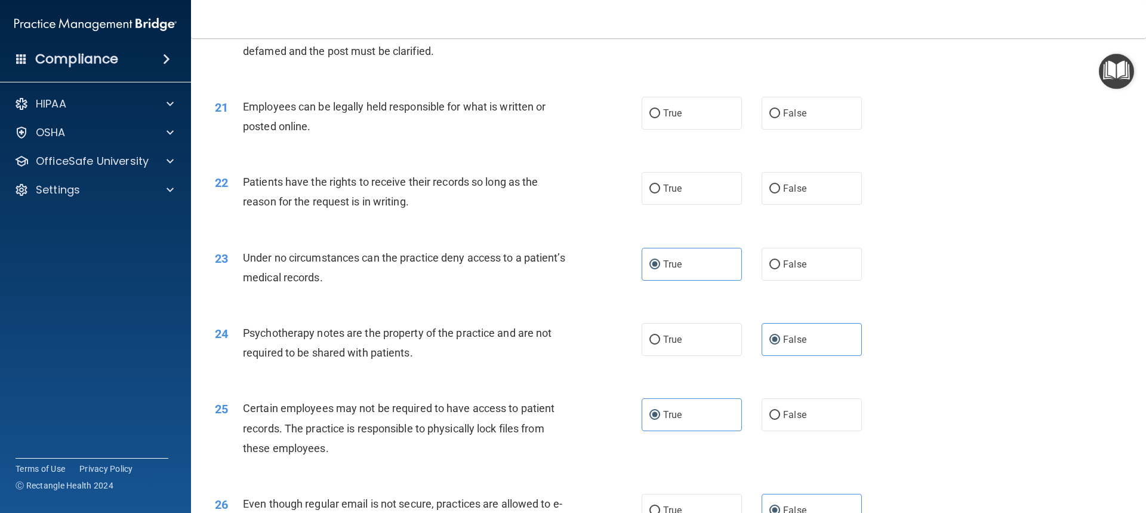
scroll to position [1850, 0]
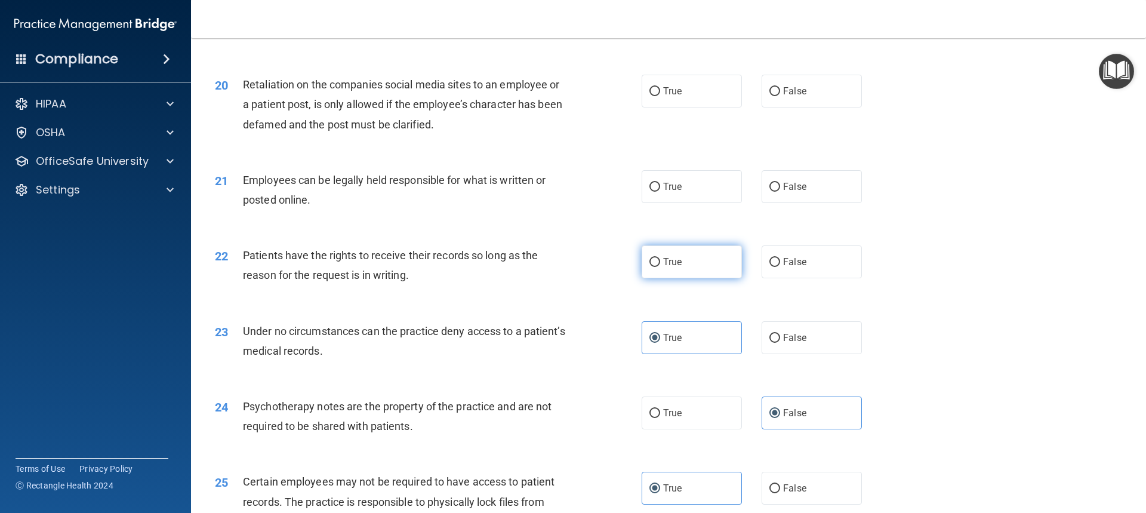
click at [693, 271] on label "True" at bounding box center [691, 261] width 100 height 33
click at [660, 267] on input "True" at bounding box center [654, 262] width 11 height 9
radio input "true"
click at [821, 278] on label "False" at bounding box center [811, 261] width 100 height 33
click at [780, 267] on input "False" at bounding box center [774, 262] width 11 height 9
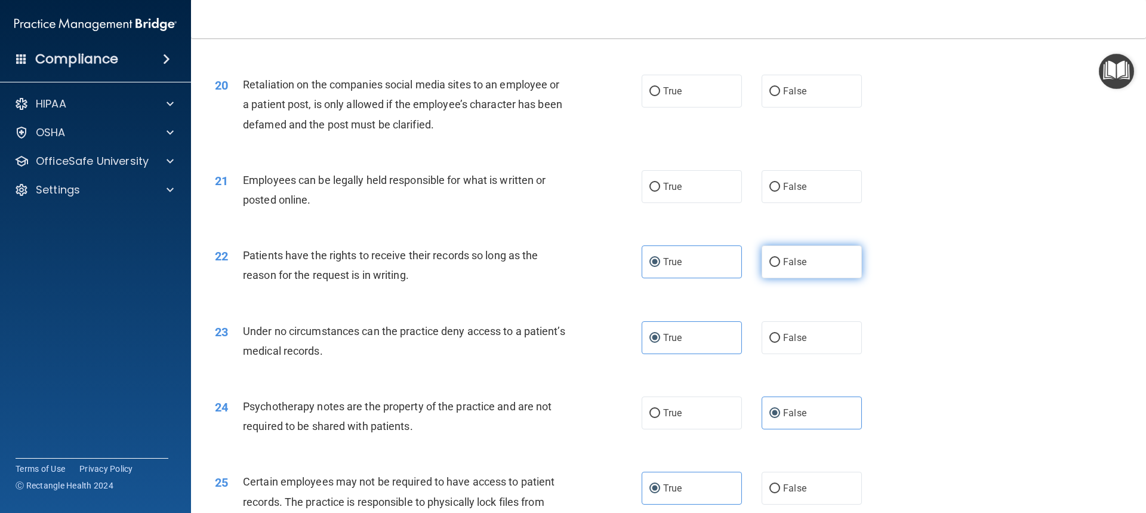
radio input "true"
radio input "false"
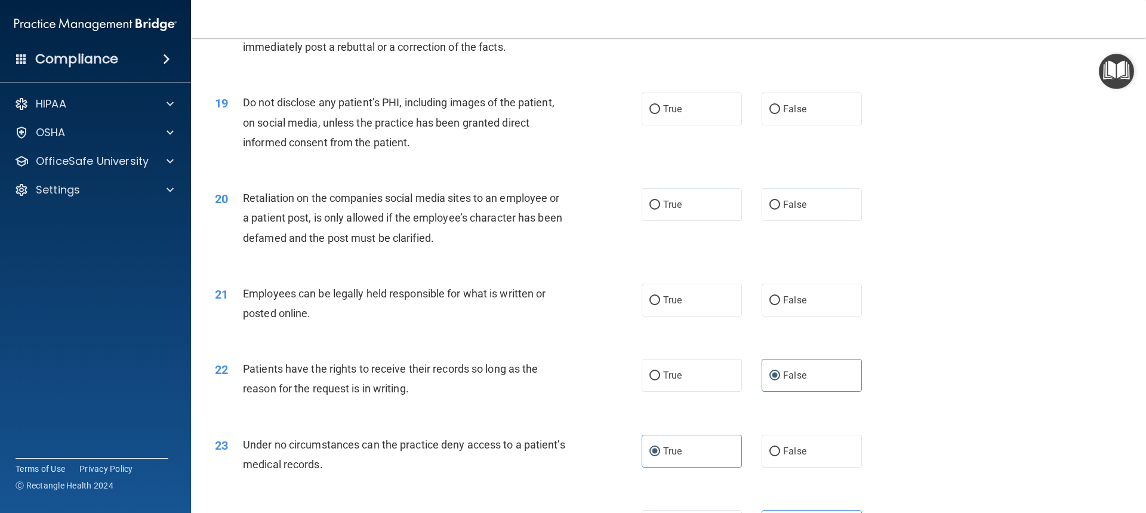
scroll to position [1730, 0]
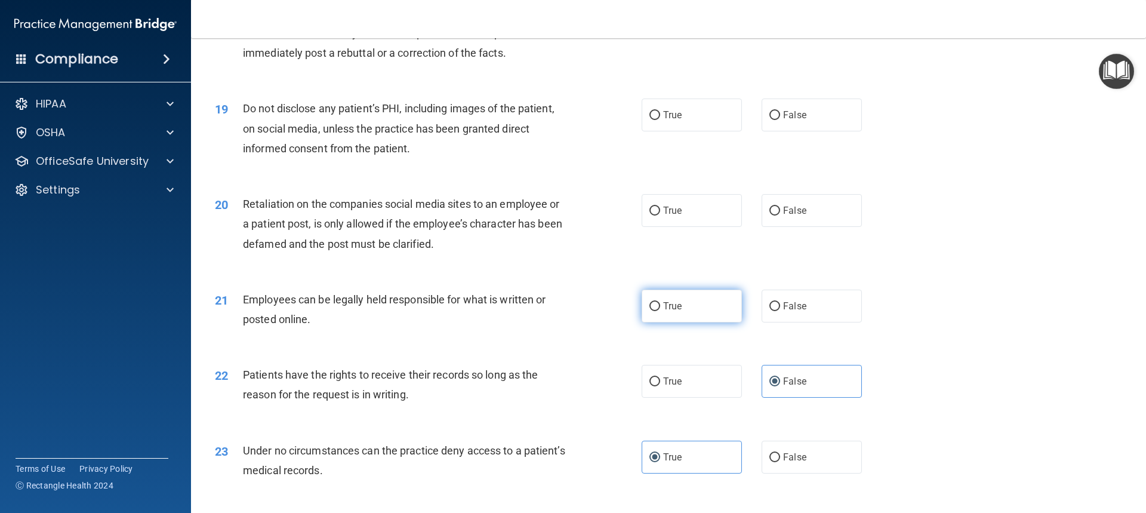
click at [719, 322] on label "True" at bounding box center [691, 305] width 100 height 33
click at [660, 311] on input "True" at bounding box center [654, 306] width 11 height 9
radio input "true"
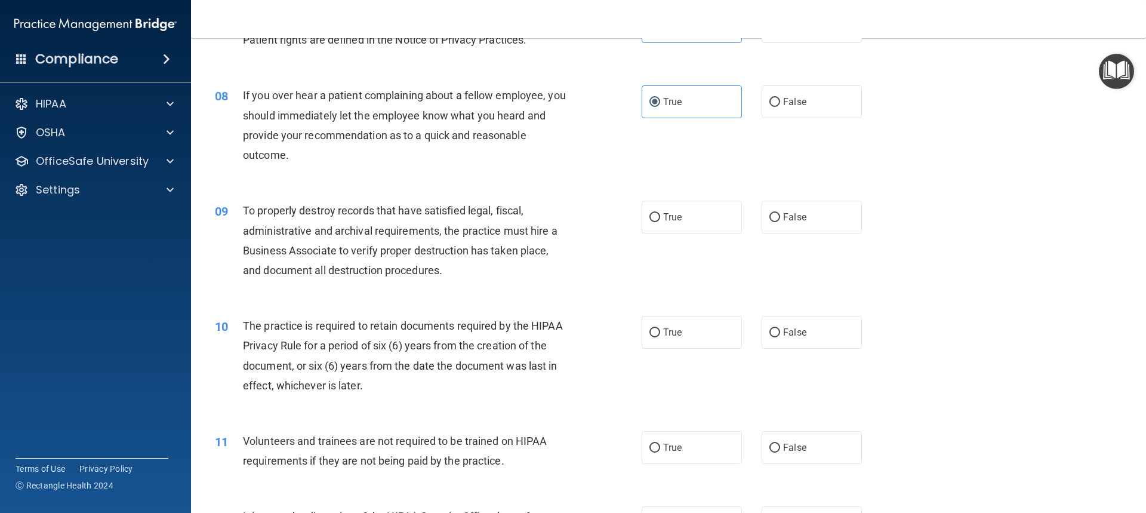
scroll to position [716, 0]
click at [705, 221] on label "True" at bounding box center [691, 216] width 100 height 33
click at [660, 221] on input "True" at bounding box center [654, 216] width 11 height 9
radio input "true"
click at [697, 338] on label "True" at bounding box center [691, 331] width 100 height 33
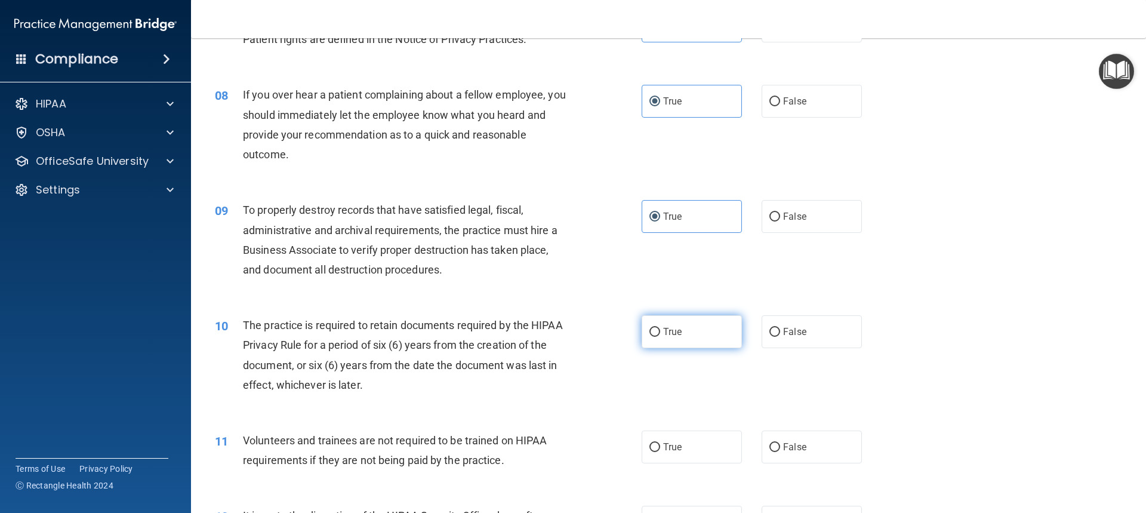
click at [660, 337] on input "True" at bounding box center [654, 332] width 11 height 9
radio input "true"
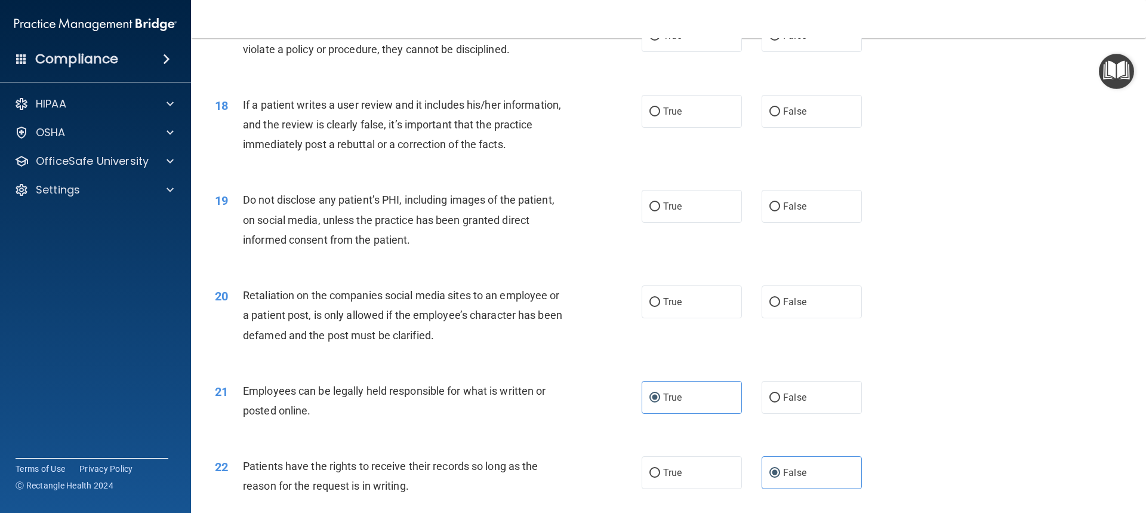
scroll to position [1611, 0]
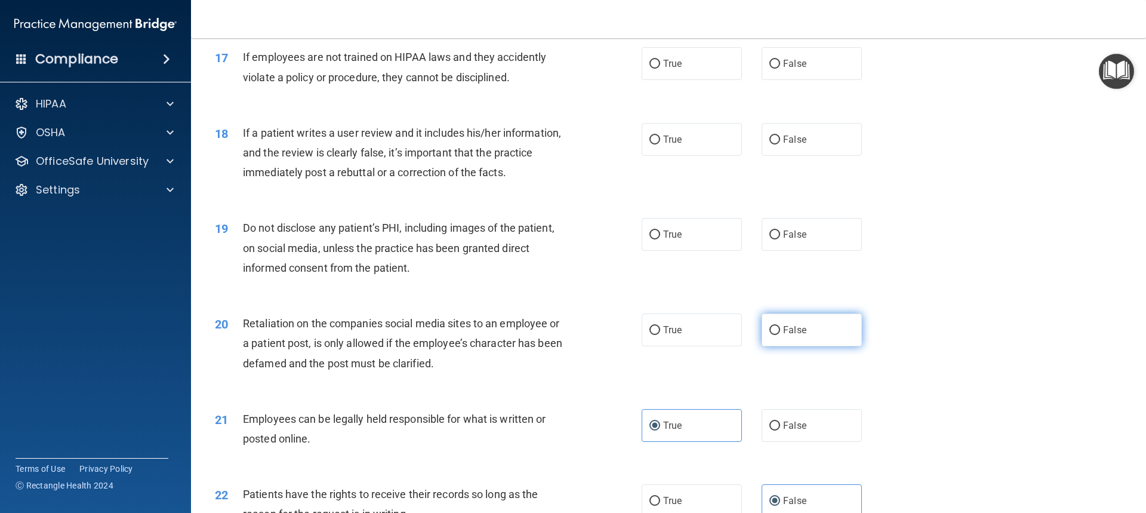
click at [806, 346] on label "False" at bounding box center [811, 329] width 100 height 33
click at [780, 335] on input "False" at bounding box center [774, 330] width 11 height 9
radio input "true"
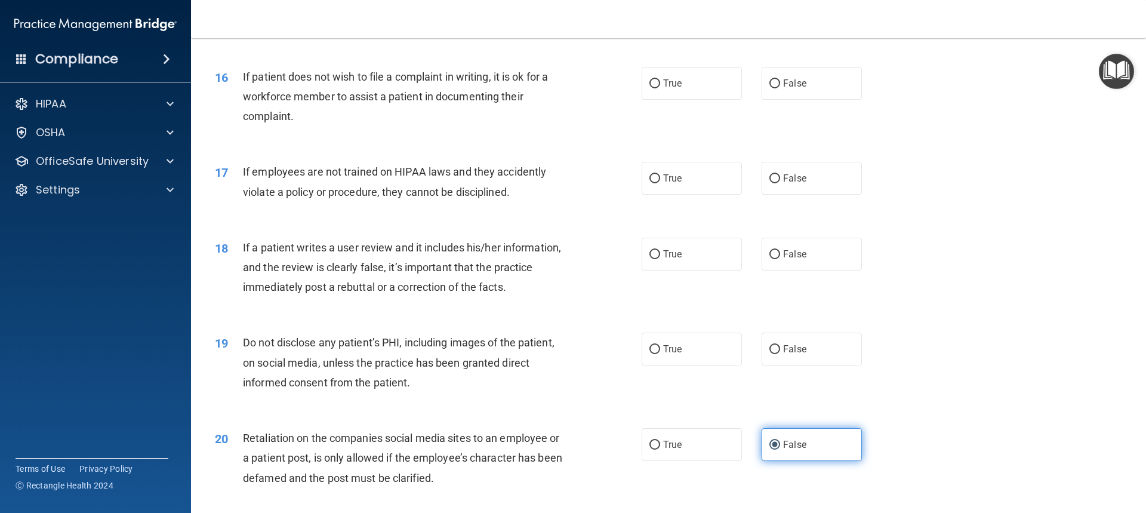
scroll to position [1432, 0]
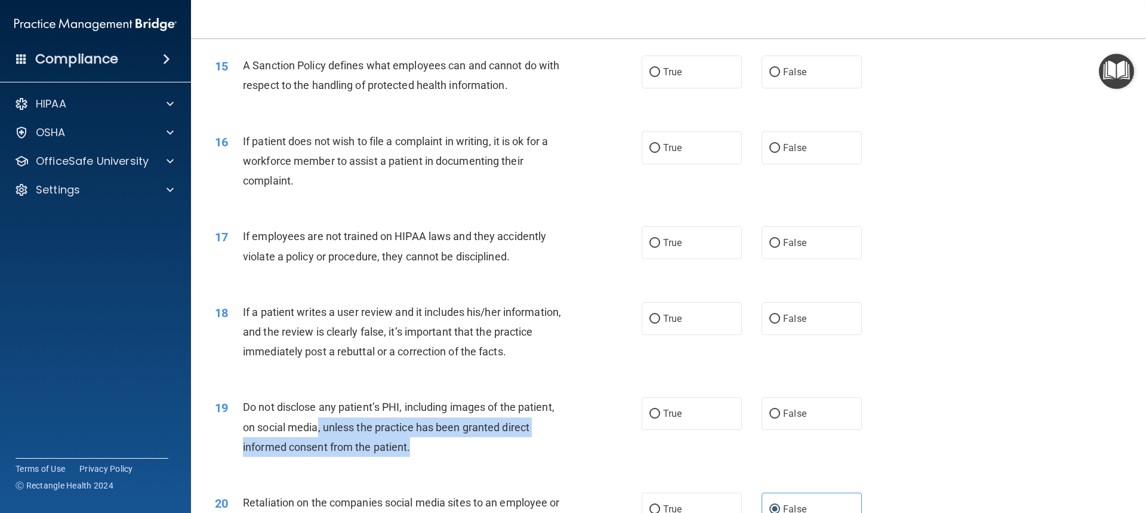
drag, startPoint x: 492, startPoint y: 480, endPoint x: 318, endPoint y: 451, distance: 176.8
click at [318, 451] on div "19 Do not disclose any patient’s PHI, including images of the patient, on socia…" at bounding box center [428, 430] width 462 height 66
click at [318, 451] on span "Do not disclose any patient’s PHI, including images of the patient, on social m…" at bounding box center [398, 426] width 311 height 52
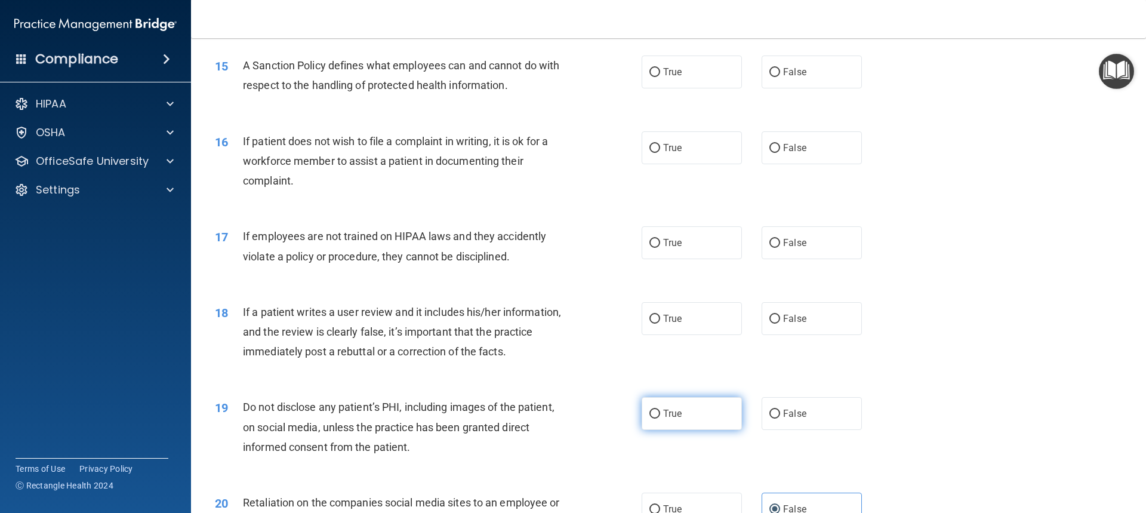
click at [683, 430] on label "True" at bounding box center [691, 413] width 100 height 33
click at [660, 418] on input "True" at bounding box center [654, 413] width 11 height 9
radio input "true"
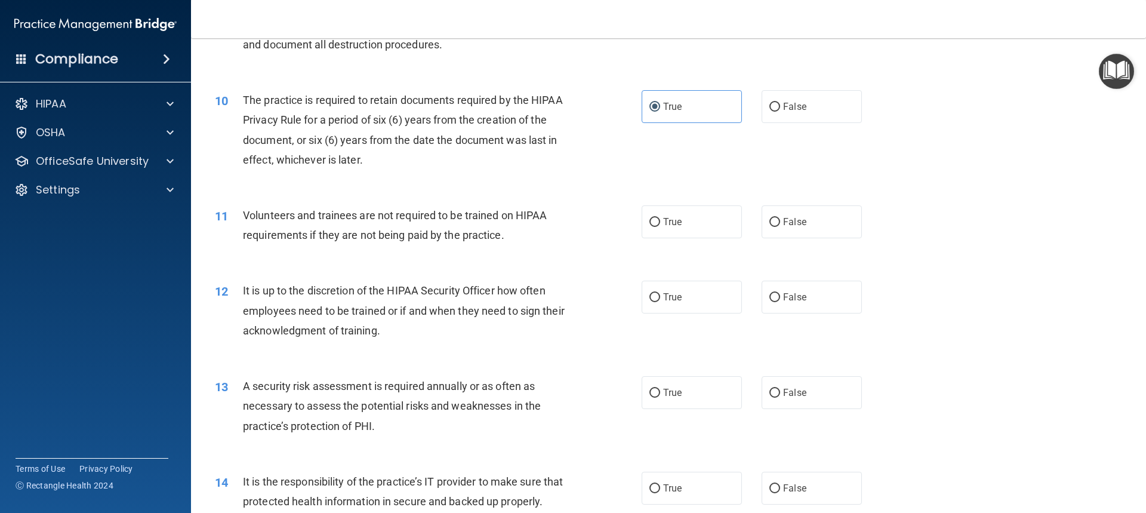
scroll to position [955, 0]
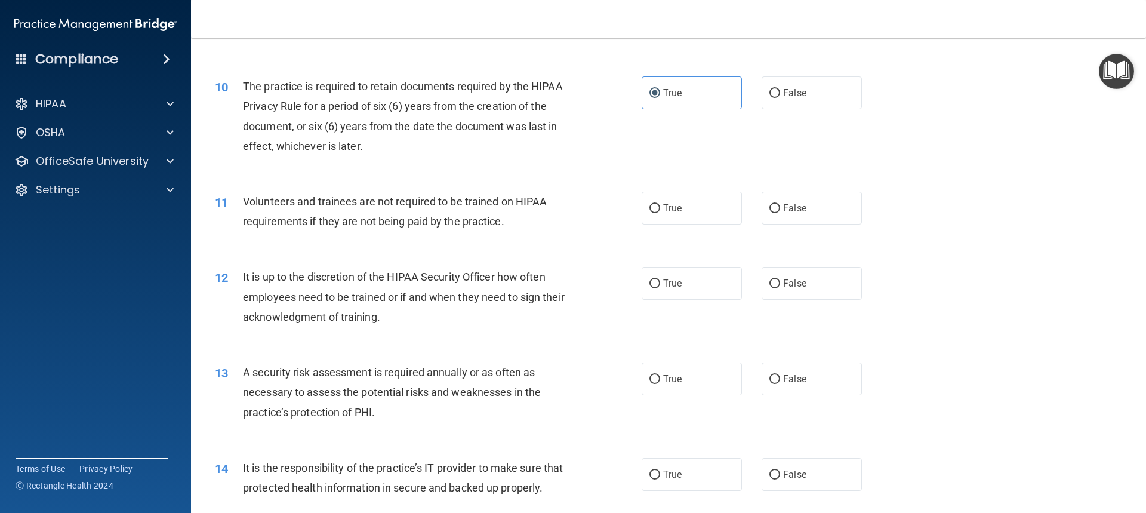
click at [877, 196] on div "11 Volunteers and trainees are not required to be trained on HIPAA requirements…" at bounding box center [668, 214] width 925 height 75
click at [831, 202] on label "False" at bounding box center [811, 208] width 100 height 33
click at [780, 204] on input "False" at bounding box center [774, 208] width 11 height 9
radio input "true"
click at [788, 299] on label "False" at bounding box center [811, 283] width 100 height 33
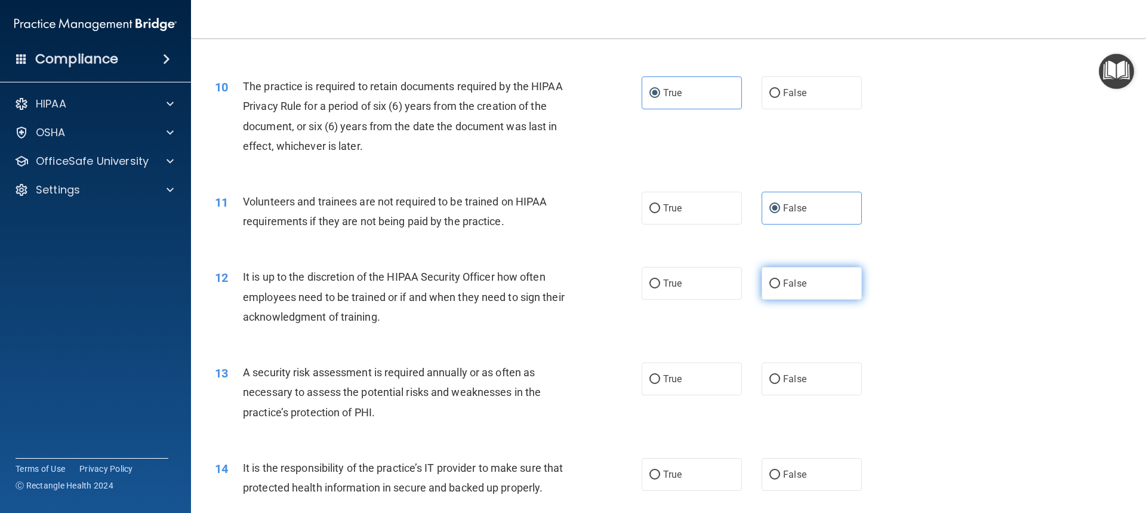
click at [780, 288] on input "False" at bounding box center [774, 283] width 11 height 9
radio input "true"
click at [700, 285] on label "True" at bounding box center [691, 283] width 100 height 33
click at [660, 285] on input "True" at bounding box center [654, 283] width 11 height 9
radio input "true"
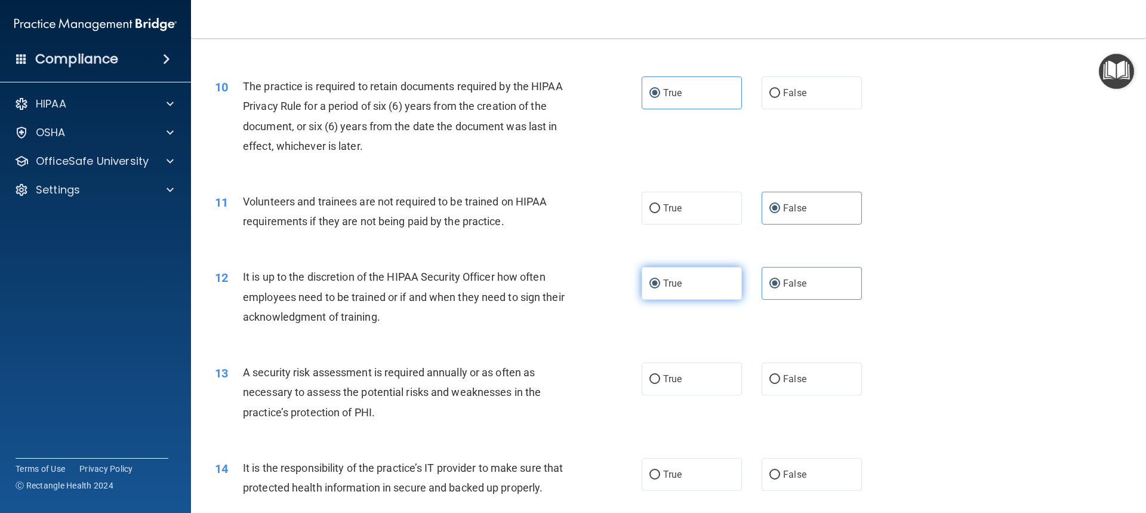
radio input "false"
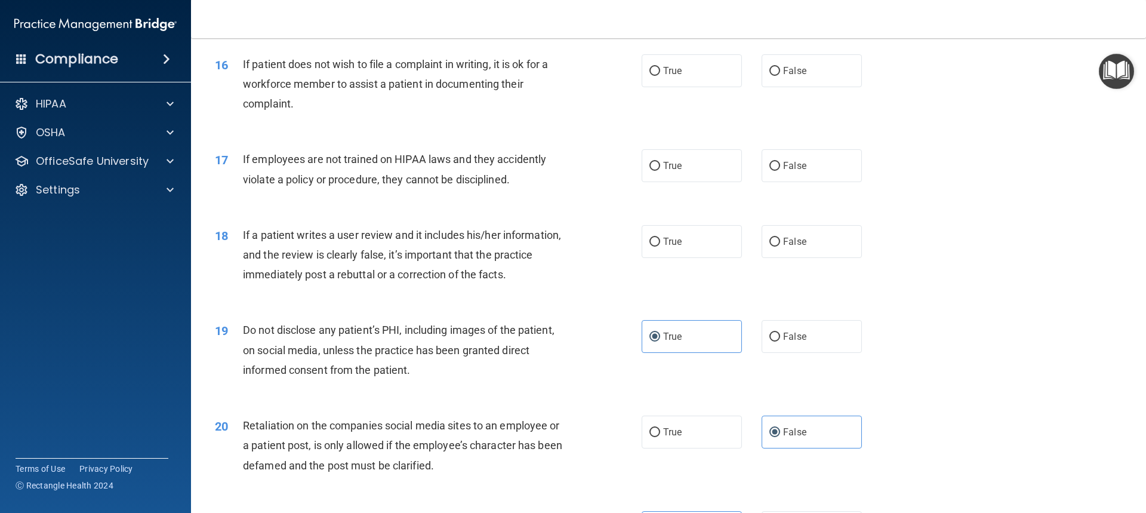
scroll to position [1492, 0]
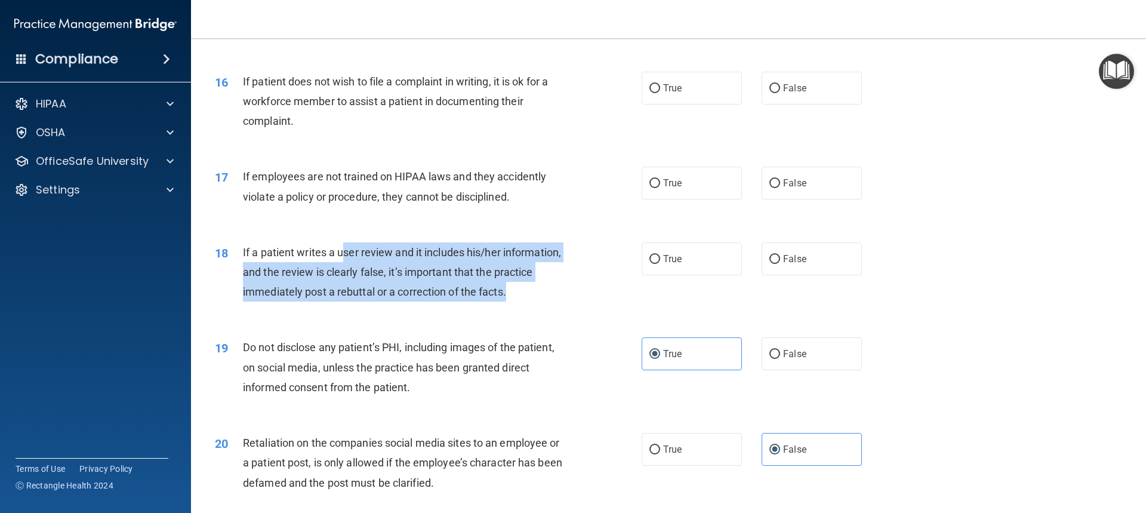
drag, startPoint x: 343, startPoint y: 270, endPoint x: 518, endPoint y: 311, distance: 179.8
click at [518, 302] on div "If a patient writes a user review and it includes his/her information, and the …" at bounding box center [410, 272] width 334 height 60
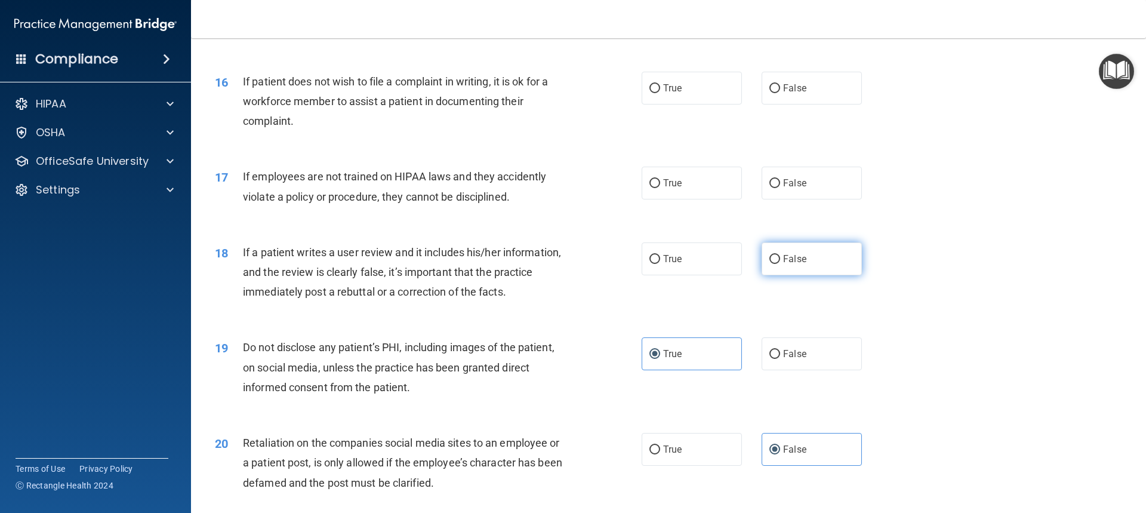
click at [783, 264] on span "False" at bounding box center [794, 258] width 23 height 11
click at [780, 264] on input "False" at bounding box center [774, 259] width 11 height 9
radio input "true"
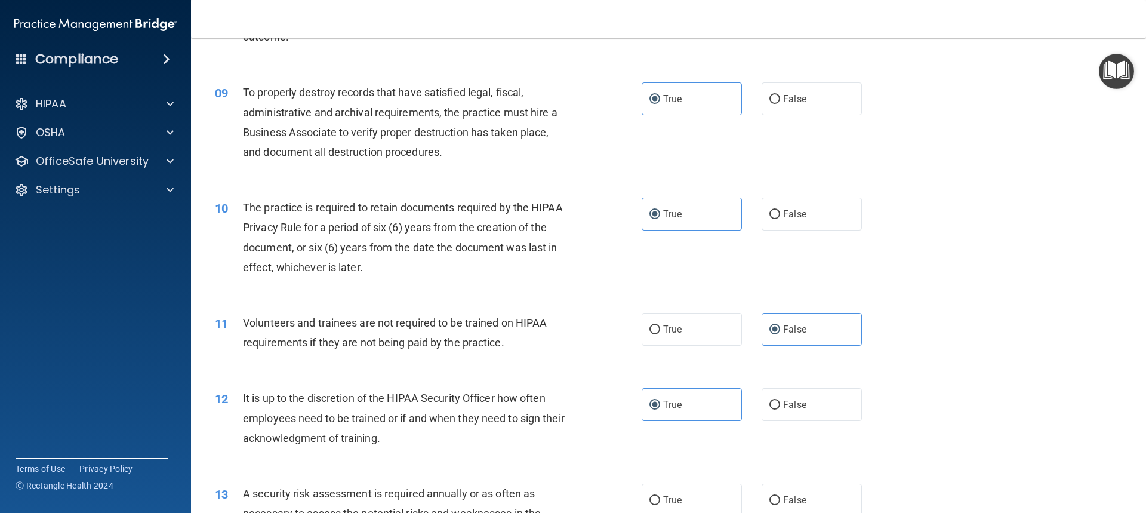
scroll to position [1014, 0]
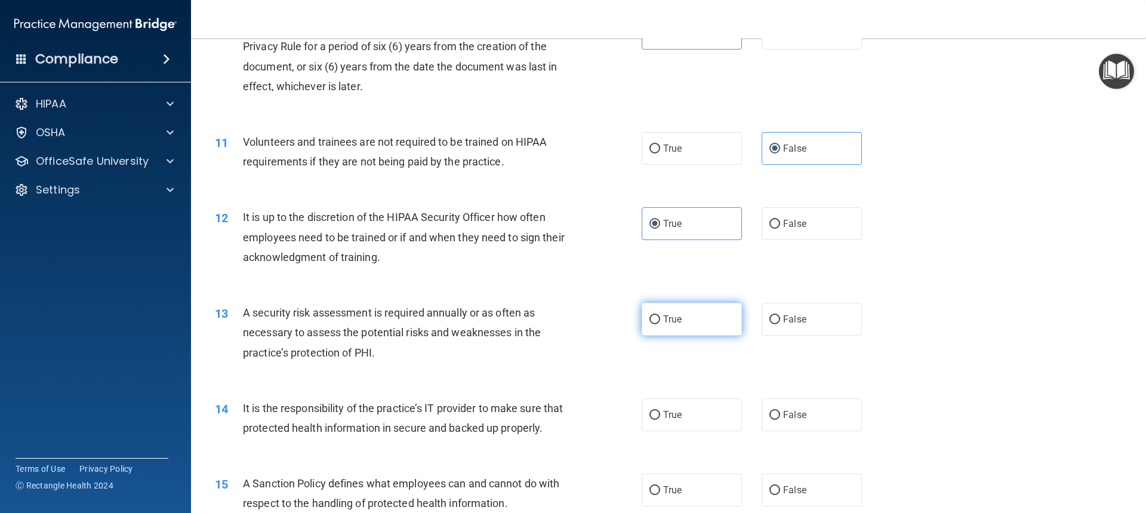
click at [693, 328] on label "True" at bounding box center [691, 319] width 100 height 33
click at [660, 324] on input "True" at bounding box center [654, 319] width 11 height 9
radio input "true"
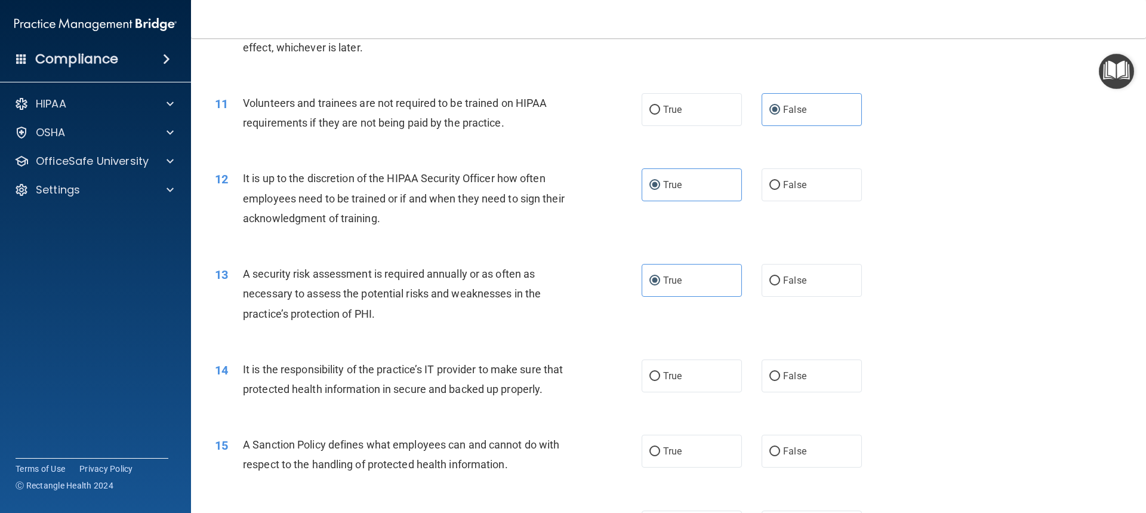
scroll to position [1134, 0]
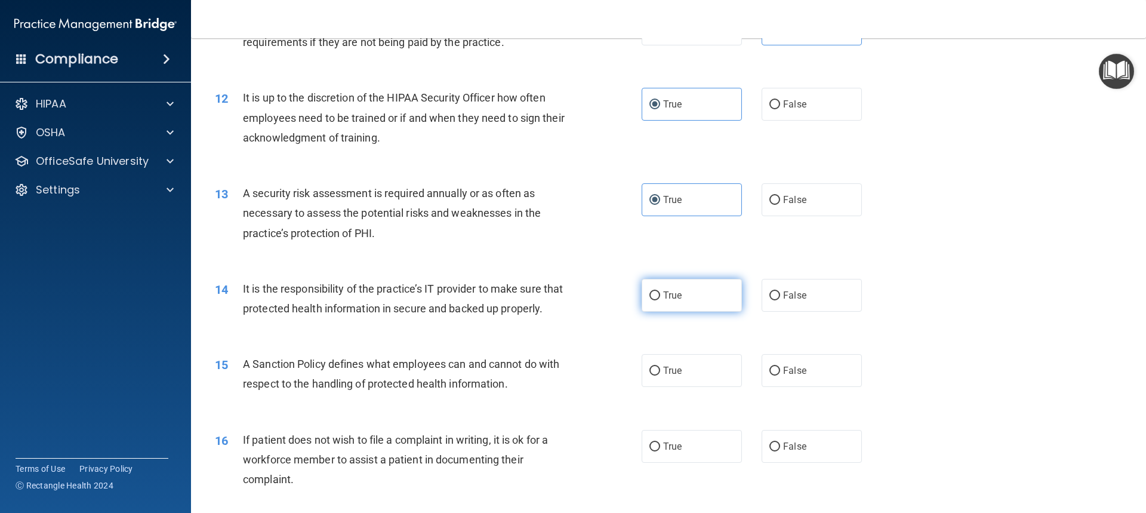
click at [692, 299] on label "True" at bounding box center [691, 295] width 100 height 33
click at [660, 299] on input "True" at bounding box center [654, 295] width 11 height 9
radio input "true"
click at [793, 291] on span "False" at bounding box center [794, 294] width 23 height 11
click at [780, 291] on input "False" at bounding box center [774, 295] width 11 height 9
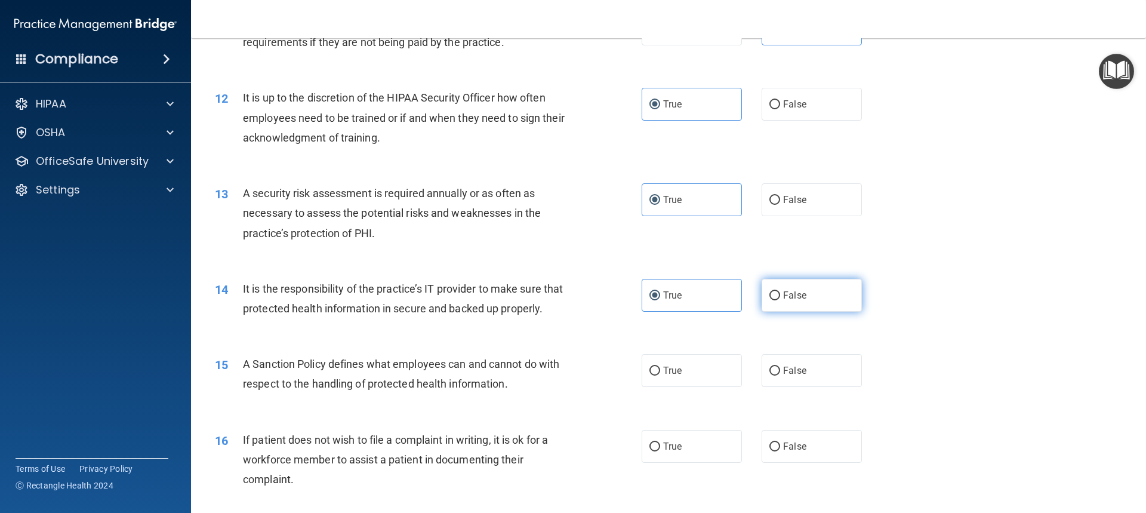
radio input "true"
radio input "false"
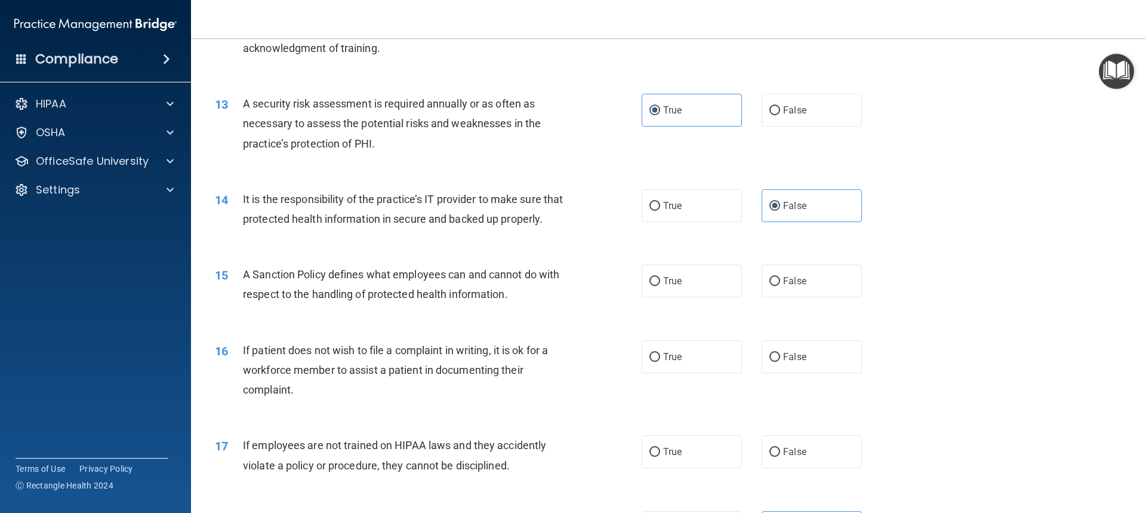
scroll to position [1253, 0]
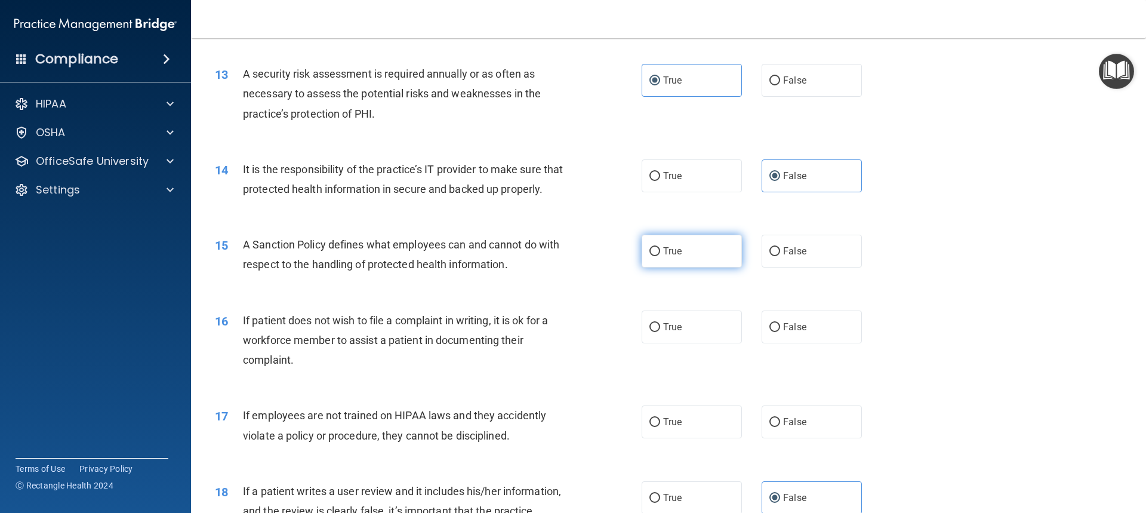
click at [667, 257] on span "True" at bounding box center [672, 250] width 18 height 11
click at [660, 256] on input "True" at bounding box center [654, 251] width 11 height 9
radio input "true"
click at [786, 257] on span "False" at bounding box center [794, 250] width 23 height 11
click at [780, 256] on input "False" at bounding box center [774, 251] width 11 height 9
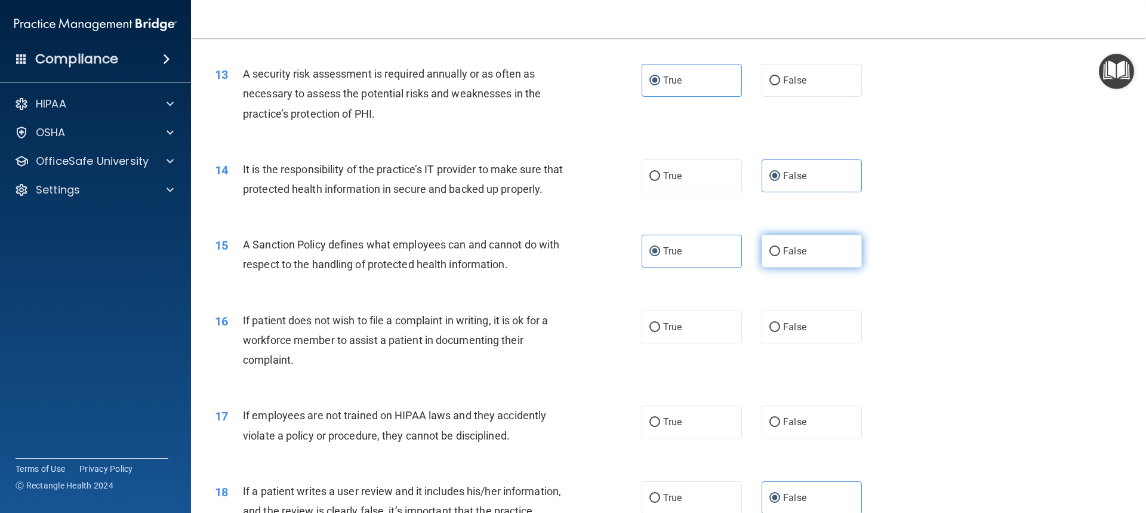
radio input "true"
radio input "false"
click at [800, 343] on label "False" at bounding box center [811, 326] width 100 height 33
click at [780, 332] on input "False" at bounding box center [774, 327] width 11 height 9
radio input "true"
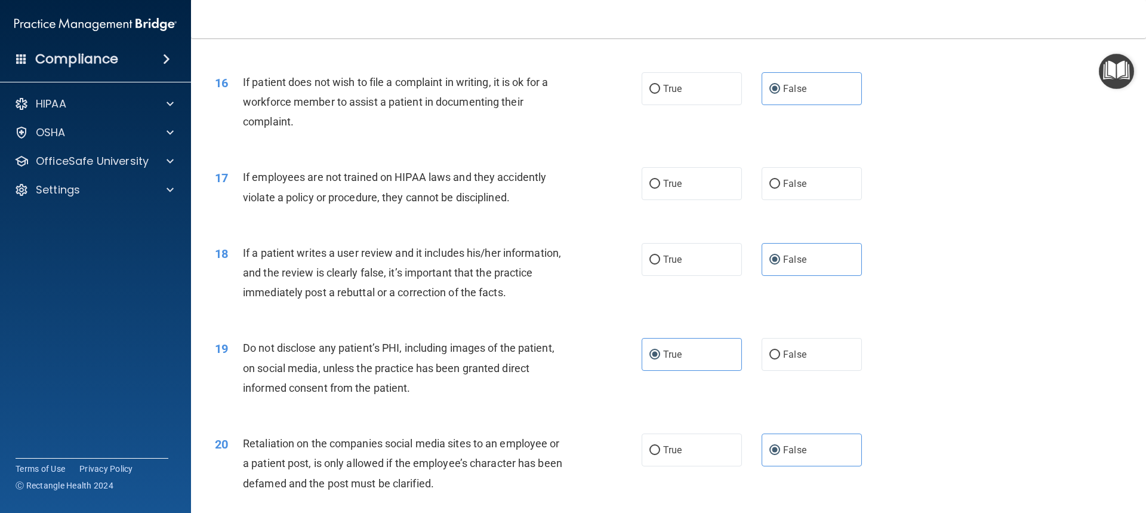
scroll to position [1492, 0]
click at [674, 104] on label "True" at bounding box center [691, 88] width 100 height 33
click at [660, 93] on input "True" at bounding box center [654, 88] width 11 height 9
radio input "true"
click at [835, 98] on label "False" at bounding box center [811, 88] width 100 height 33
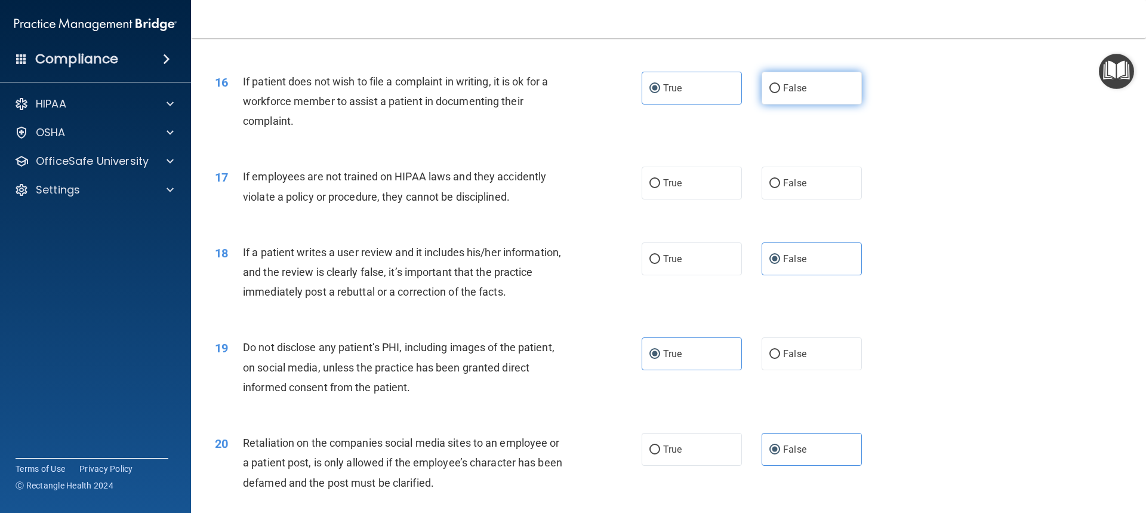
click at [780, 93] on input "False" at bounding box center [774, 88] width 11 height 9
radio input "true"
radio input "false"
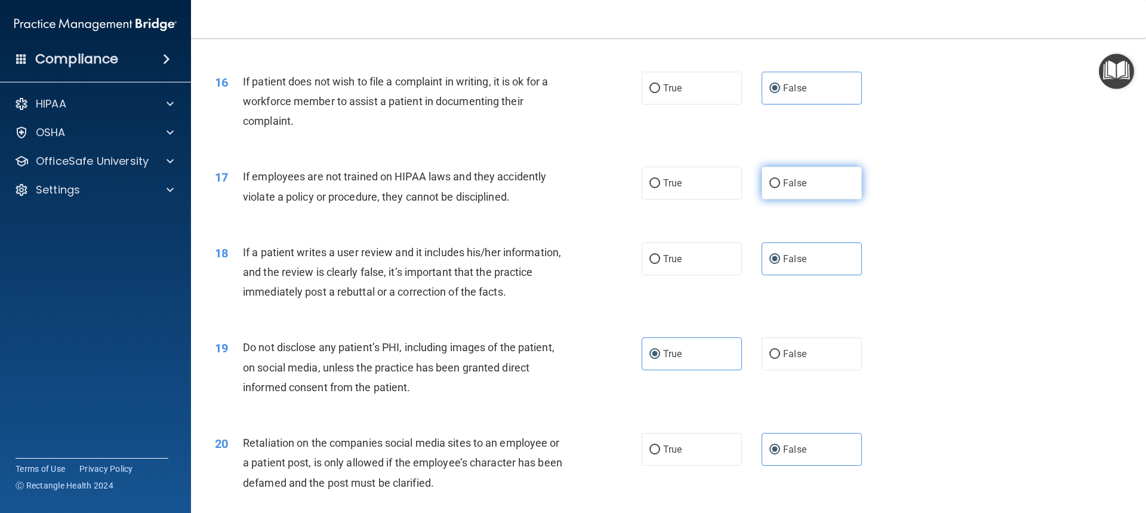
click at [791, 189] on span "False" at bounding box center [794, 182] width 23 height 11
click at [780, 188] on input "False" at bounding box center [774, 183] width 11 height 9
radio input "true"
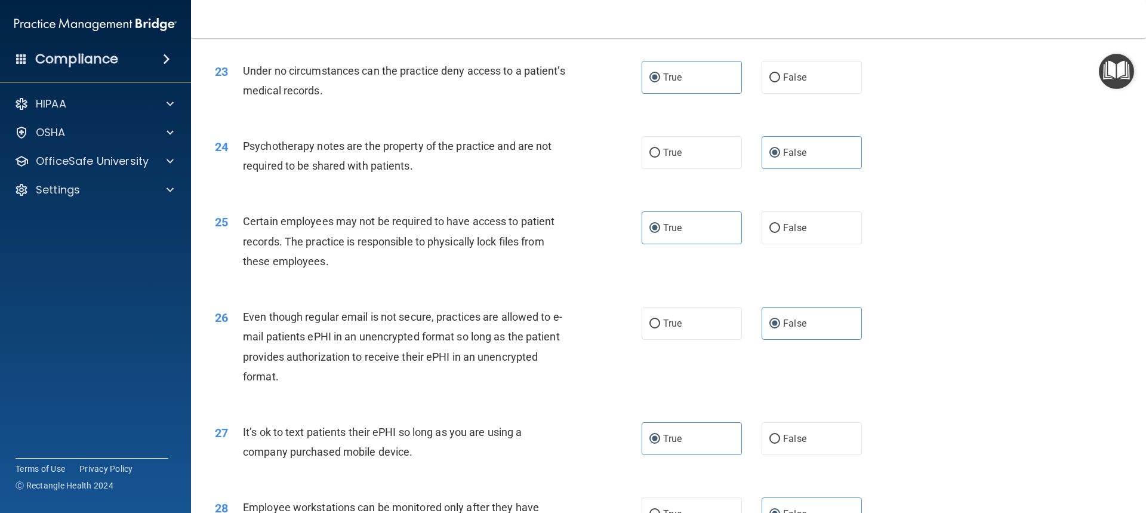
scroll to position [2125, 0]
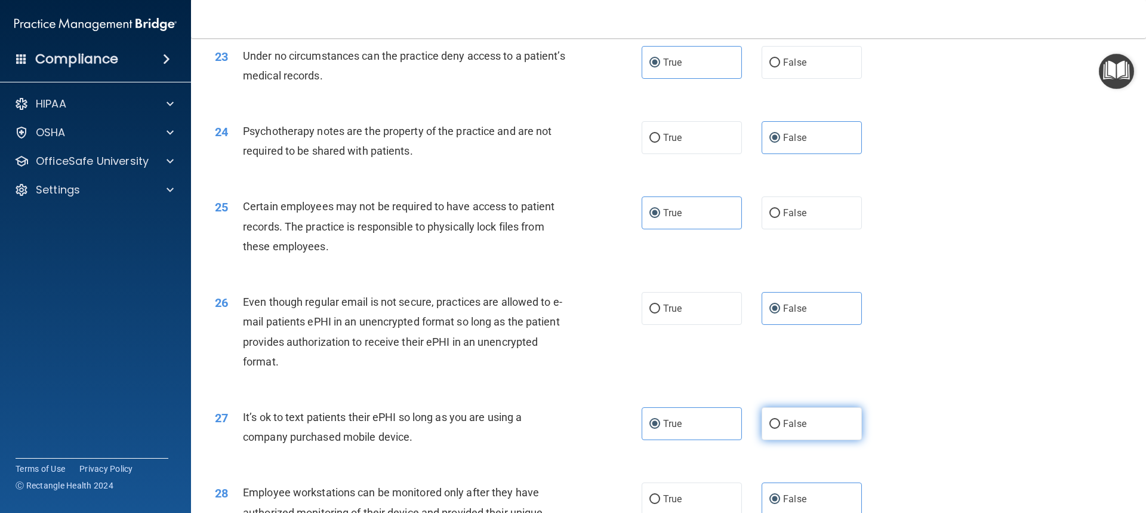
click at [816, 440] on label "False" at bounding box center [811, 423] width 100 height 33
click at [780, 428] on input "False" at bounding box center [774, 423] width 11 height 9
radio input "true"
radio input "false"
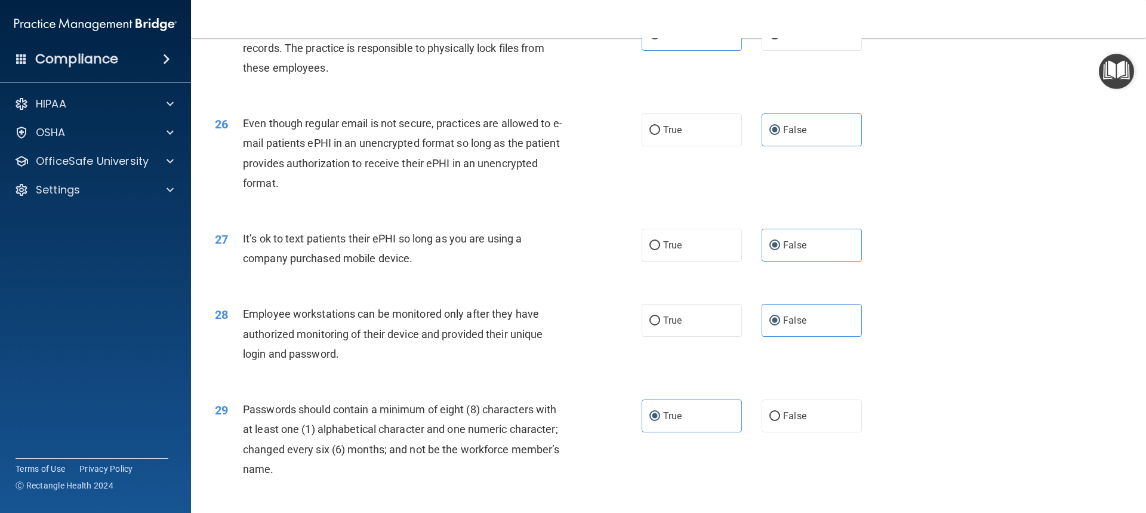
scroll to position [2483, 0]
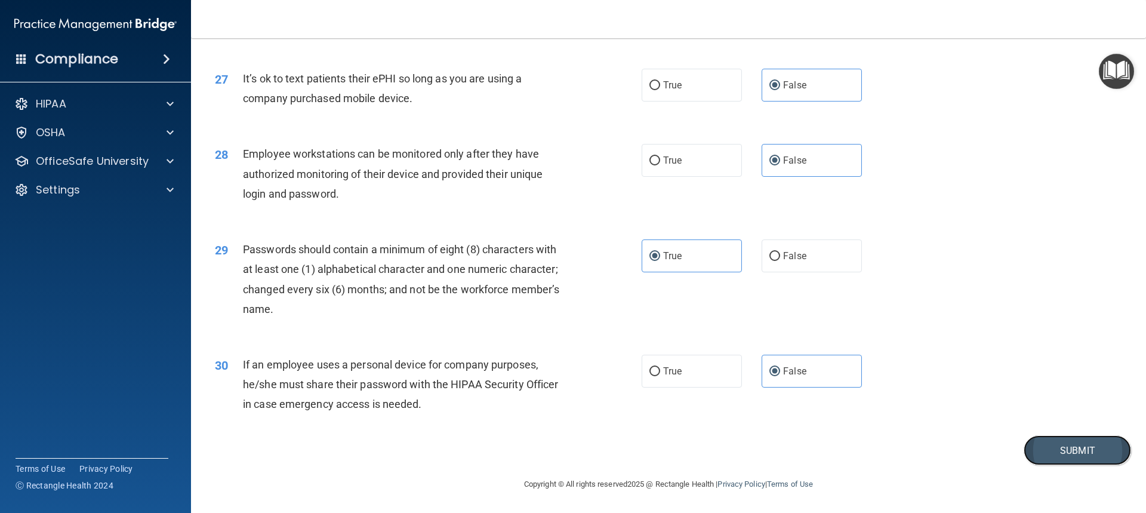
click at [1041, 456] on button "Submit" at bounding box center [1076, 450] width 107 height 30
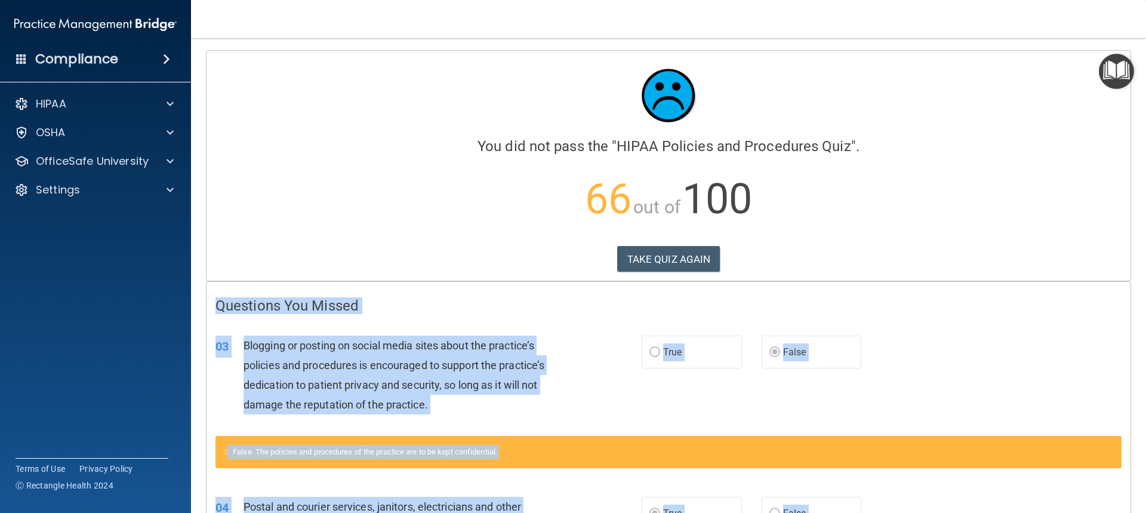
drag, startPoint x: 821, startPoint y: 430, endPoint x: 215, endPoint y: 308, distance: 617.8
copy div "Questions You Missed 03 Blogging or posting on social media sites about the pra…"
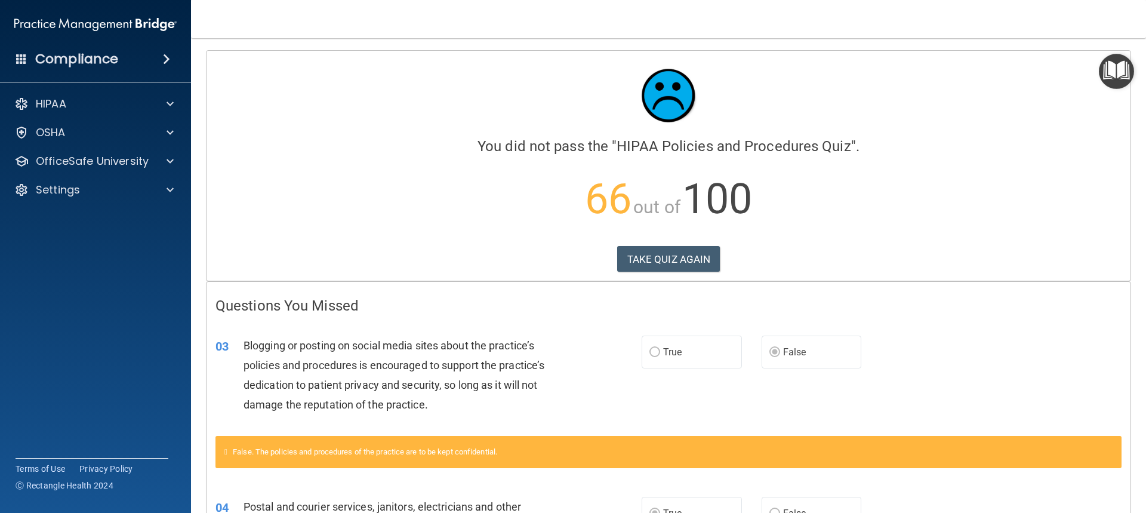
drag, startPoint x: 975, startPoint y: 276, endPoint x: 954, endPoint y: 270, distance: 21.7
click at [975, 276] on div "Calculating your score.... You did not pass the " HIPAA Policies and Procedures…" at bounding box center [668, 166] width 924 height 230
click at [652, 254] on button "TAKE QUIZ AGAIN" at bounding box center [668, 259] width 103 height 26
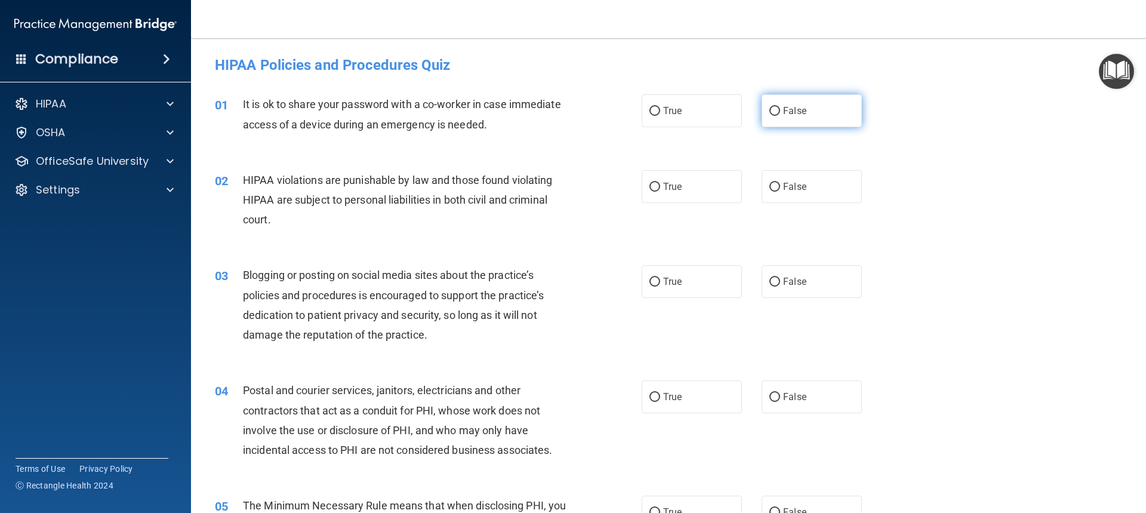
click at [797, 117] on label "False" at bounding box center [811, 110] width 100 height 33
click at [780, 116] on input "False" at bounding box center [774, 111] width 11 height 9
radio input "true"
click at [732, 195] on label "True" at bounding box center [691, 186] width 100 height 33
click at [660, 192] on input "True" at bounding box center [654, 187] width 11 height 9
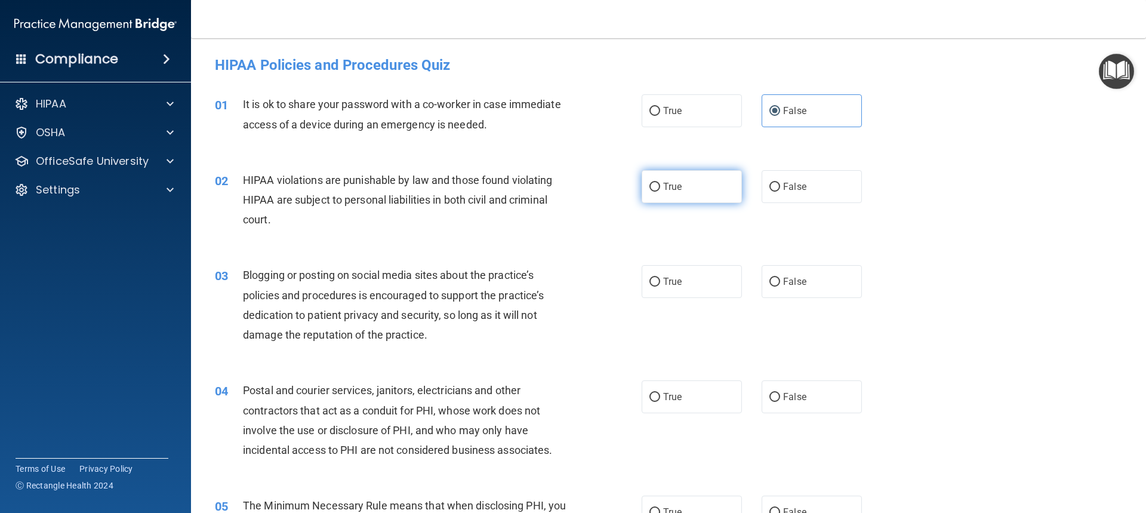
radio input "true"
click at [1010, 195] on div "02 HIPAA violations are punishable by law and those found violating HIPAA are s…" at bounding box center [668, 202] width 925 height 95
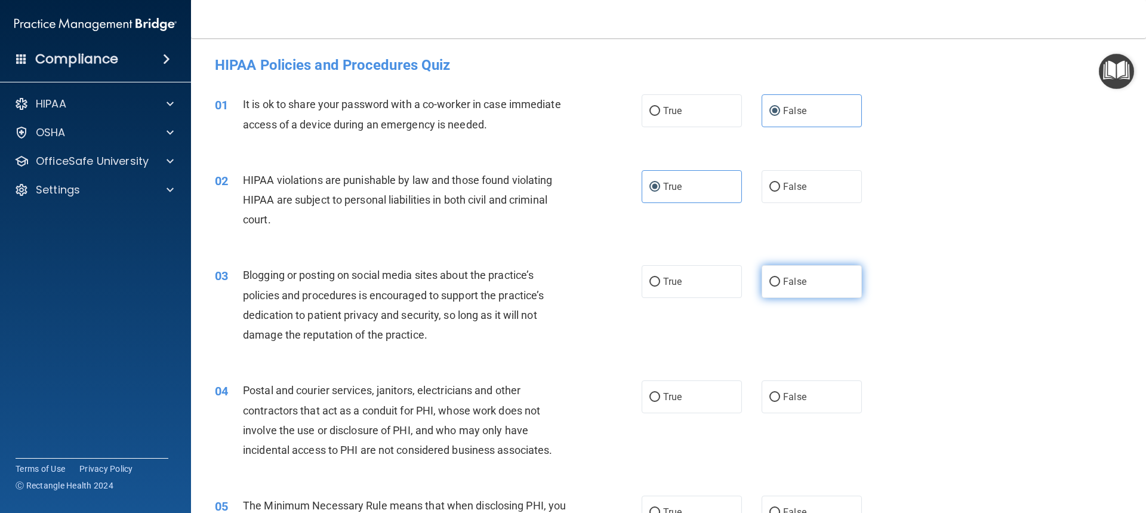
click at [800, 285] on label "False" at bounding box center [811, 281] width 100 height 33
click at [780, 285] on input "False" at bounding box center [774, 281] width 11 height 9
radio input "true"
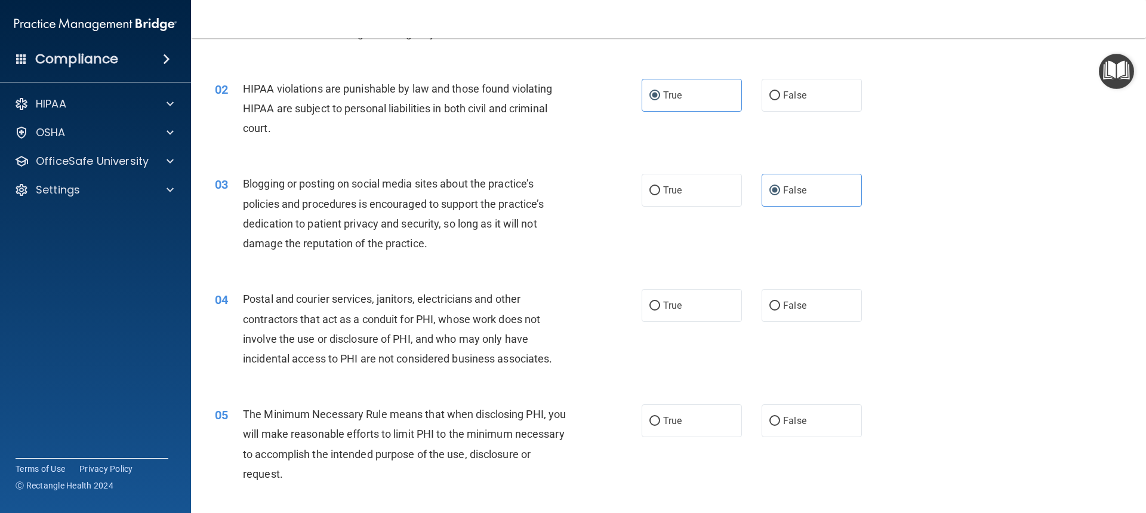
scroll to position [179, 0]
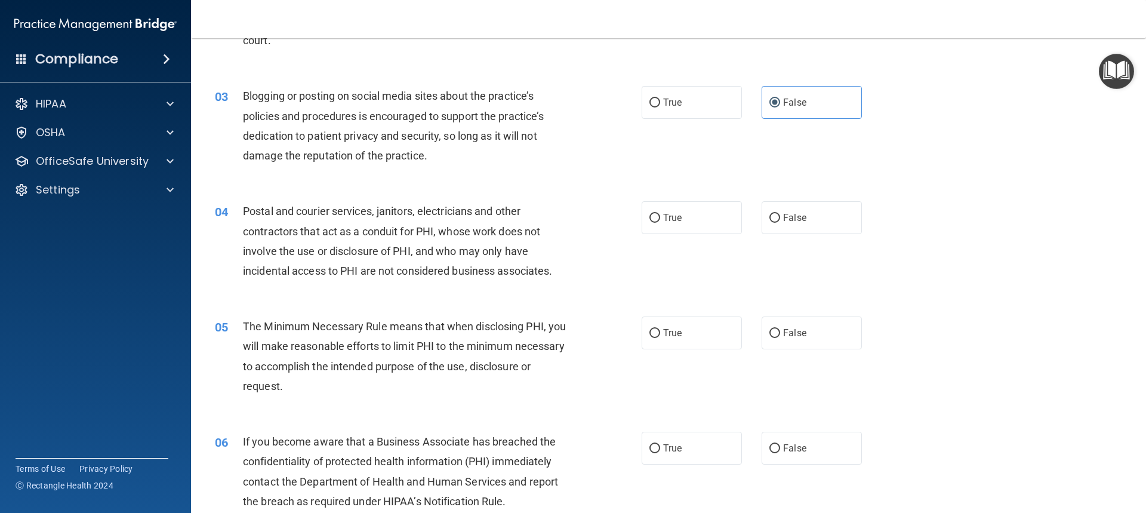
click at [922, 430] on div "06 If you become aware that a Business Associate has breached the confidentiali…" at bounding box center [668, 473] width 925 height 115
click at [674, 219] on span "True" at bounding box center [672, 217] width 18 height 11
click at [660, 219] on input "True" at bounding box center [654, 218] width 11 height 9
radio input "true"
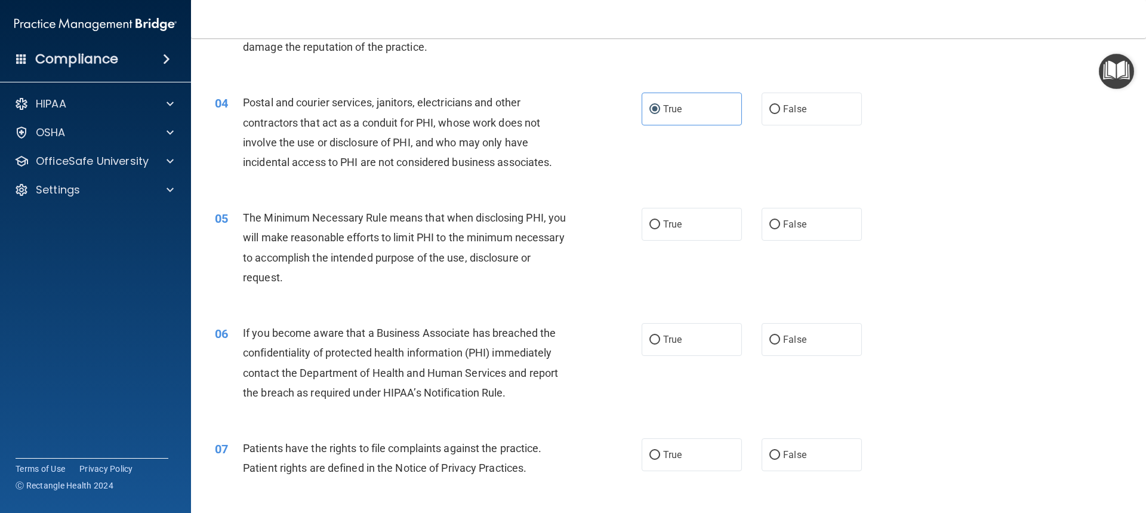
scroll to position [298, 0]
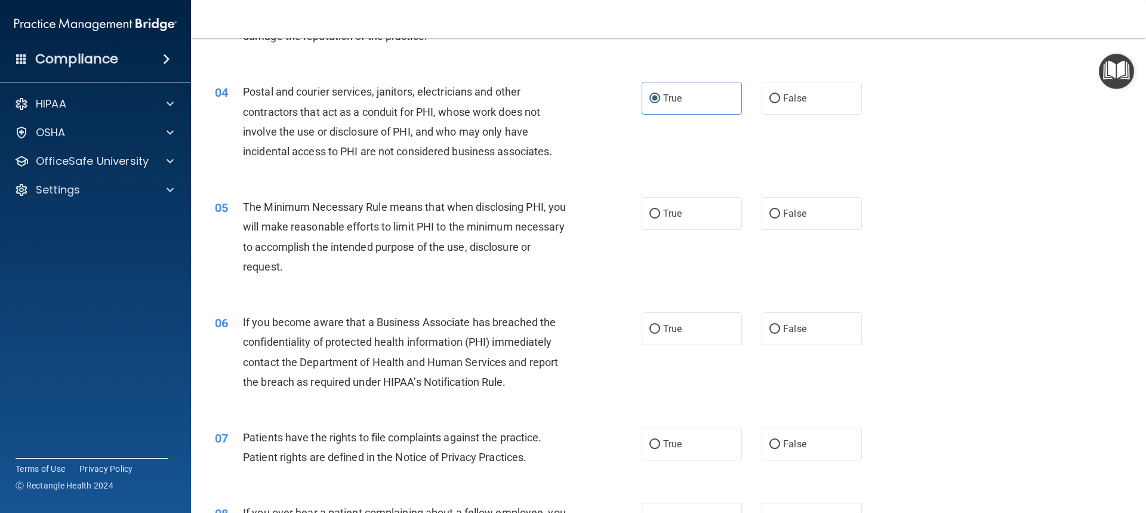
click at [921, 264] on div "05 The Minimum Necessary Rule means that when disclosing PHI, you will make rea…" at bounding box center [668, 239] width 925 height 115
click at [790, 334] on label "False" at bounding box center [811, 328] width 100 height 33
click at [780, 334] on input "False" at bounding box center [774, 329] width 11 height 9
radio input "true"
click at [902, 226] on div "05 The Minimum Necessary Rule means that when disclosing PHI, you will make rea…" at bounding box center [668, 239] width 925 height 115
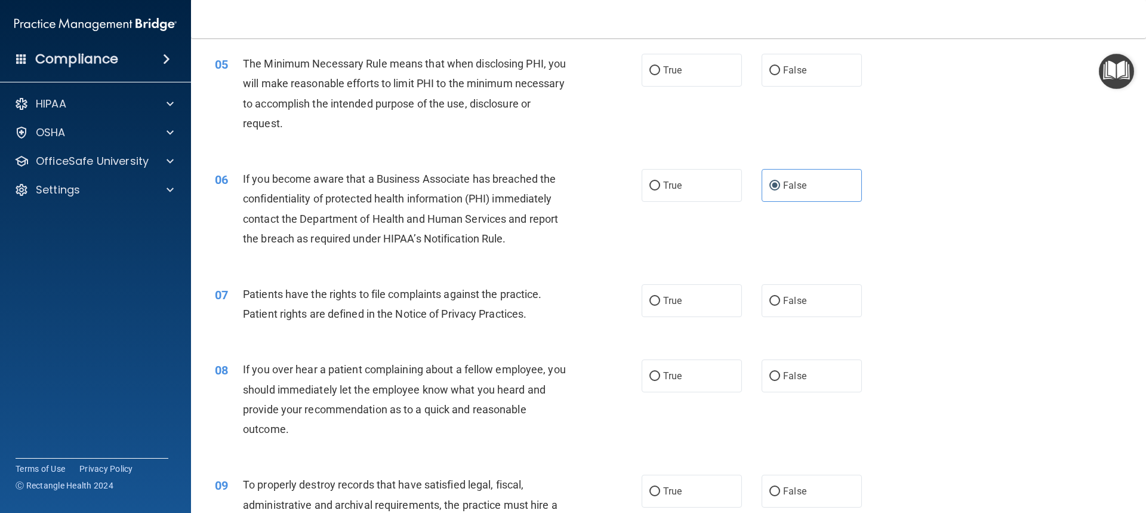
scroll to position [477, 0]
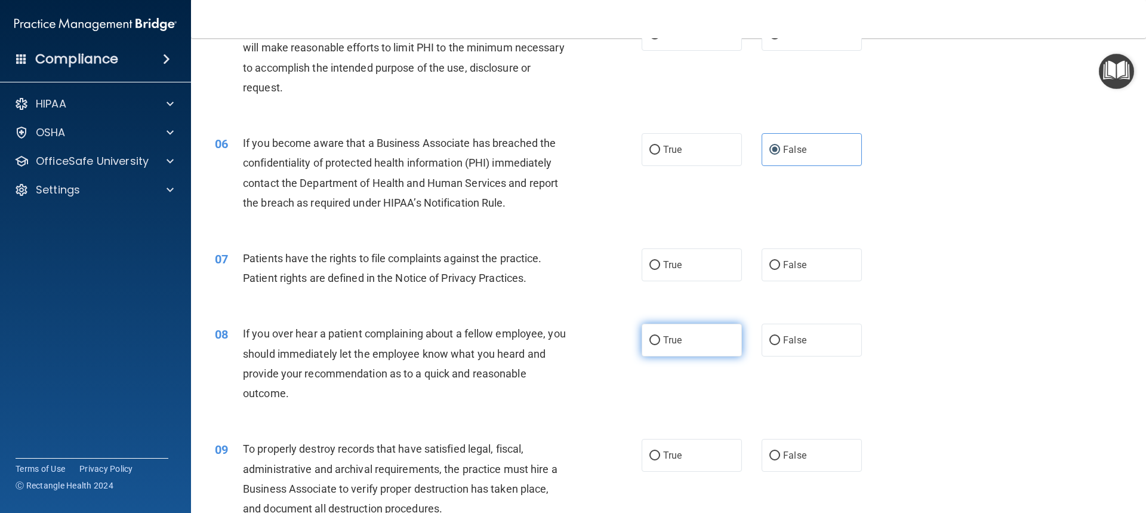
click at [681, 335] on label "True" at bounding box center [691, 339] width 100 height 33
click at [660, 336] on input "True" at bounding box center [654, 340] width 11 height 9
radio input "true"
click at [784, 340] on span "False" at bounding box center [794, 339] width 23 height 11
click at [780, 340] on input "False" at bounding box center [774, 340] width 11 height 9
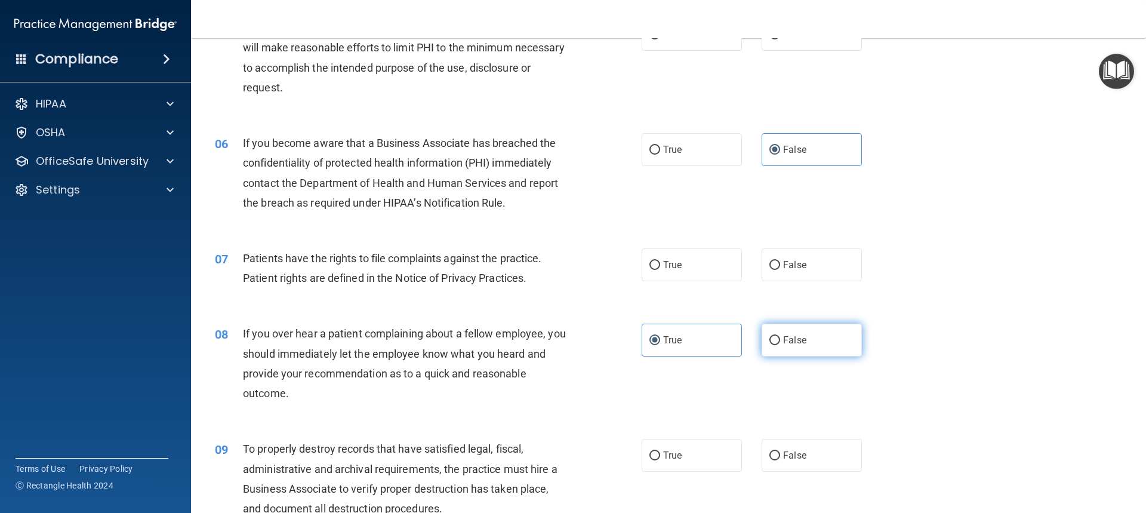
radio input "true"
radio input "false"
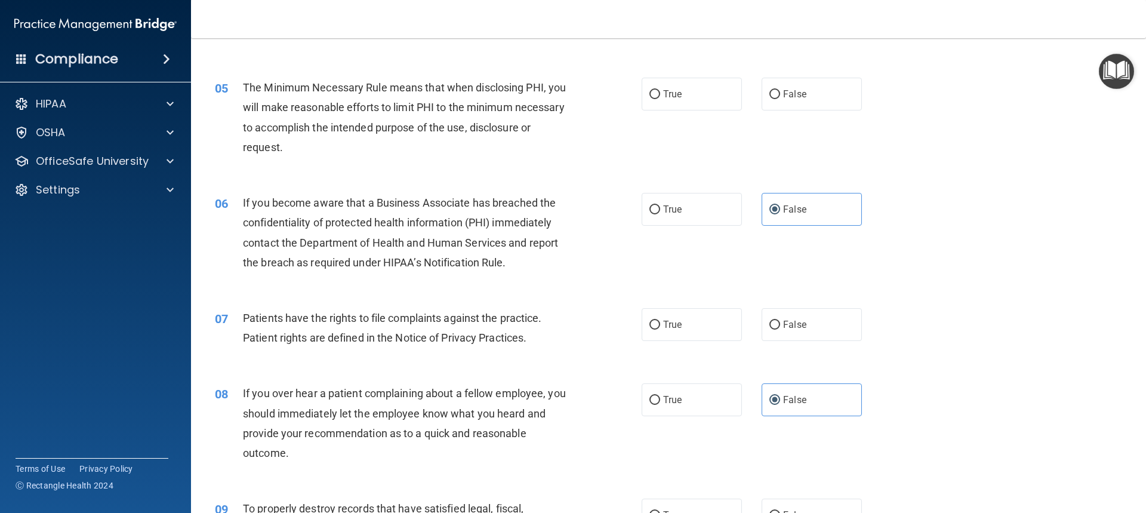
scroll to position [358, 0]
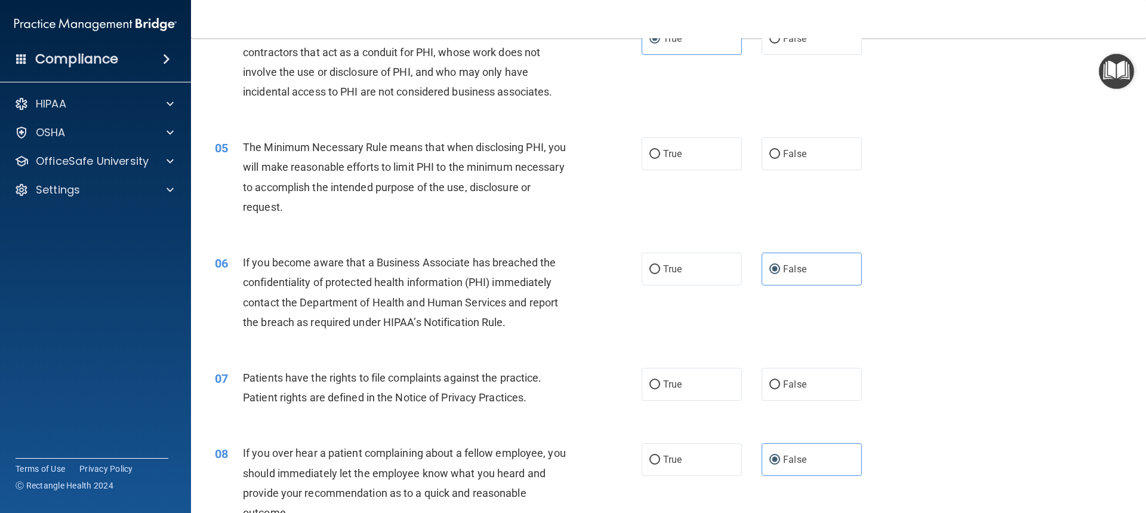
click at [809, 430] on div "08 If you over hear a patient complaining about a fellow employee, you should i…" at bounding box center [668, 485] width 925 height 115
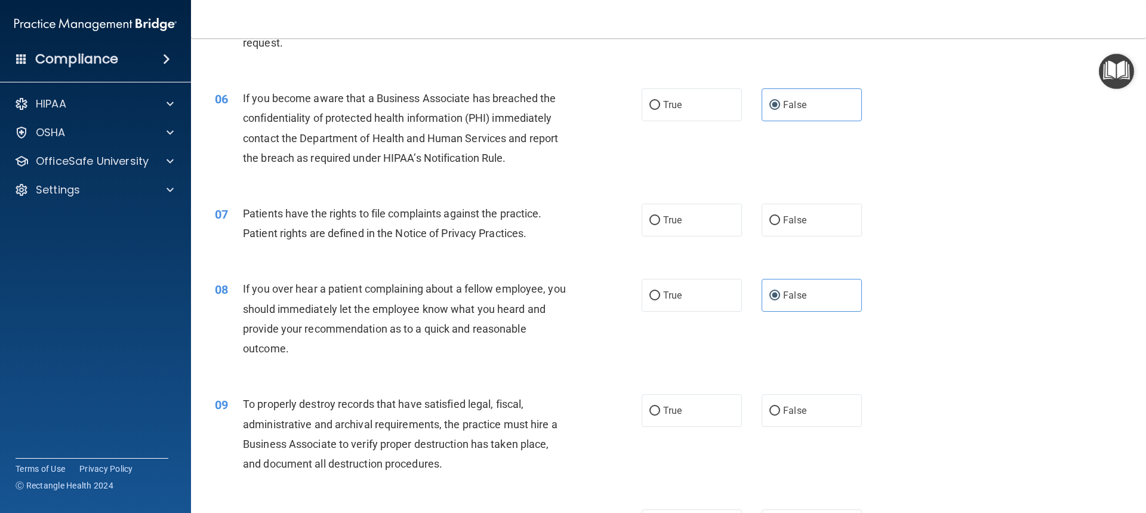
scroll to position [597, 0]
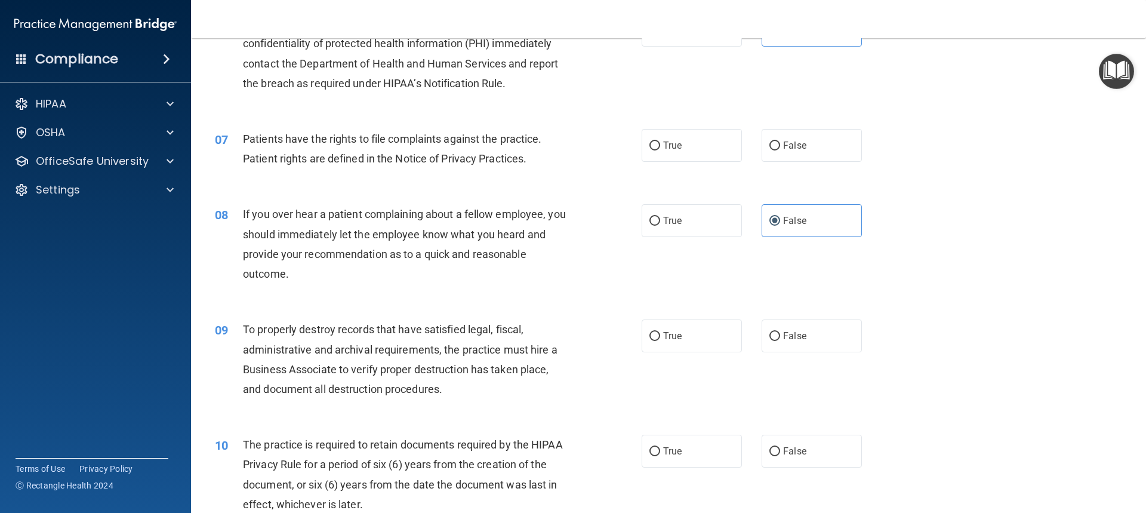
click at [699, 414] on div "09 To properly destroy records that have satisfied legal, fiscal, administrativ…" at bounding box center [668, 361] width 925 height 115
click at [783, 336] on span "False" at bounding box center [794, 335] width 23 height 11
click at [780, 336] on input "False" at bounding box center [774, 336] width 11 height 9
radio input "true"
click at [48, 385] on div "Compliance HIPAA Documents and Policies Report an Incident Business Associates …" at bounding box center [95, 256] width 191 height 513
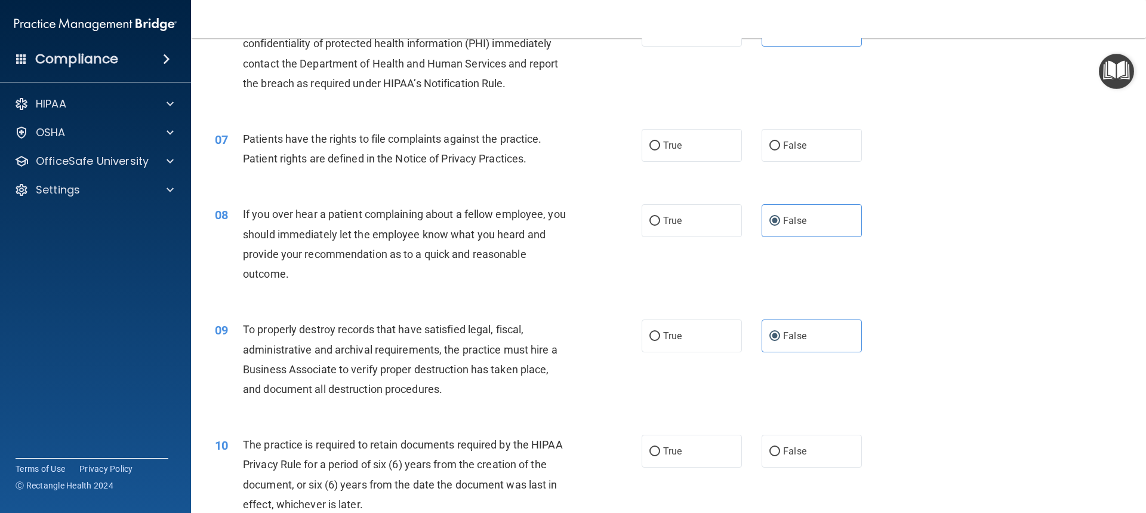
click at [326, 464] on span "The practice is required to retain documents required by the HIPAA Privacy Rule…" at bounding box center [403, 474] width 320 height 72
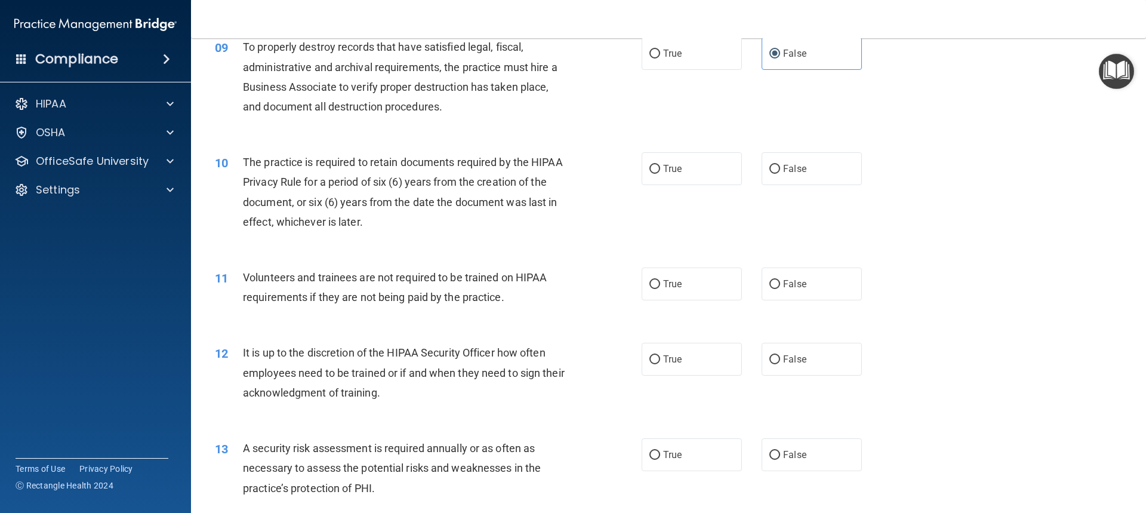
scroll to position [895, 0]
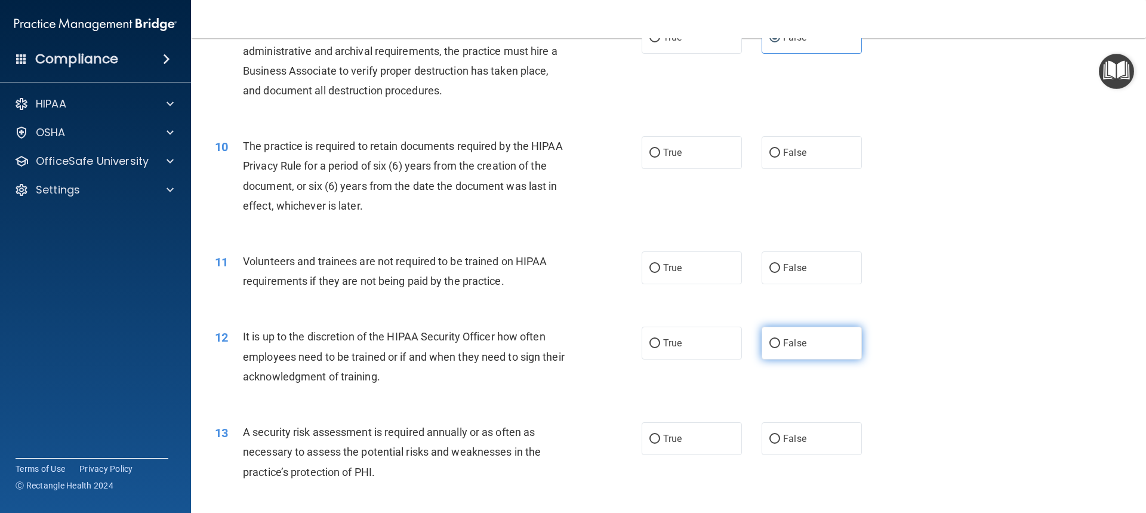
click at [822, 341] on label "False" at bounding box center [811, 342] width 100 height 33
click at [780, 341] on input "False" at bounding box center [774, 343] width 11 height 9
radio input "true"
click at [897, 470] on div "13 A security risk assessment is required annually or as often as necessary to …" at bounding box center [668, 454] width 925 height 95
click at [375, 466] on span "A security risk assessment is required annually or as often as necessary to ass…" at bounding box center [392, 451] width 298 height 52
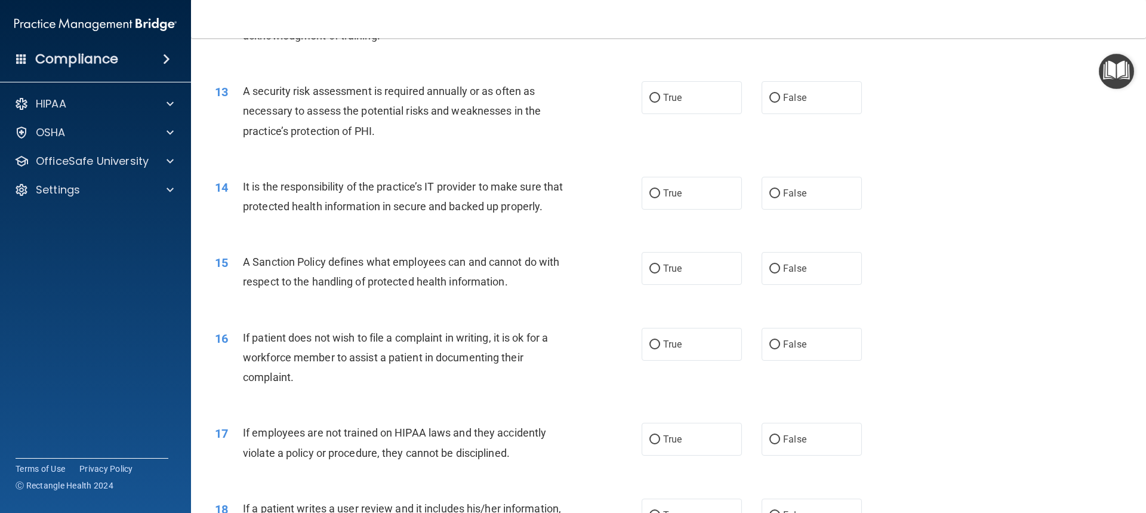
scroll to position [1372, 0]
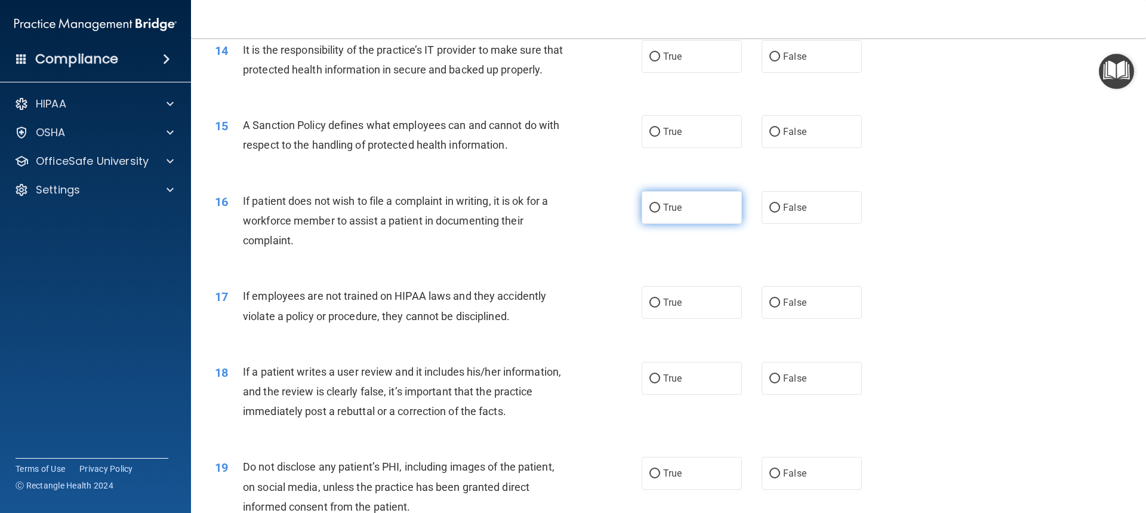
click at [654, 212] on input "True" at bounding box center [654, 207] width 11 height 9
radio input "true"
click at [368, 421] on div "If a patient writes a user review and it includes his/her information, and the …" at bounding box center [410, 392] width 334 height 60
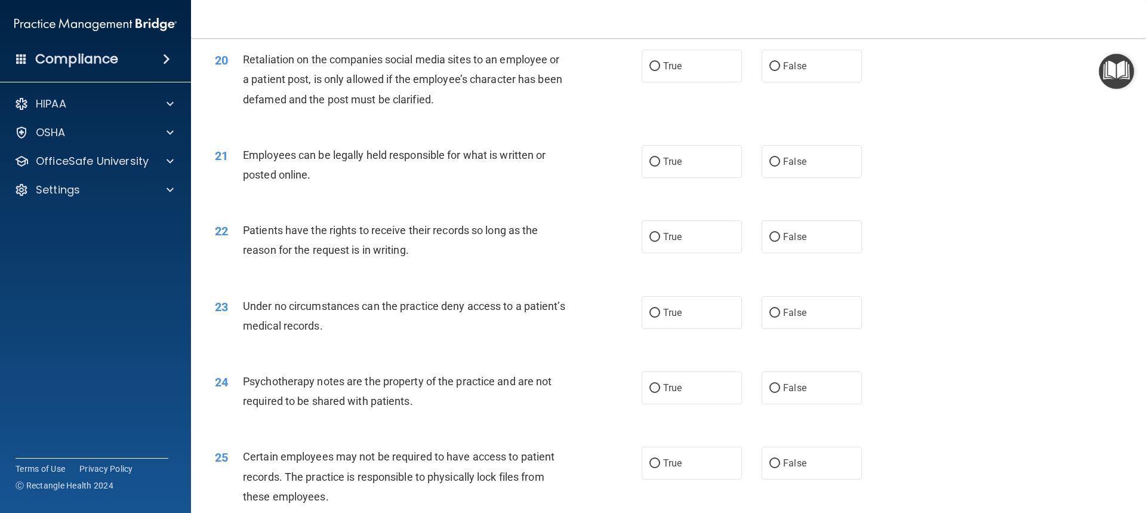
scroll to position [1909, 0]
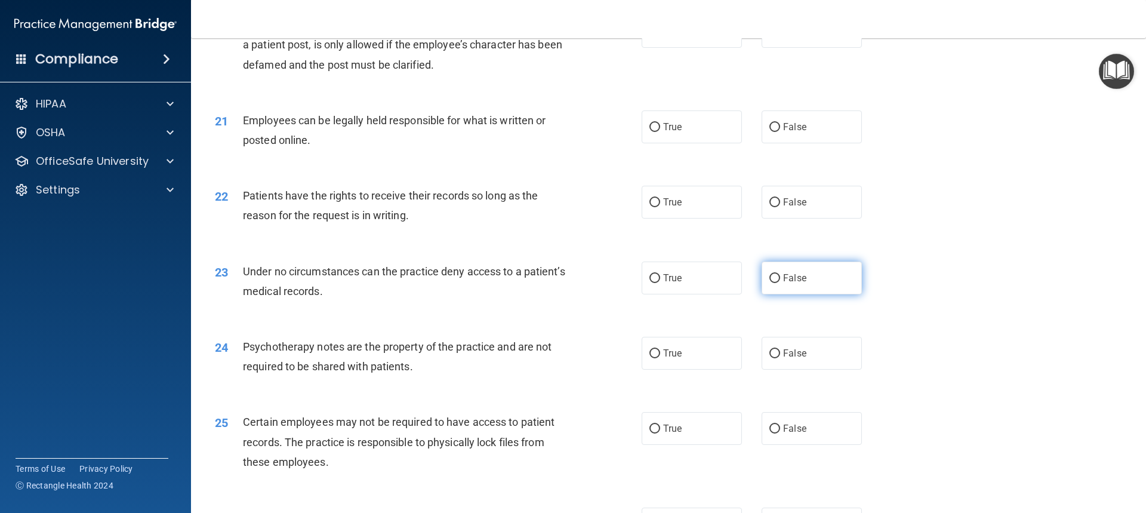
click at [798, 294] on label "False" at bounding box center [811, 277] width 100 height 33
click at [780, 283] on input "False" at bounding box center [774, 278] width 11 height 9
radio input "true"
click at [633, 474] on div "25 Certain employees may not be required to have access to patient records. The…" at bounding box center [428, 445] width 462 height 66
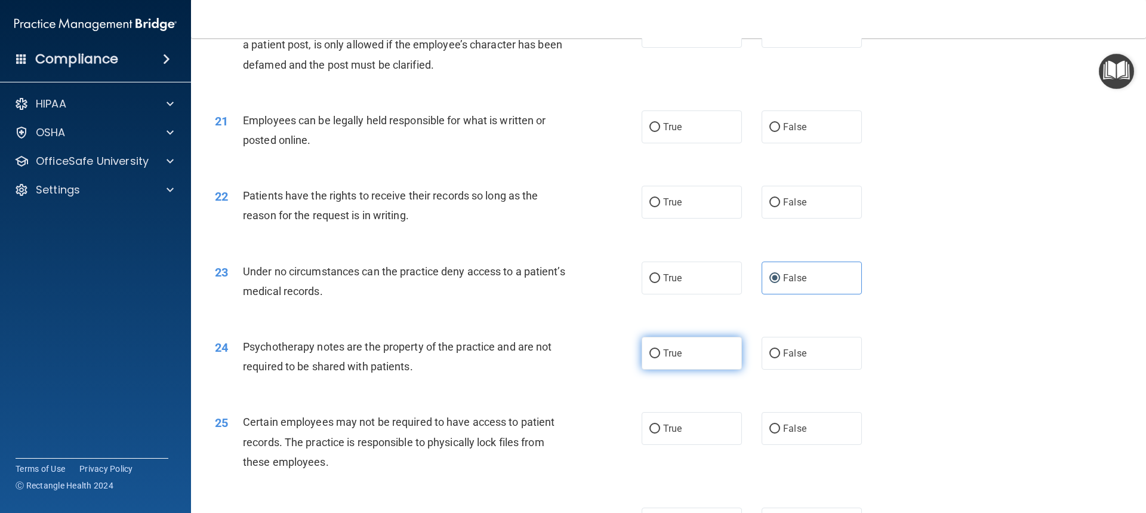
click at [698, 369] on label "True" at bounding box center [691, 353] width 100 height 33
click at [660, 358] on input "True" at bounding box center [654, 353] width 11 height 9
radio input "true"
click at [424, 471] on div "Certain employees may not be required to have access to patient records. The pr…" at bounding box center [410, 442] width 334 height 60
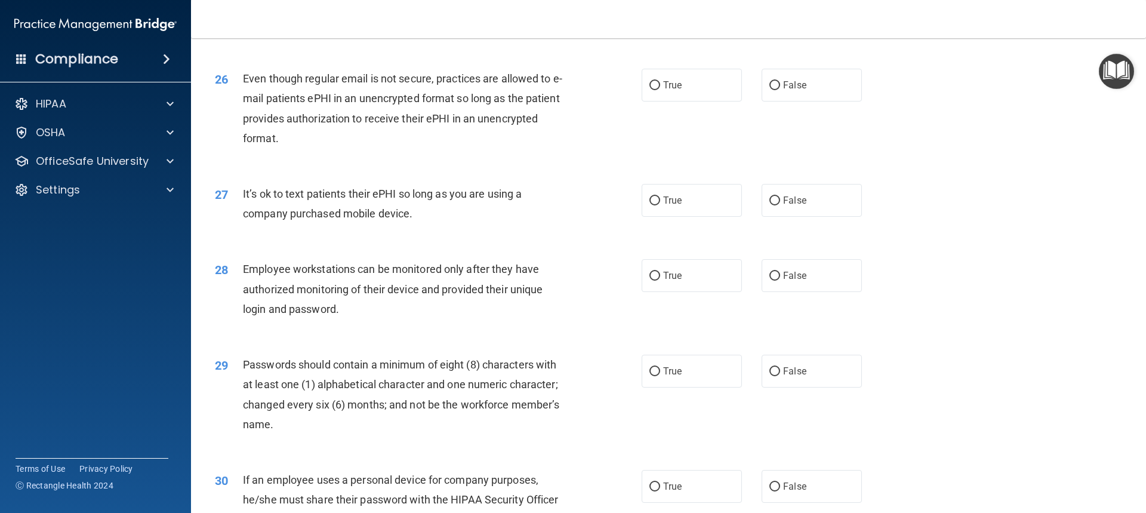
scroll to position [2327, 0]
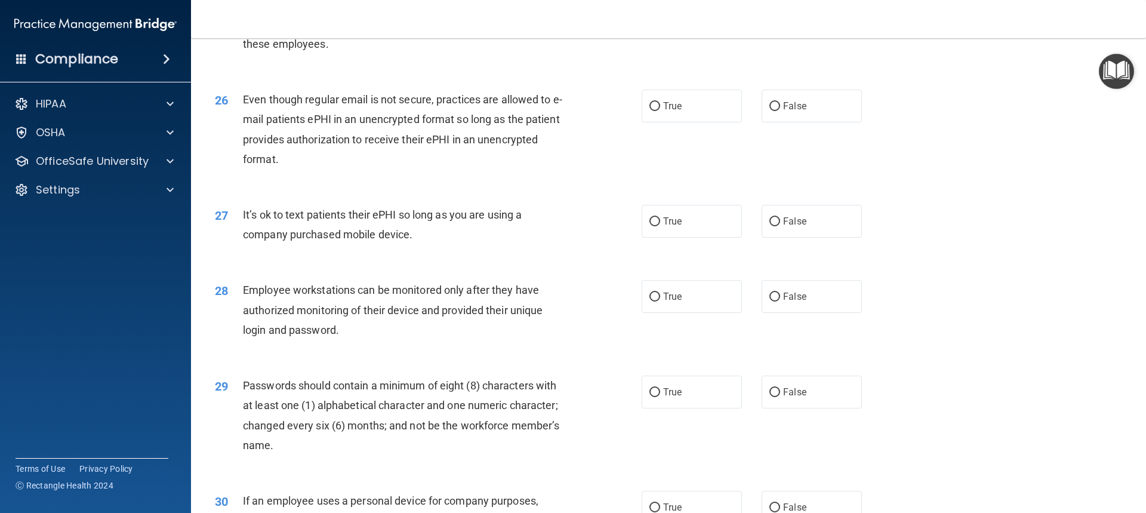
click at [790, 476] on div "29 Passwords should contain a minimum of eight (8) characters with at least one…" at bounding box center [668, 417] width 925 height 115
click at [654, 234] on label "True" at bounding box center [691, 221] width 100 height 33
click at [654, 226] on input "True" at bounding box center [654, 221] width 11 height 9
radio input "true"
click at [299, 338] on div "Employee workstations can be monitored only after they have authorized monitori…" at bounding box center [410, 310] width 334 height 60
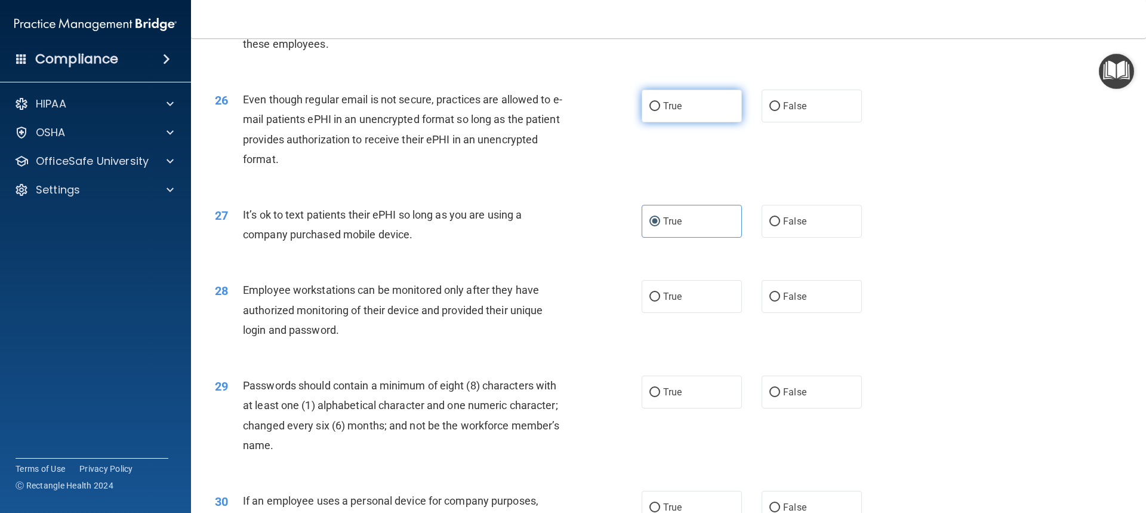
click at [674, 122] on label "True" at bounding box center [691, 106] width 100 height 33
click at [660, 111] on input "True" at bounding box center [654, 106] width 11 height 9
radio input "true"
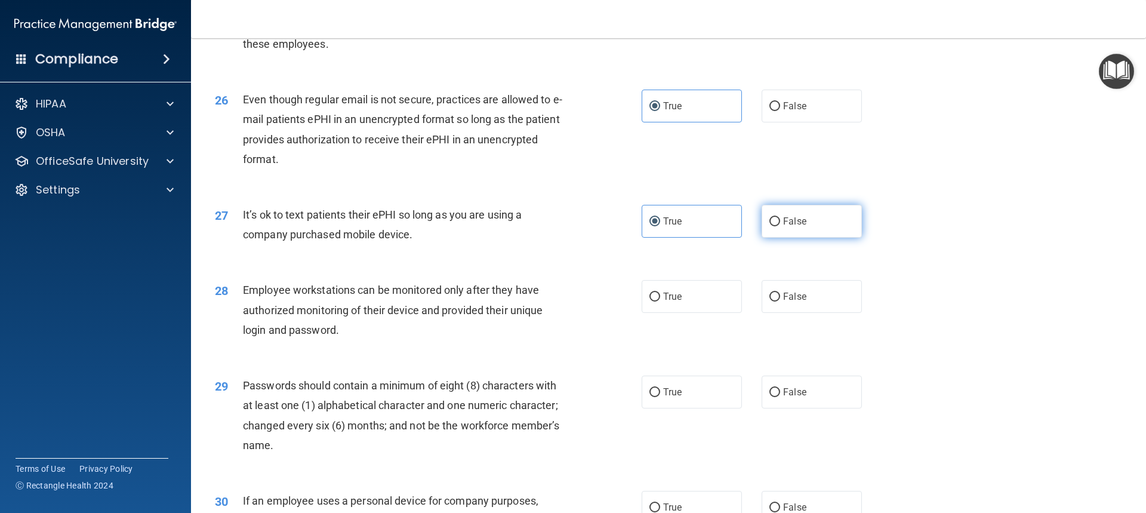
click at [761, 237] on label "False" at bounding box center [811, 221] width 100 height 33
click at [769, 226] on input "False" at bounding box center [774, 221] width 11 height 9
radio input "true"
radio input "false"
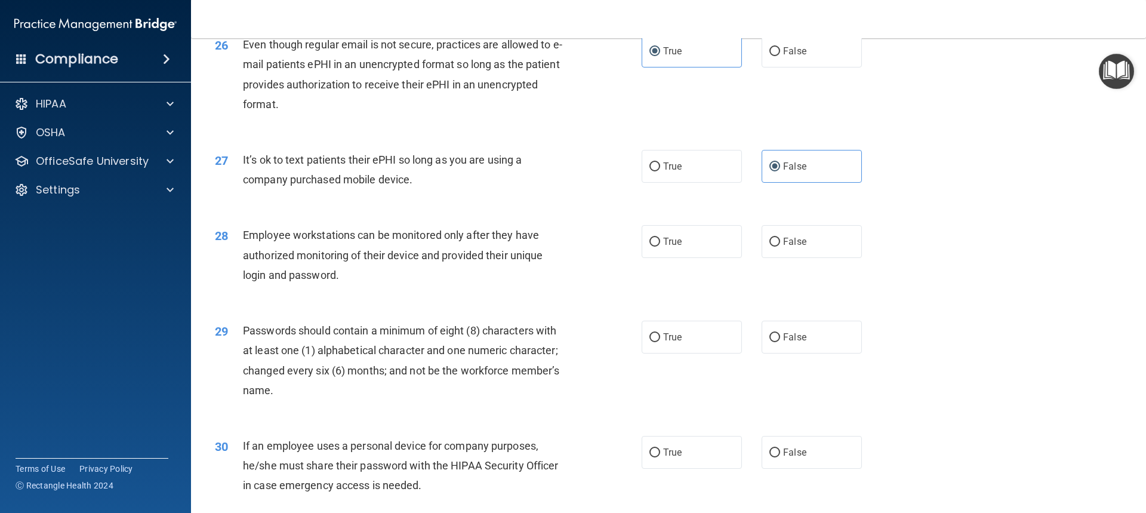
scroll to position [2483, 0]
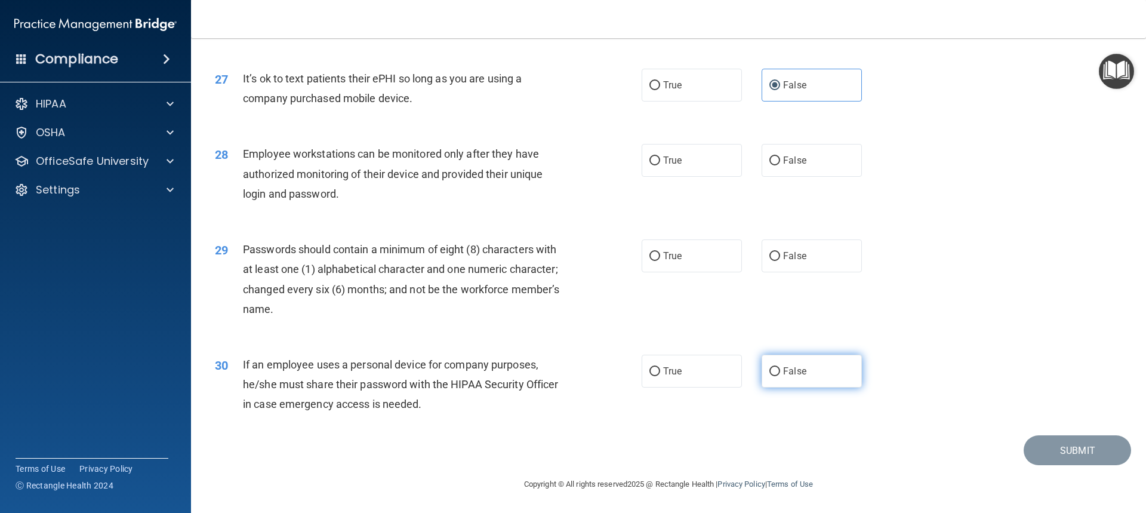
click at [778, 377] on label "False" at bounding box center [811, 370] width 100 height 33
click at [778, 376] on input "False" at bounding box center [774, 371] width 11 height 9
radio input "true"
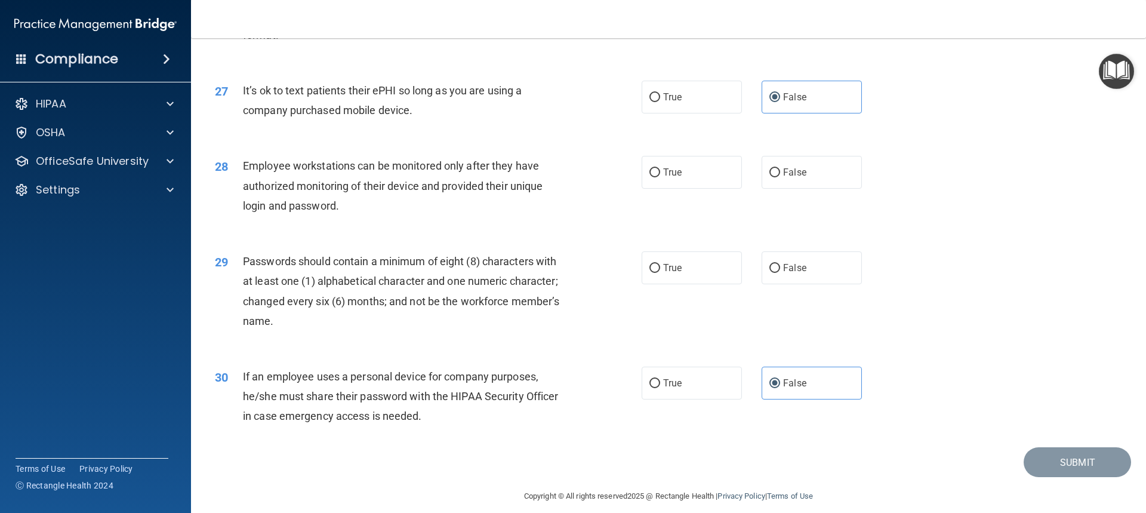
scroll to position [2423, 0]
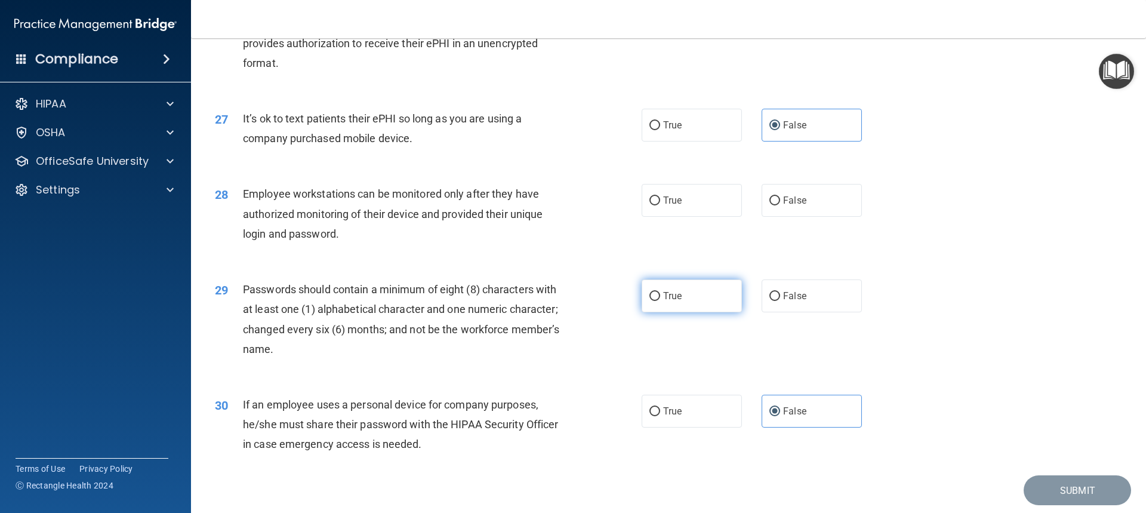
click at [665, 301] on span "True" at bounding box center [672, 295] width 18 height 11
click at [660, 301] on input "True" at bounding box center [654, 296] width 11 height 9
radio input "true"
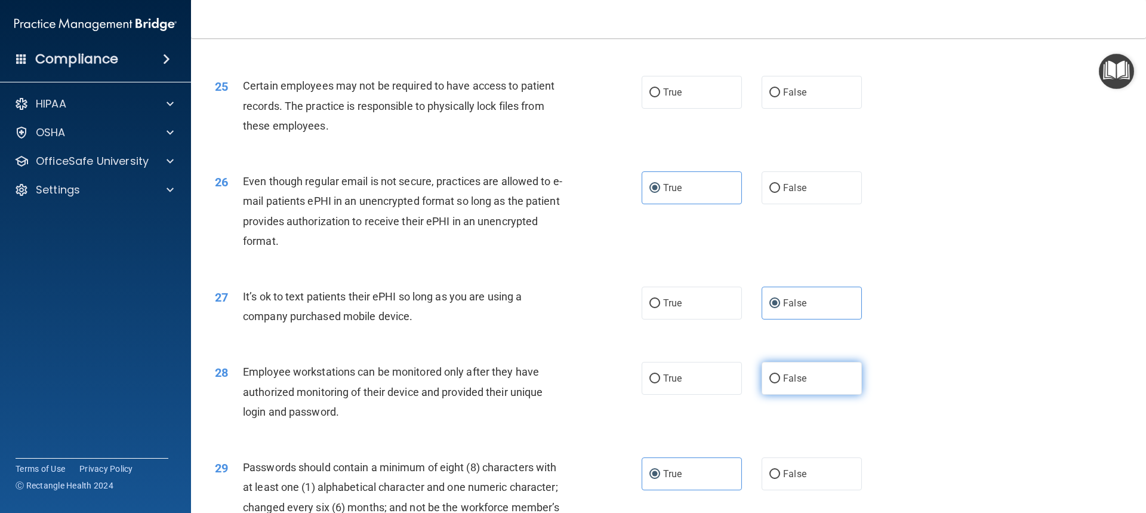
scroll to position [2244, 0]
click at [804, 391] on label "False" at bounding box center [811, 379] width 100 height 33
click at [780, 384] on input "False" at bounding box center [774, 379] width 11 height 9
radio input "true"
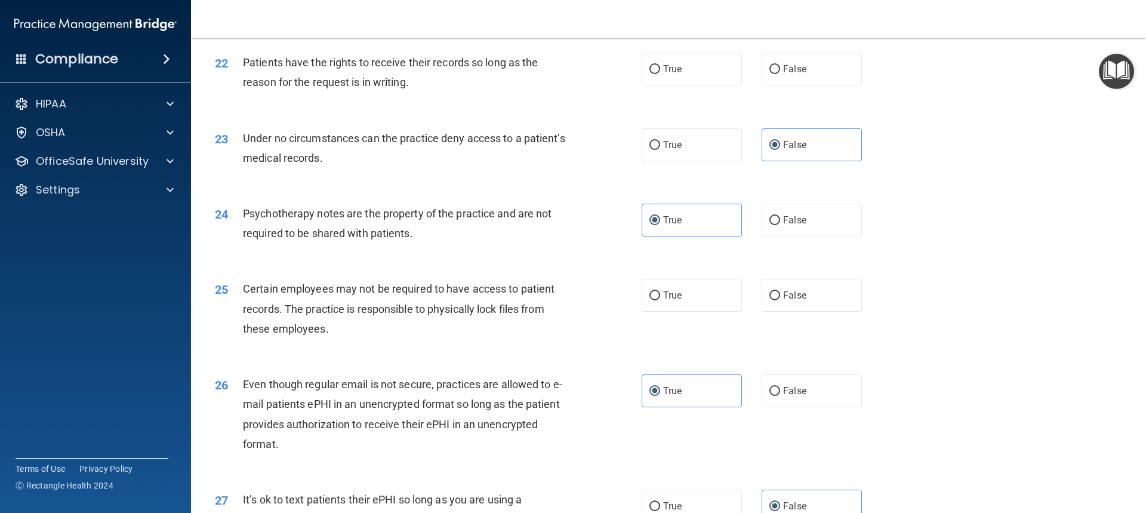
scroll to position [2005, 0]
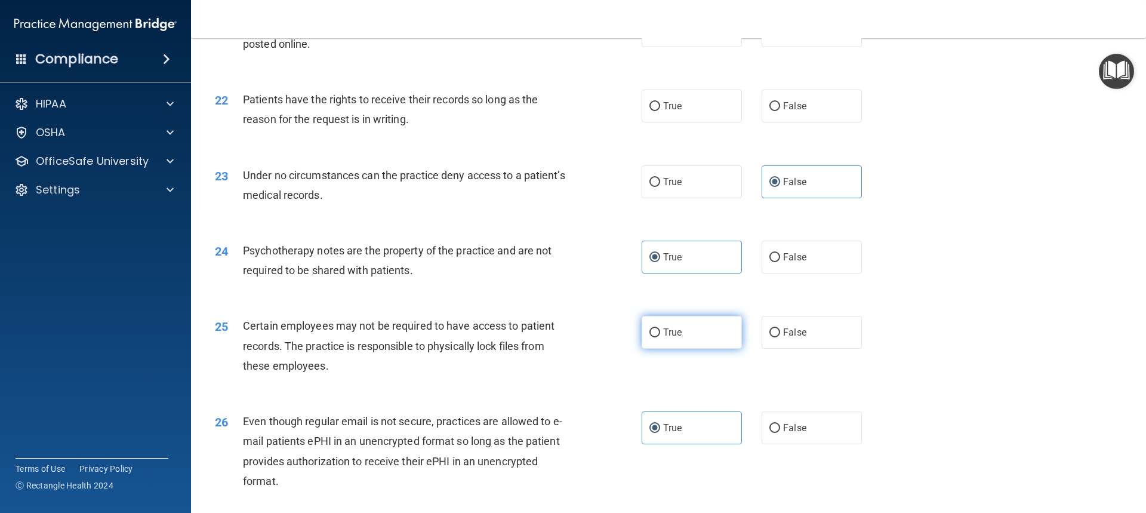
click at [673, 338] on span "True" at bounding box center [672, 331] width 18 height 11
click at [660, 337] on input "True" at bounding box center [654, 332] width 11 height 9
radio input "true"
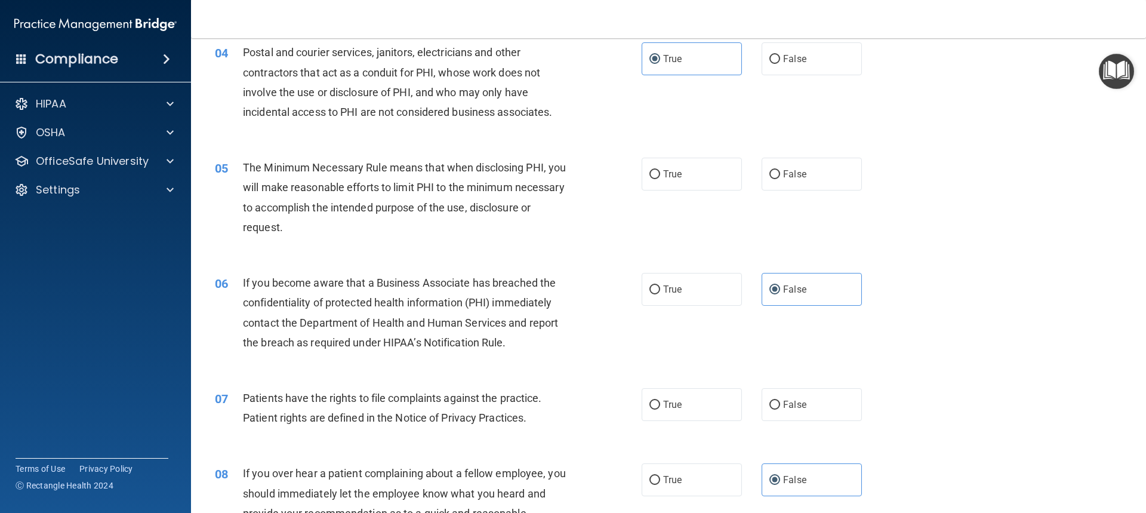
scroll to position [418, 0]
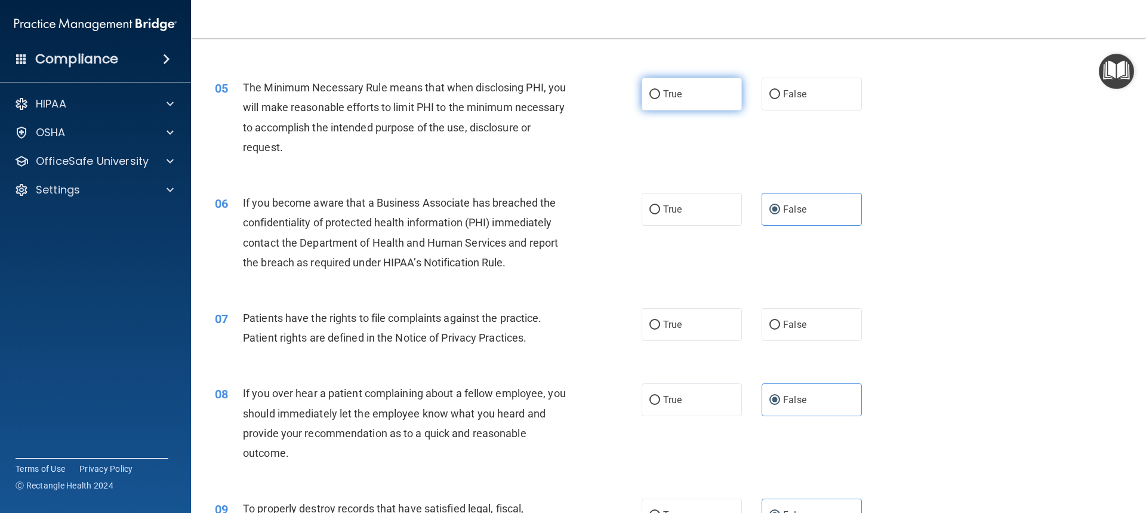
click at [712, 103] on label "True" at bounding box center [691, 94] width 100 height 33
click at [660, 99] on input "True" at bounding box center [654, 94] width 11 height 9
radio input "true"
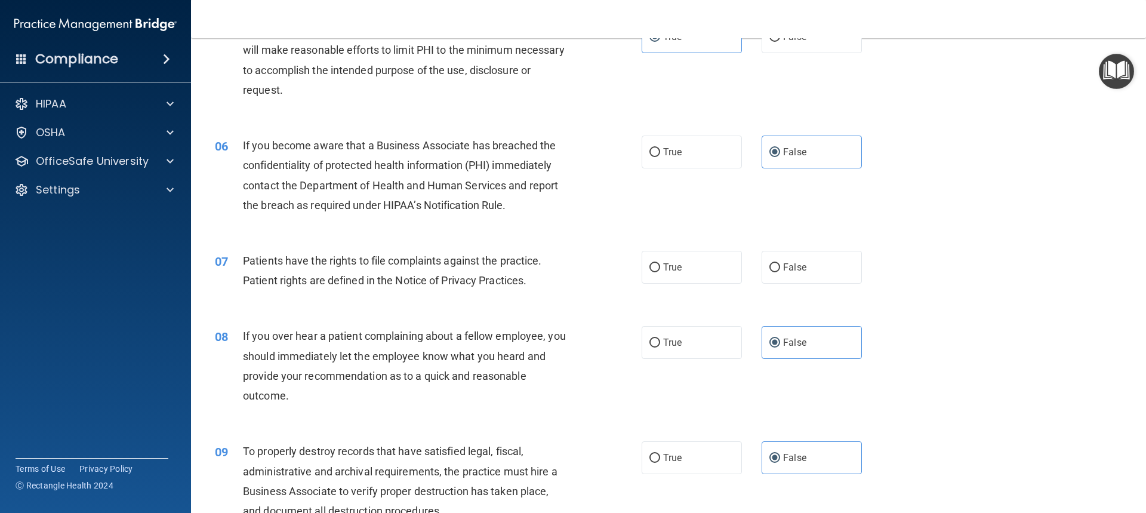
scroll to position [477, 0]
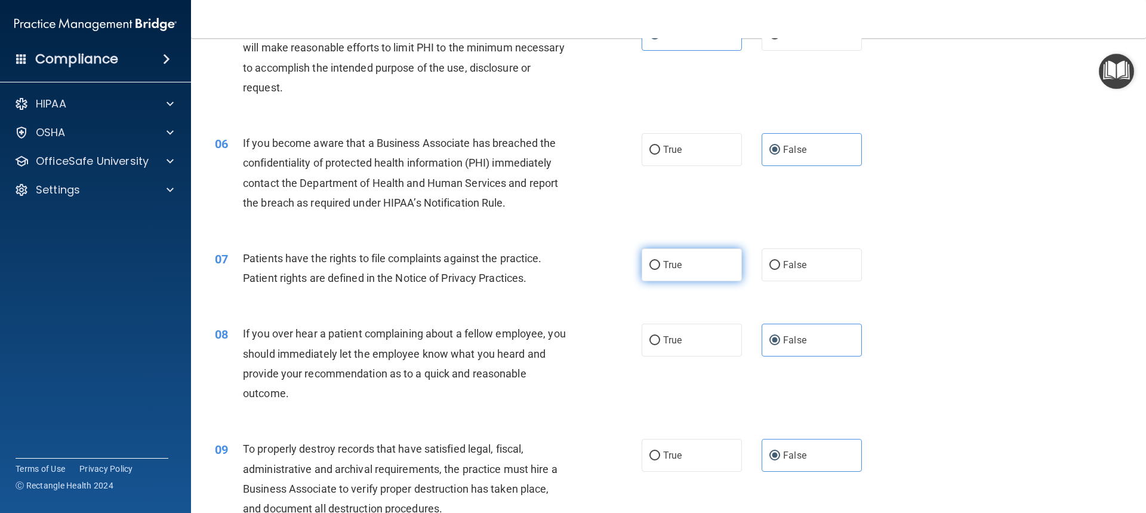
click at [672, 262] on span "True" at bounding box center [672, 264] width 18 height 11
click at [660, 262] on input "True" at bounding box center [654, 265] width 11 height 9
radio input "true"
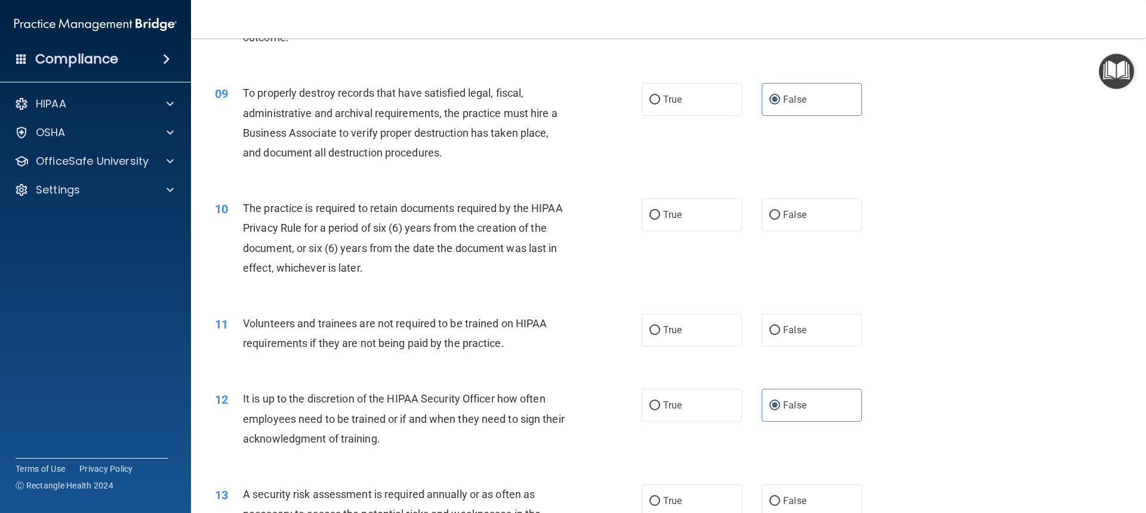
scroll to position [835, 0]
click at [706, 211] on label "True" at bounding box center [691, 212] width 100 height 33
click at [660, 211] on input "True" at bounding box center [654, 212] width 11 height 9
radio input "true"
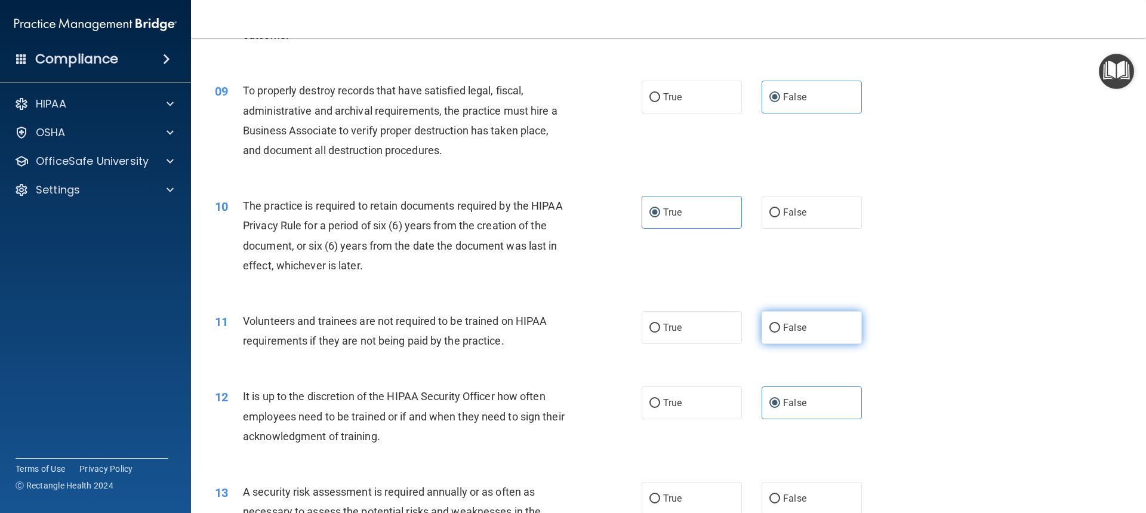
click at [777, 328] on label "False" at bounding box center [811, 327] width 100 height 33
click at [777, 328] on input "False" at bounding box center [774, 327] width 11 height 9
radio input "true"
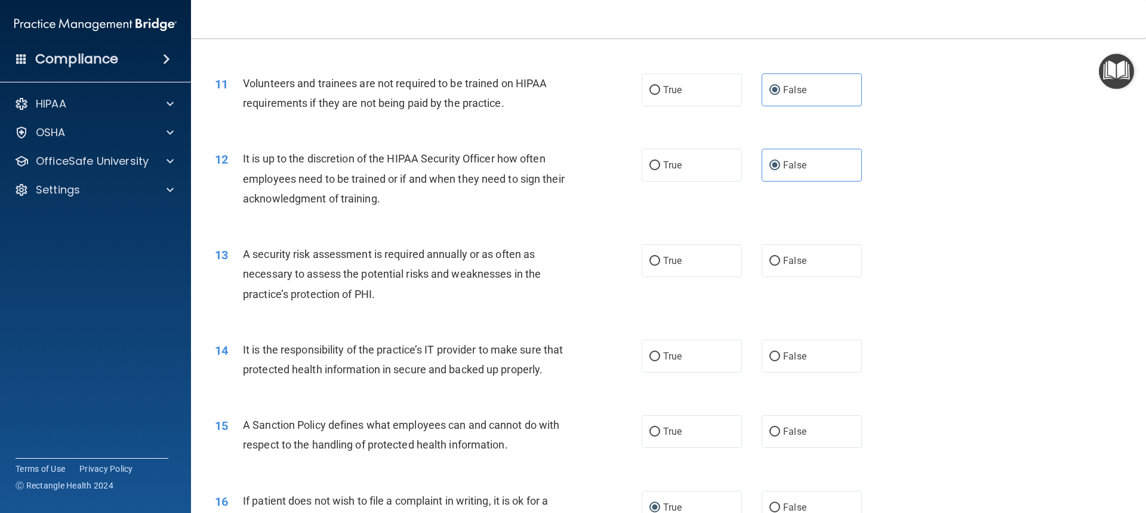
scroll to position [1074, 0]
click at [717, 258] on label "True" at bounding box center [691, 259] width 100 height 33
click at [660, 258] on input "True" at bounding box center [654, 259] width 11 height 9
radio input "true"
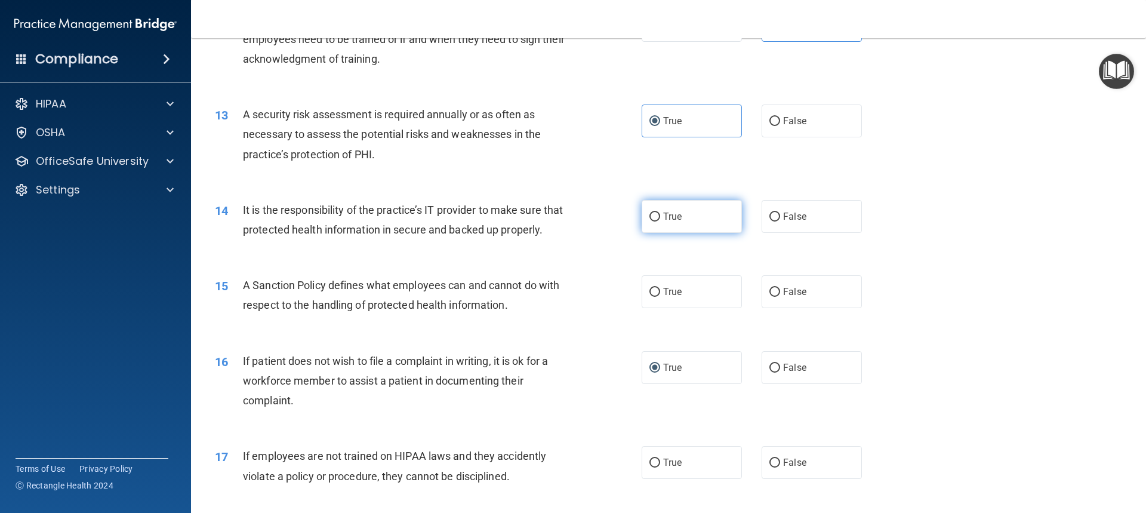
scroll to position [1253, 0]
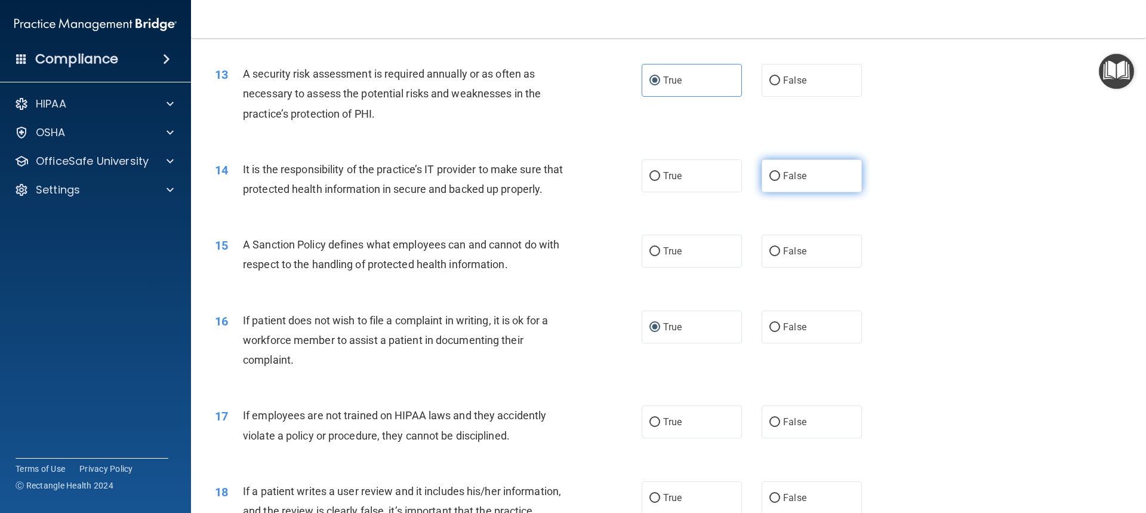
click at [848, 172] on label "False" at bounding box center [811, 175] width 100 height 33
click at [780, 172] on input "False" at bounding box center [774, 176] width 11 height 9
radio input "true"
click at [843, 267] on label "False" at bounding box center [811, 251] width 100 height 33
click at [780, 256] on input "False" at bounding box center [774, 251] width 11 height 9
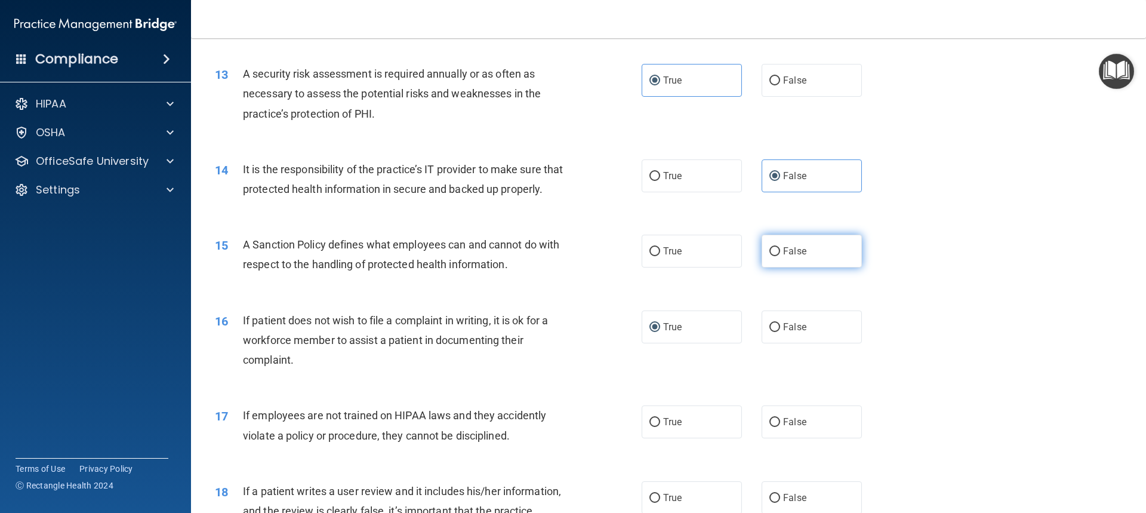
radio input "true"
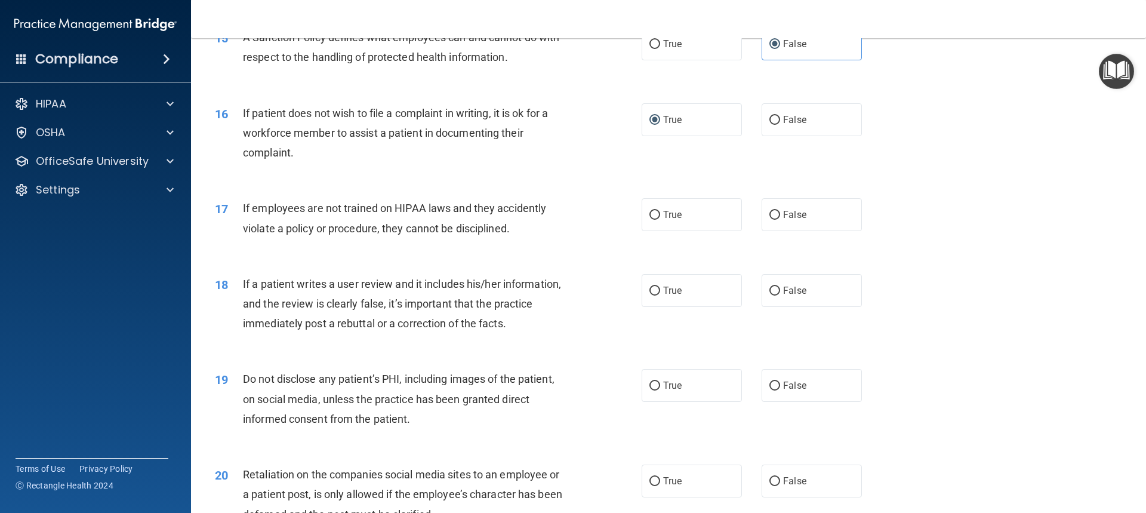
scroll to position [1432, 0]
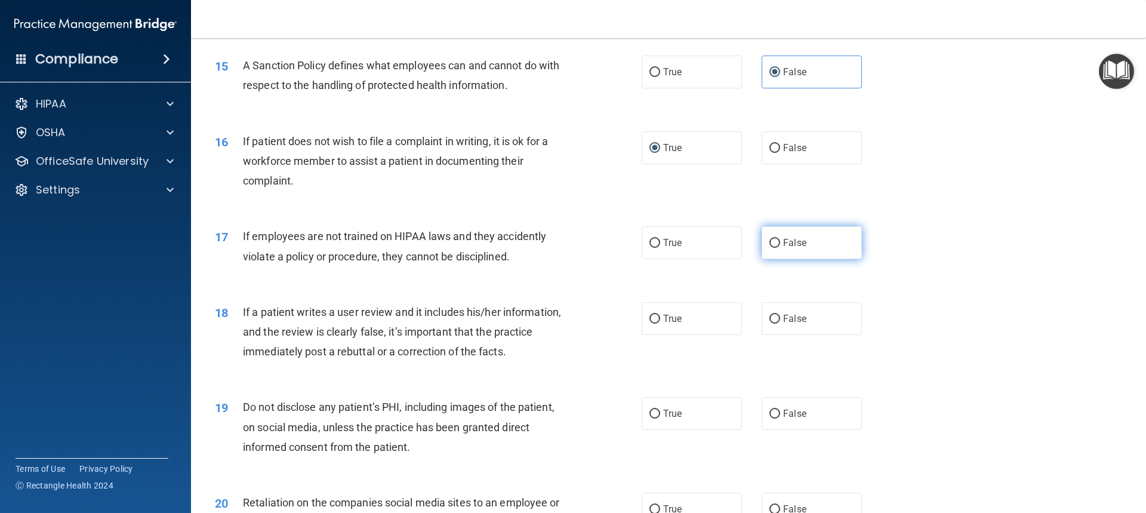
click at [847, 259] on label "False" at bounding box center [811, 242] width 100 height 33
click at [780, 248] on input "False" at bounding box center [774, 243] width 11 height 9
radio input "true"
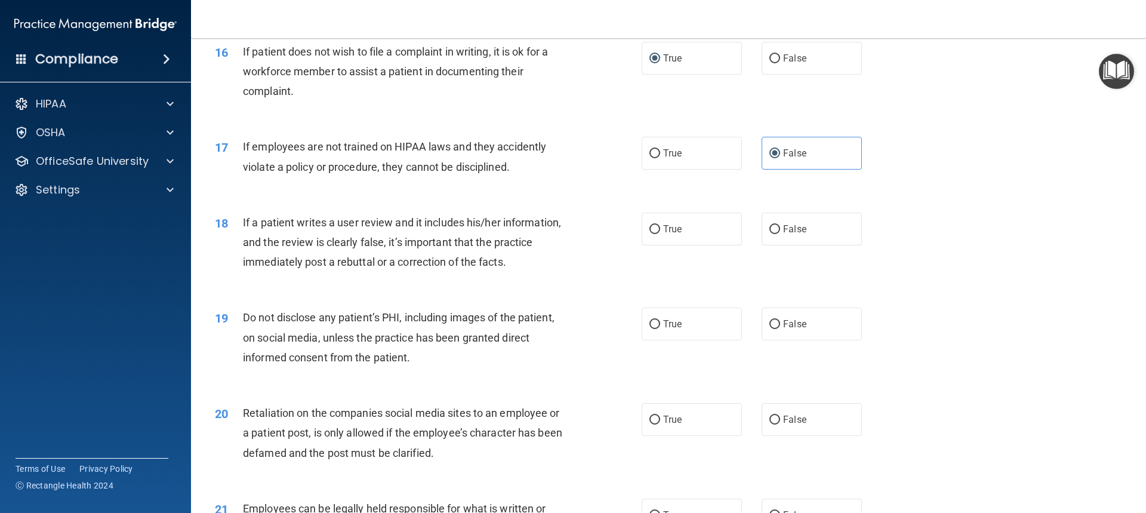
scroll to position [1551, 0]
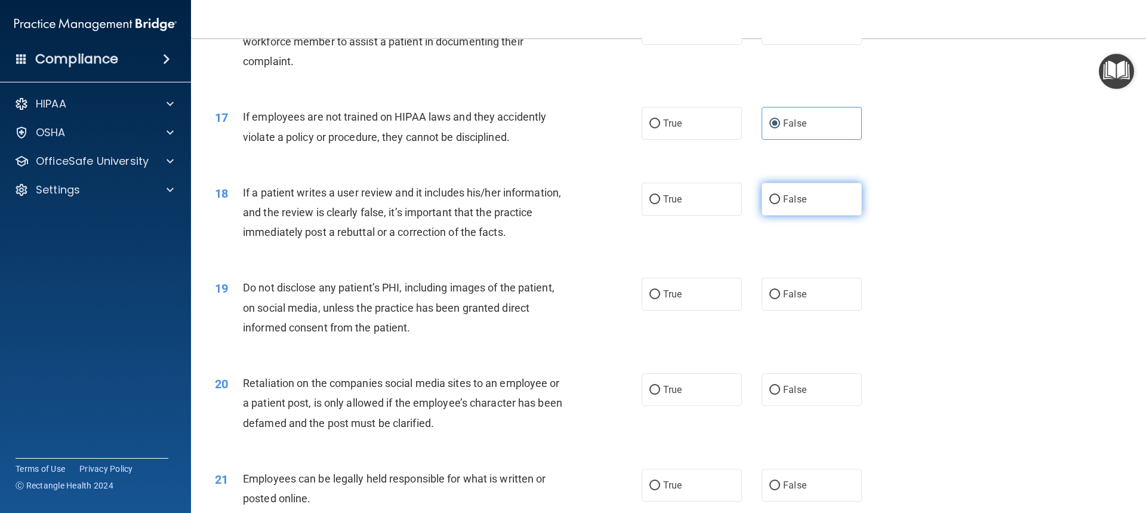
click at [779, 215] on label "False" at bounding box center [811, 199] width 100 height 33
click at [779, 204] on input "False" at bounding box center [774, 199] width 11 height 9
radio input "true"
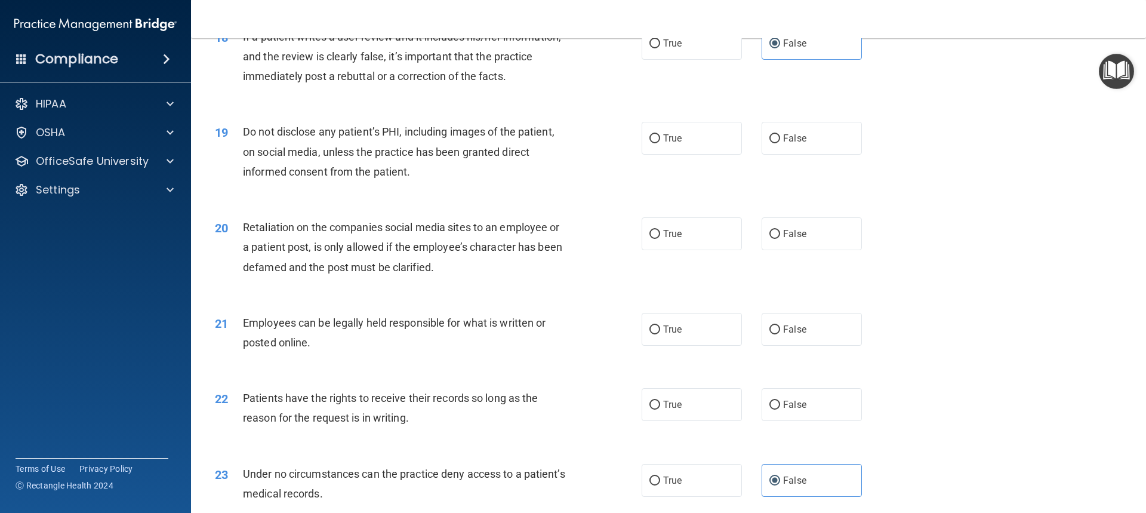
scroll to position [1647, 0]
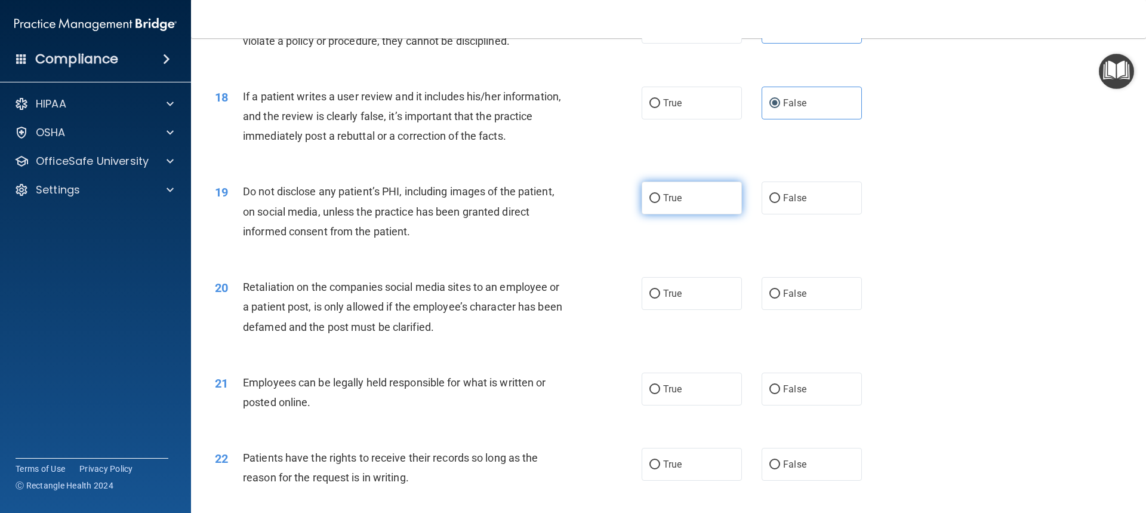
click at [700, 214] on label "True" at bounding box center [691, 197] width 100 height 33
click at [660, 203] on input "True" at bounding box center [654, 198] width 11 height 9
radio input "true"
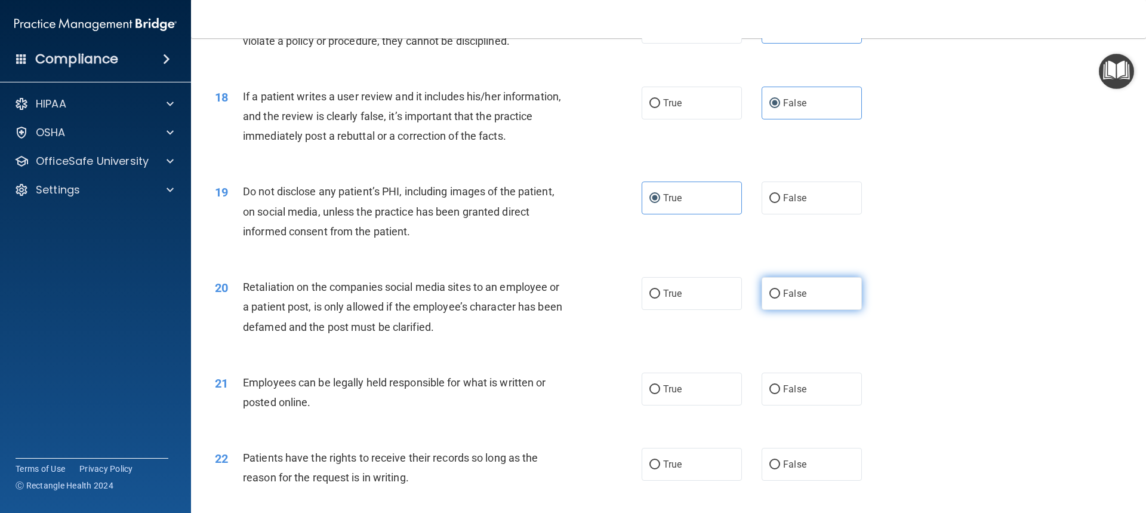
click at [799, 299] on span "False" at bounding box center [794, 293] width 23 height 11
click at [780, 298] on input "False" at bounding box center [774, 293] width 11 height 9
radio input "true"
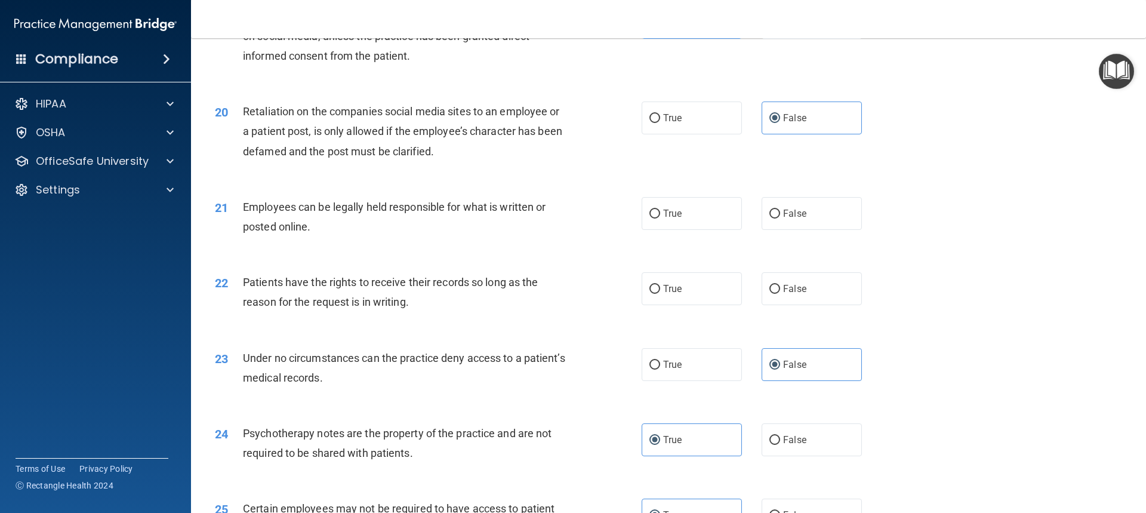
scroll to position [1826, 0]
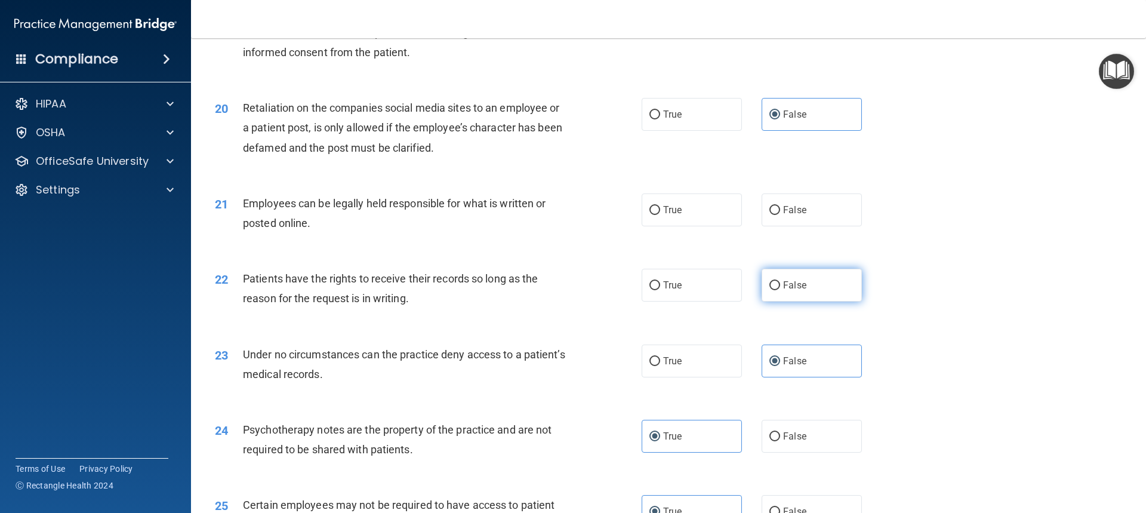
click at [814, 301] on label "False" at bounding box center [811, 285] width 100 height 33
click at [780, 290] on input "False" at bounding box center [774, 285] width 11 height 9
radio input "true"
click at [675, 223] on label "True" at bounding box center [691, 209] width 100 height 33
click at [660, 215] on input "True" at bounding box center [654, 210] width 11 height 9
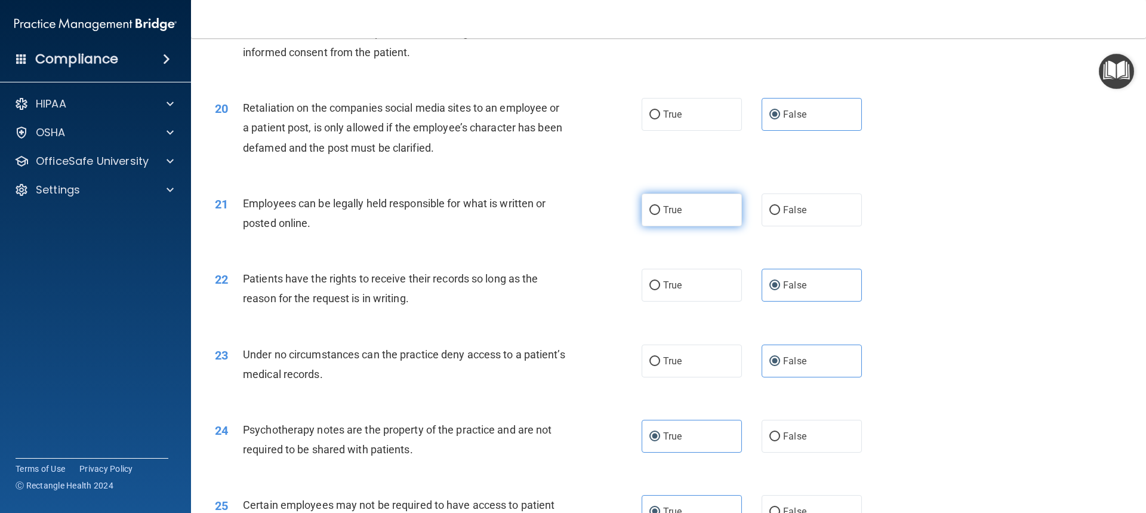
radio input "true"
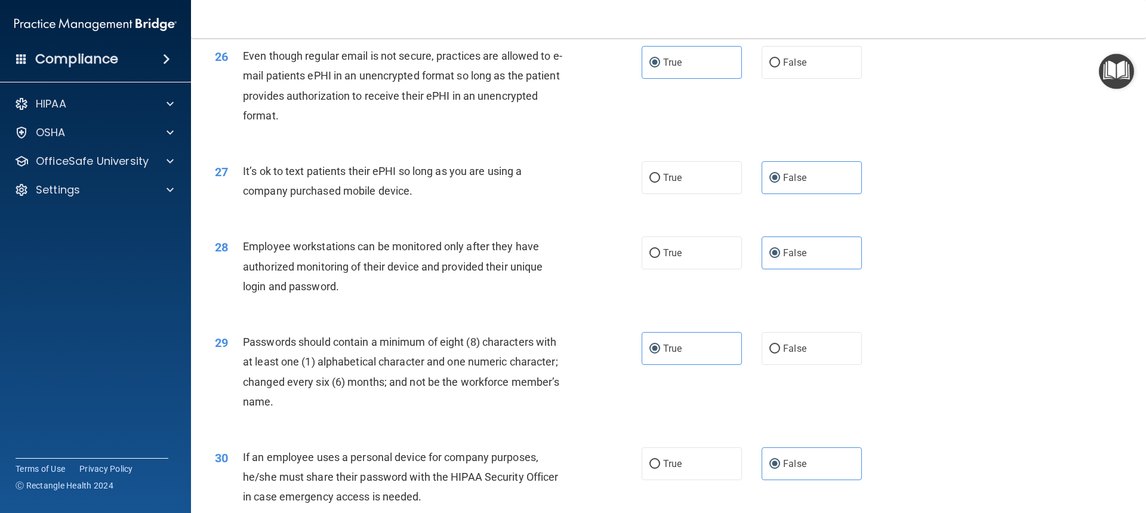
scroll to position [2483, 0]
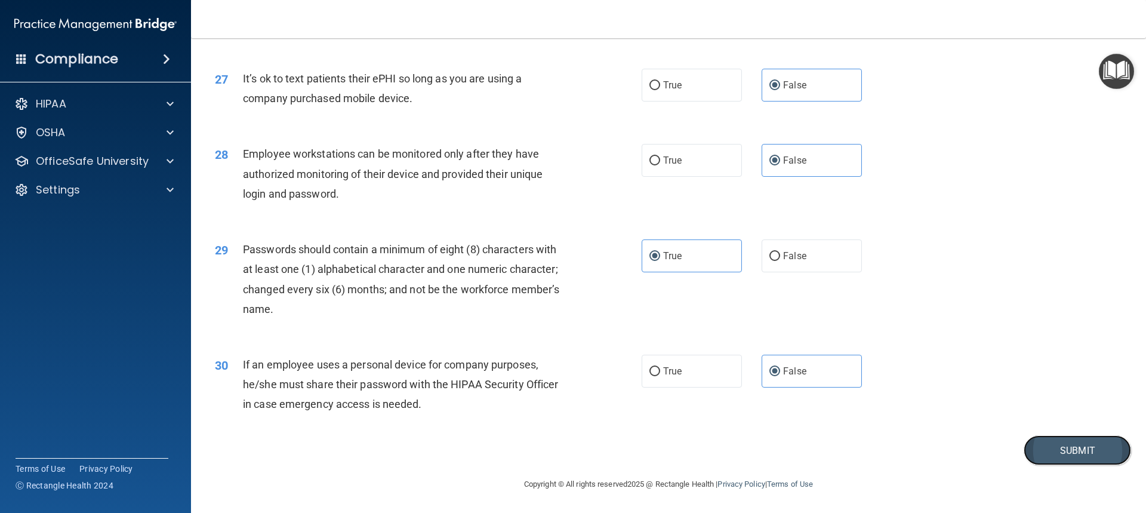
click at [1060, 451] on button "Submit" at bounding box center [1076, 450] width 107 height 30
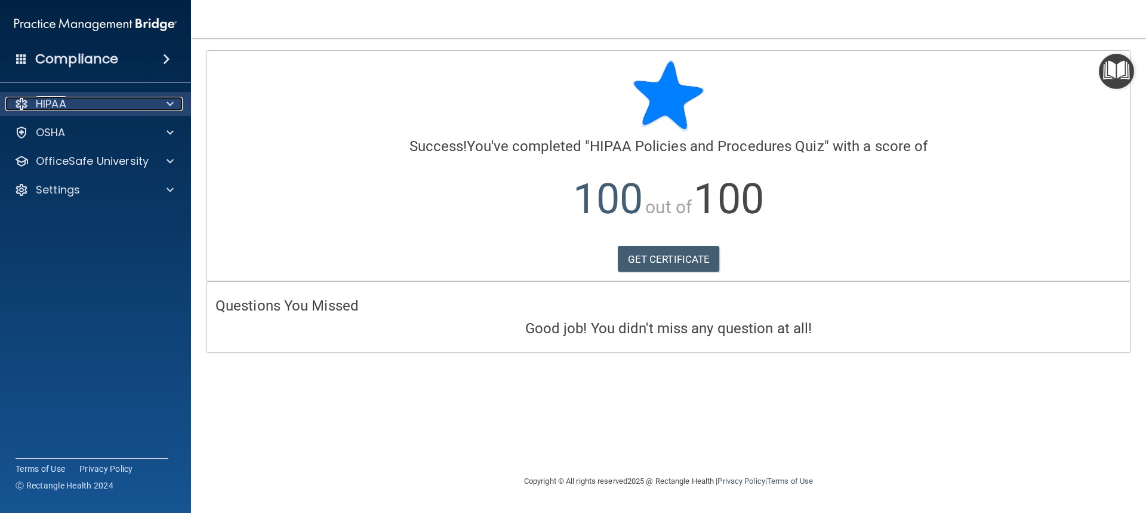
click at [169, 103] on span at bounding box center [169, 104] width 7 height 14
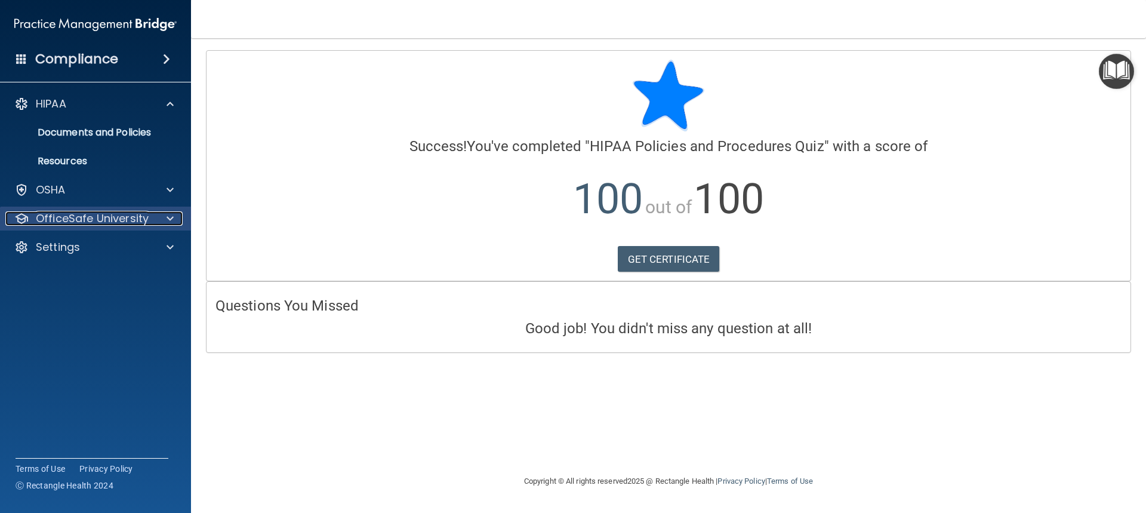
click at [95, 218] on p "OfficeSafe University" at bounding box center [92, 218] width 113 height 14
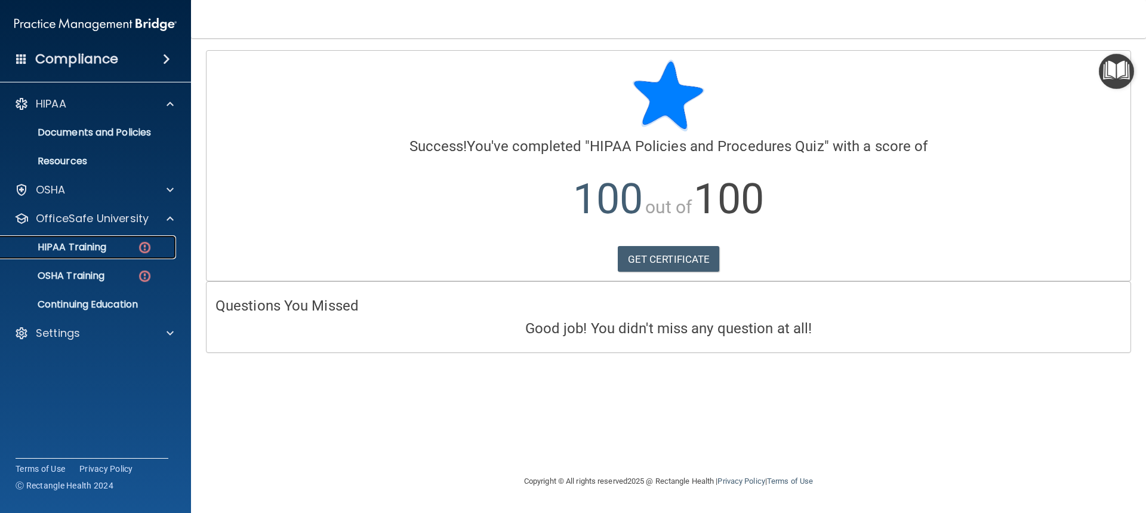
click at [90, 245] on p "HIPAA Training" at bounding box center [57, 247] width 98 height 12
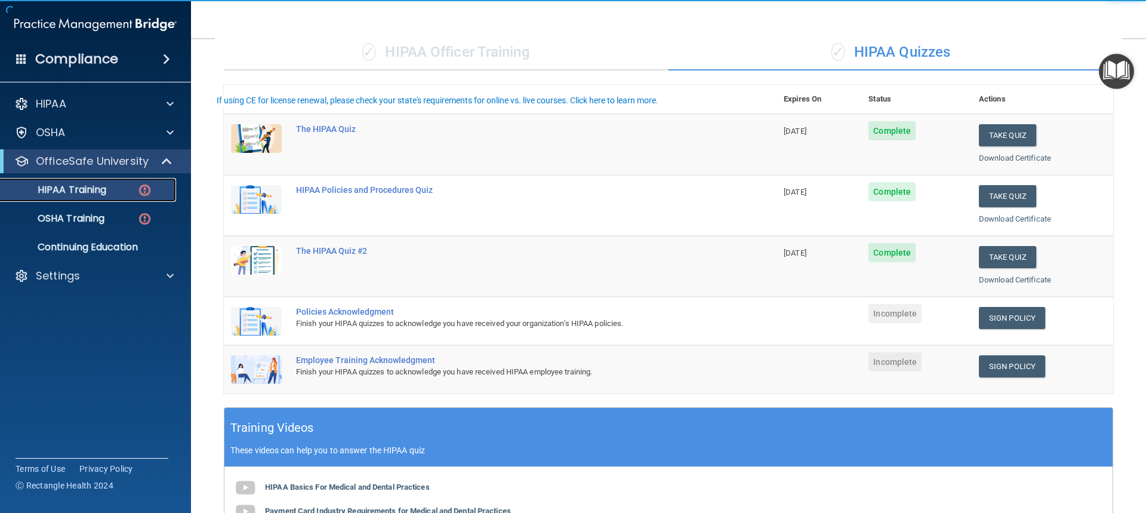
scroll to position [119, 0]
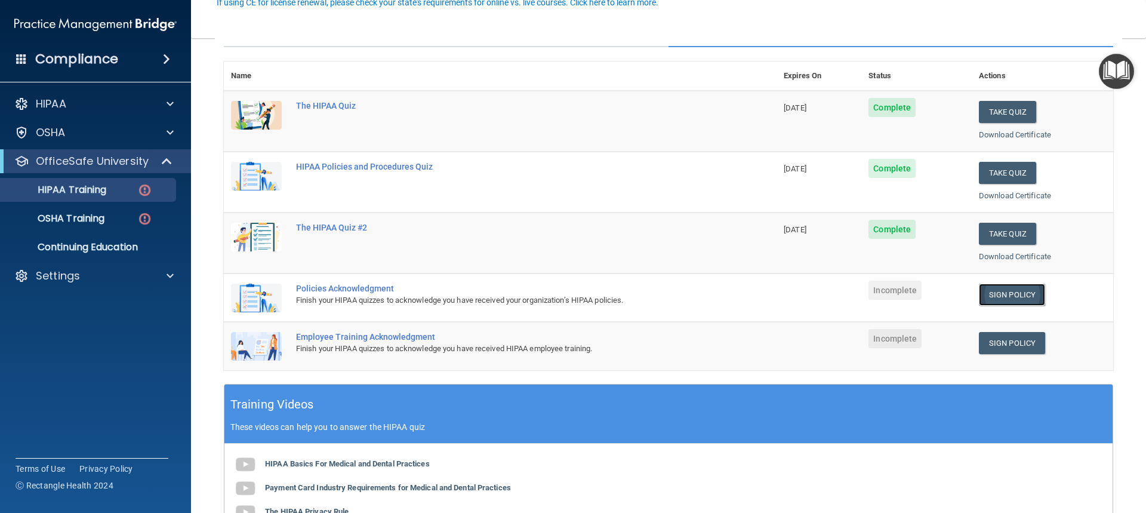
click at [1018, 294] on link "Sign Policy" at bounding box center [1012, 294] width 66 height 22
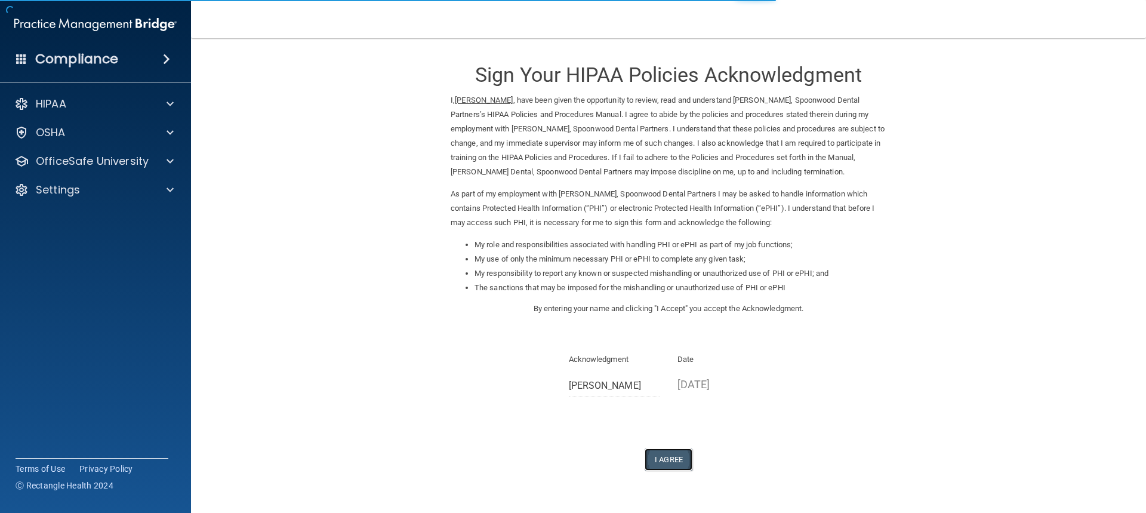
click at [664, 458] on button "I Agree" at bounding box center [668, 459] width 48 height 22
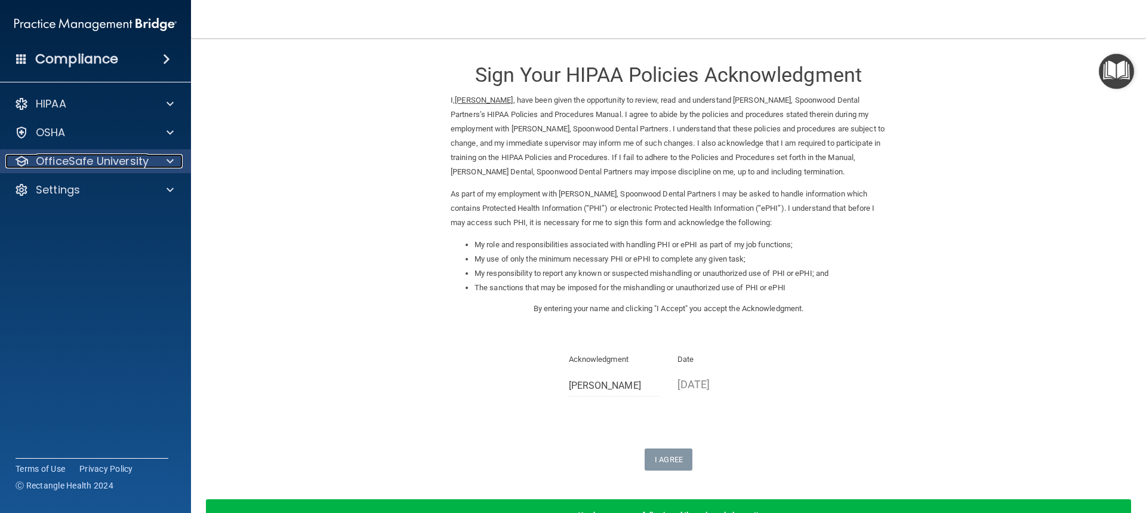
click at [117, 163] on p "OfficeSafe University" at bounding box center [92, 161] width 113 height 14
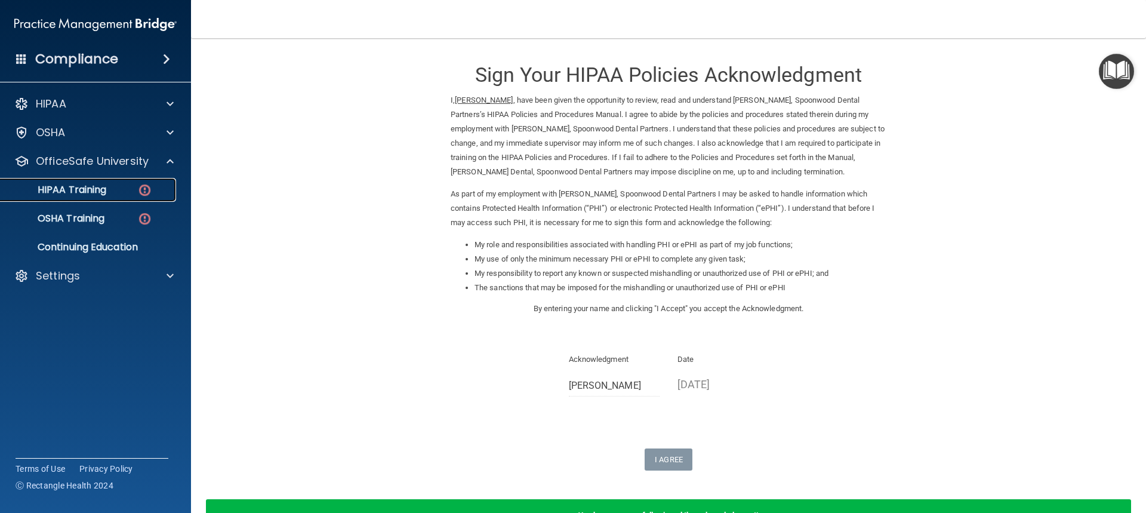
click at [112, 192] on div "HIPAA Training" at bounding box center [89, 190] width 163 height 12
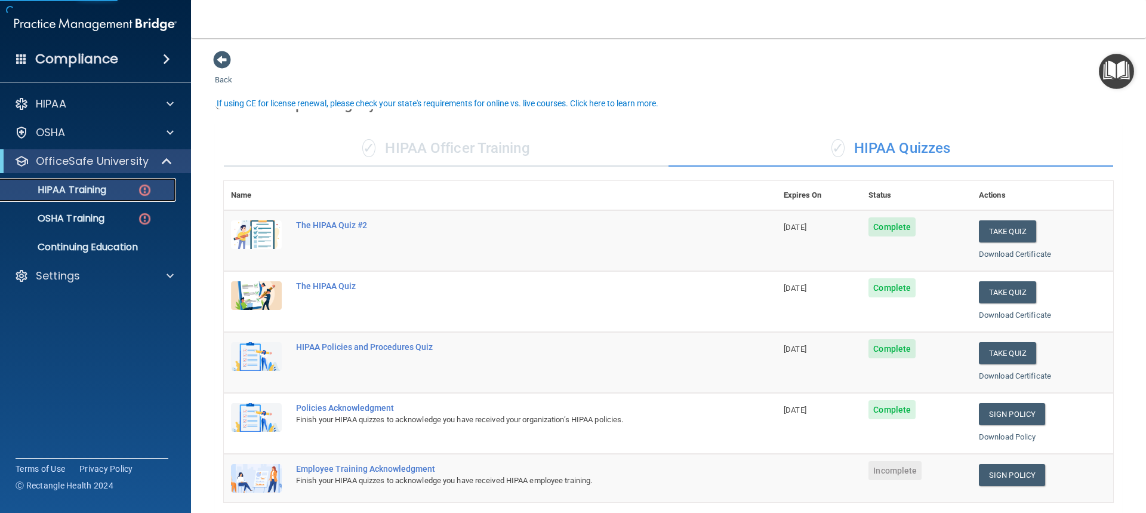
scroll to position [239, 0]
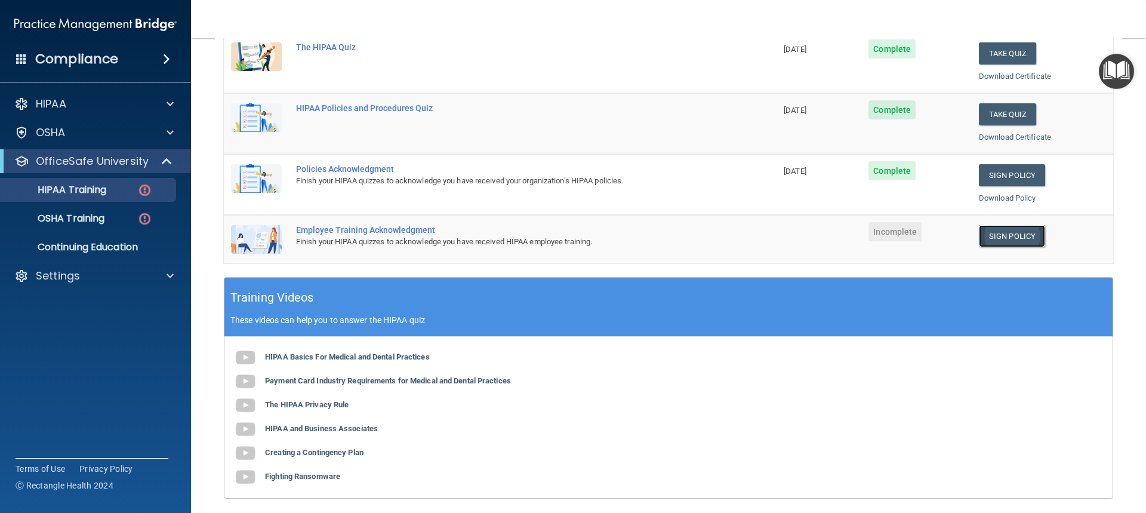
click at [1007, 244] on link "Sign Policy" at bounding box center [1012, 236] width 66 height 22
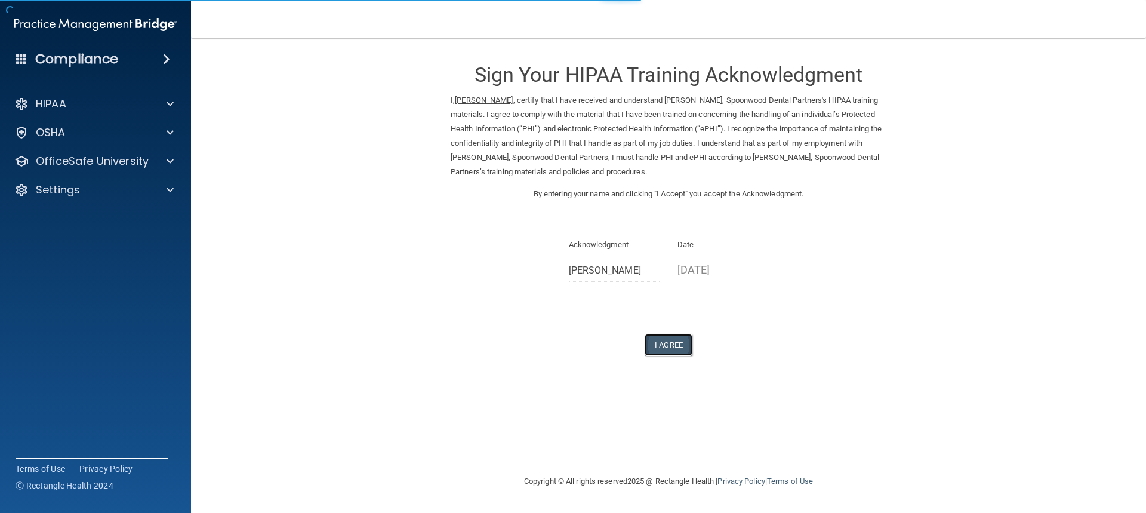
click at [672, 344] on button "I Agree" at bounding box center [668, 345] width 48 height 22
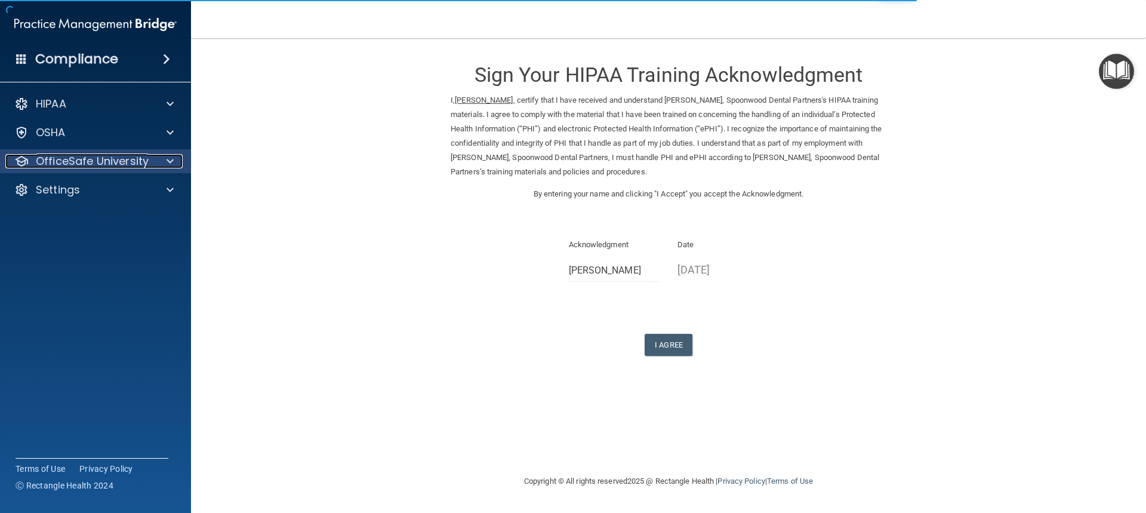
click at [135, 162] on p "OfficeSafe University" at bounding box center [92, 161] width 113 height 14
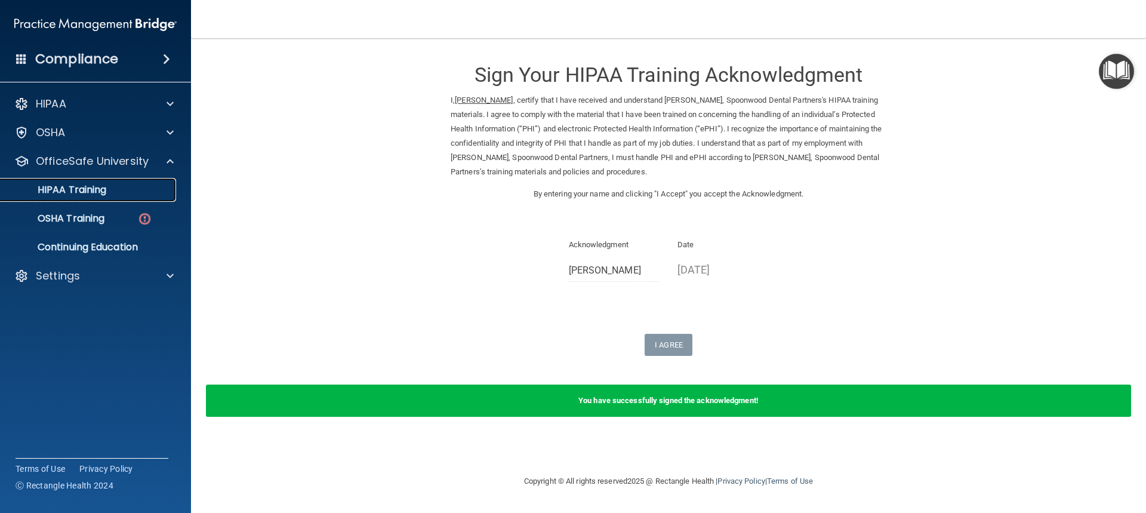
click at [105, 192] on p "HIPAA Training" at bounding box center [57, 190] width 98 height 12
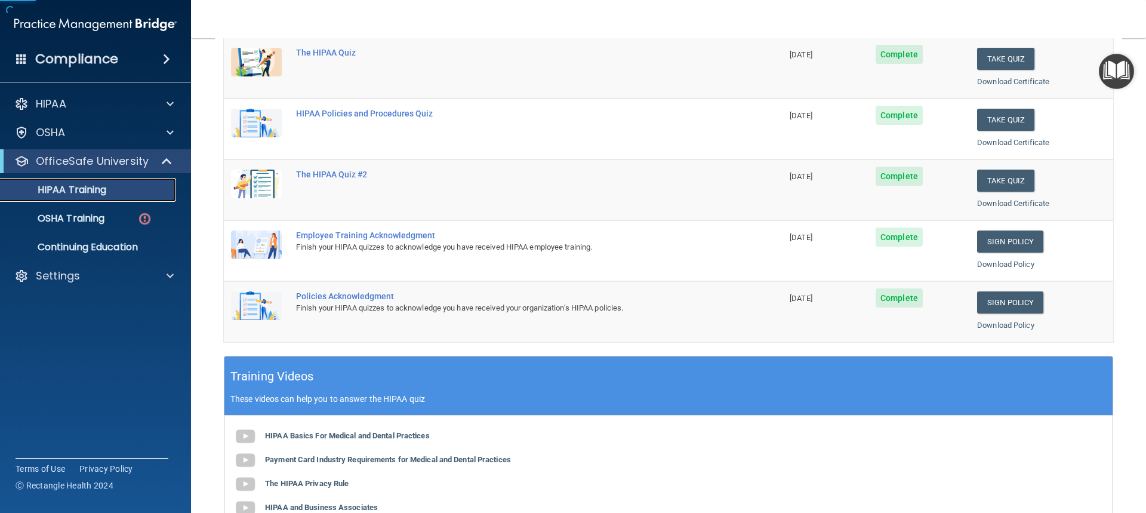
scroll to position [179, 0]
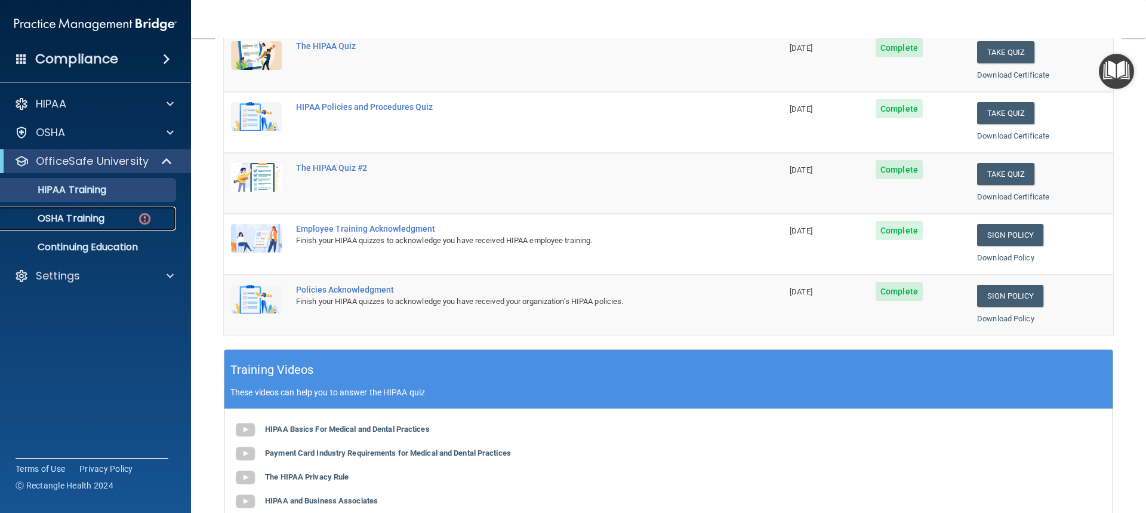
click at [128, 223] on div "OSHA Training" at bounding box center [89, 218] width 163 height 12
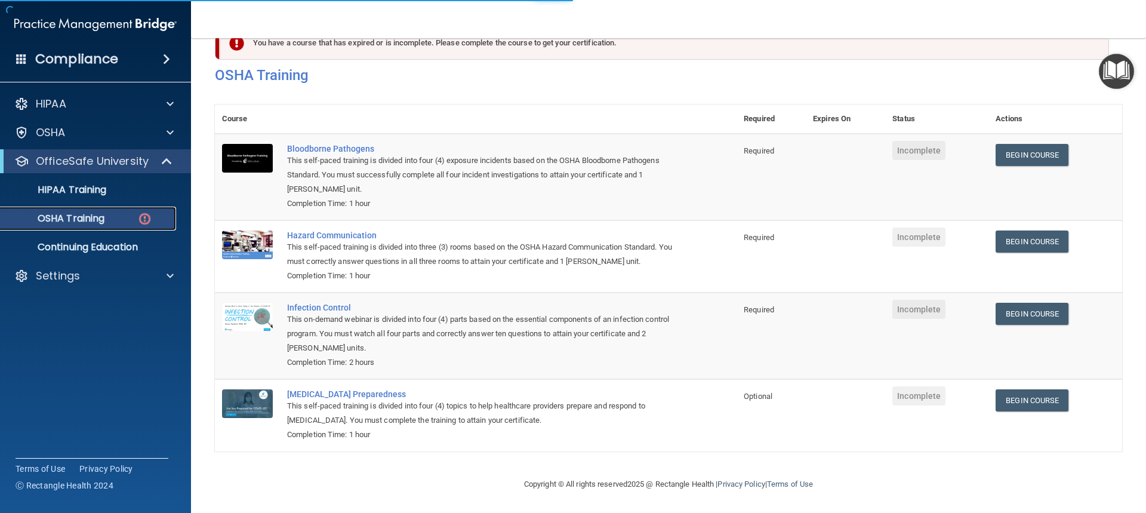
scroll to position [51, 0]
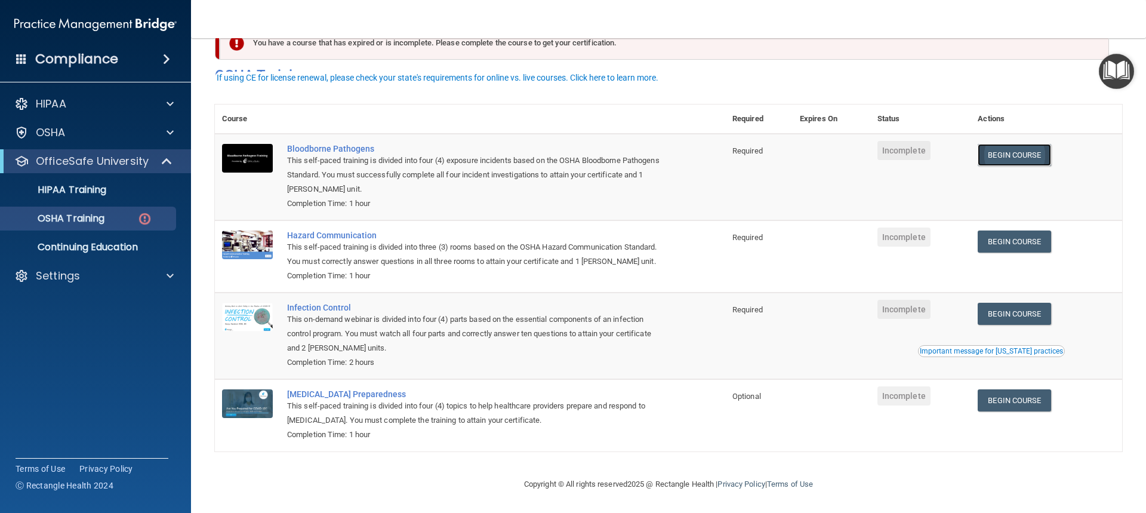
click at [1030, 144] on link "Begin Course" at bounding box center [1013, 155] width 73 height 22
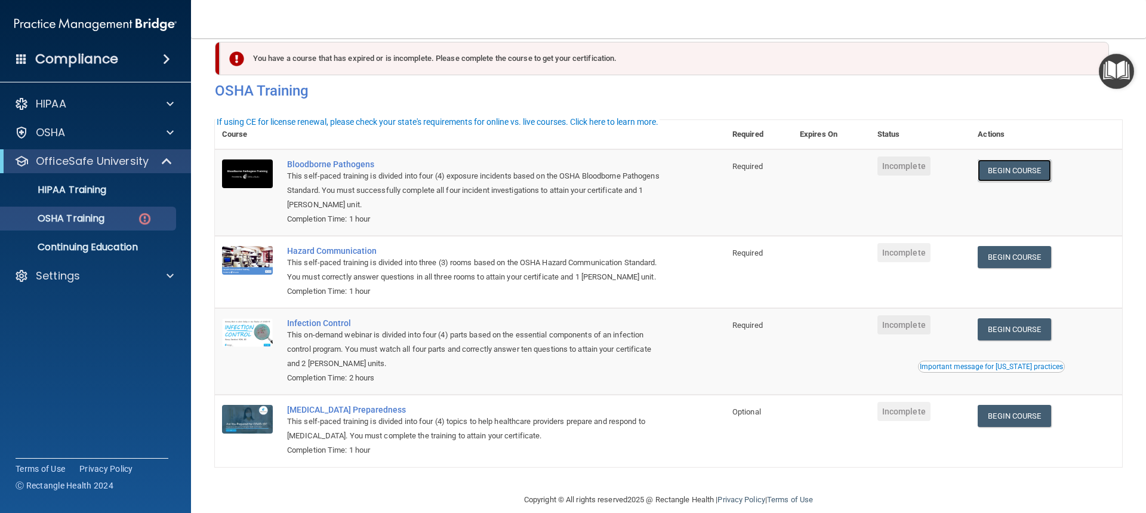
scroll to position [0, 0]
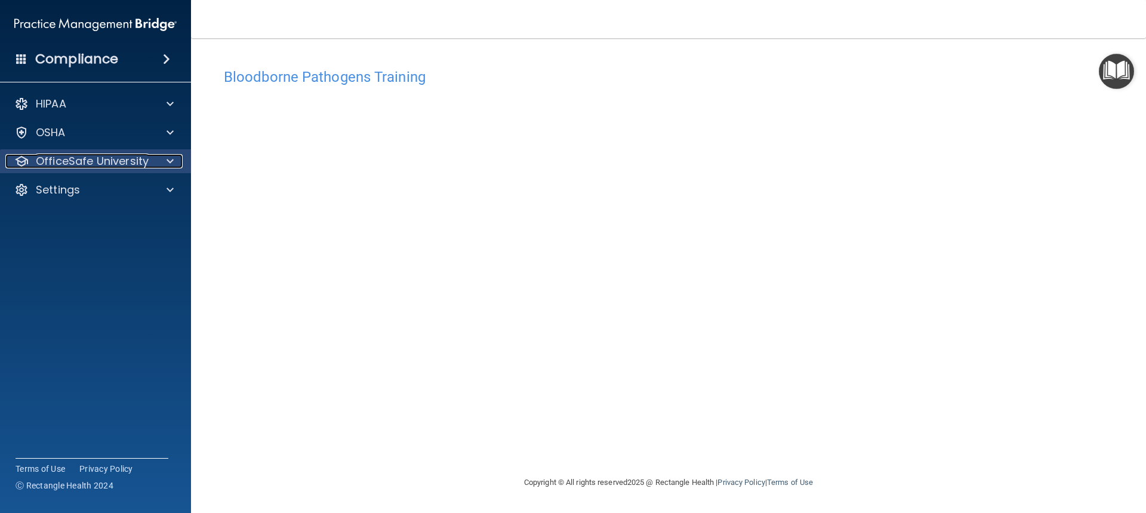
click at [132, 165] on p "OfficeSafe University" at bounding box center [92, 161] width 113 height 14
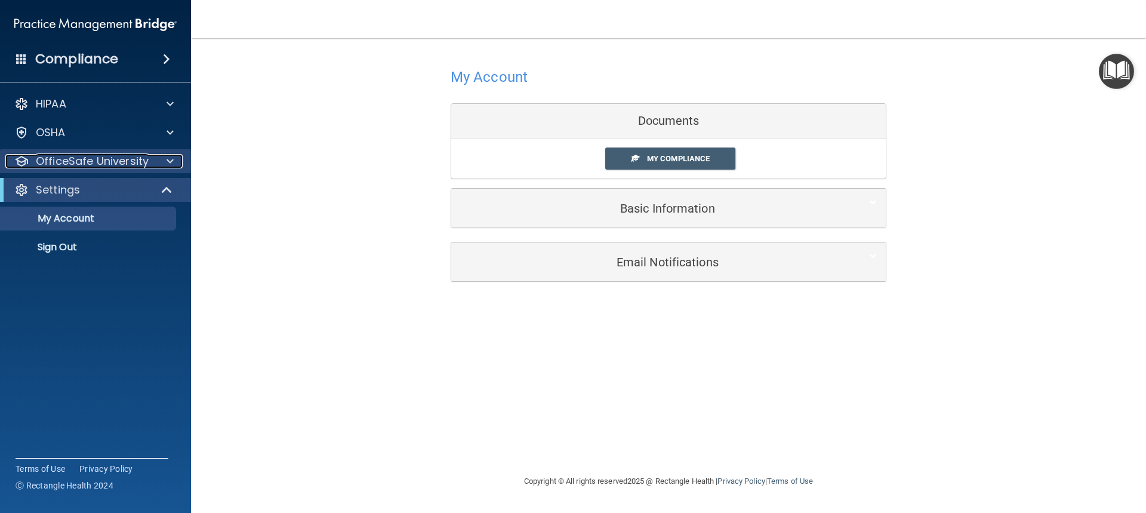
click at [157, 159] on div at bounding box center [168, 161] width 30 height 14
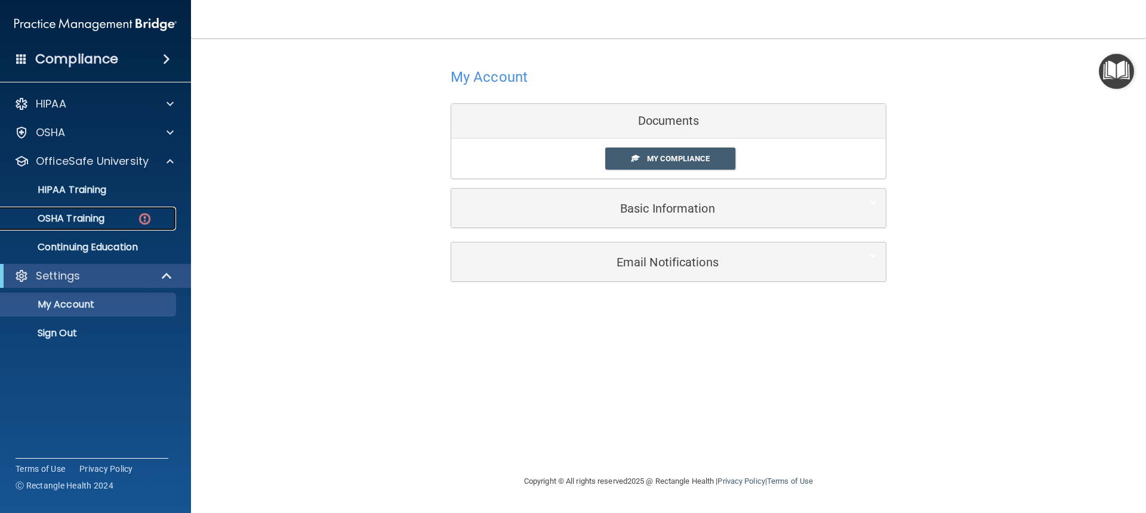
click at [127, 212] on link "OSHA Training" at bounding box center [82, 218] width 188 height 24
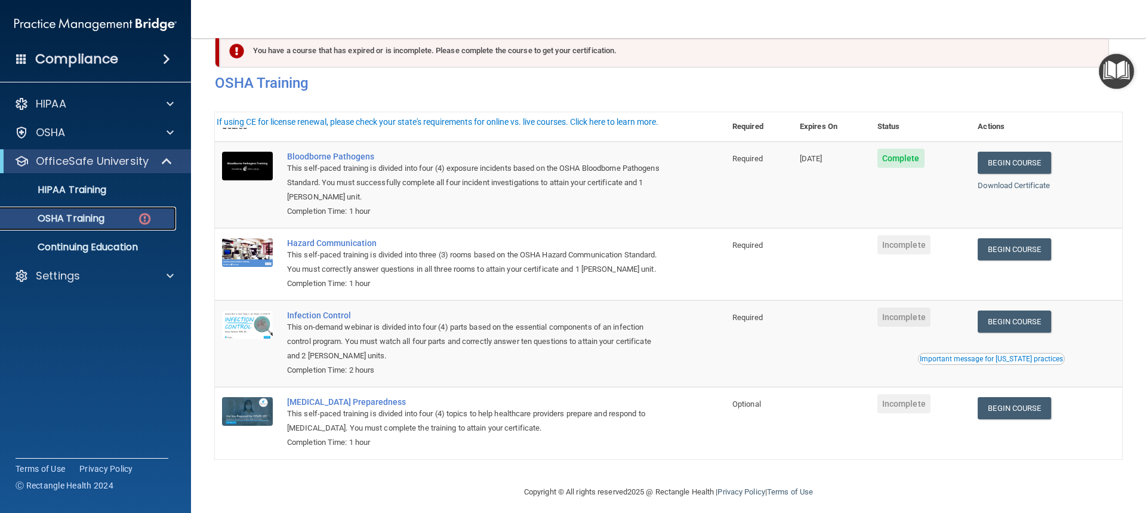
scroll to position [51, 0]
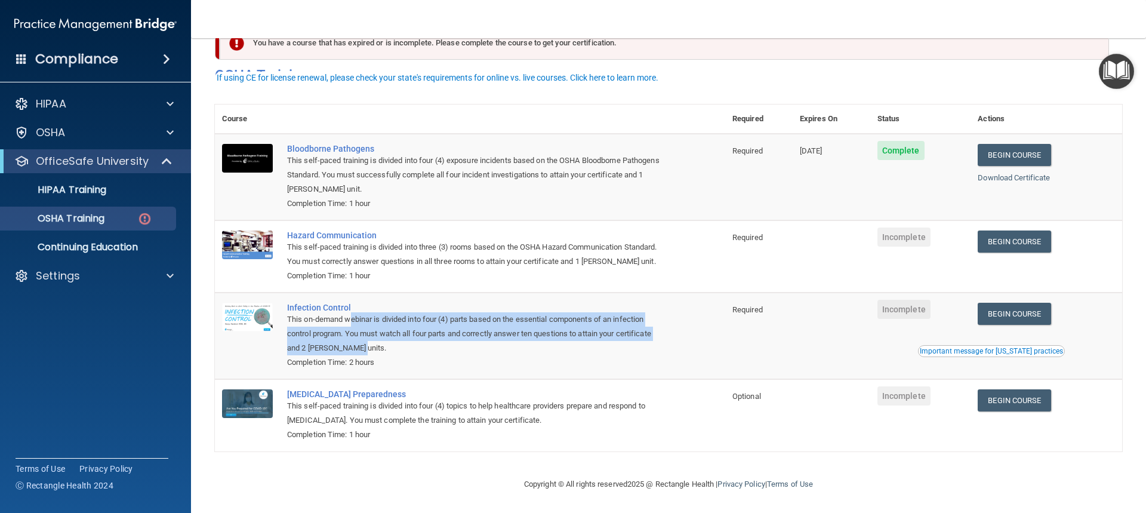
drag, startPoint x: 349, startPoint y: 316, endPoint x: 377, endPoint y: 352, distance: 45.1
click at [377, 352] on div "This on-demand webinar is divided into four (4) parts based on the essential co…" at bounding box center [476, 333] width 378 height 43
click at [377, 353] on div "This on-demand webinar is divided into four (4) parts based on the essential co…" at bounding box center [476, 333] width 378 height 43
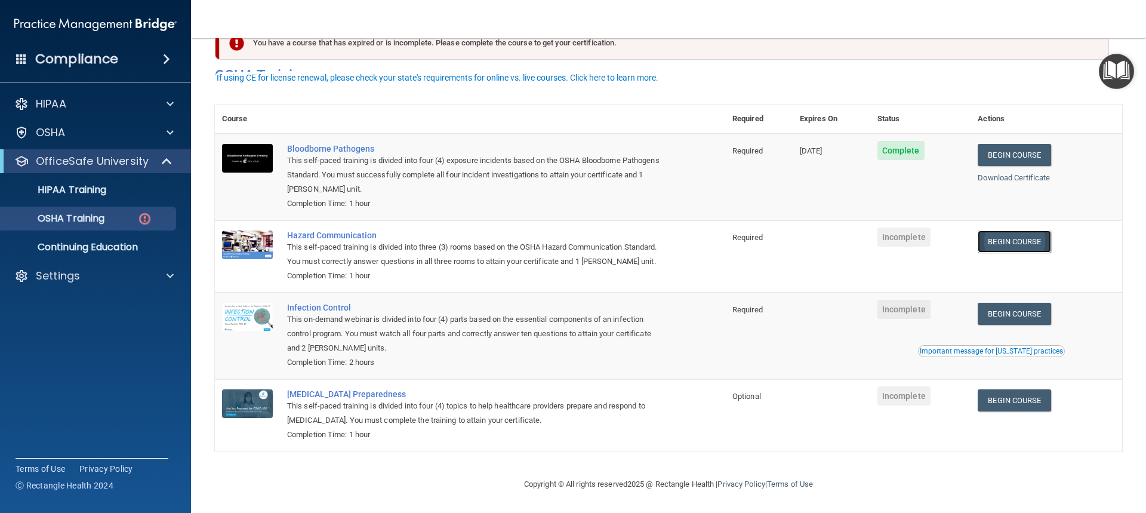
click at [1035, 230] on link "Begin Course" at bounding box center [1013, 241] width 73 height 22
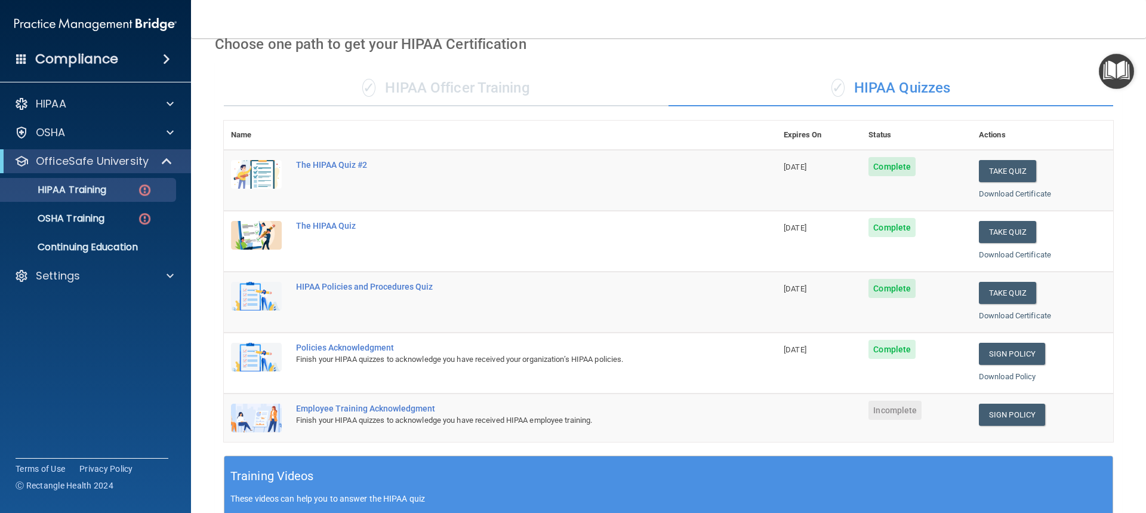
scroll to position [60, 0]
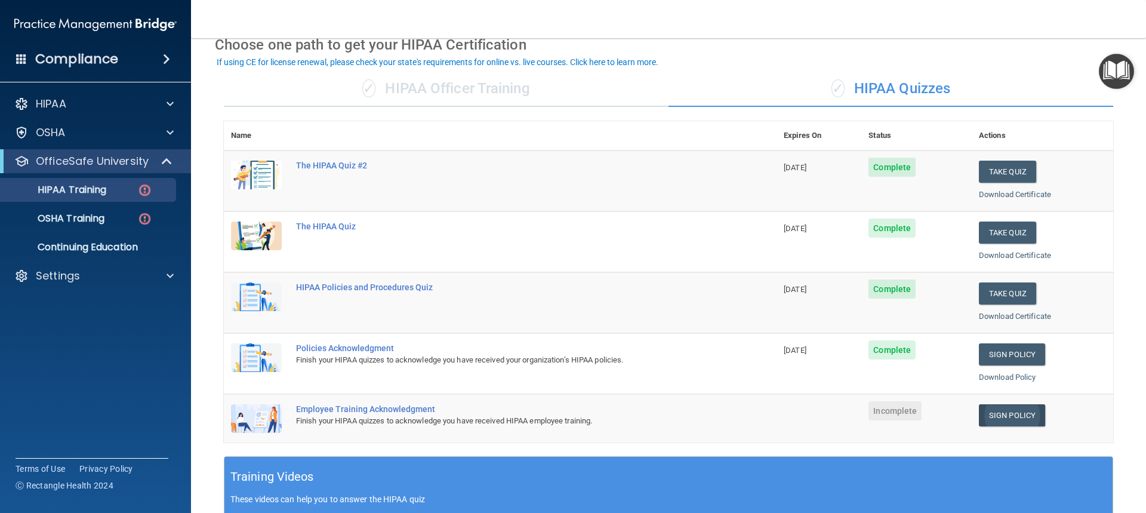
click at [1014, 418] on link "Sign Policy" at bounding box center [1012, 415] width 66 height 22
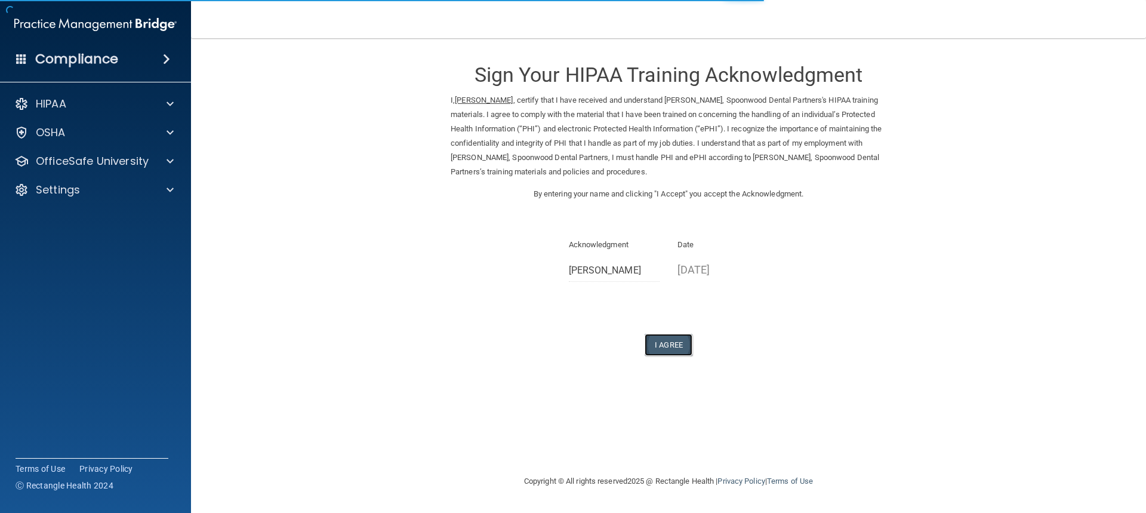
click at [670, 350] on button "I Agree" at bounding box center [668, 345] width 48 height 22
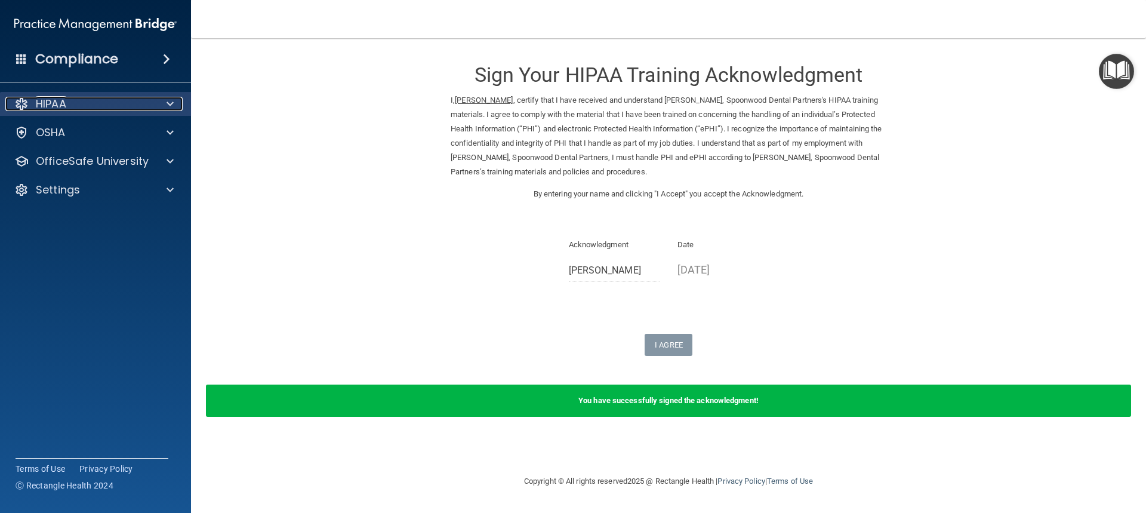
click at [86, 110] on div "HIPAA" at bounding box center [79, 104] width 148 height 14
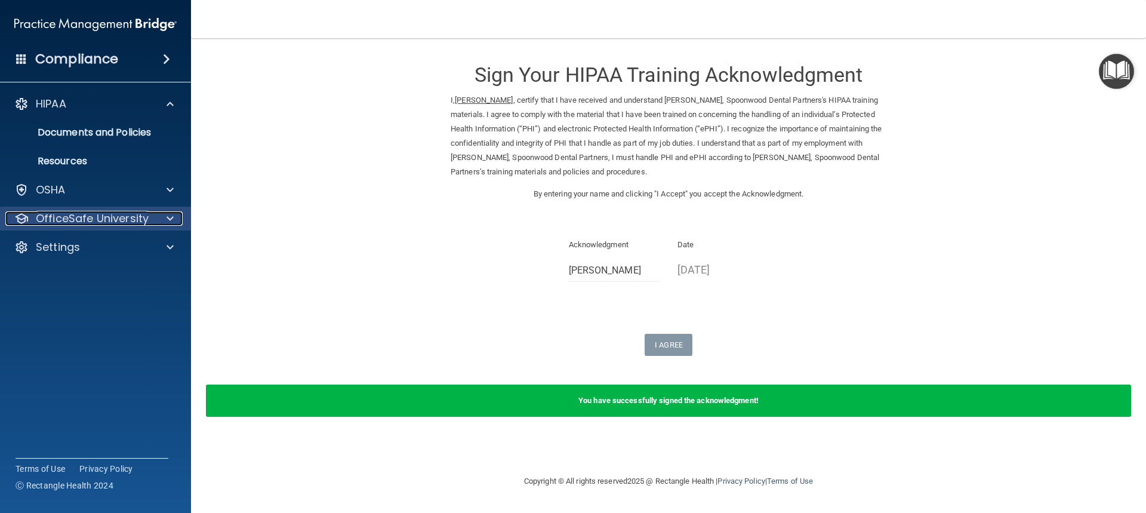
click at [76, 217] on p "OfficeSafe University" at bounding box center [92, 218] width 113 height 14
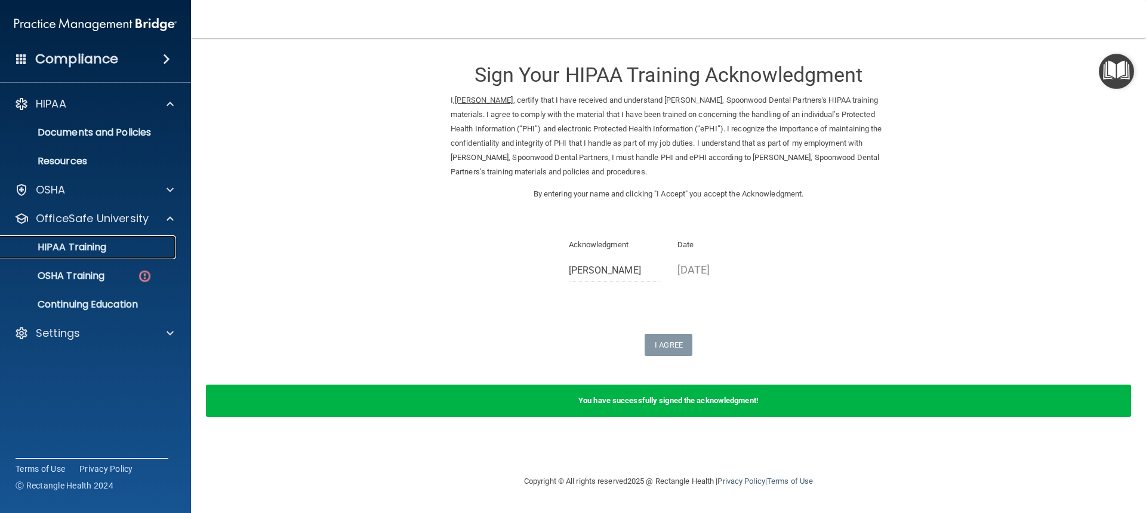
click at [71, 257] on link "HIPAA Training" at bounding box center [82, 247] width 188 height 24
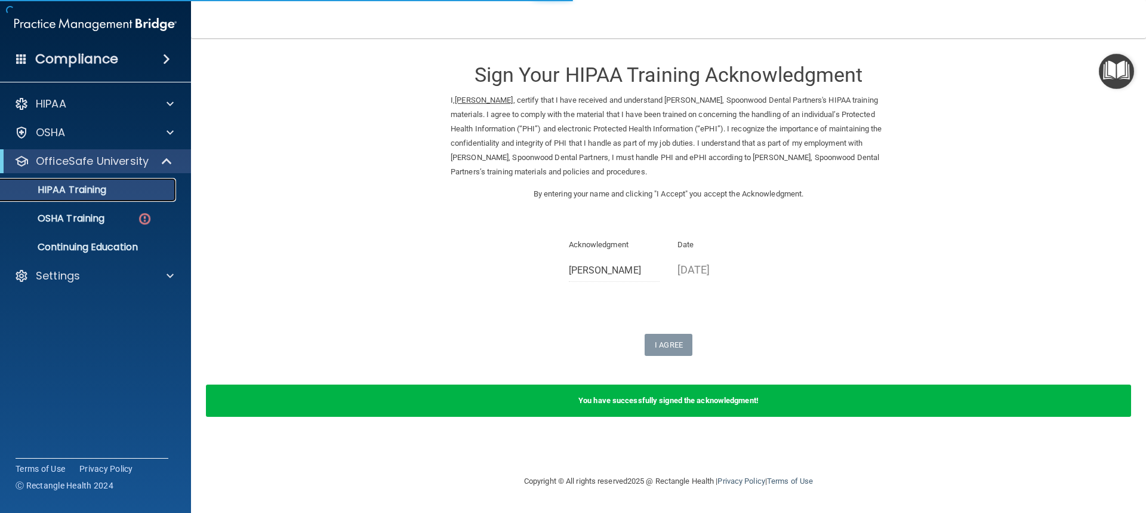
click at [64, 199] on link "HIPAA Training" at bounding box center [82, 190] width 188 height 24
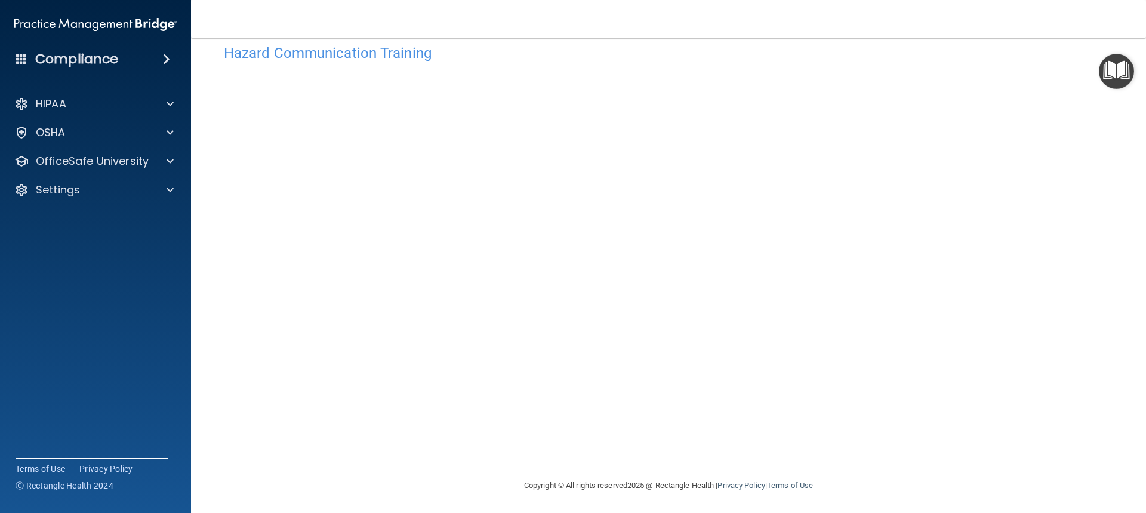
scroll to position [25, 0]
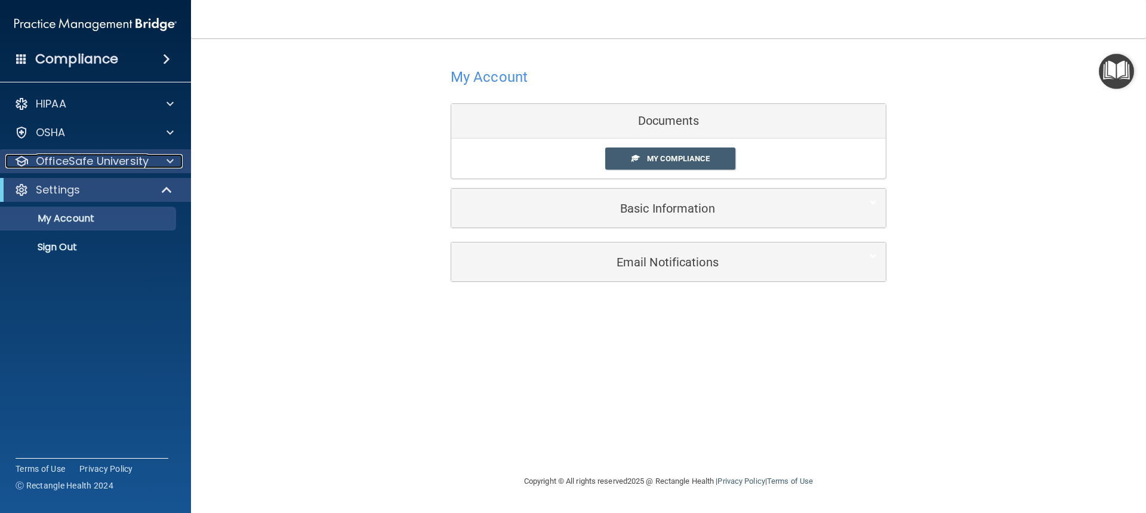
click at [79, 159] on p "OfficeSafe University" at bounding box center [92, 161] width 113 height 14
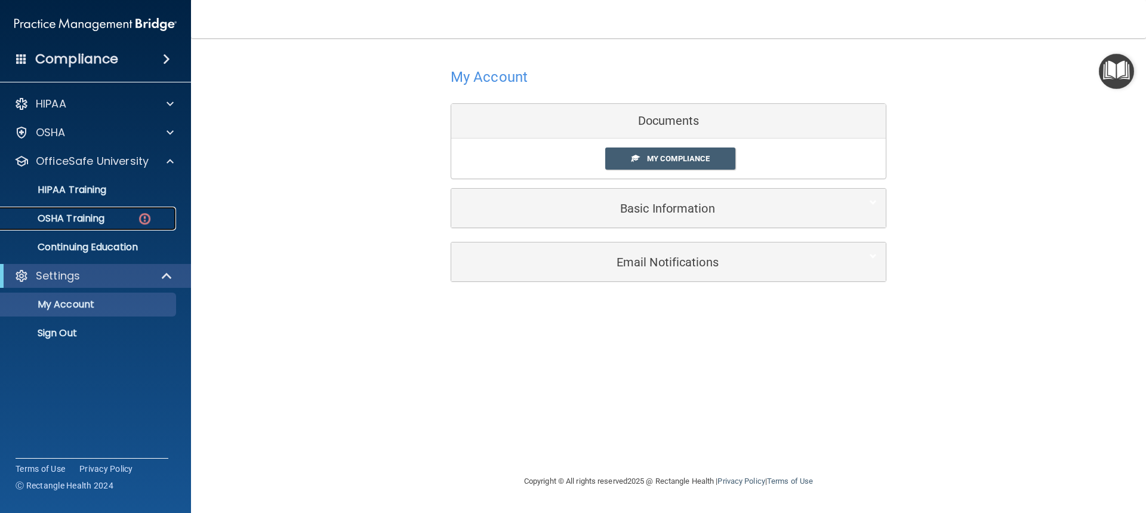
click at [81, 227] on link "OSHA Training" at bounding box center [82, 218] width 188 height 24
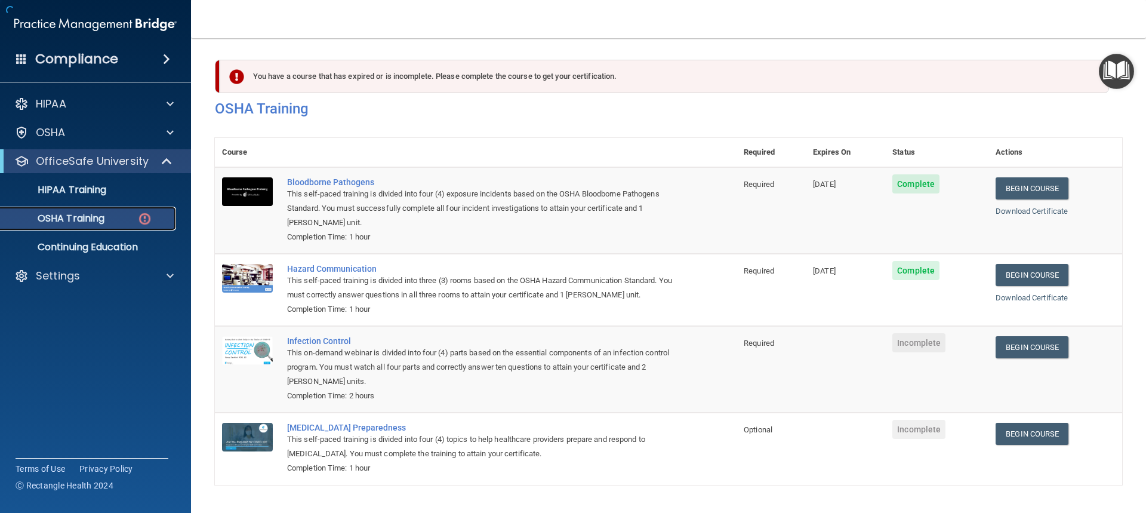
click at [97, 221] on p "OSHA Training" at bounding box center [56, 218] width 97 height 12
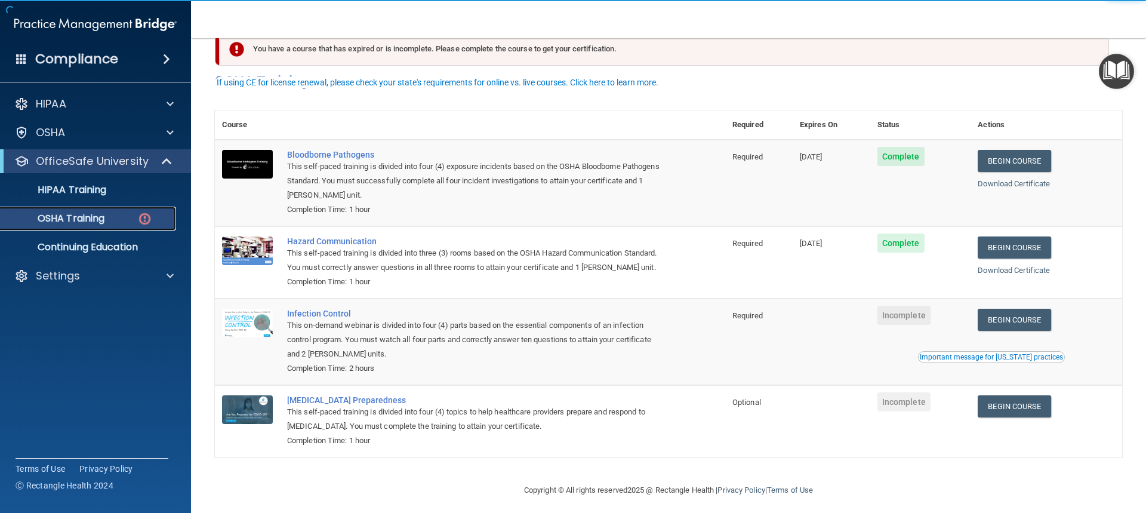
scroll to position [51, 0]
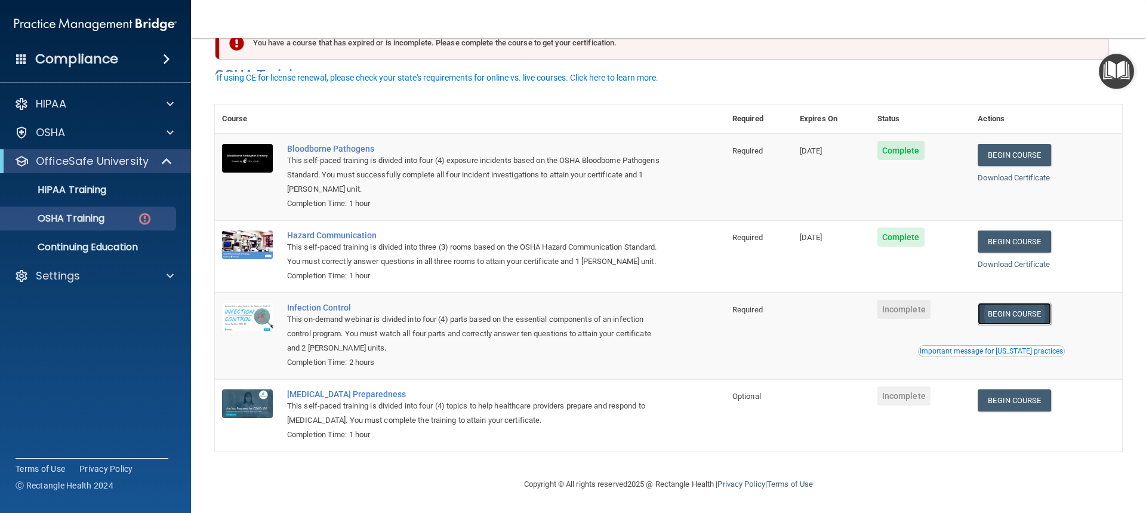
click at [1002, 307] on link "Begin Course" at bounding box center [1013, 314] width 73 height 22
click at [74, 186] on p "HIPAA Training" at bounding box center [57, 190] width 98 height 12
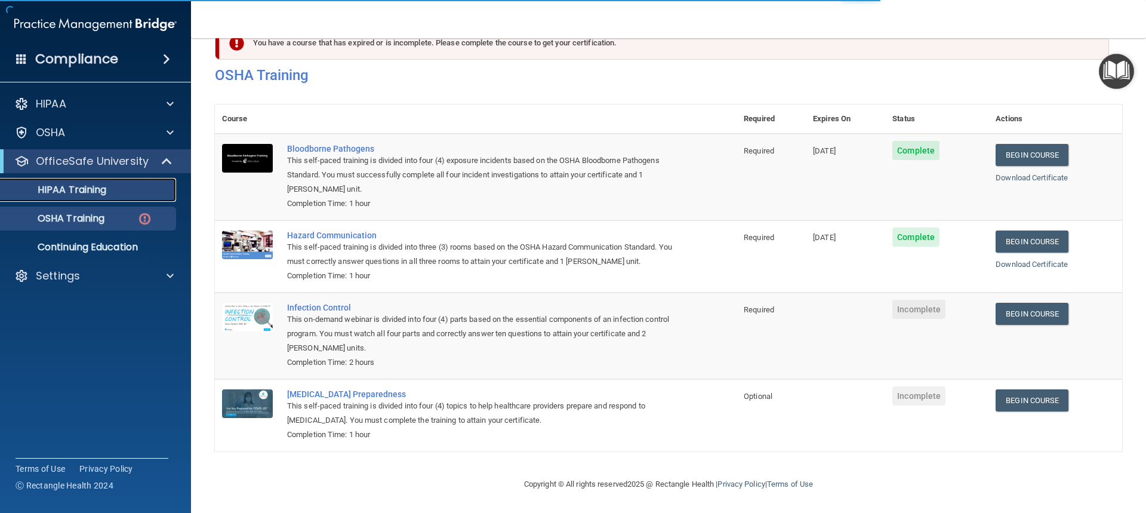
scroll to position [386, 0]
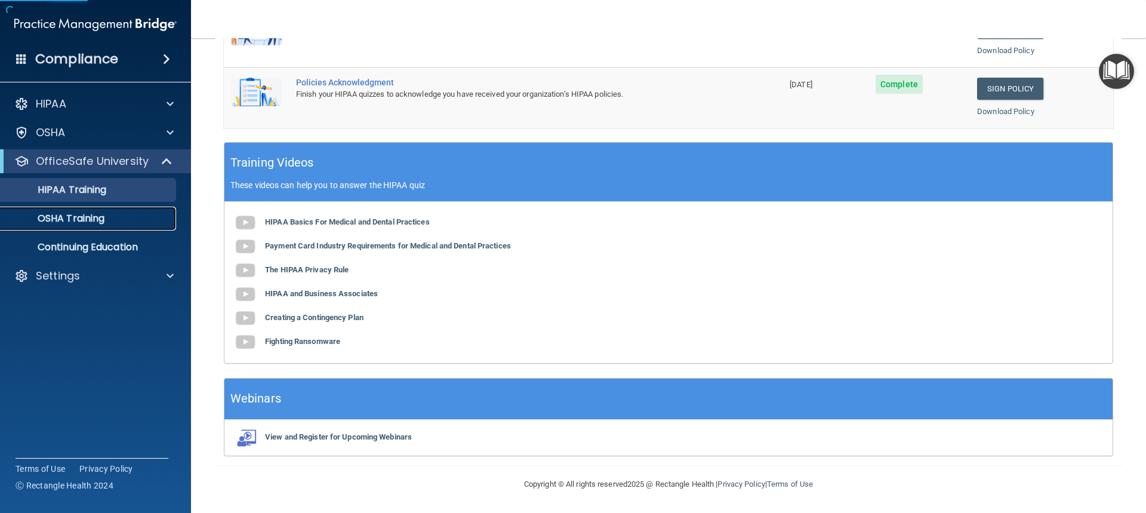
click at [82, 224] on p "OSHA Training" at bounding box center [56, 218] width 97 height 12
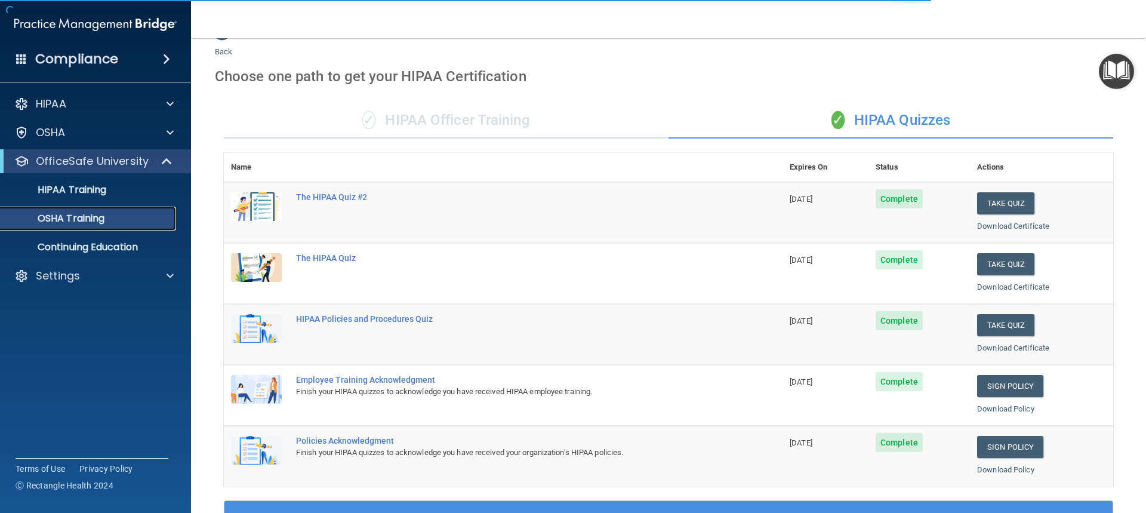
scroll to position [3, 0]
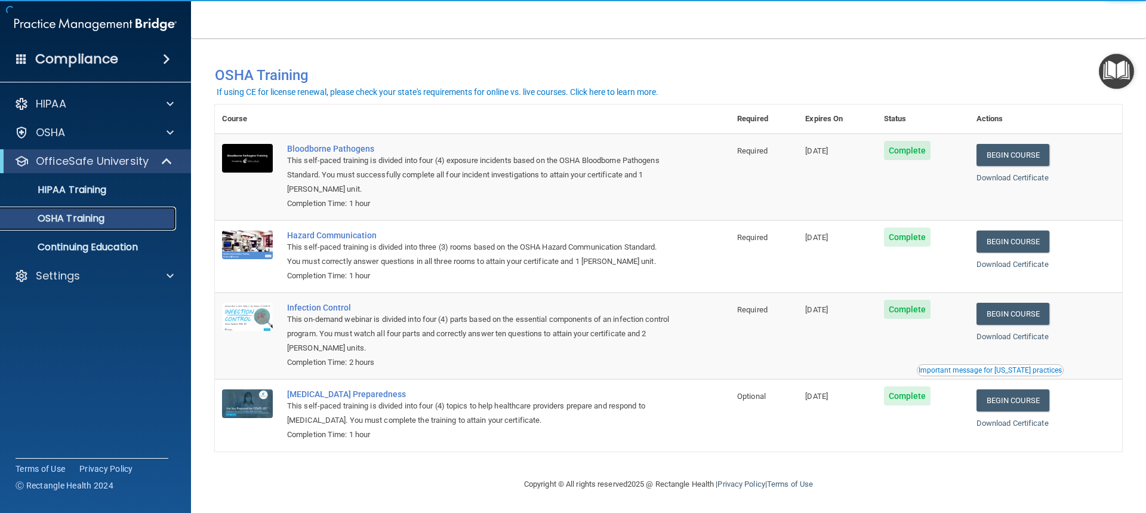
click at [67, 222] on p "OSHA Training" at bounding box center [56, 218] width 97 height 12
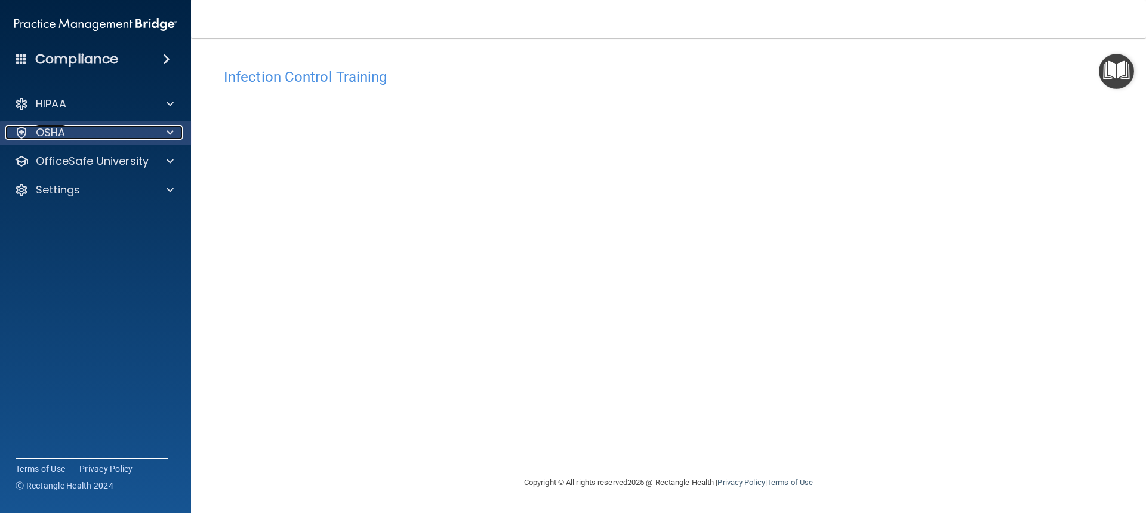
click at [100, 139] on div "OSHA" at bounding box center [79, 132] width 148 height 14
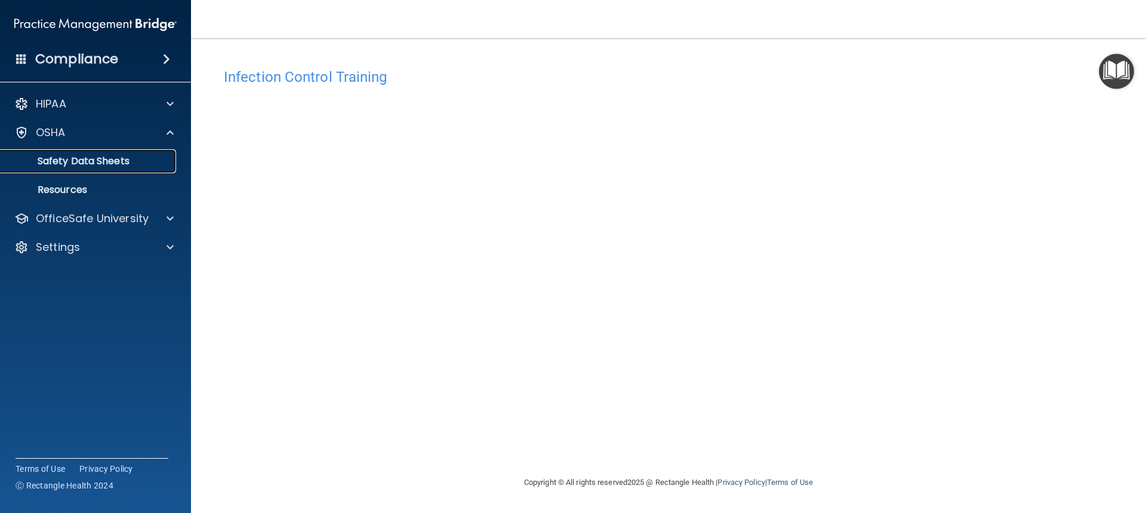
click at [117, 165] on p "Safety Data Sheets" at bounding box center [89, 161] width 163 height 12
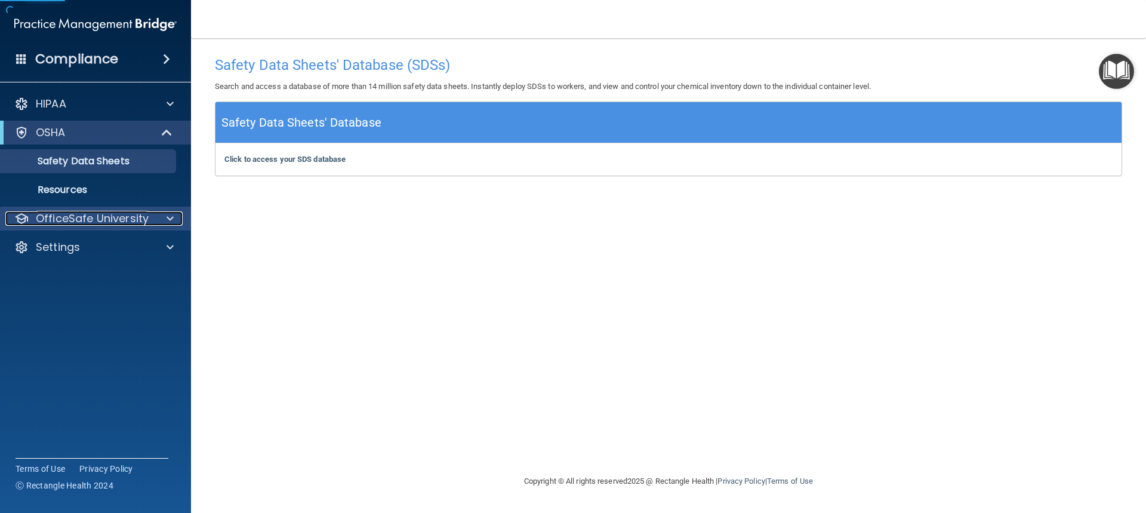
click at [121, 217] on p "OfficeSafe University" at bounding box center [92, 218] width 113 height 14
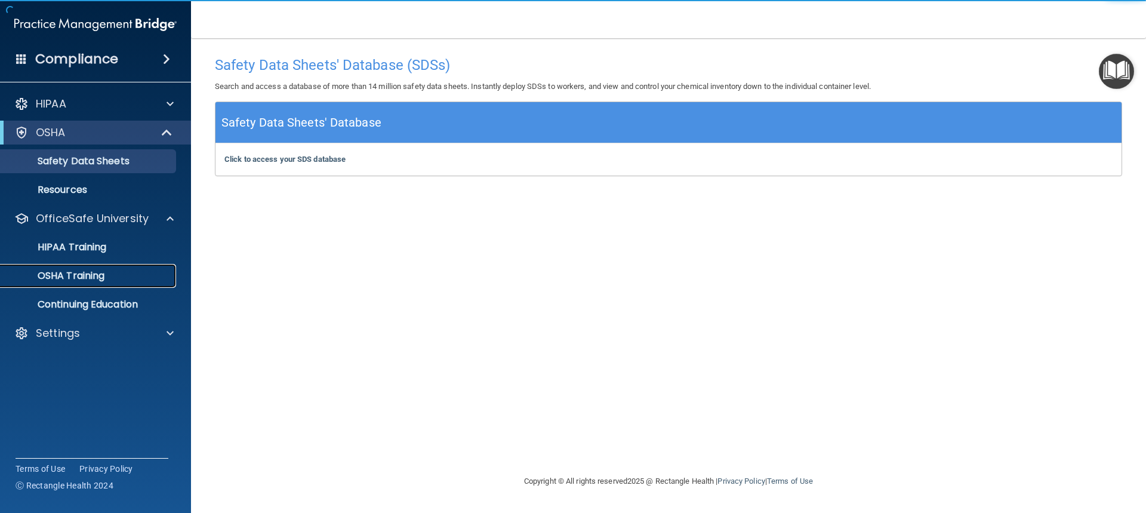
click at [132, 283] on link "OSHA Training" at bounding box center [82, 276] width 188 height 24
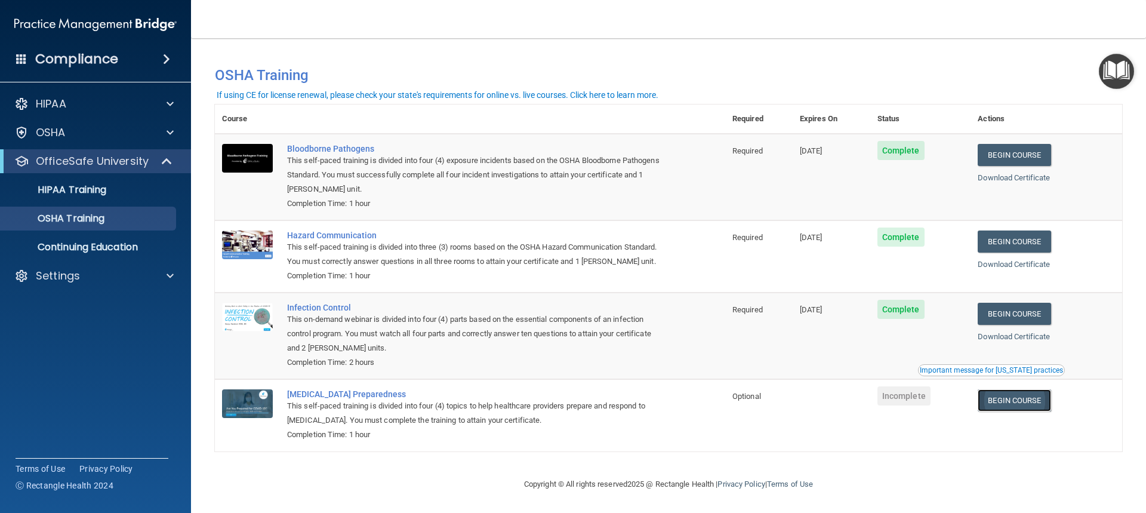
click at [1010, 411] on link "Begin Course" at bounding box center [1013, 400] width 73 height 22
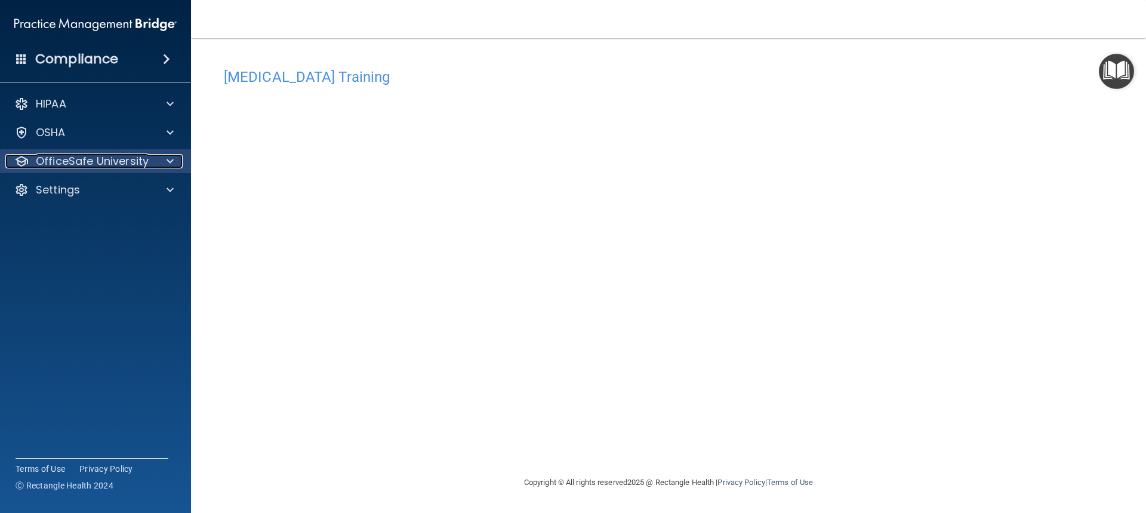
click at [115, 158] on p "OfficeSafe University" at bounding box center [92, 161] width 113 height 14
click at [93, 164] on p "OfficeSafe University" at bounding box center [92, 161] width 113 height 14
click at [92, 168] on div "OfficeSafe University" at bounding box center [96, 161] width 192 height 24
click at [92, 165] on p "OfficeSafe University" at bounding box center [92, 161] width 113 height 14
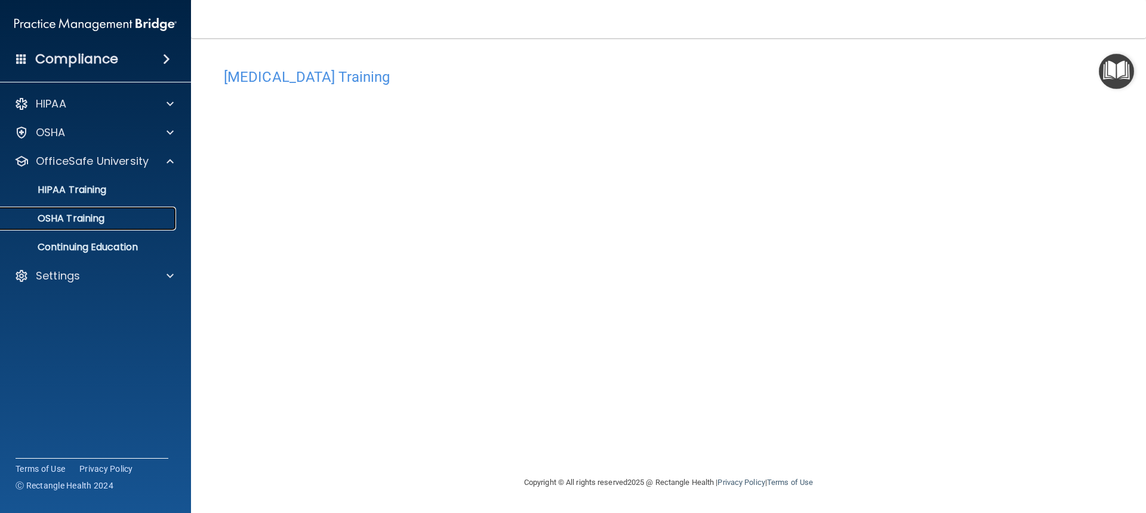
click at [92, 221] on p "OSHA Training" at bounding box center [56, 218] width 97 height 12
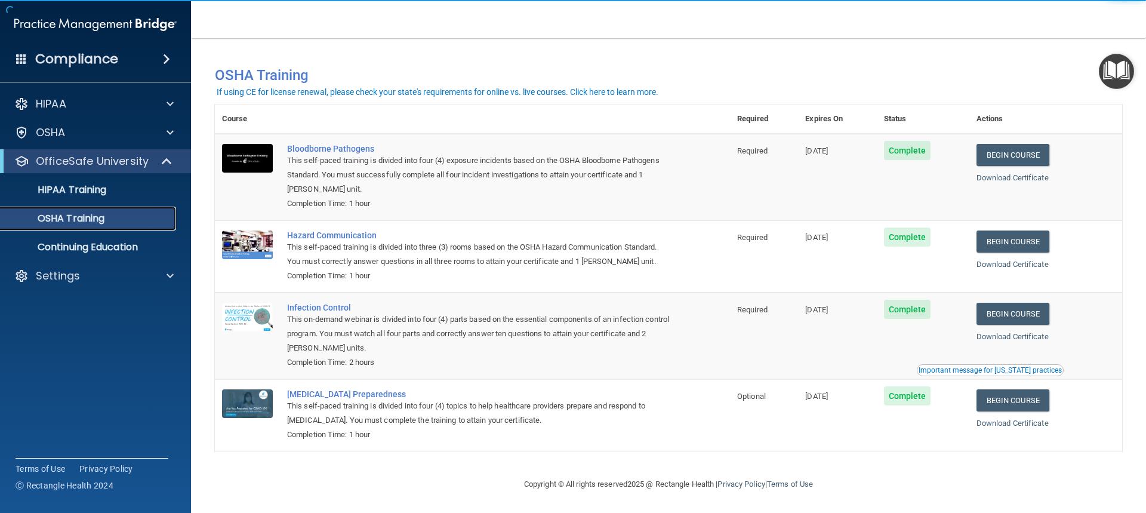
scroll to position [3, 0]
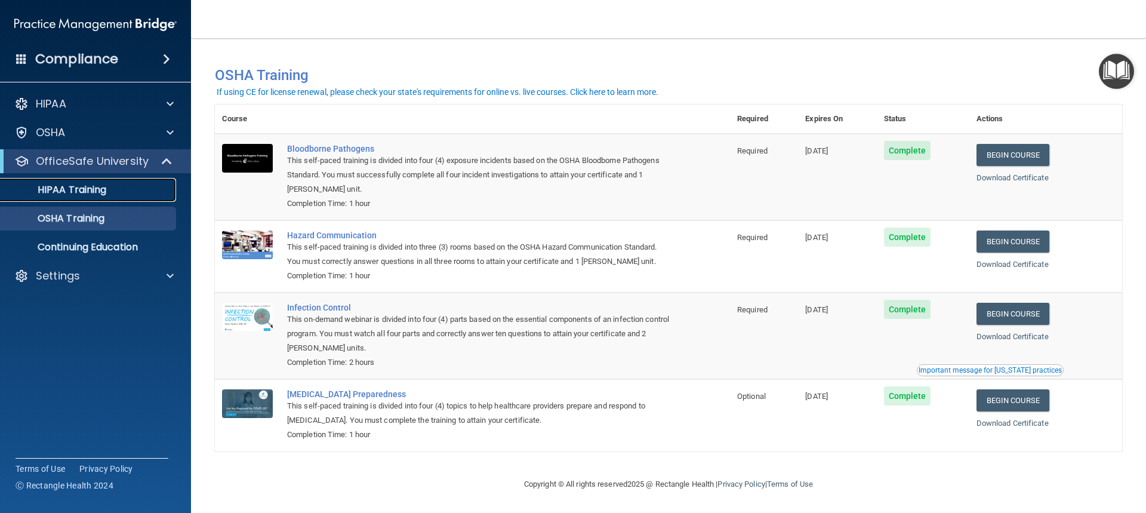
click at [50, 189] on p "HIPAA Training" at bounding box center [57, 190] width 98 height 12
